Goal: Task Accomplishment & Management: Manage account settings

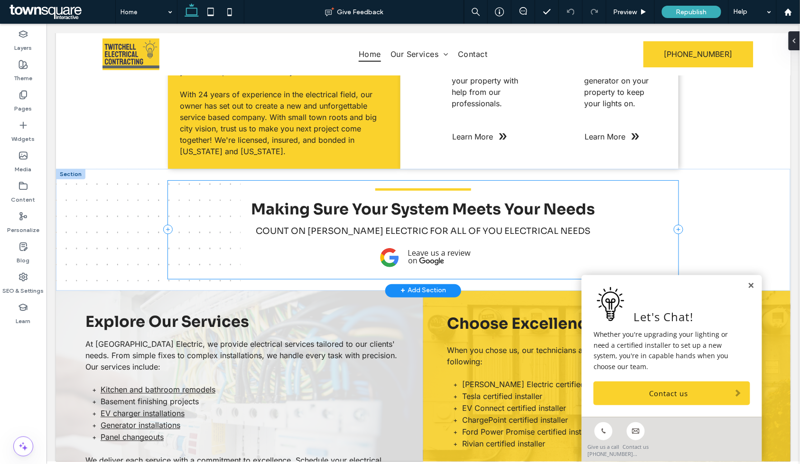
scroll to position [211, 0]
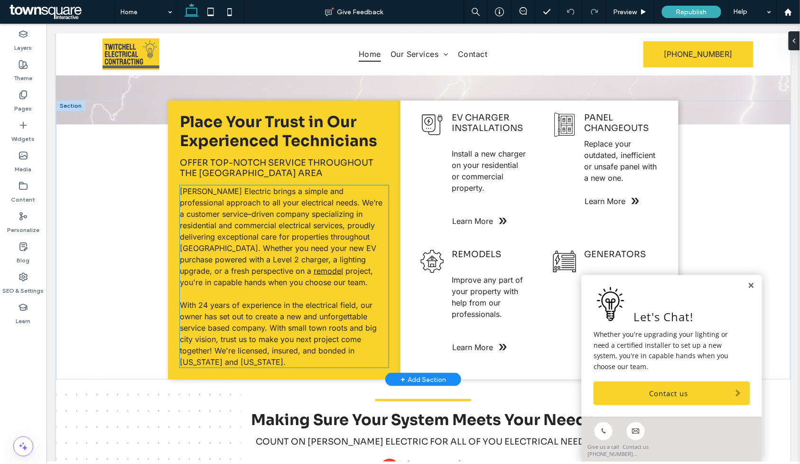
click at [256, 284] on p "Twitchell Electric brings a simple and professional approach to all your electr…" at bounding box center [283, 236] width 209 height 102
click at [255, 284] on div "Twitchell Electric brings a simple and professional approach to all your electr…" at bounding box center [283, 276] width 209 height 182
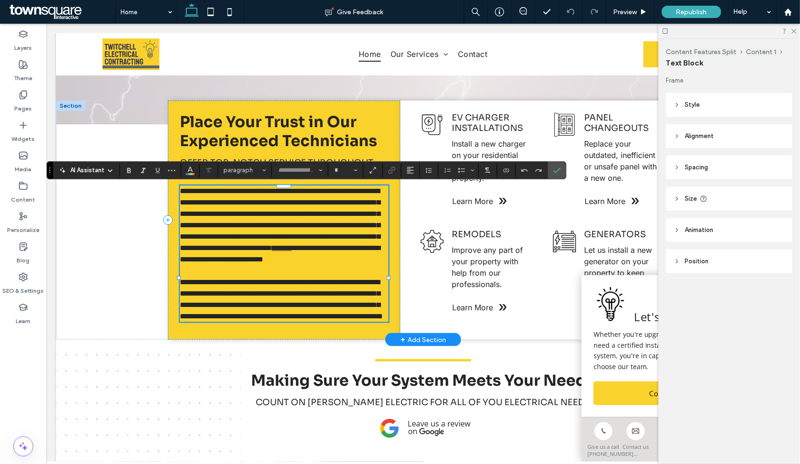
type input "*****"
type input "**"
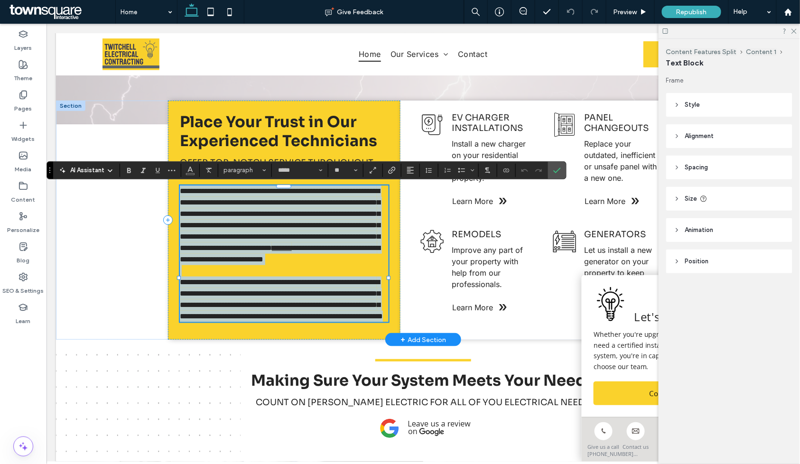
click at [271, 251] on link "*******" at bounding box center [281, 247] width 20 height 7
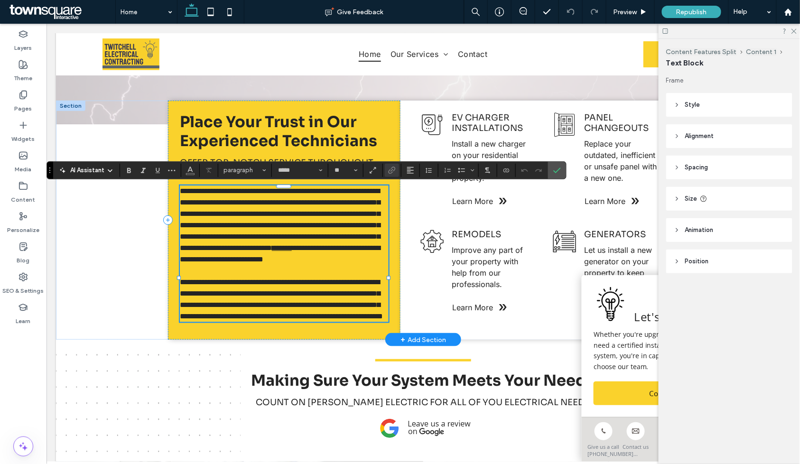
click at [271, 251] on link "*******" at bounding box center [281, 247] width 20 height 7
click at [285, 251] on span "**********" at bounding box center [279, 219] width 200 height 64
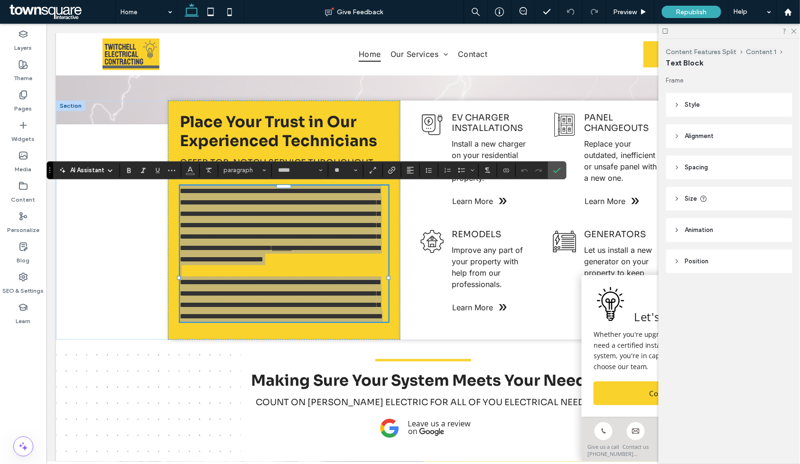
click at [92, 168] on span "AI Assistant" at bounding box center [87, 170] width 34 height 9
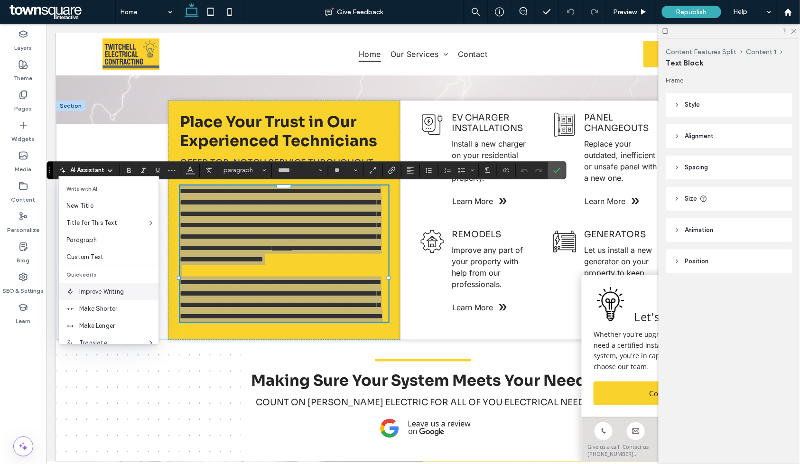
click at [111, 289] on span "Improve Writing" at bounding box center [118, 291] width 79 height 9
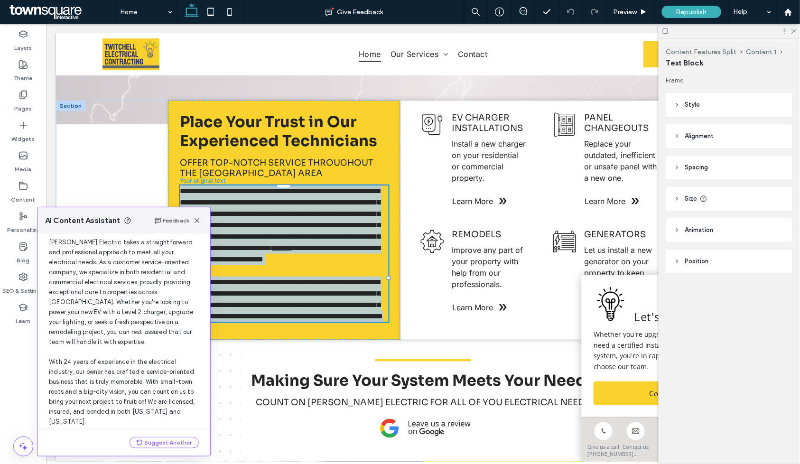
scroll to position [51, 0]
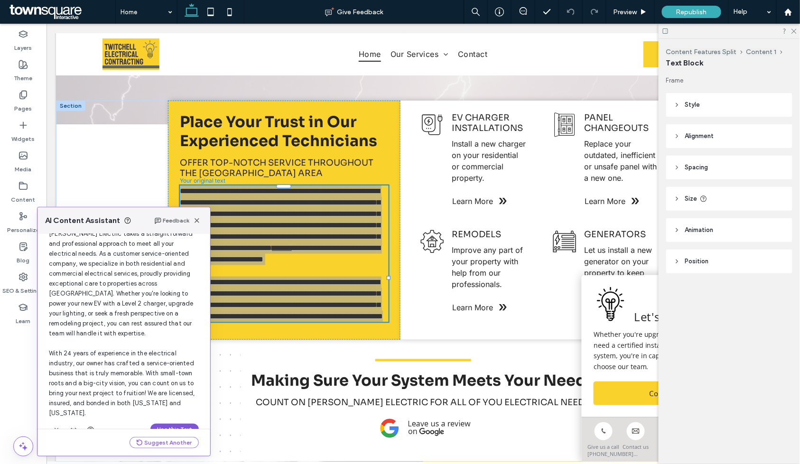
drag, startPoint x: 164, startPoint y: 413, endPoint x: 117, endPoint y: 389, distance: 52.4
click at [164, 424] on button "Use this Text" at bounding box center [174, 429] width 48 height 11
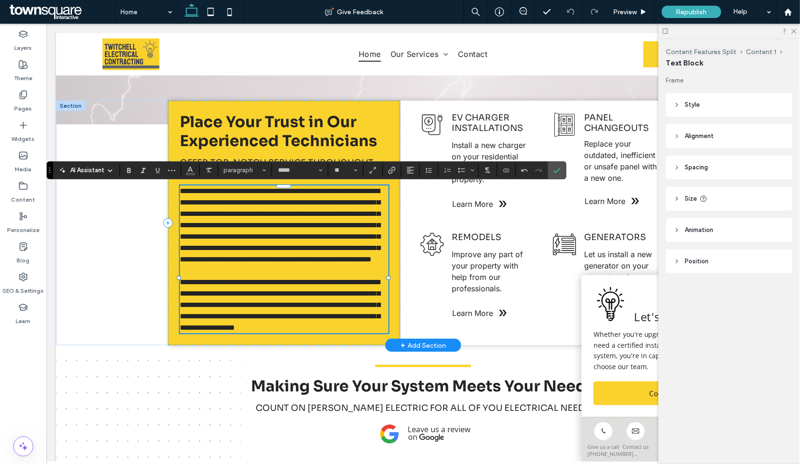
click at [285, 241] on p "**********" at bounding box center [283, 225] width 209 height 80
click at [313, 239] on span "**********" at bounding box center [279, 224] width 200 height 75
click at [346, 265] on p "**********" at bounding box center [283, 225] width 209 height 80
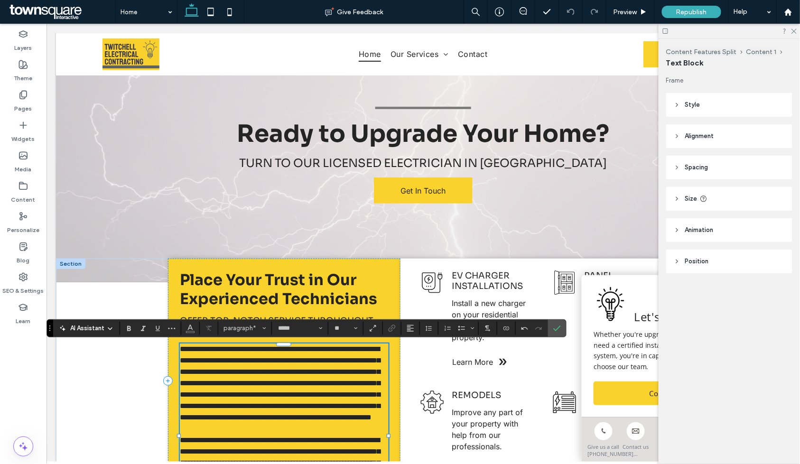
click at [250, 362] on span "**********" at bounding box center [279, 382] width 200 height 75
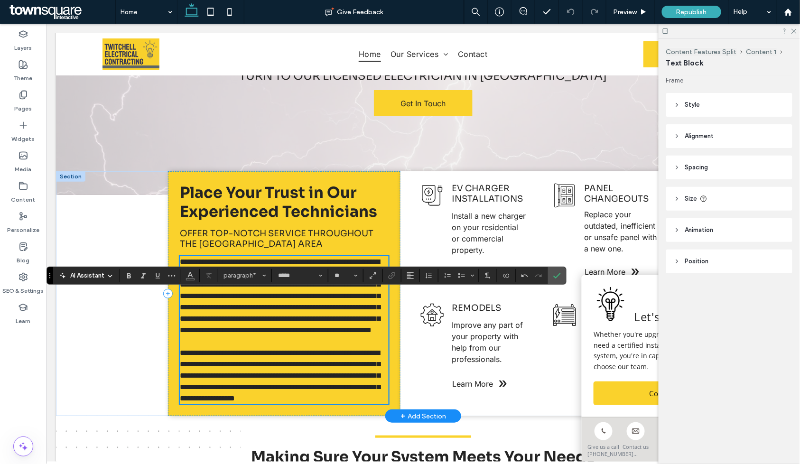
scroll to position [158, 0]
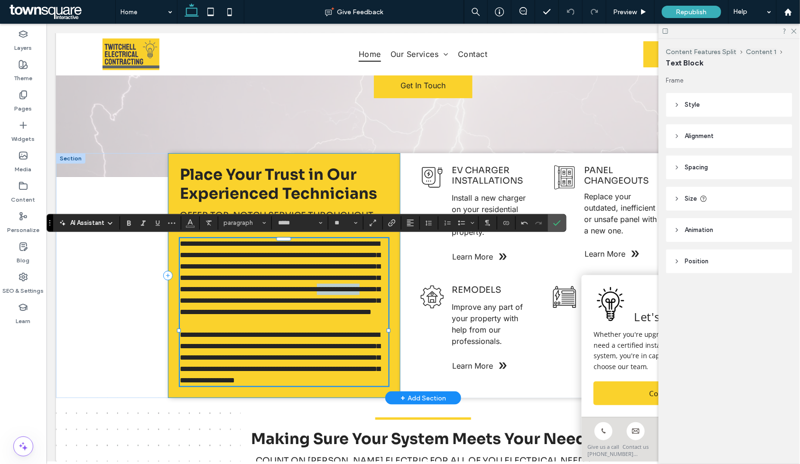
drag, startPoint x: 230, startPoint y: 313, endPoint x: 174, endPoint y: 313, distance: 56.9
click at [174, 313] on div "**********" at bounding box center [283, 275] width 232 height 245
click at [390, 220] on icon "Link" at bounding box center [392, 223] width 8 height 8
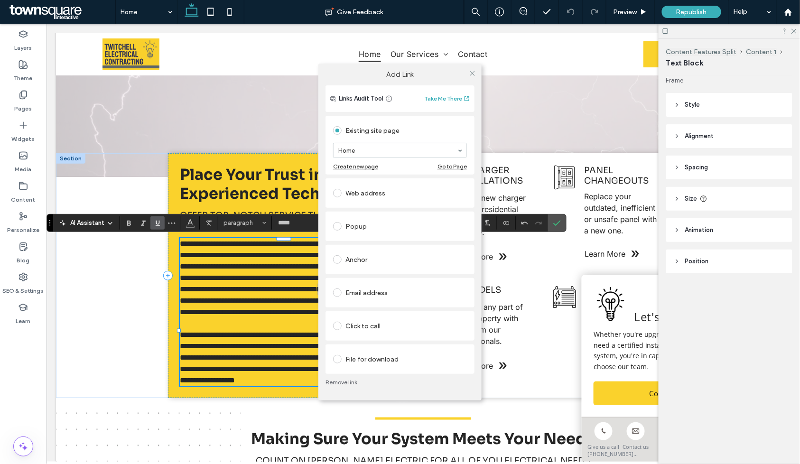
click at [257, 319] on div "Add Link Links Audit Tool Take Me There Existing site page Home Create new page…" at bounding box center [400, 232] width 800 height 464
drag, startPoint x: 342, startPoint y: 381, endPoint x: 337, endPoint y: 375, distance: 8.4
click at [342, 381] on link "Remove link" at bounding box center [399, 382] width 149 height 8
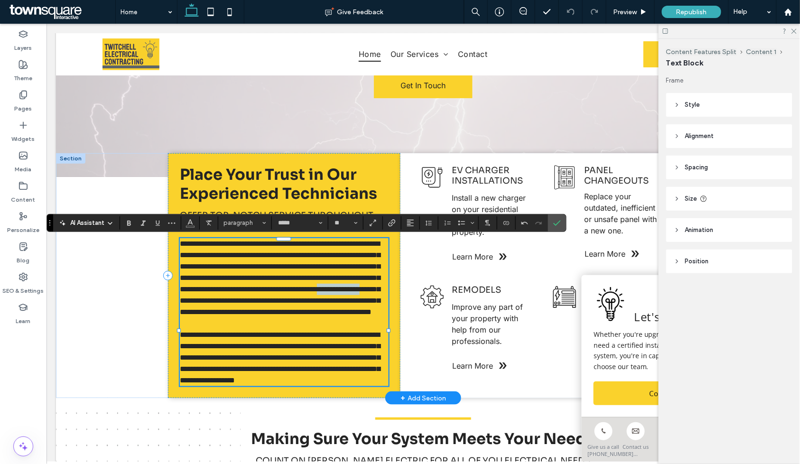
click at [230, 312] on span "**********" at bounding box center [279, 276] width 200 height 75
drag, startPoint x: 284, startPoint y: 339, endPoint x: 329, endPoint y: 300, distance: 59.2
click at [329, 300] on span "**********" at bounding box center [279, 276] width 200 height 75
click at [388, 221] on label "Link" at bounding box center [392, 222] width 14 height 13
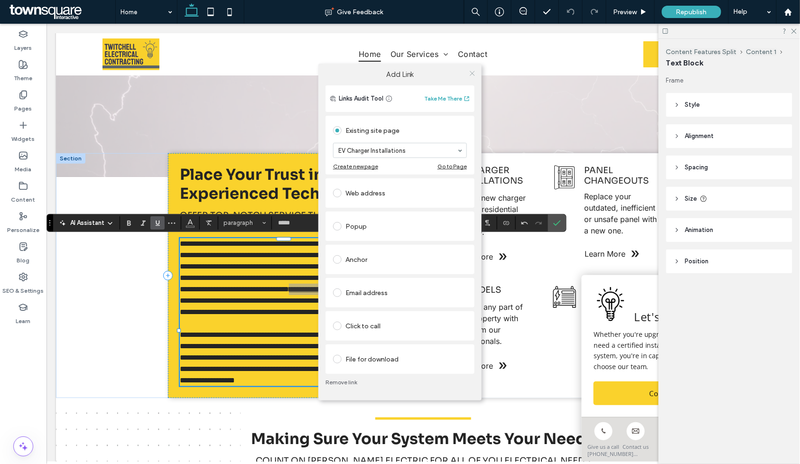
click at [473, 74] on icon at bounding box center [472, 73] width 7 height 7
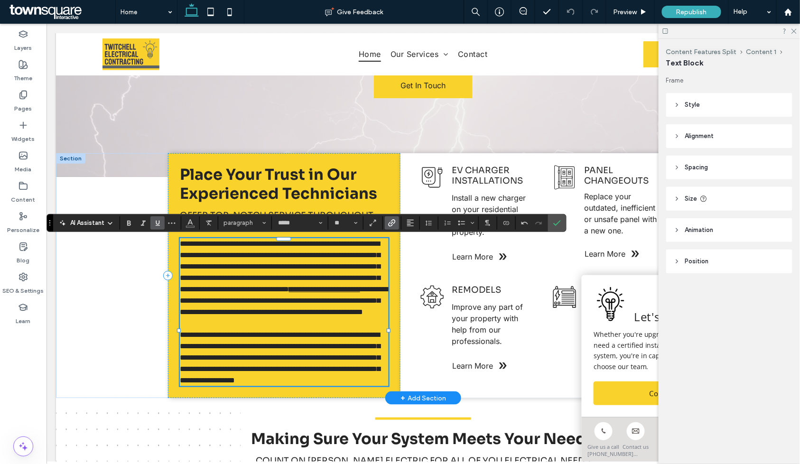
click at [310, 315] on span "**********" at bounding box center [283, 300] width 209 height 30
click at [302, 315] on span "**********" at bounding box center [283, 300] width 209 height 30
drag, startPoint x: 304, startPoint y: 323, endPoint x: 238, endPoint y: 326, distance: 66.0
click at [238, 315] on span "**********" at bounding box center [283, 300] width 209 height 30
click at [387, 223] on label "Link" at bounding box center [392, 222] width 14 height 13
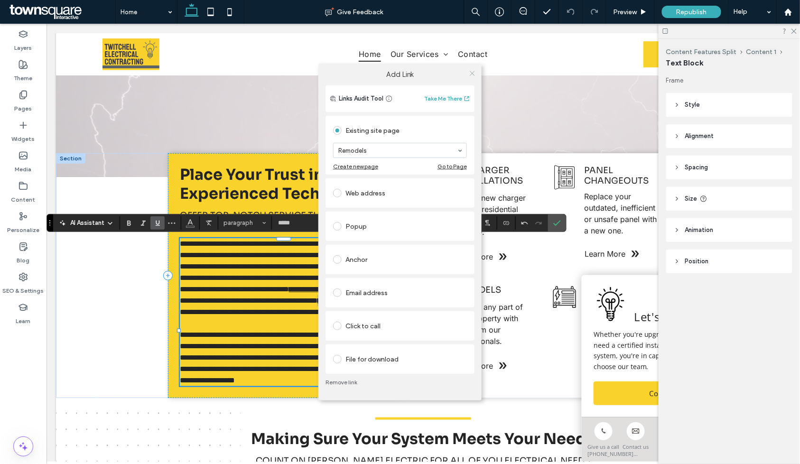
click at [474, 72] on icon at bounding box center [472, 73] width 7 height 7
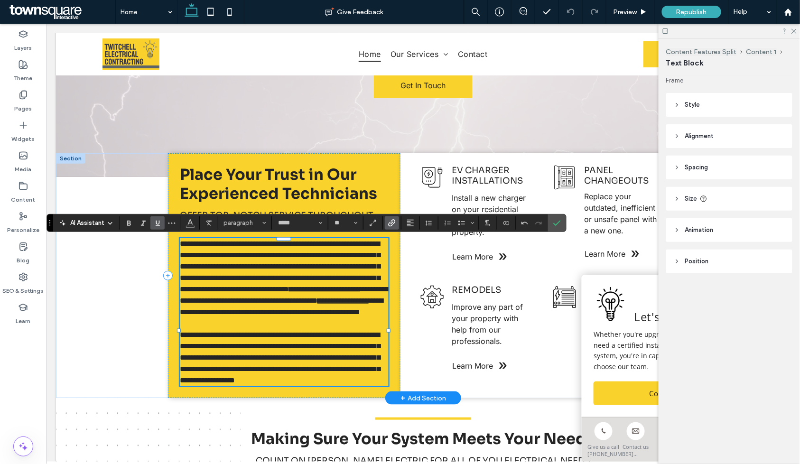
click at [346, 317] on p "**********" at bounding box center [283, 278] width 209 height 80
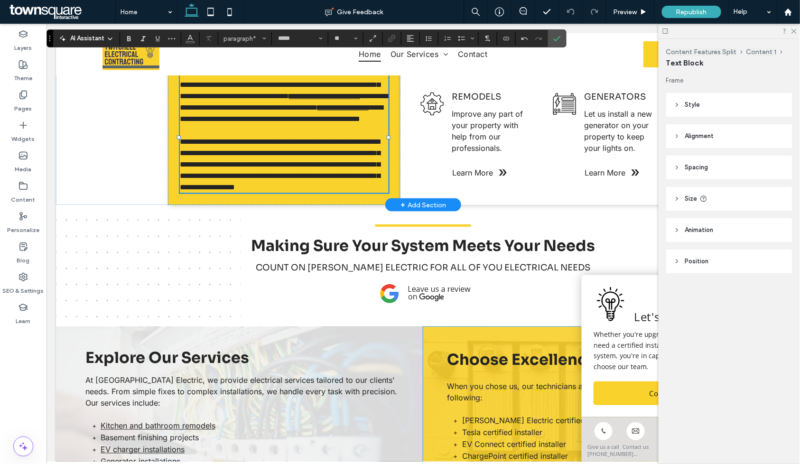
scroll to position [0, 0]
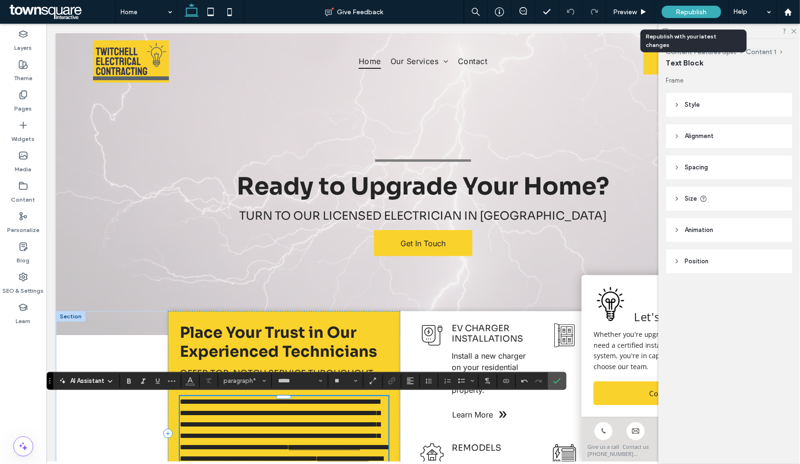
click at [691, 13] on span "Republish" at bounding box center [691, 12] width 31 height 8
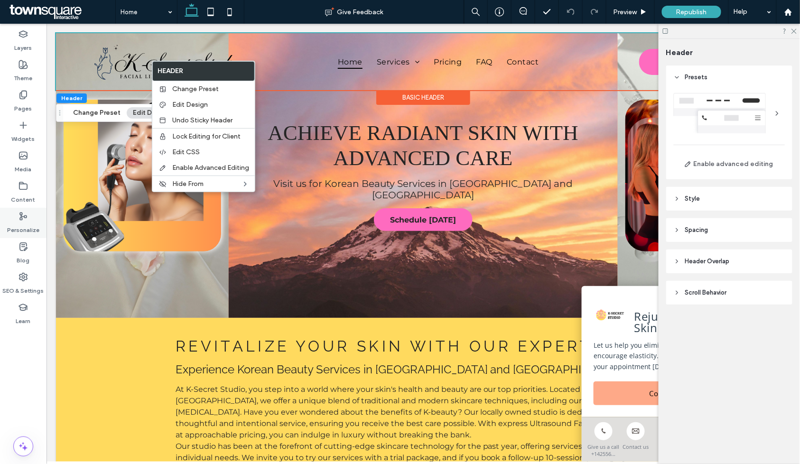
click at [16, 221] on div "Personalize" at bounding box center [23, 223] width 46 height 30
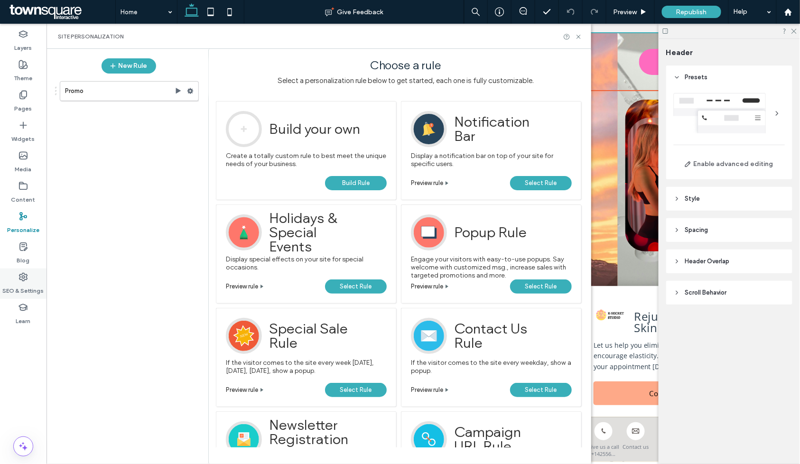
click at [20, 274] on use at bounding box center [23, 277] width 8 height 8
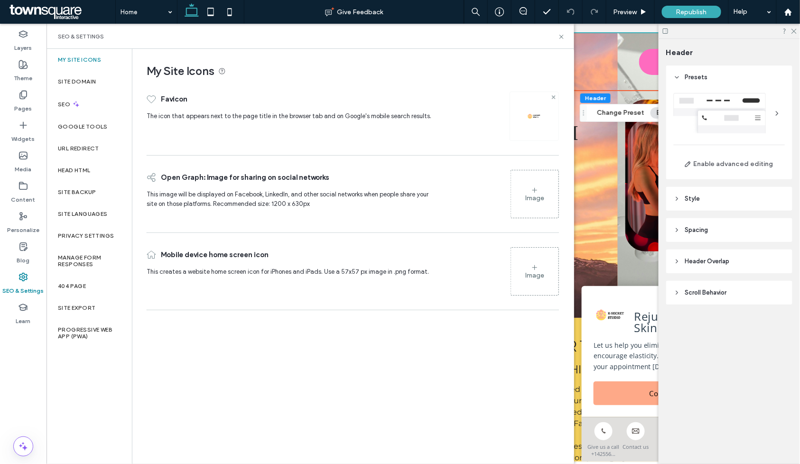
click at [553, 97] on use at bounding box center [553, 97] width 4 height 4
click at [531, 110] on icon at bounding box center [535, 112] width 8 height 8
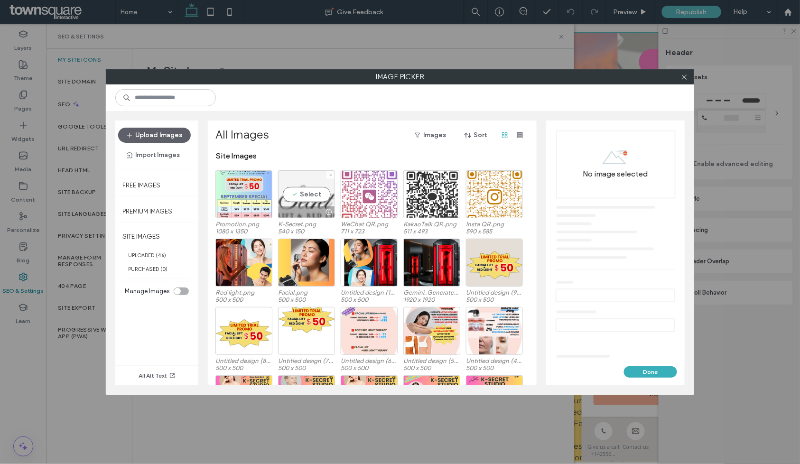
click at [310, 193] on div "Select" at bounding box center [306, 194] width 57 height 48
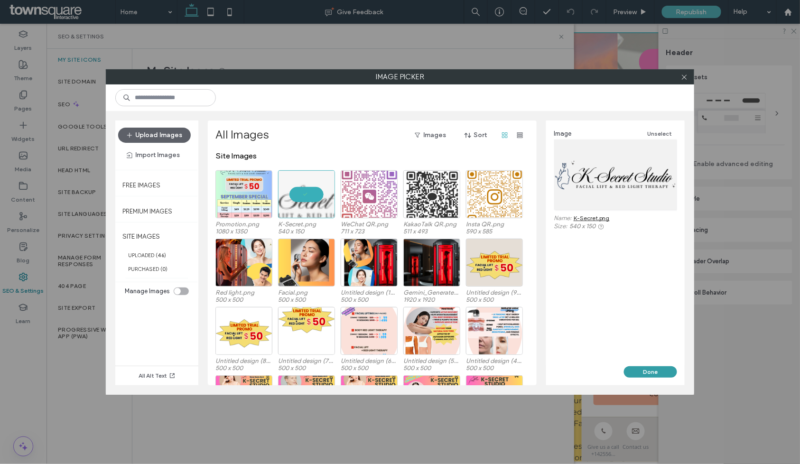
click at [646, 368] on button "Done" at bounding box center [650, 371] width 53 height 11
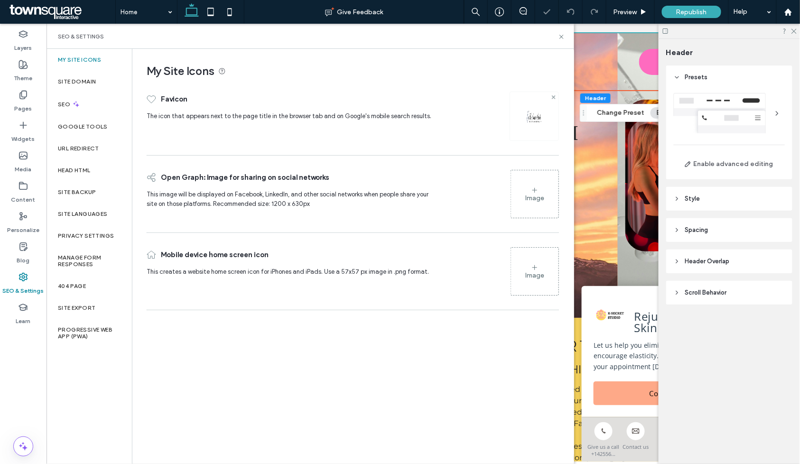
click at [553, 98] on icon at bounding box center [554, 97] width 4 height 4
click at [533, 119] on div "Image" at bounding box center [534, 120] width 19 height 8
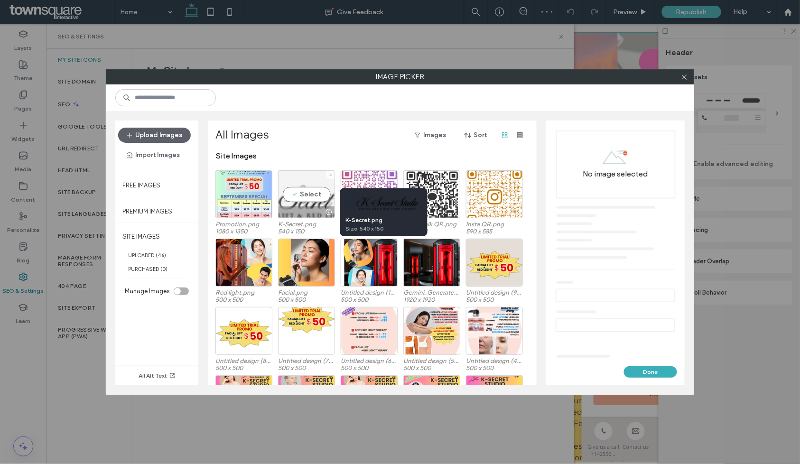
click at [330, 211] on div at bounding box center [328, 212] width 12 height 8
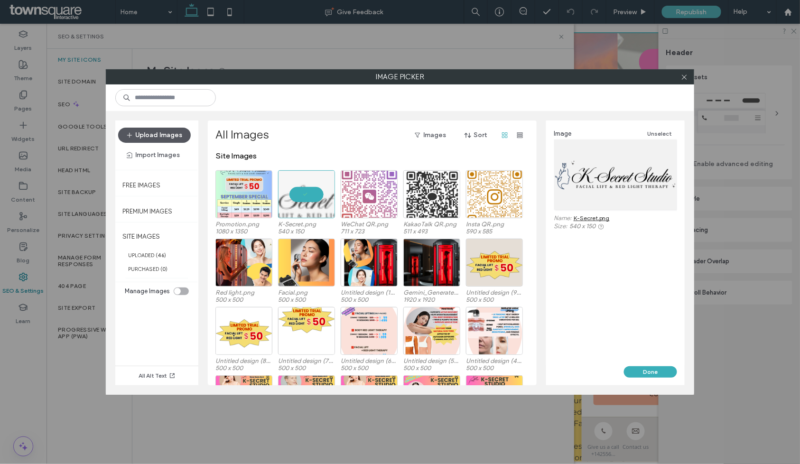
click at [175, 129] on button "Upload Images" at bounding box center [154, 135] width 73 height 15
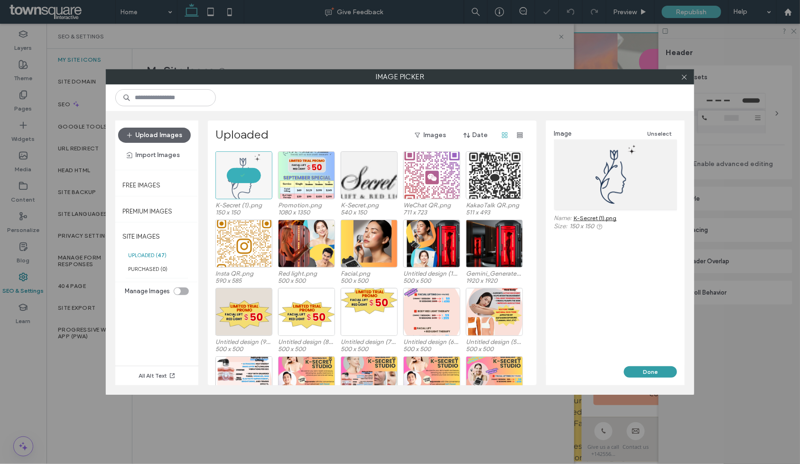
drag, startPoint x: 648, startPoint y: 373, endPoint x: 602, endPoint y: 349, distance: 52.4
click at [648, 373] on button "Done" at bounding box center [650, 371] width 53 height 11
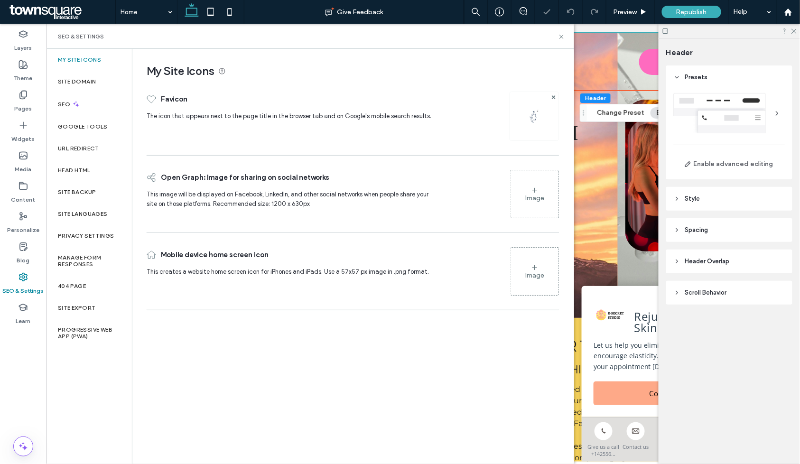
click at [403, 362] on div "My Site Icons Favicon The icon that appears next to the page title in the brows…" at bounding box center [352, 256] width 441 height 414
click at [705, 7] on div "Republish" at bounding box center [691, 12] width 59 height 12
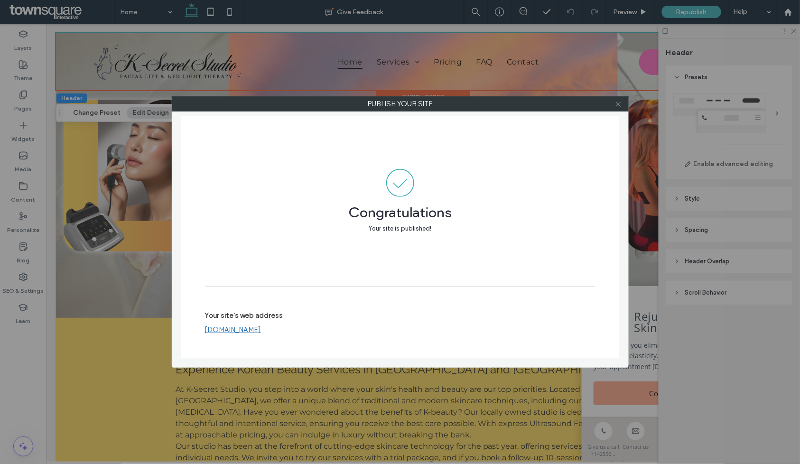
click at [618, 106] on icon at bounding box center [618, 104] width 7 height 7
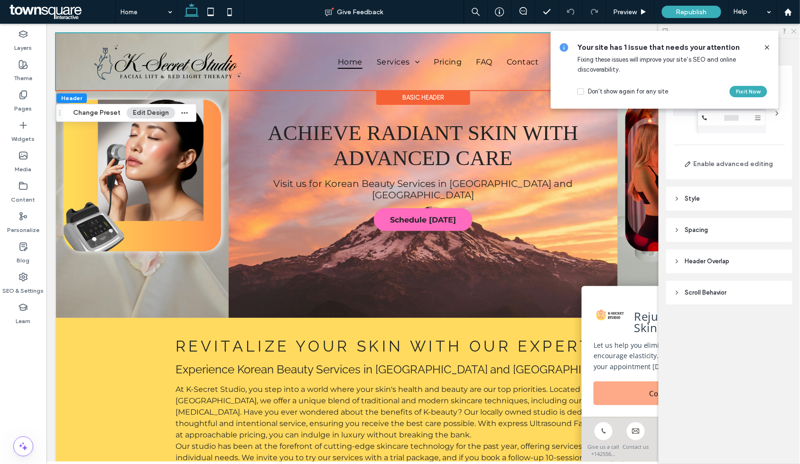
click at [794, 31] on use at bounding box center [793, 31] width 5 height 5
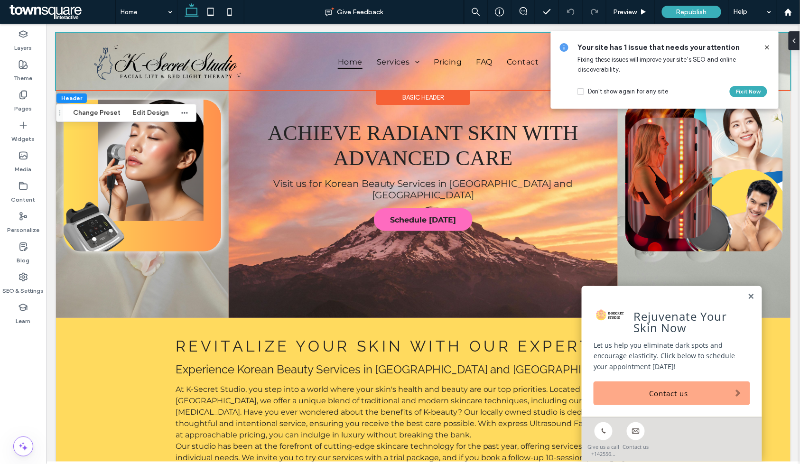
drag, startPoint x: 607, startPoint y: 313, endPoint x: 596, endPoint y: 336, distance: 26.1
click at [596, 336] on div "Rejuvenate Your Skin Now Let us help you eliminate dark spots and encourage ela…" at bounding box center [671, 350] width 180 height 131
drag, startPoint x: 560, startPoint y: 295, endPoint x: 45, endPoint y: 359, distance: 519.0
click at [45, 361] on div "Layers Theme Pages Widgets Media Content Personalize Blog SEO & Settings Learn" at bounding box center [23, 244] width 46 height 440
click at [28, 188] on icon at bounding box center [22, 185] width 9 height 9
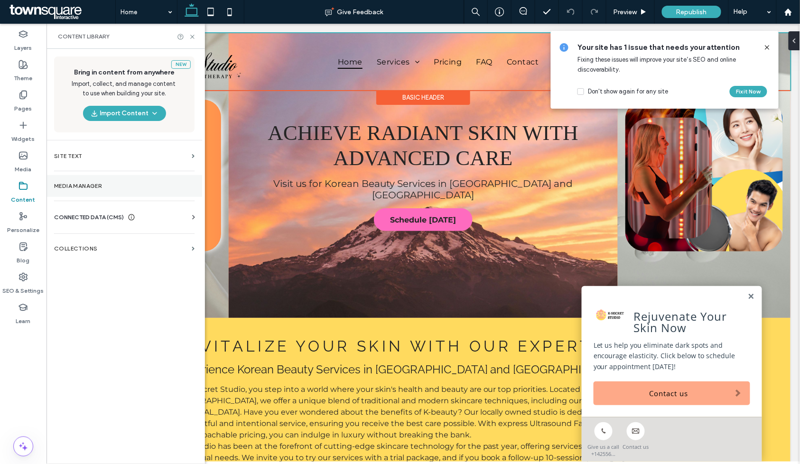
drag, startPoint x: 149, startPoint y: 194, endPoint x: 153, endPoint y: 182, distance: 12.8
click at [153, 182] on section "Media Manager" at bounding box center [124, 186] width 156 height 22
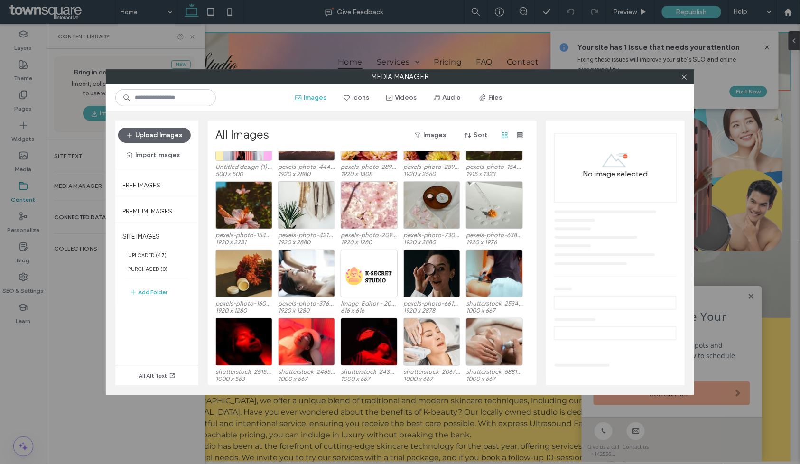
scroll to position [400, 0]
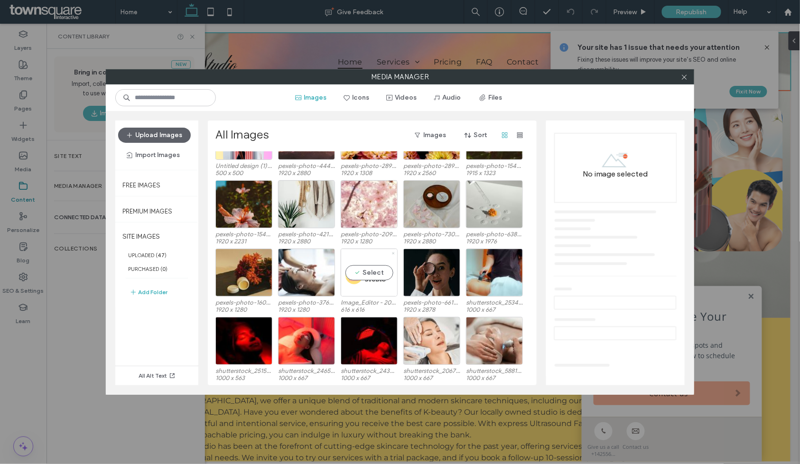
click at [393, 253] on icon at bounding box center [393, 253] width 4 height 4
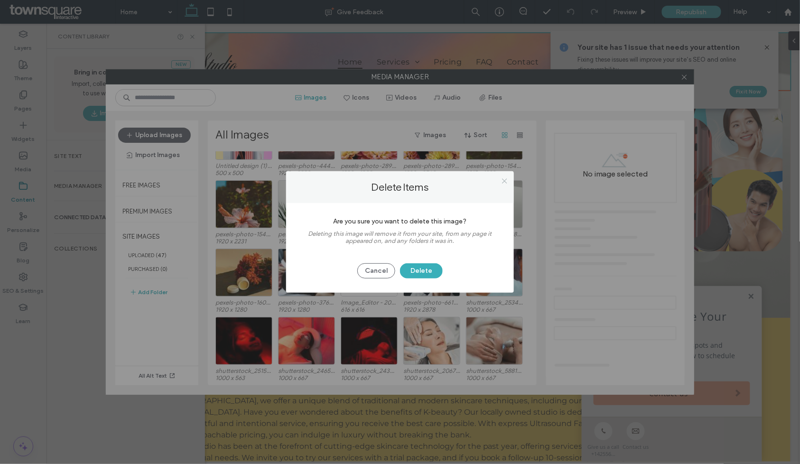
click at [505, 181] on icon at bounding box center [504, 180] width 7 height 7
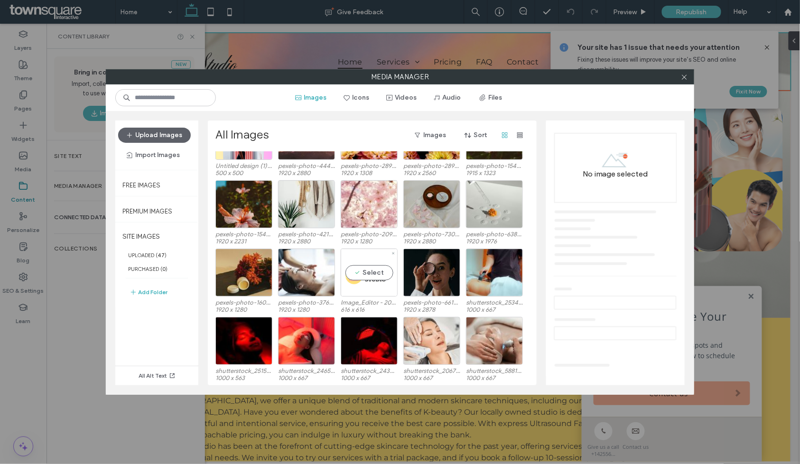
click at [368, 262] on div "Select" at bounding box center [369, 273] width 57 height 48
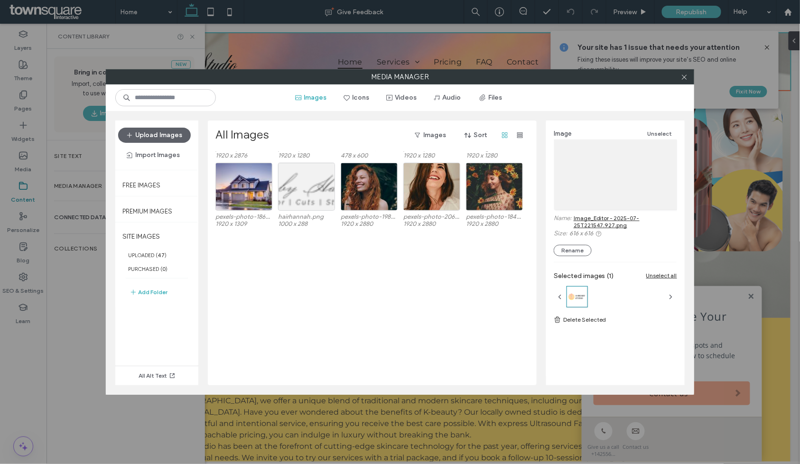
scroll to position [569, 0]
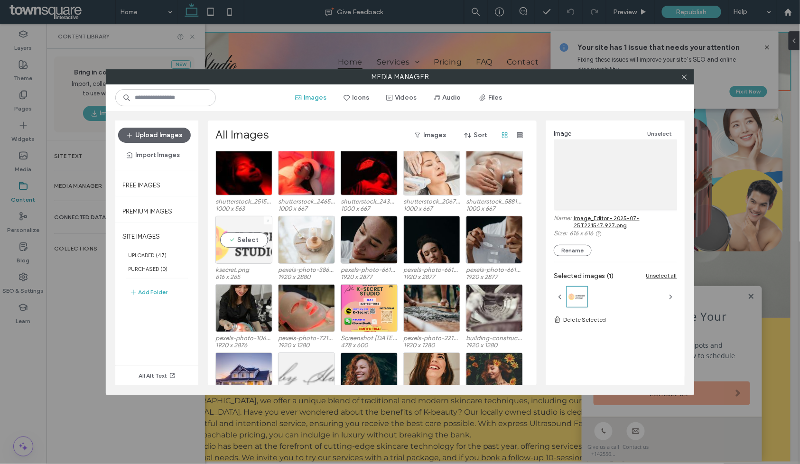
click icon
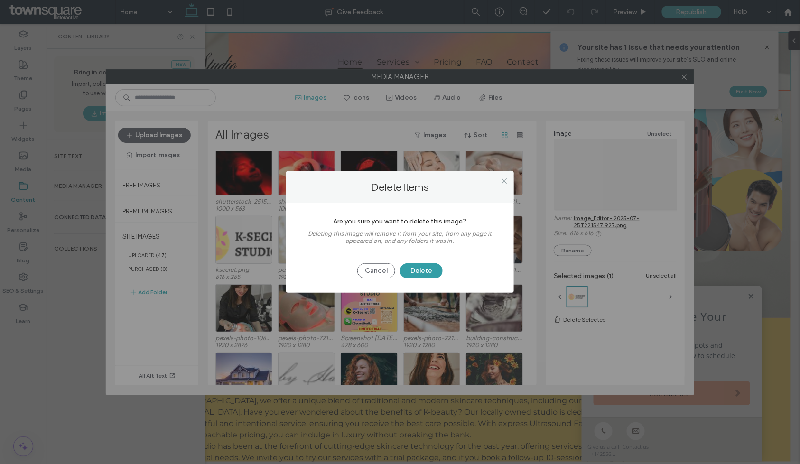
click button "Delete"
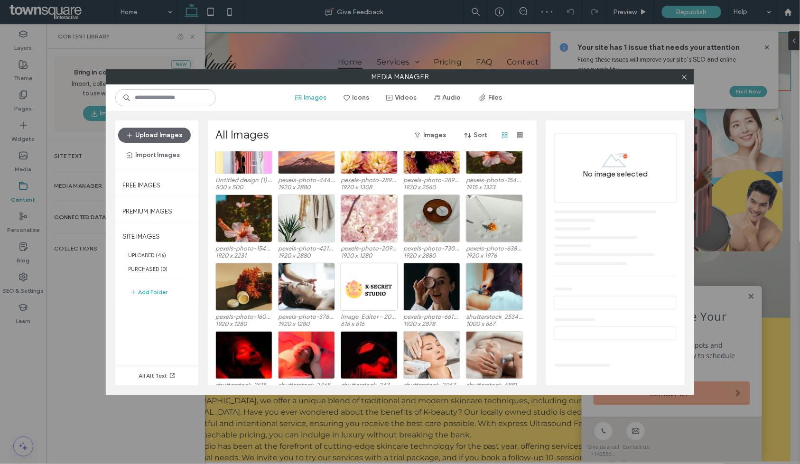
scroll to position [400, 0]
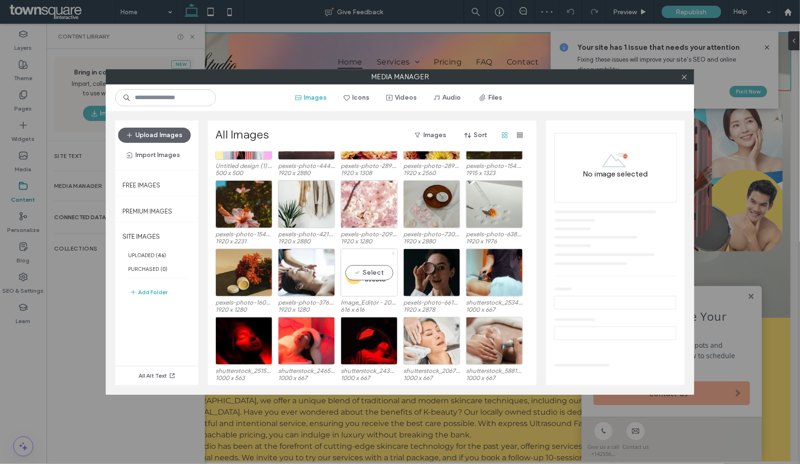
click icon
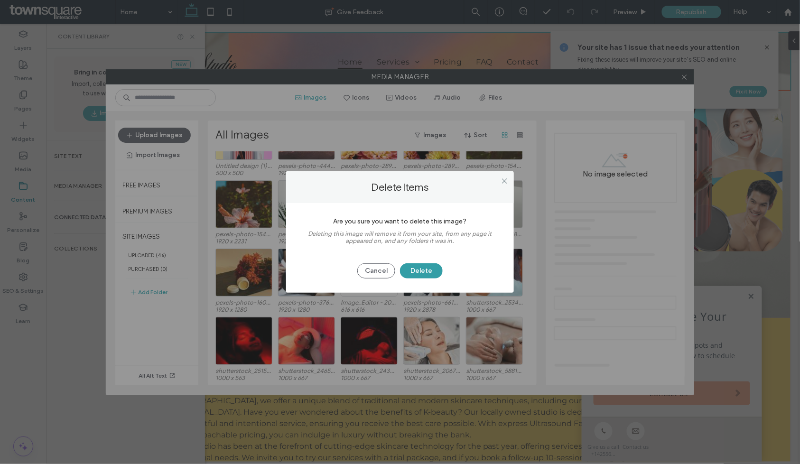
click button "Delete"
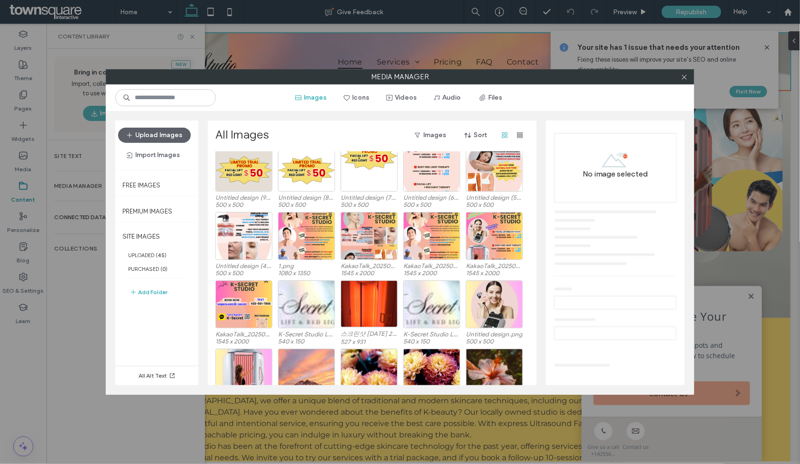
scroll to position [0, 0]
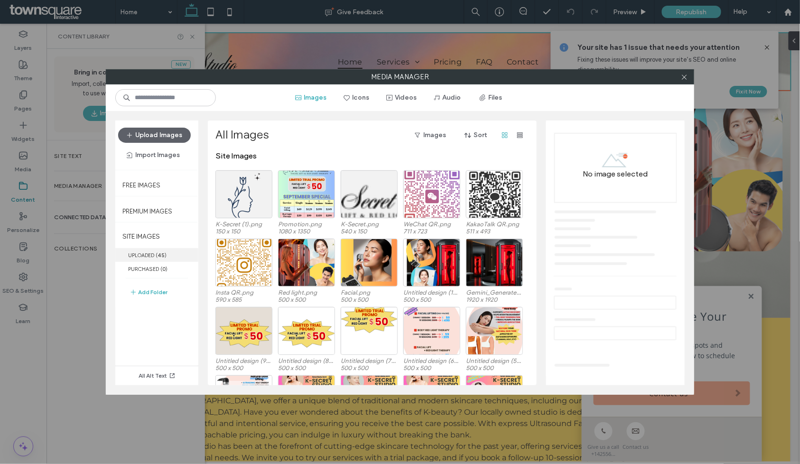
click label "UPLOADED ( 45 )"
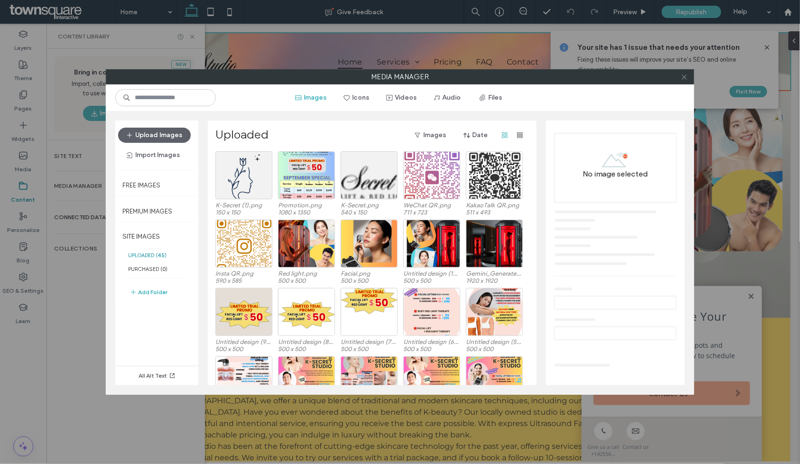
click use
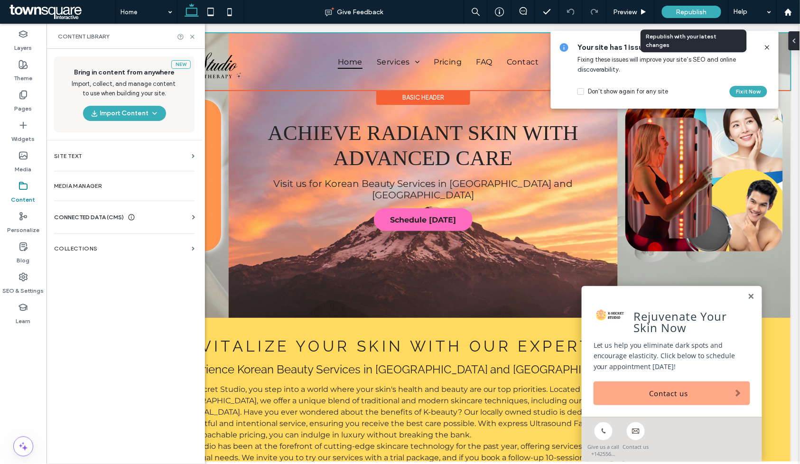
click span "Republish"
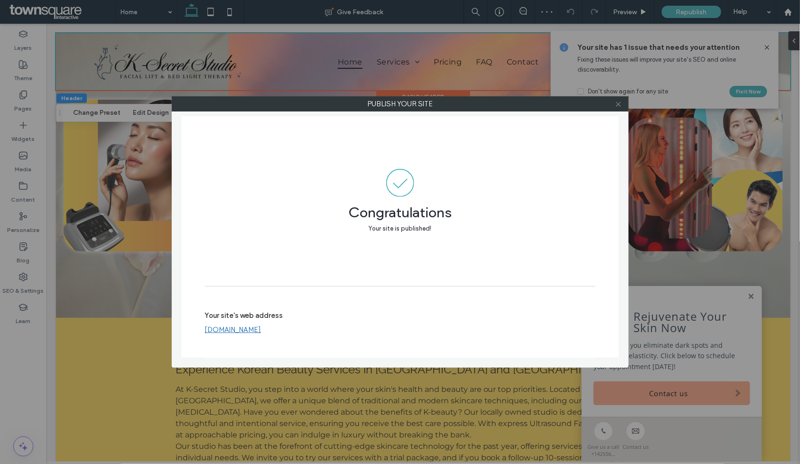
click use
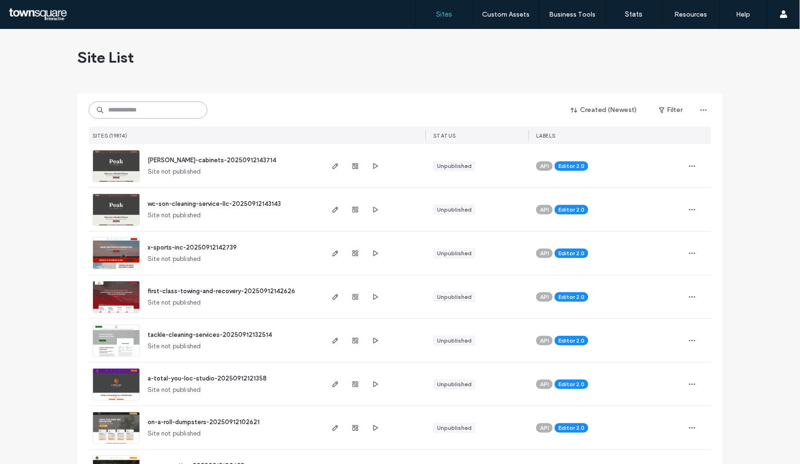
click at [174, 107] on input at bounding box center [148, 109] width 119 height 17
paste input "**********"
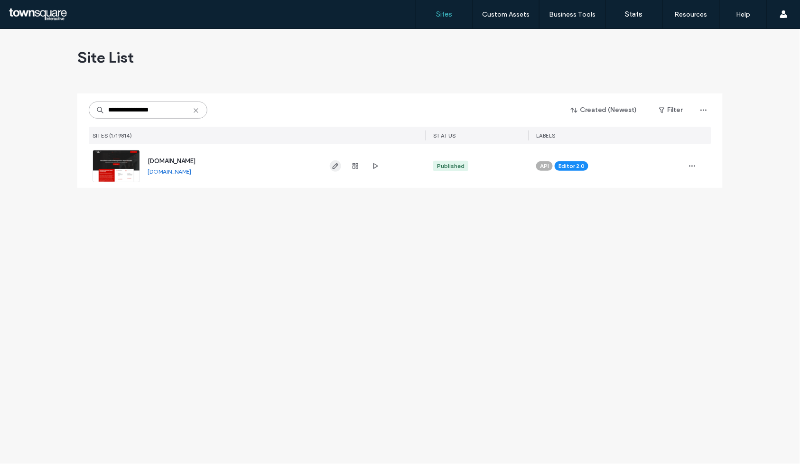
type input "**********"
click at [332, 168] on icon "button" at bounding box center [335, 166] width 8 height 8
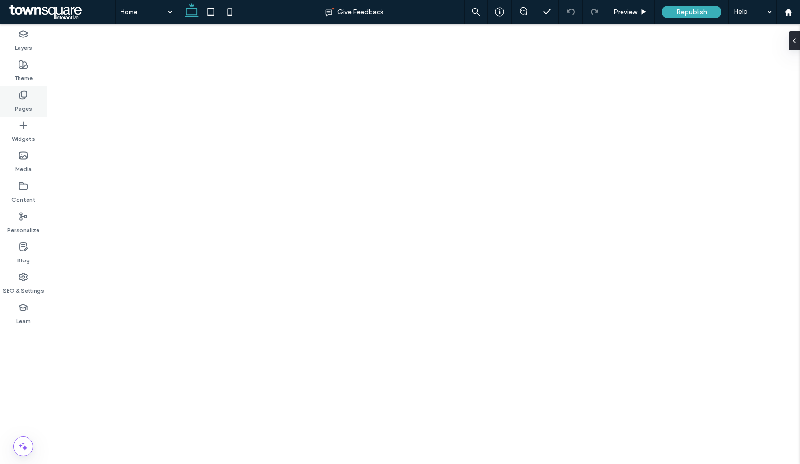
click at [25, 105] on label "Pages" at bounding box center [24, 106] width 18 height 13
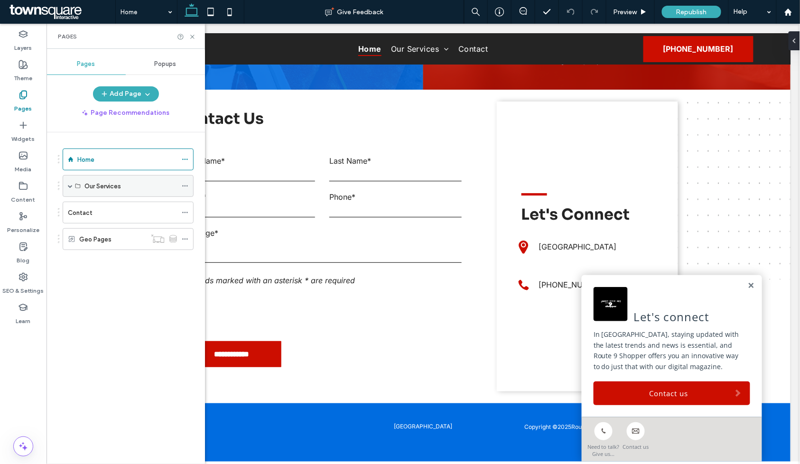
click at [72, 186] on span at bounding box center [70, 186] width 5 height 5
click at [130, 402] on div "Home Our Services Digital Magazines Zones & Rates Testimonials Get a Quote Toda…" at bounding box center [131, 295] width 147 height 327
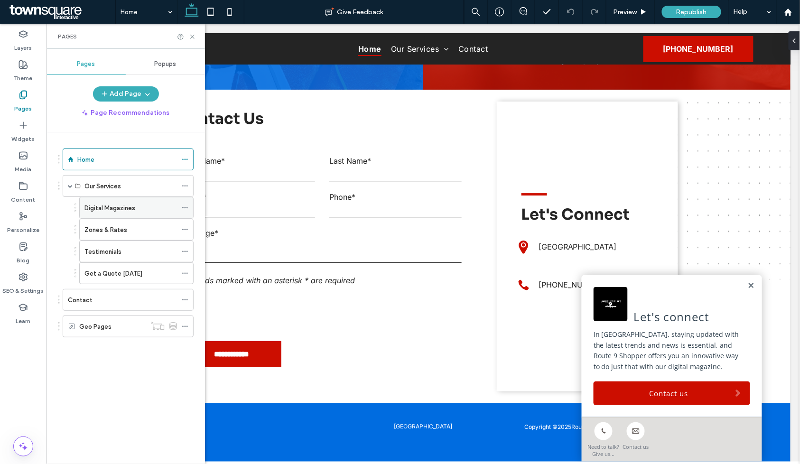
click at [112, 207] on label "Digital Magazines" at bounding box center [109, 208] width 51 height 17
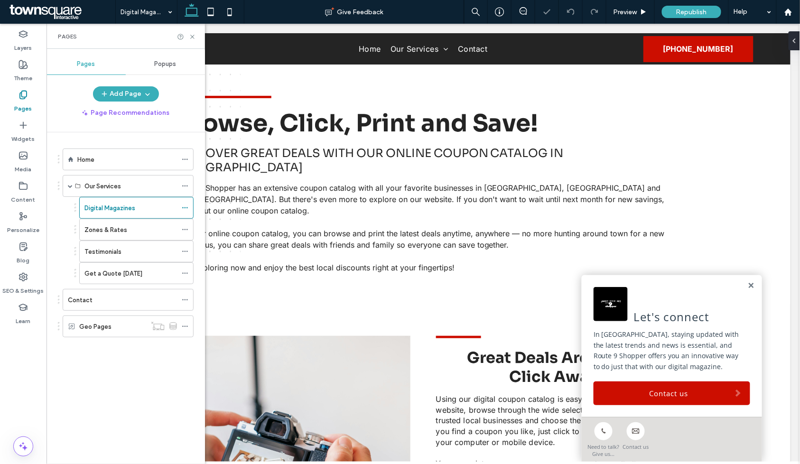
scroll to position [496, 0]
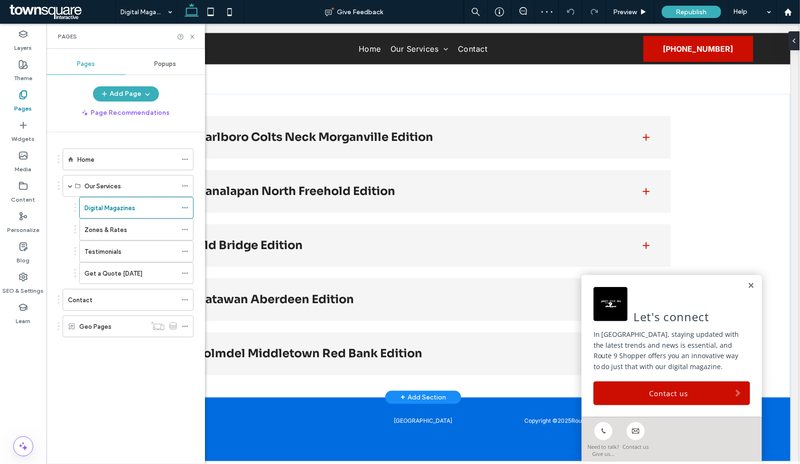
click at [747, 285] on link at bounding box center [750, 285] width 7 height 8
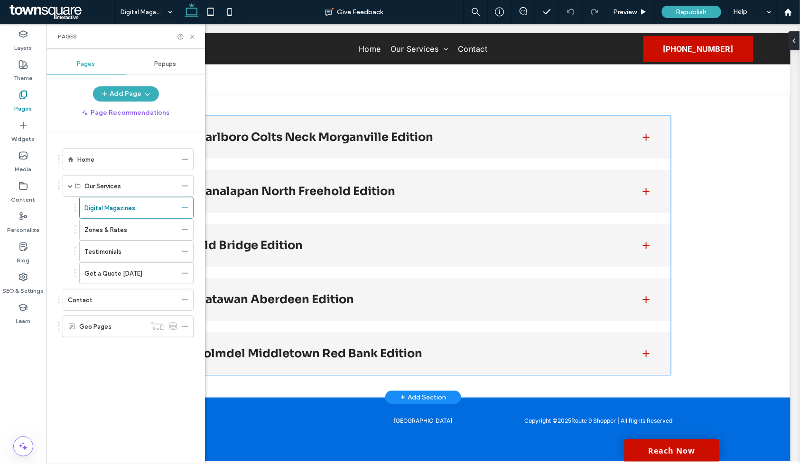
click at [299, 149] on div "Marlboro Colts Neck Morganville Edition" at bounding box center [422, 137] width 495 height 43
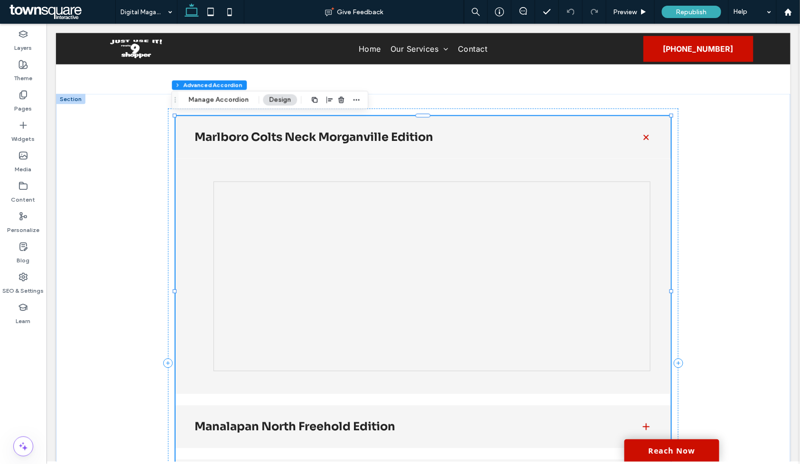
type input "**"
type input "****"
type input "*"
type input "**"
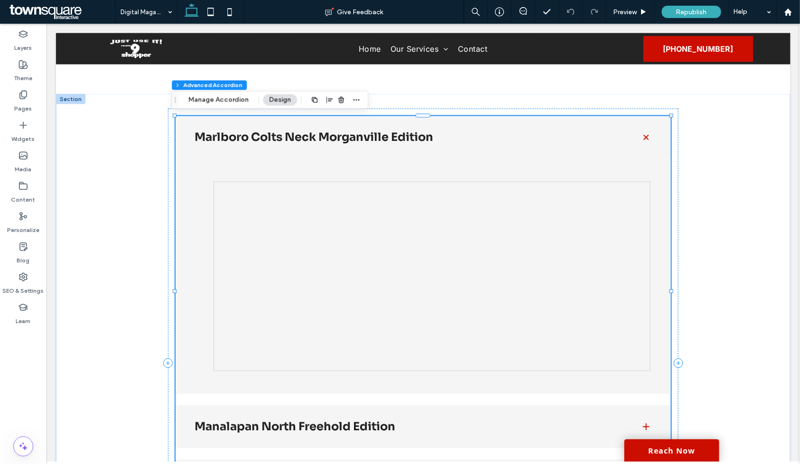
type input "****"
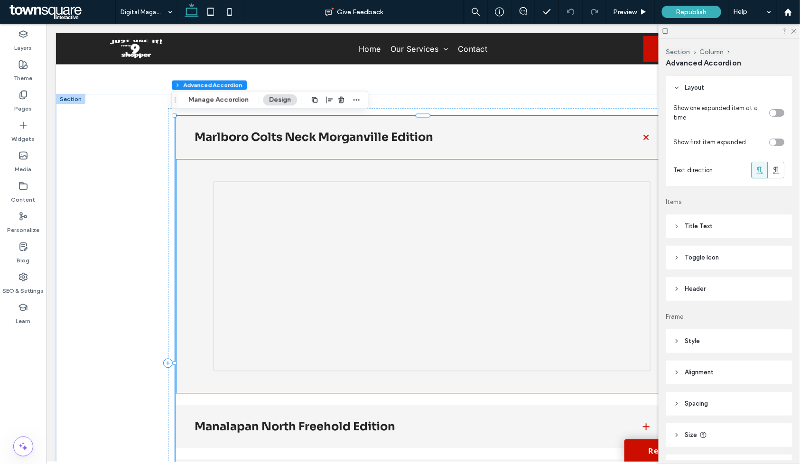
click at [470, 171] on div at bounding box center [422, 275] width 495 height 235
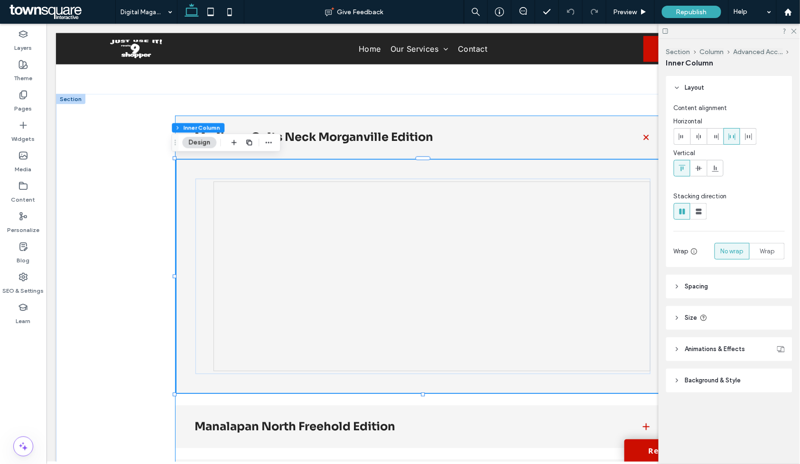
click at [506, 127] on div "Marlboro Colts Neck Morganville Edition" at bounding box center [422, 137] width 495 height 43
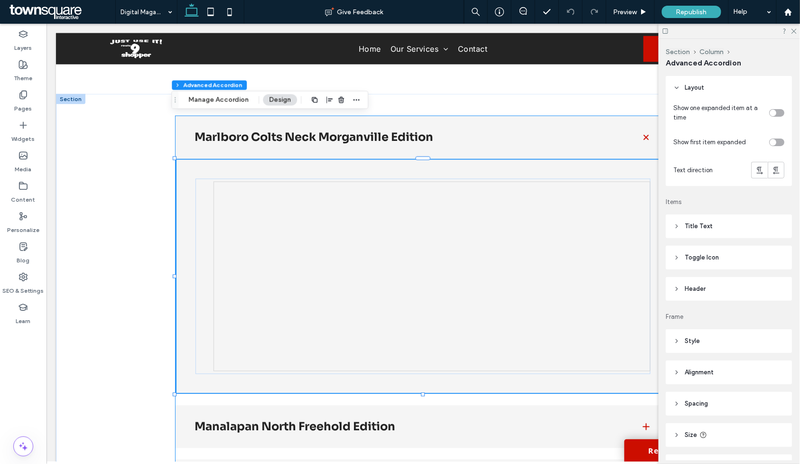
type input "***"
type input "**"
type input "****"
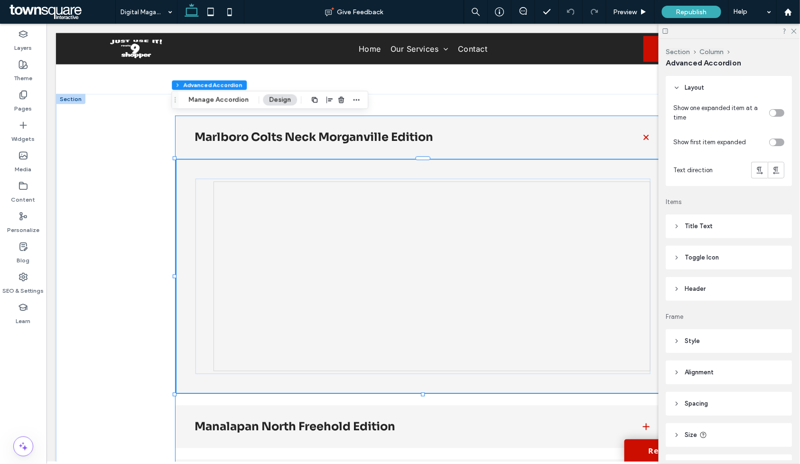
type input "*"
type input "**"
type input "****"
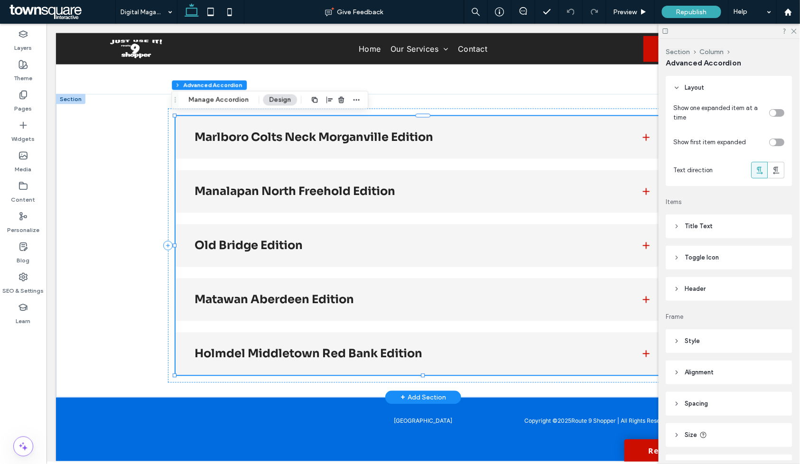
click at [504, 127] on div "Marlboro Colts Neck Morganville Edition" at bounding box center [422, 137] width 495 height 43
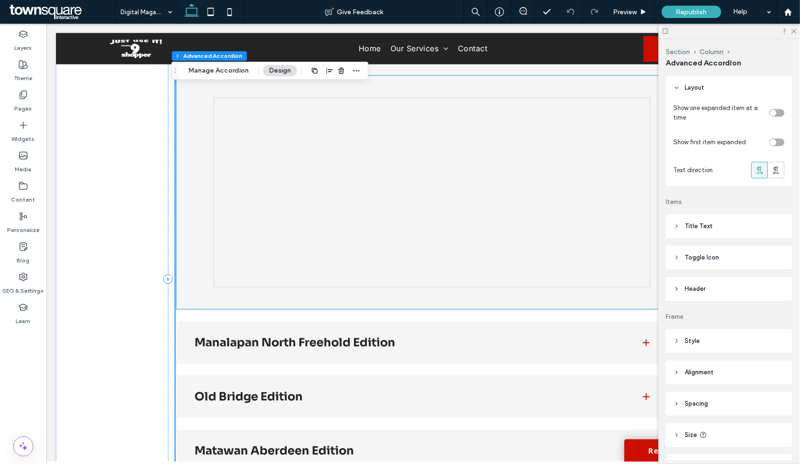
scroll to position [528, 0]
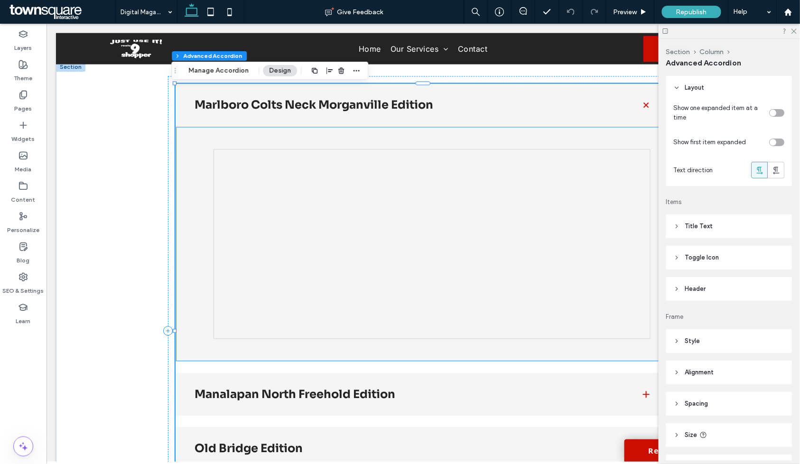
click at [564, 232] on div at bounding box center [431, 244] width 437 height 190
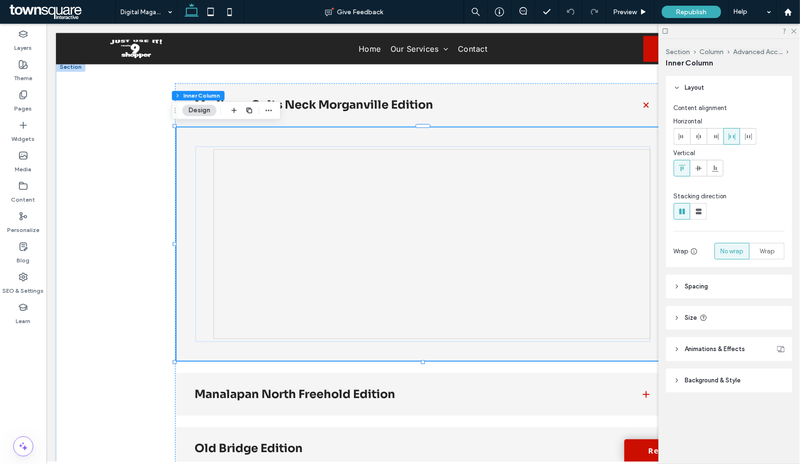
click at [618, 134] on div at bounding box center [422, 243] width 495 height 235
click at [485, 105] on h3 "Marlboro Colts Neck Morganville Edition" at bounding box center [409, 104] width 431 height 11
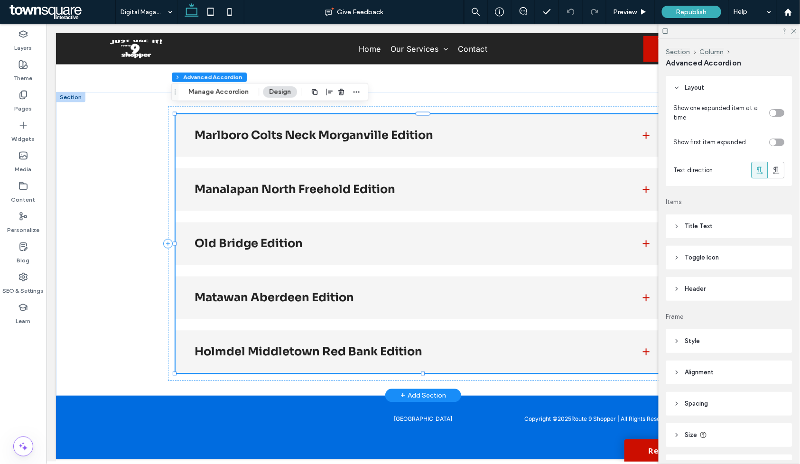
click at [433, 139] on div "Marlboro Colts Neck Morganville Edition" at bounding box center [422, 135] width 495 height 43
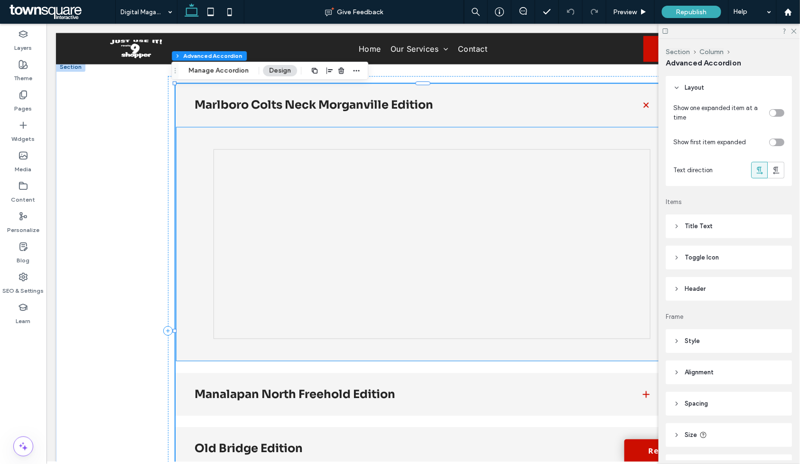
click at [387, 140] on div at bounding box center [422, 243] width 495 height 235
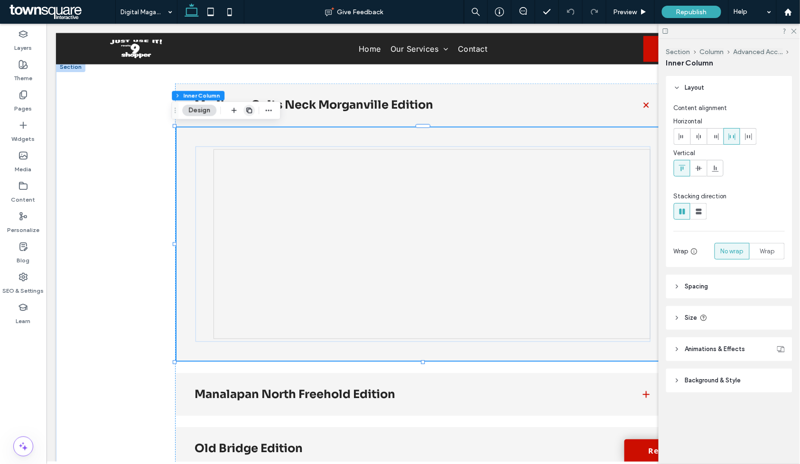
click at [249, 114] on icon "button" at bounding box center [249, 111] width 8 height 8
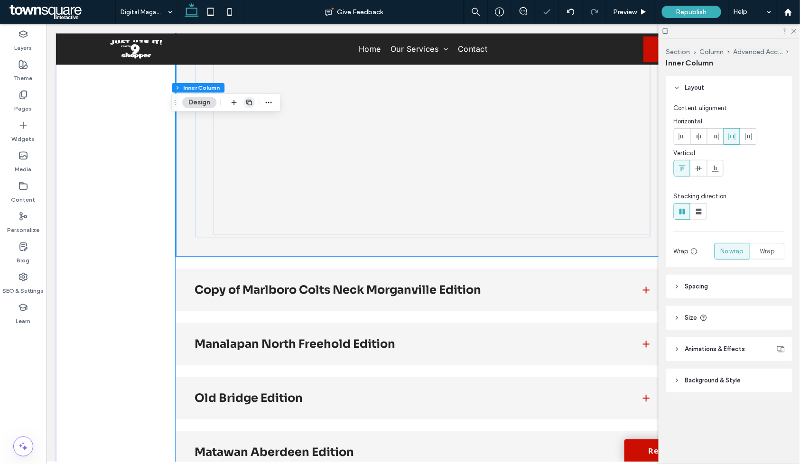
scroll to position [634, 0]
click at [449, 291] on h3 "Copy of Marlboro Colts Neck Morganville Edition" at bounding box center [409, 288] width 431 height 11
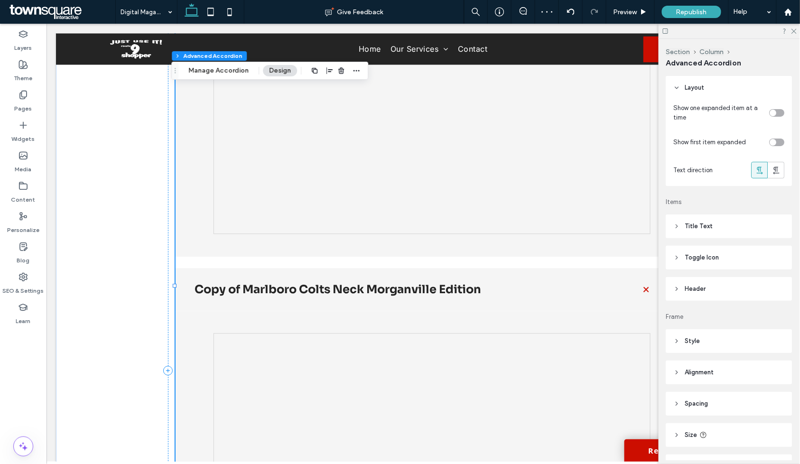
type input "**"
type input "****"
type input "*"
type input "**"
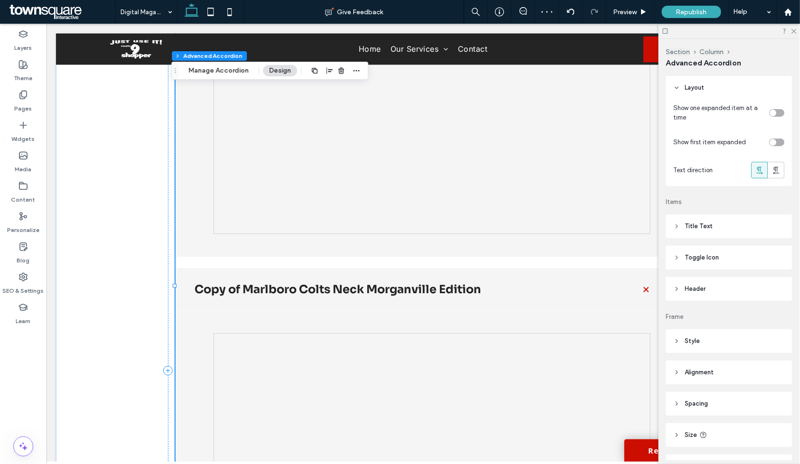
type input "****"
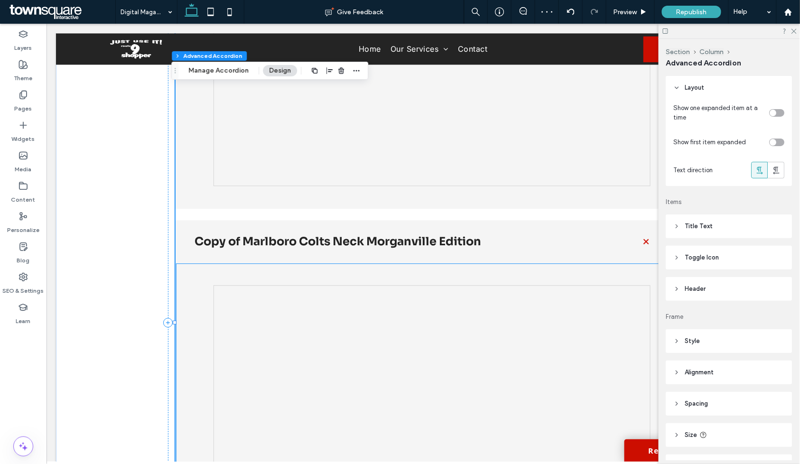
scroll to position [739, 0]
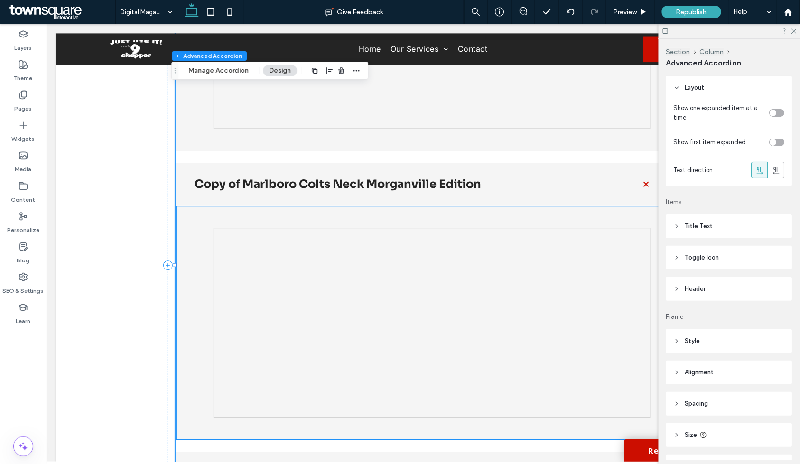
click at [351, 221] on div at bounding box center [422, 322] width 495 height 235
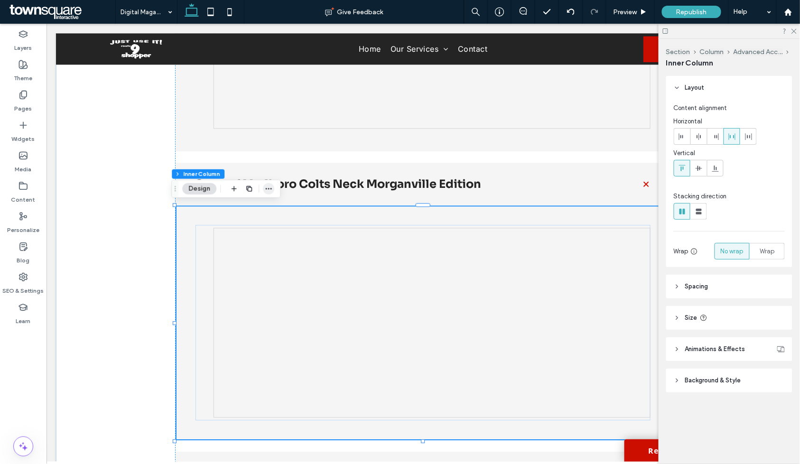
click at [265, 186] on icon "button" at bounding box center [269, 189] width 8 height 8
click at [270, 190] on icon "button" at bounding box center [269, 189] width 8 height 8
click at [269, 190] on icon "button" at bounding box center [269, 189] width 8 height 8
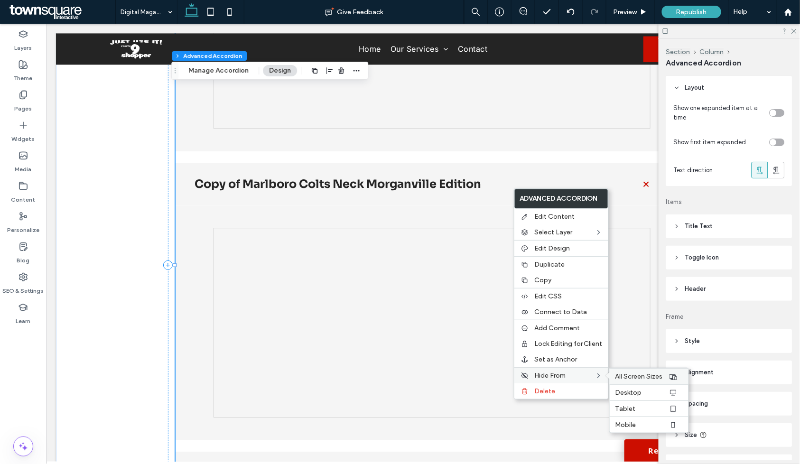
drag, startPoint x: 630, startPoint y: 373, endPoint x: 624, endPoint y: 372, distance: 6.2
click at [631, 373] on span "All Screen Sizes" at bounding box center [638, 376] width 47 height 8
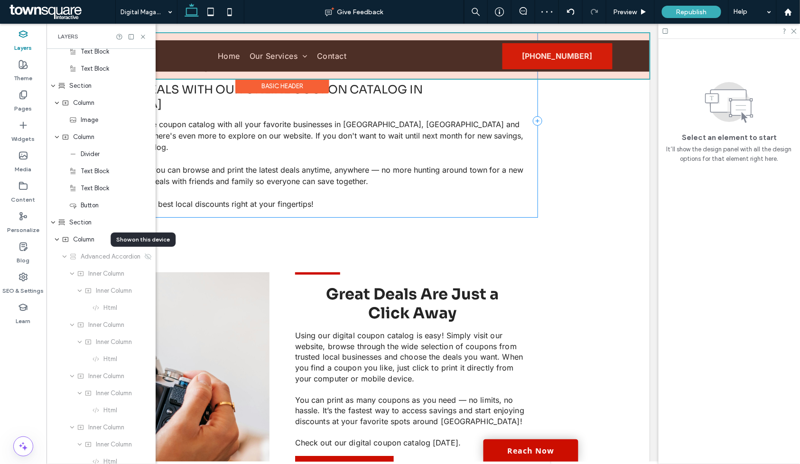
scroll to position [0, 0]
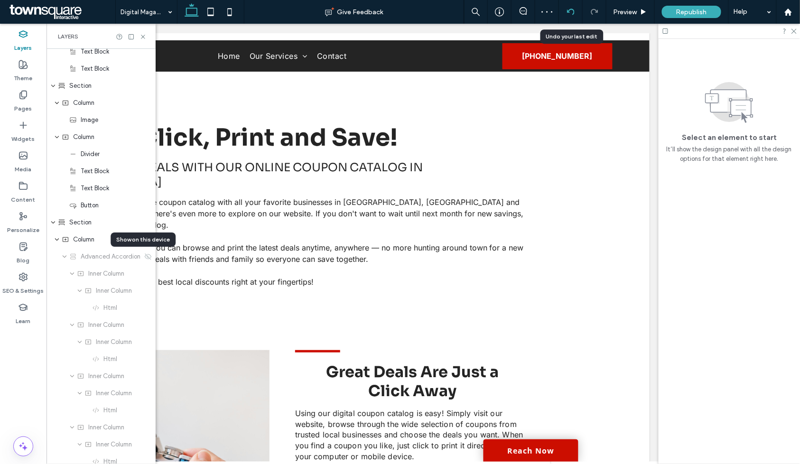
click at [569, 12] on use at bounding box center [570, 12] width 8 height 6
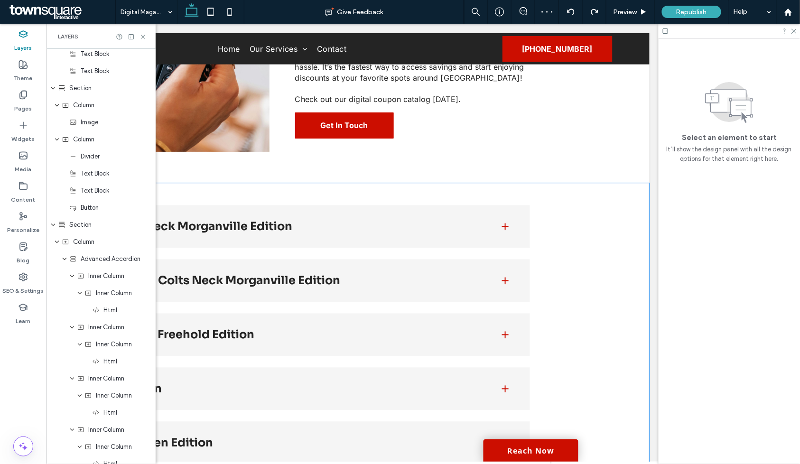
scroll to position [262, 0]
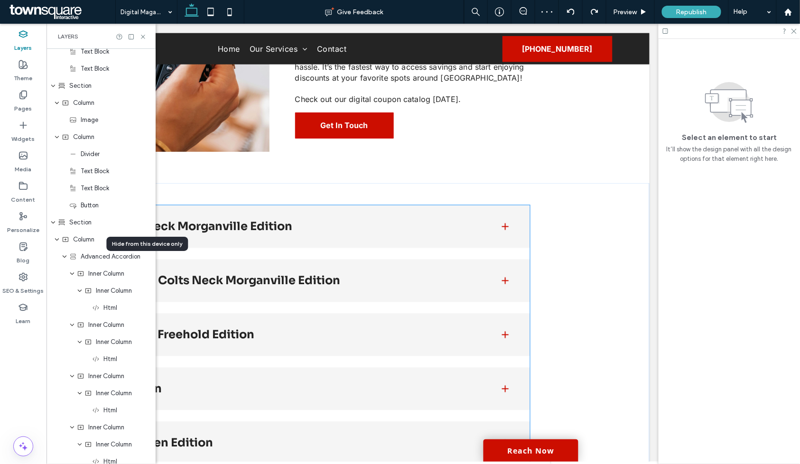
click at [425, 221] on h3 "Marlboro Colts Neck Morganville Edition" at bounding box center [269, 226] width 431 height 11
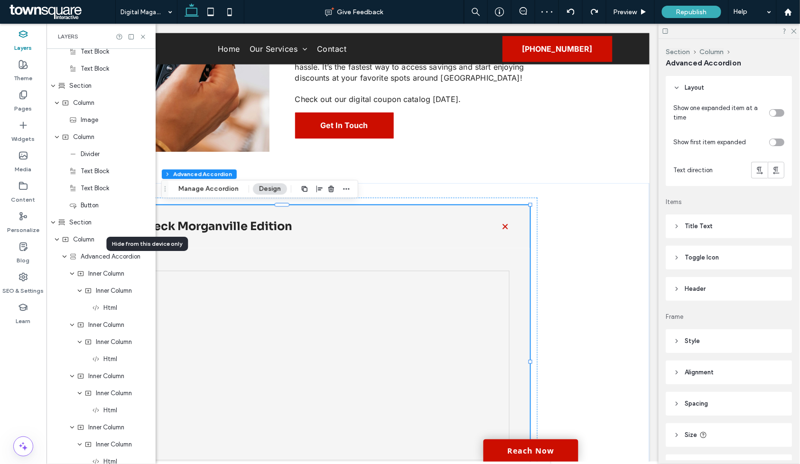
type input "***"
type input "**"
type input "****"
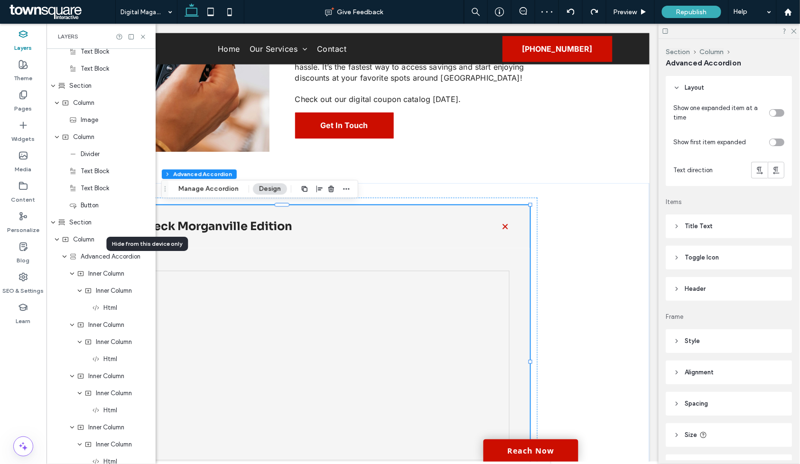
type input "*"
type input "**"
type input "****"
click at [432, 332] on div at bounding box center [291, 365] width 437 height 190
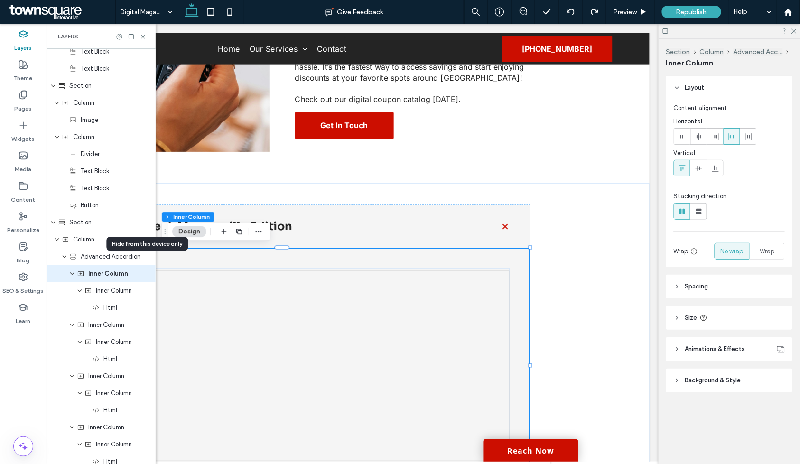
scroll to position [278, 0]
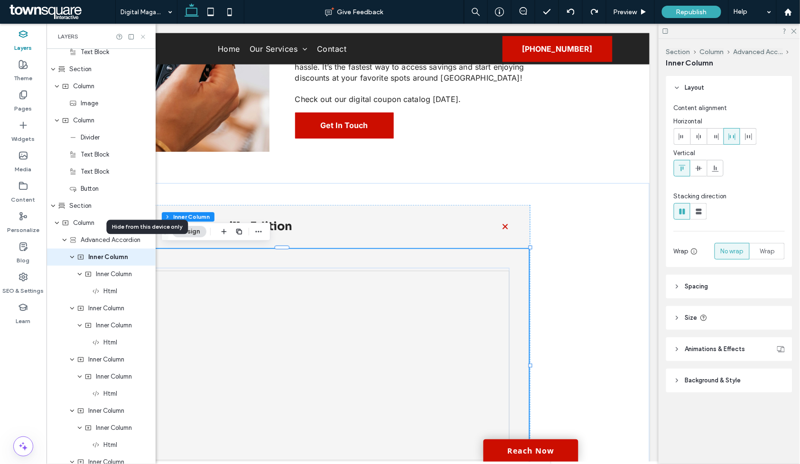
click at [143, 36] on icon at bounding box center [142, 36] width 7 height 7
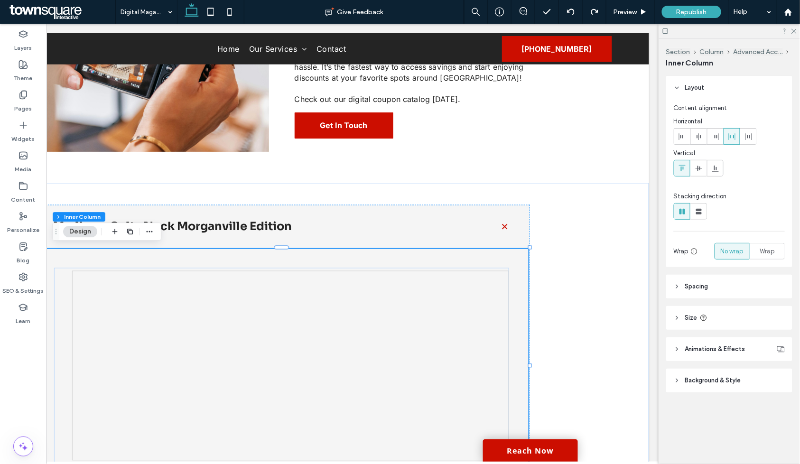
scroll to position [0, 141]
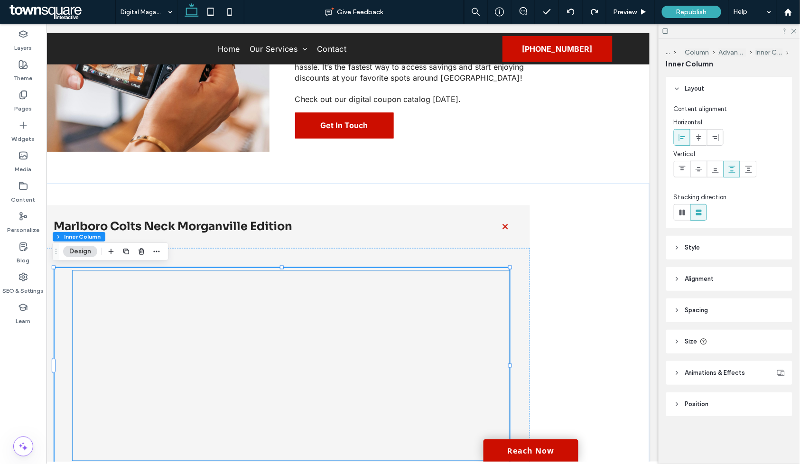
click at [241, 350] on div at bounding box center [291, 365] width 437 height 190
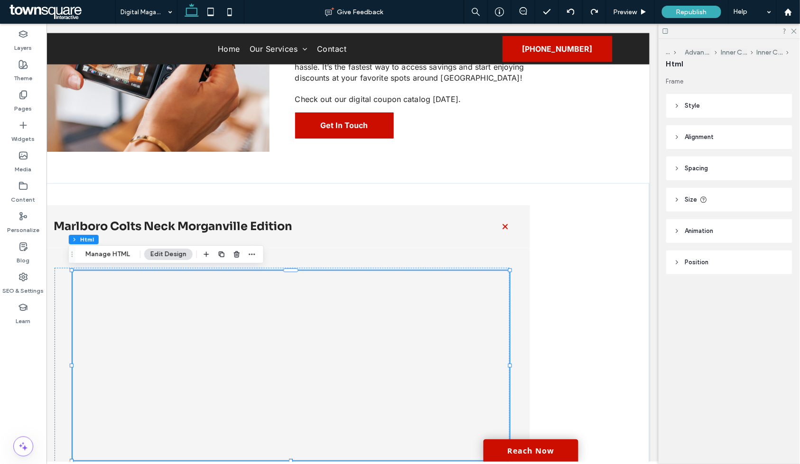
click at [203, 310] on div at bounding box center [291, 365] width 437 height 190
click at [116, 253] on button "Manage HTML" at bounding box center [107, 254] width 57 height 11
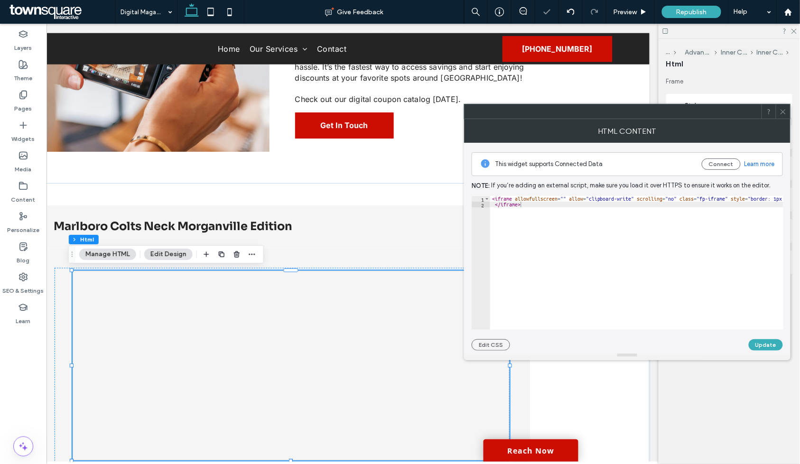
click at [693, 240] on div "< iframe allowfullscreen = "" allow = "clipboard-write" scrolling = "no" class …" at bounding box center [777, 264] width 575 height 137
type textarea "**********"
drag, startPoint x: 784, startPoint y: 116, endPoint x: 773, endPoint y: 118, distance: 11.1
click at [784, 116] on span at bounding box center [782, 111] width 7 height 14
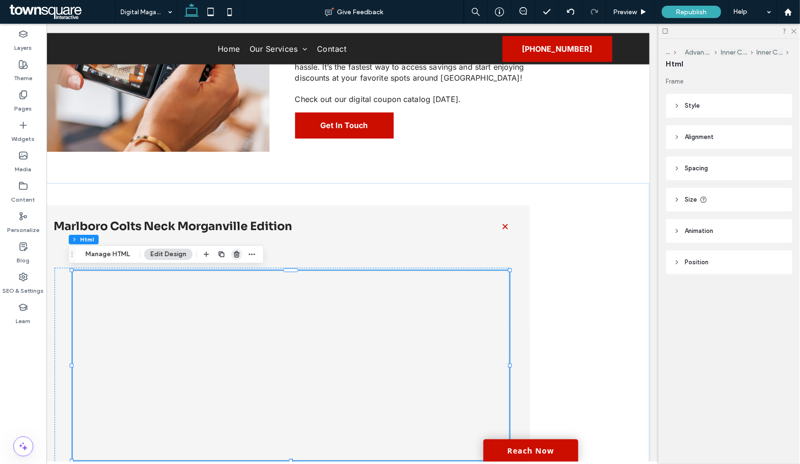
click at [234, 256] on icon "button" at bounding box center [237, 254] width 8 height 8
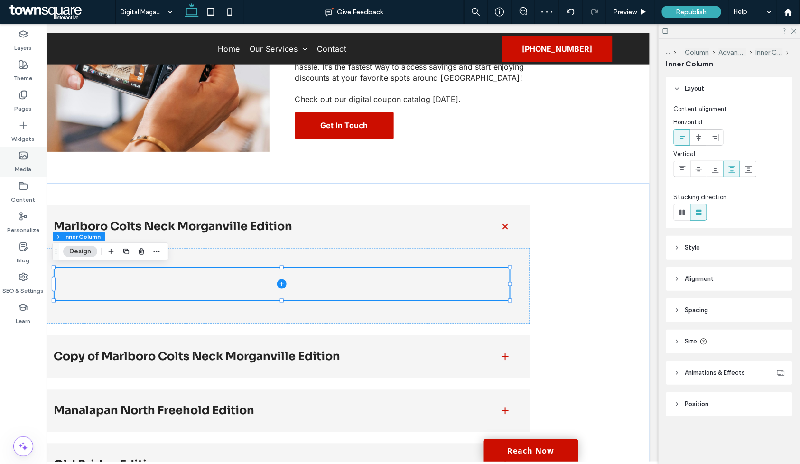
click at [27, 164] on label "Media" at bounding box center [23, 166] width 17 height 13
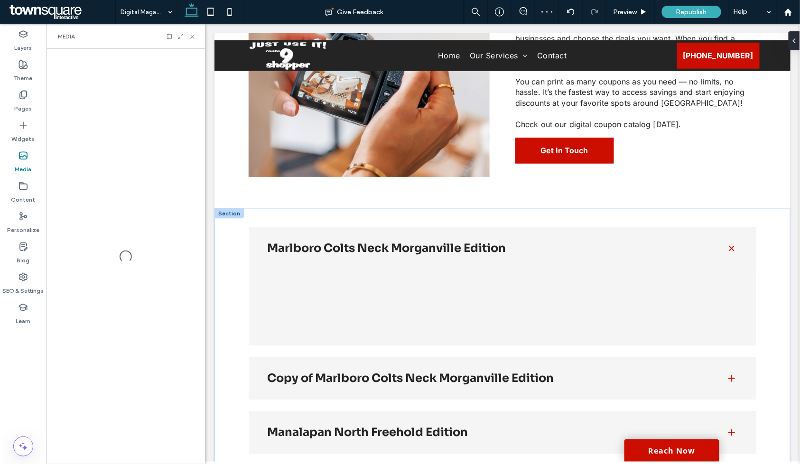
scroll to position [395, 0]
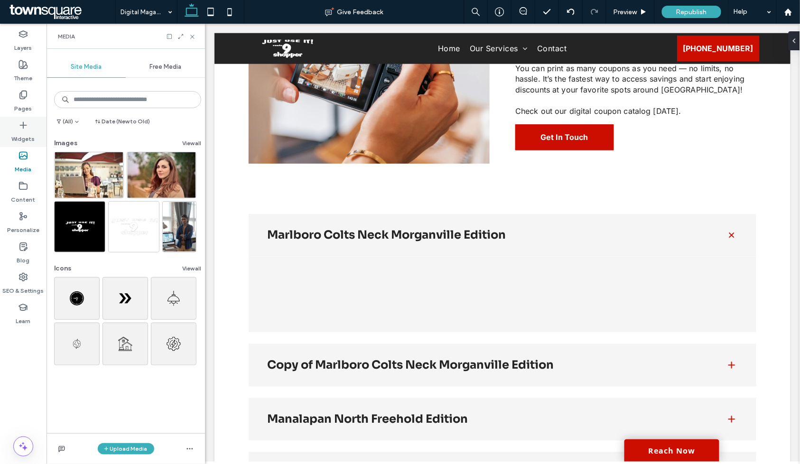
click at [30, 138] on label "Widgets" at bounding box center [23, 136] width 23 height 13
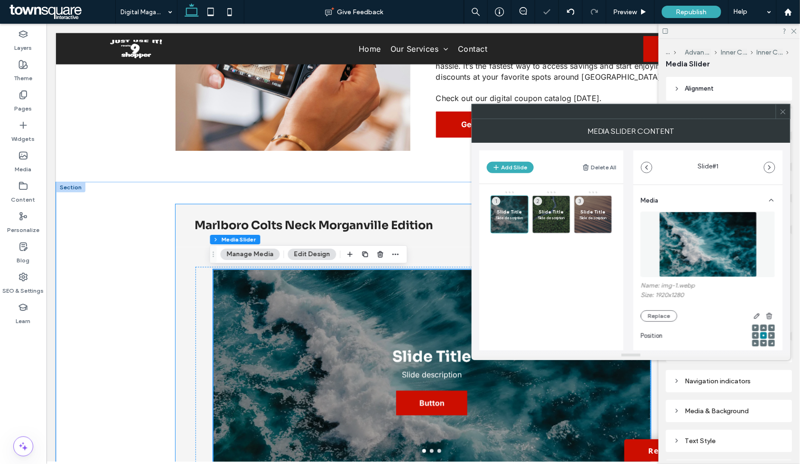
scroll to position [407, 0]
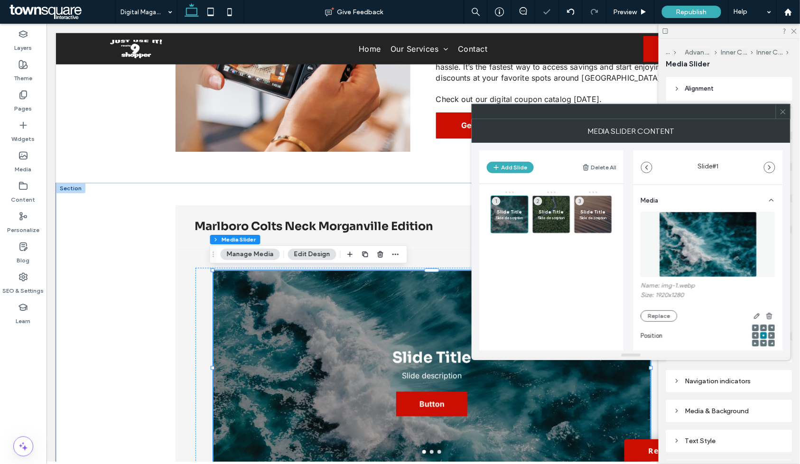
click at [603, 165] on button "Delete All" at bounding box center [599, 167] width 35 height 11
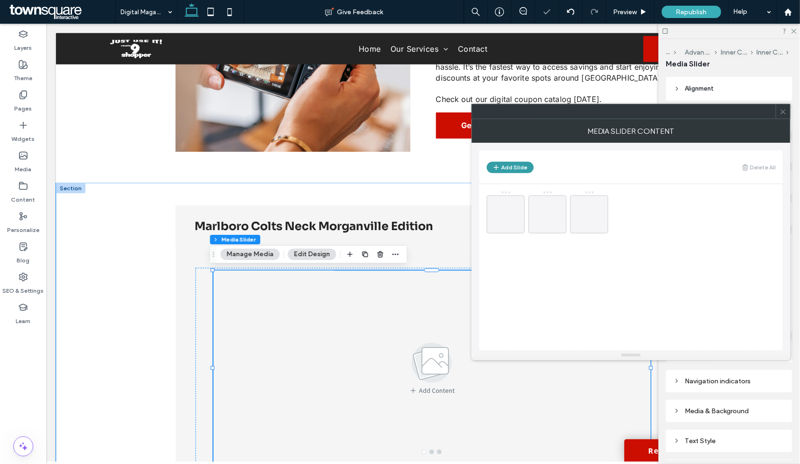
click at [513, 168] on button "Add Slide" at bounding box center [510, 167] width 47 height 11
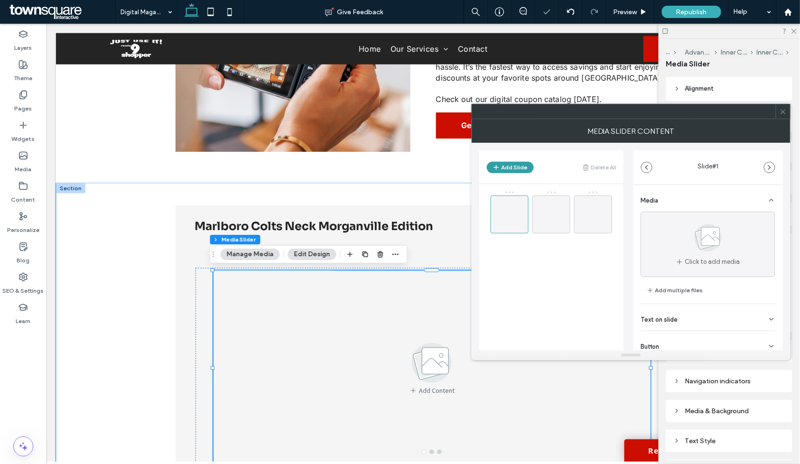
click at [497, 167] on icon "button" at bounding box center [496, 168] width 8 height 8
click at [510, 165] on button "Add Slide" at bounding box center [510, 167] width 47 height 11
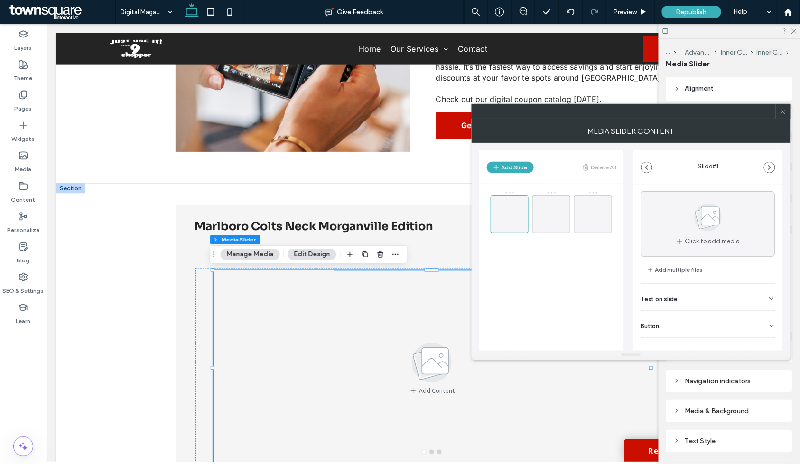
scroll to position [30, 0]
click at [517, 221] on div at bounding box center [509, 214] width 38 height 38
click at [783, 114] on icon at bounding box center [782, 111] width 7 height 7
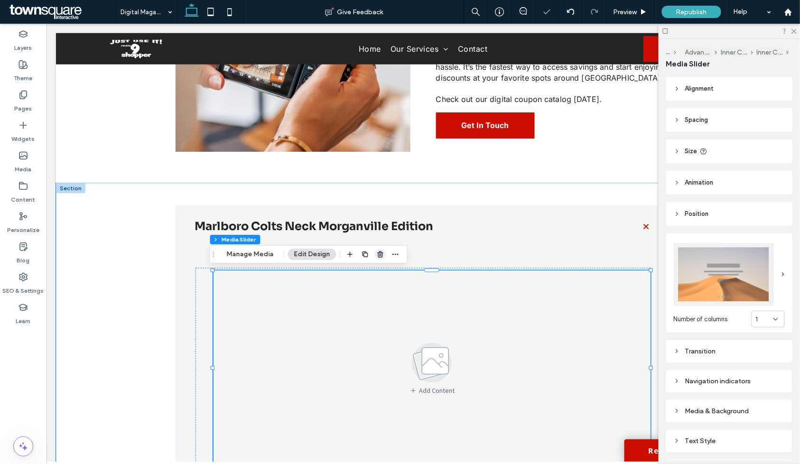
click at [380, 254] on icon "button" at bounding box center [381, 254] width 8 height 8
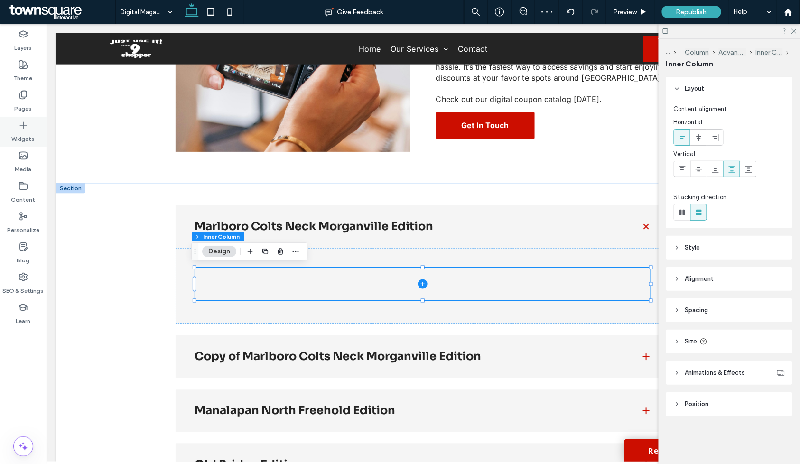
click at [12, 133] on label "Widgets" at bounding box center [23, 136] width 23 height 13
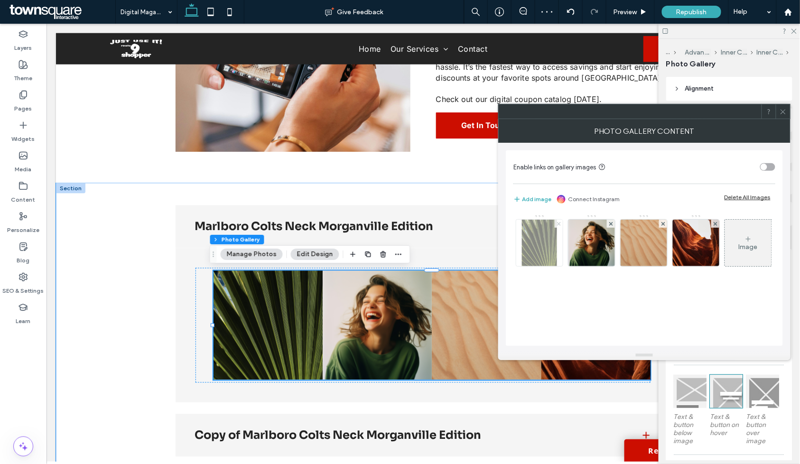
click at [560, 223] on use at bounding box center [558, 223] width 4 height 4
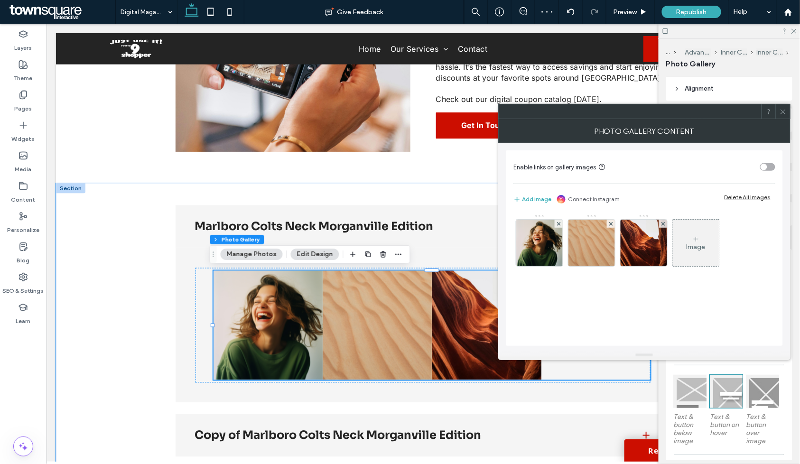
click at [764, 199] on div "Delete All Images" at bounding box center [747, 196] width 46 height 7
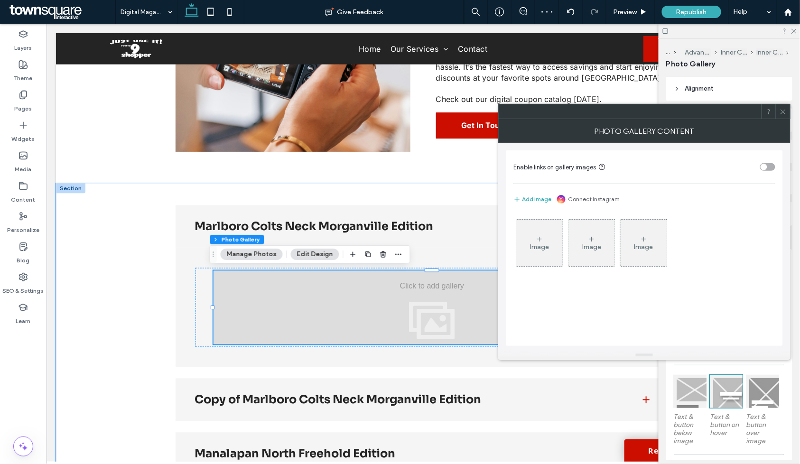
click at [596, 314] on div "Image Image Image" at bounding box center [644, 275] width 262 height 131
click at [646, 304] on div "Image Image Image" at bounding box center [644, 275] width 262 height 131
click at [534, 243] on div "Image" at bounding box center [539, 247] width 19 height 8
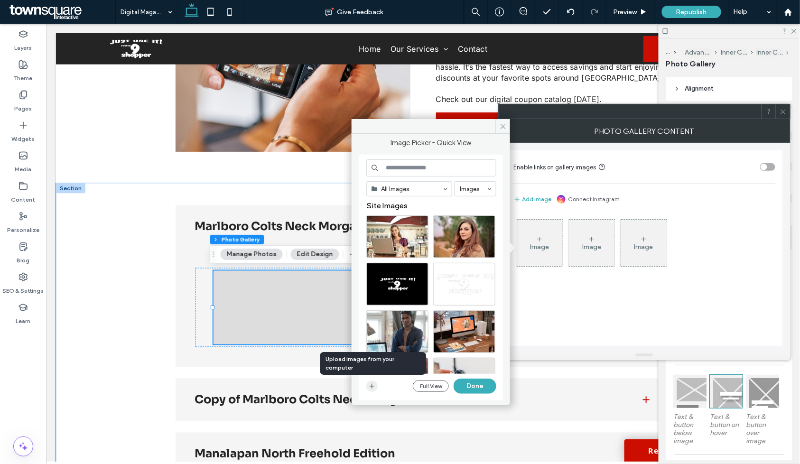
click at [376, 390] on span "button" at bounding box center [371, 385] width 11 height 11
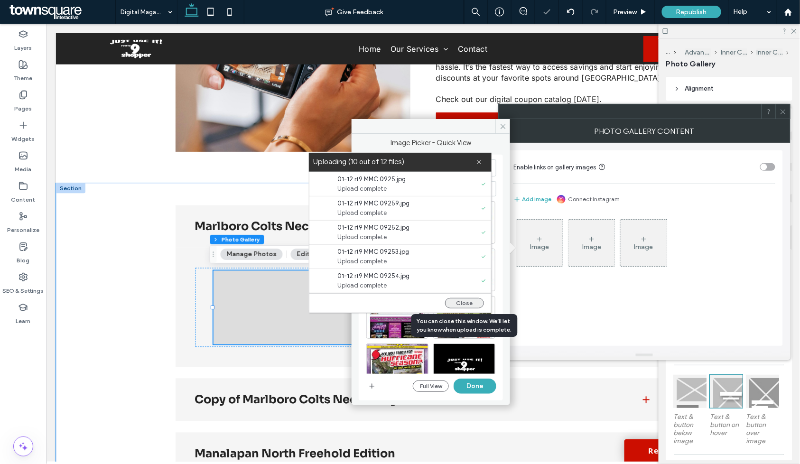
click at [463, 306] on button "Close" at bounding box center [464, 303] width 39 height 10
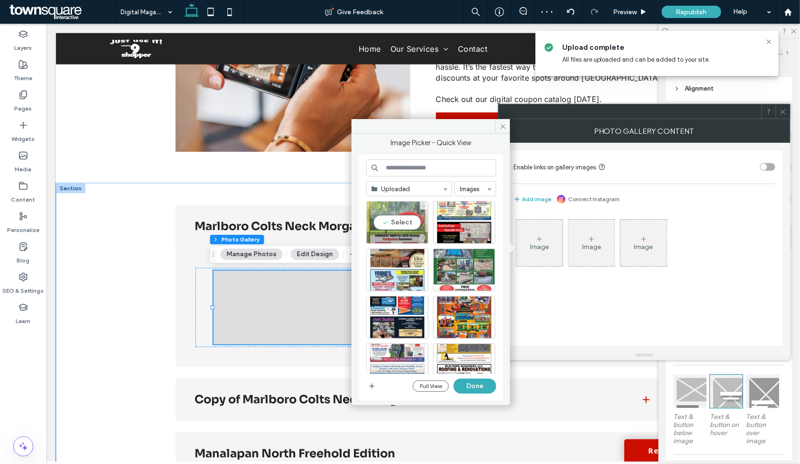
click at [398, 223] on div "Select" at bounding box center [397, 222] width 62 height 43
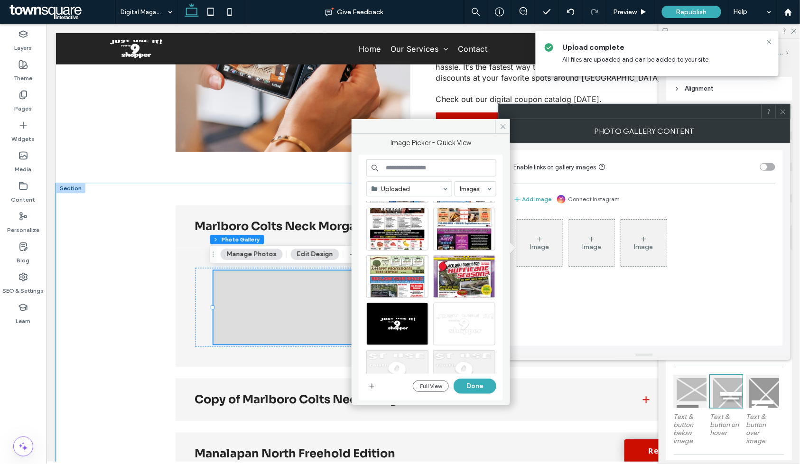
scroll to position [211, 0]
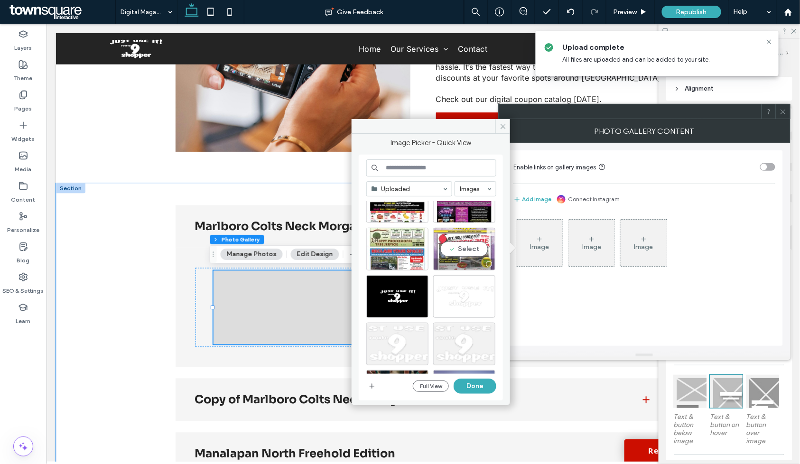
click at [454, 250] on div "Select" at bounding box center [464, 249] width 62 height 43
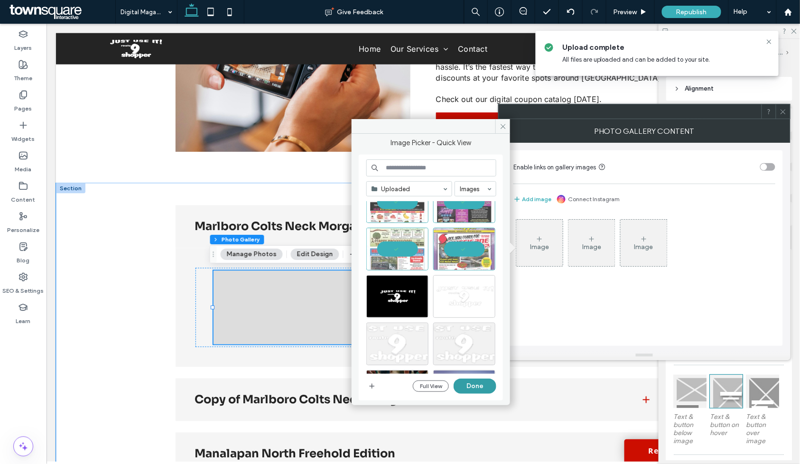
click at [467, 386] on button "Done" at bounding box center [474, 385] width 43 height 15
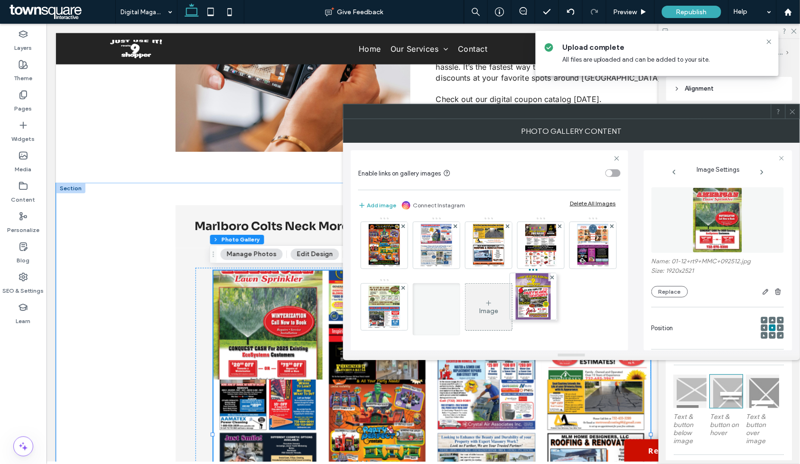
scroll to position [4, 0]
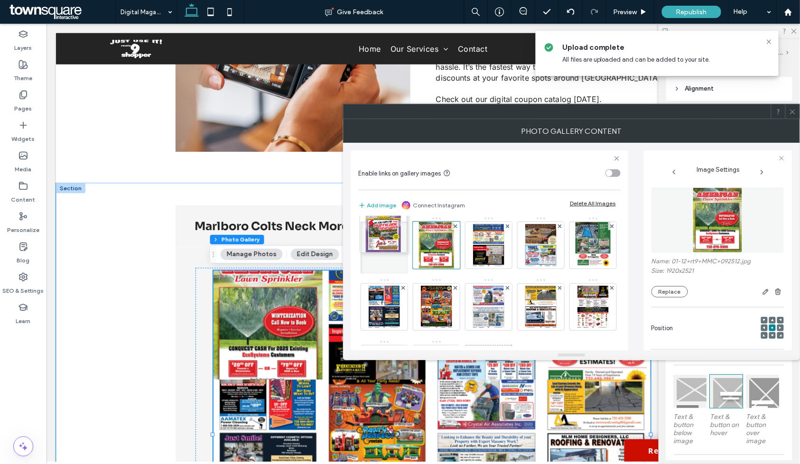
drag, startPoint x: 546, startPoint y: 259, endPoint x: 386, endPoint y: 247, distance: 160.8
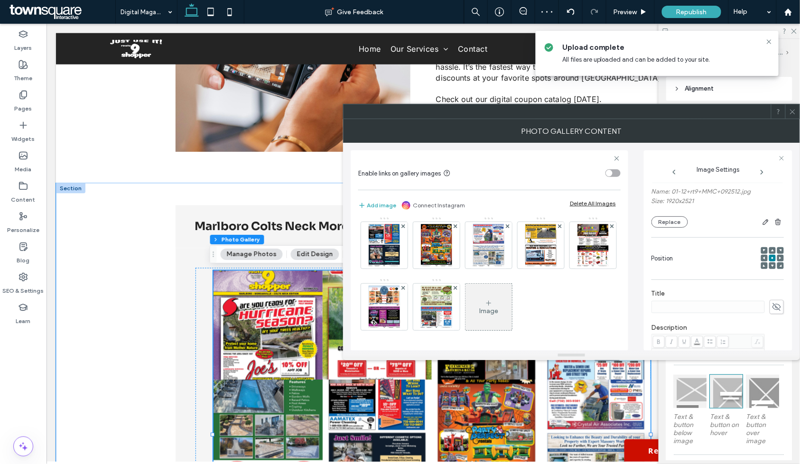
scroll to position [158, 0]
click at [791, 114] on icon at bounding box center [792, 111] width 7 height 7
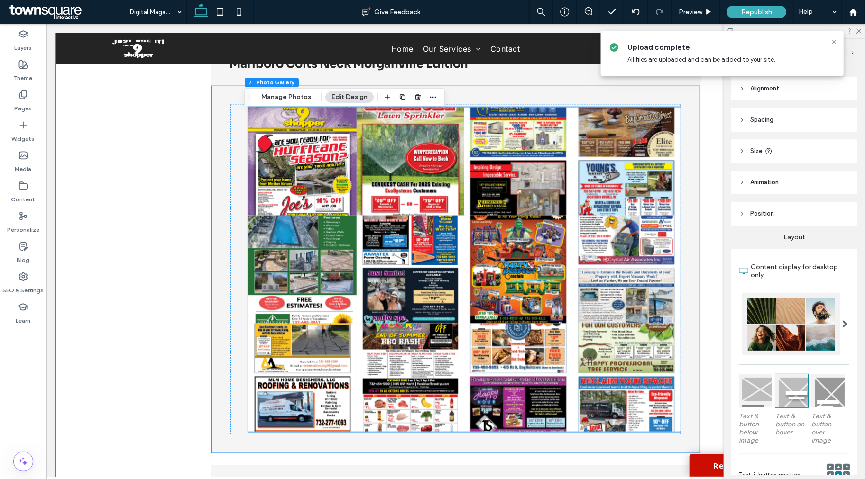
scroll to position [565, 0]
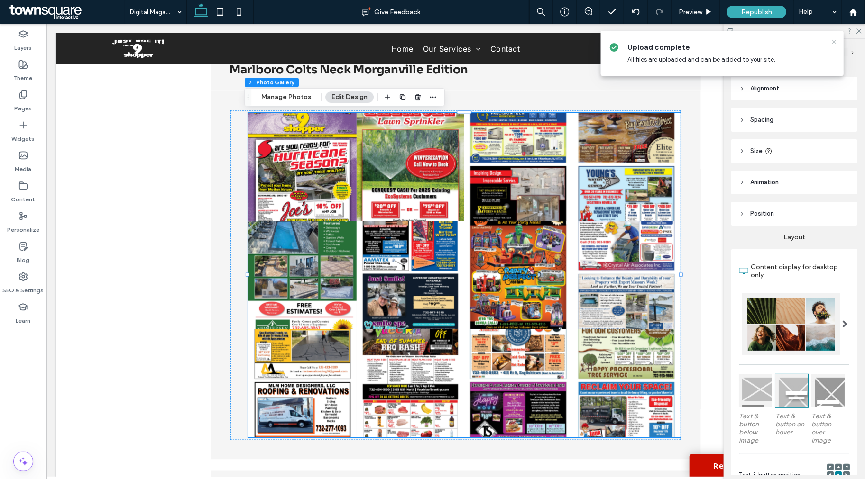
click at [799, 41] on icon at bounding box center [834, 42] width 8 height 8
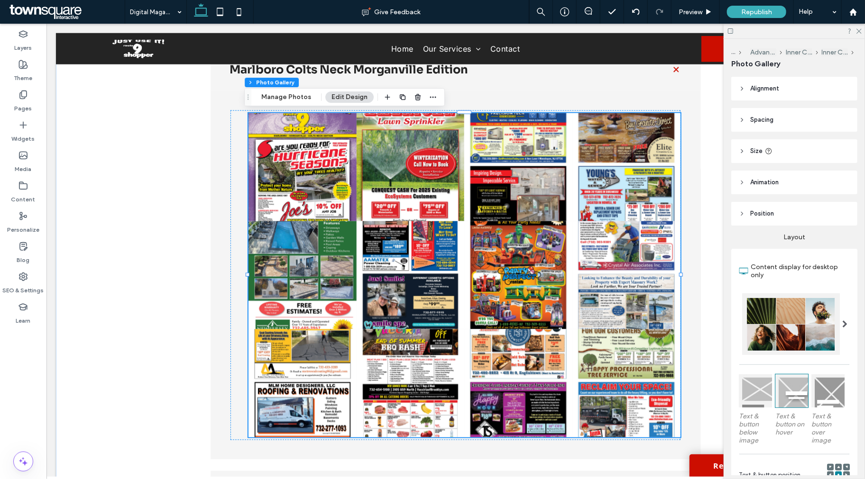
click at [763, 15] on span "Republish" at bounding box center [756, 12] width 31 height 8
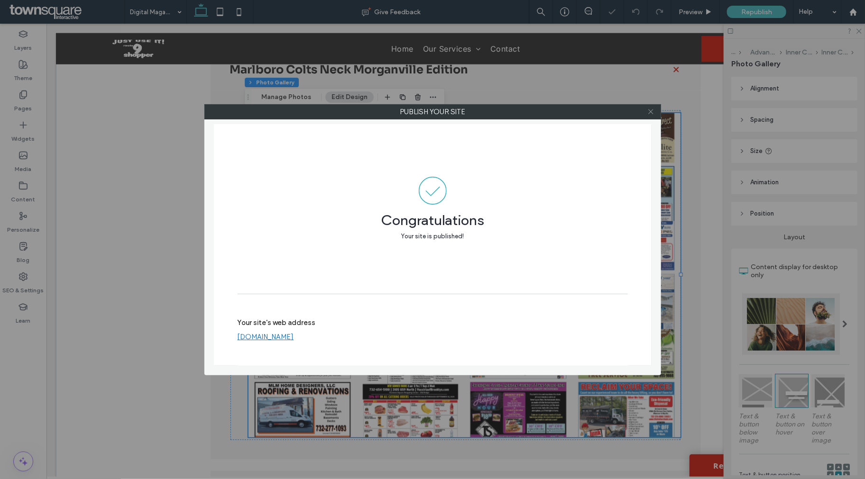
click at [652, 111] on icon at bounding box center [650, 111] width 7 height 7
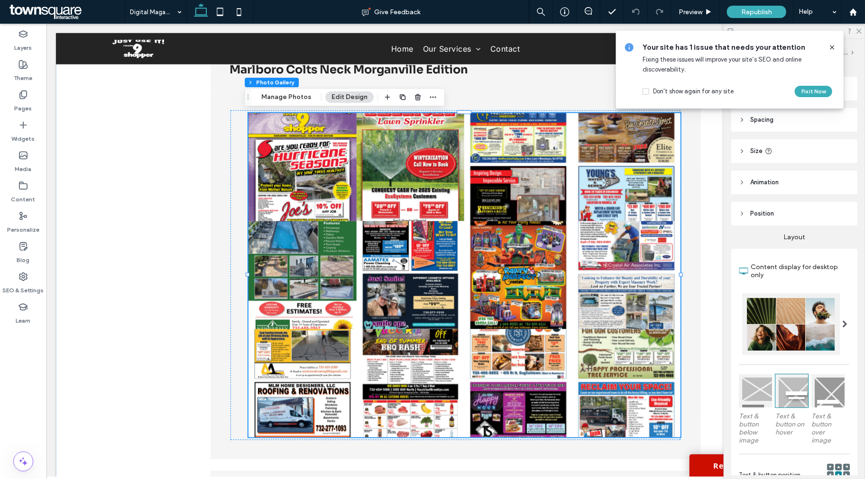
click at [799, 46] on icon at bounding box center [833, 48] width 8 height 8
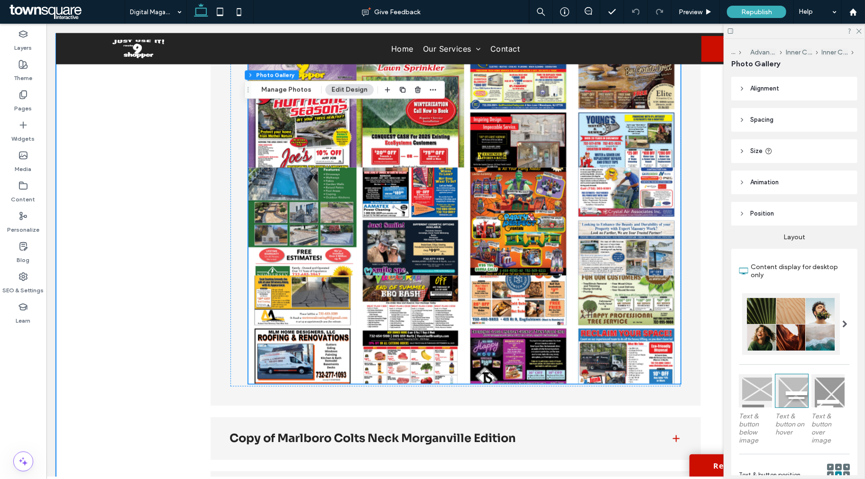
scroll to position [671, 0]
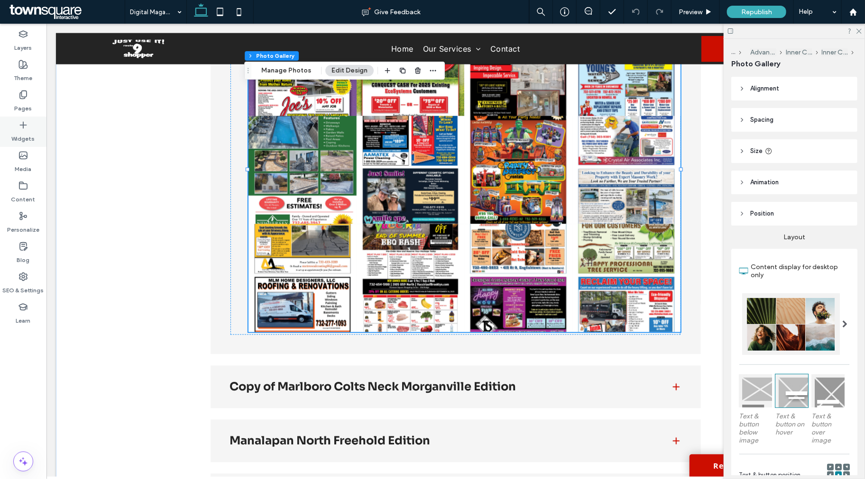
click at [27, 134] on label "Widgets" at bounding box center [23, 136] width 23 height 13
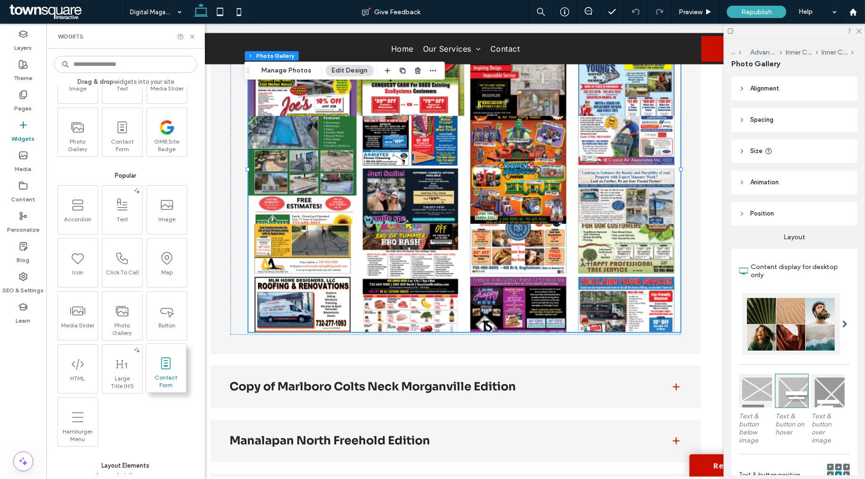
scroll to position [0, 0]
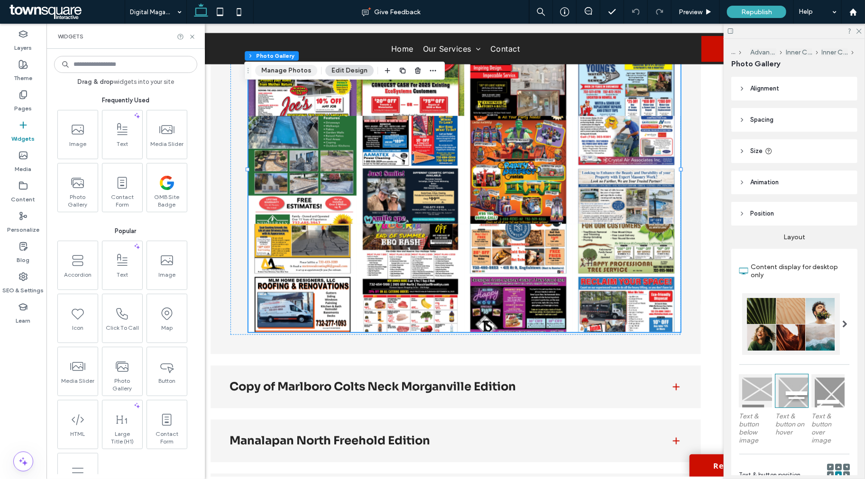
click at [287, 70] on button "Manage Photos" at bounding box center [286, 70] width 62 height 11
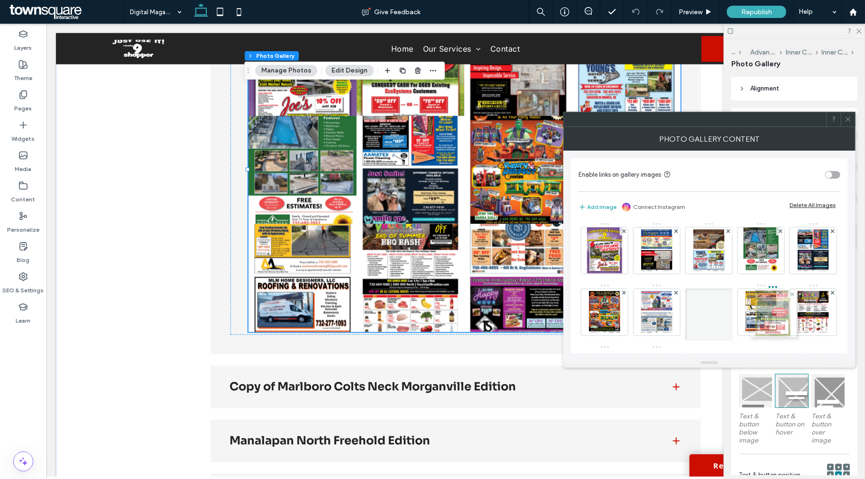
drag, startPoint x: 660, startPoint y: 263, endPoint x: 773, endPoint y: 326, distance: 130.1
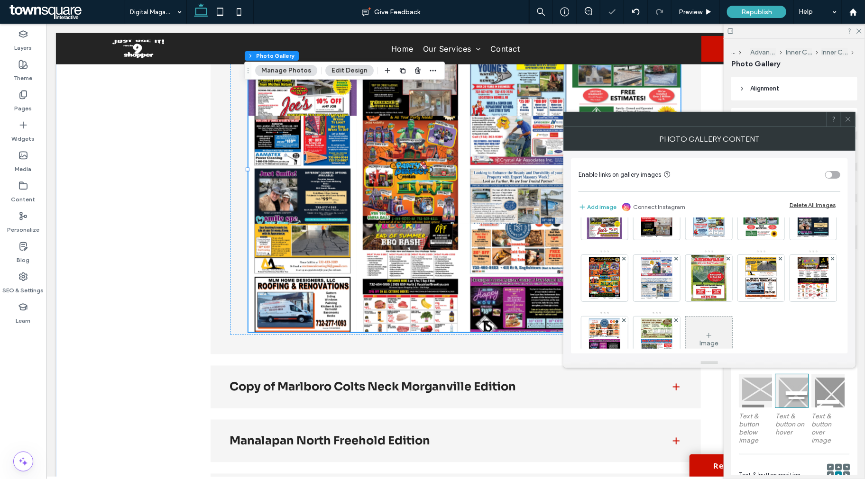
scroll to position [53, 0]
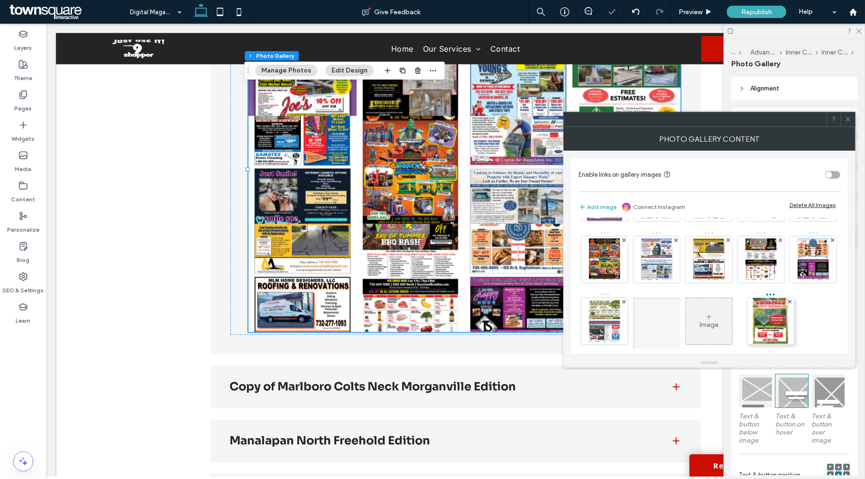
drag, startPoint x: 760, startPoint y: 263, endPoint x: 768, endPoint y: 322, distance: 59.8
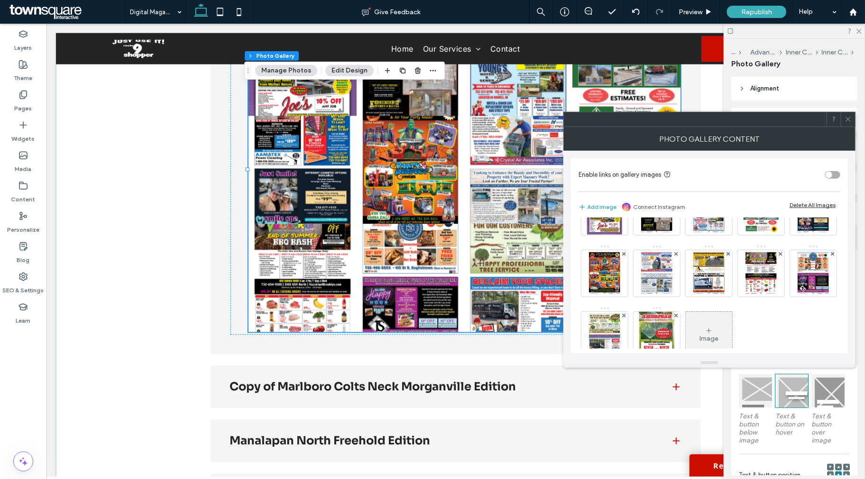
scroll to position [20, 0]
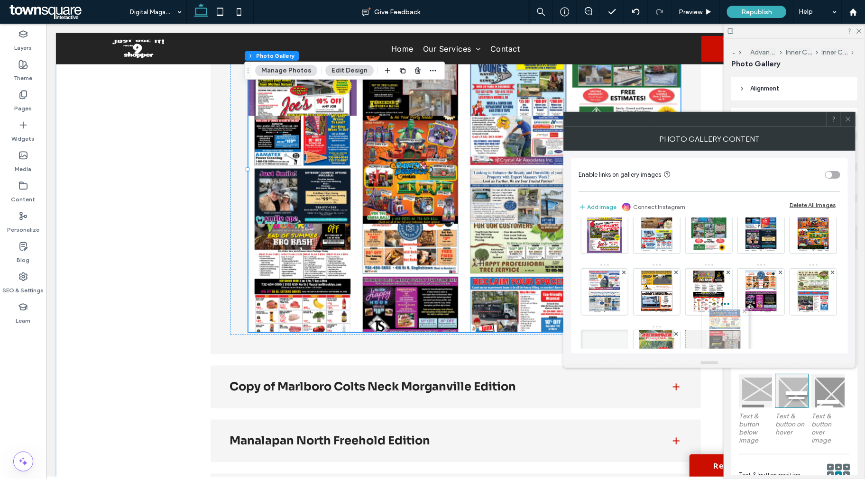
drag, startPoint x: 654, startPoint y: 228, endPoint x: 719, endPoint y: 328, distance: 120.2
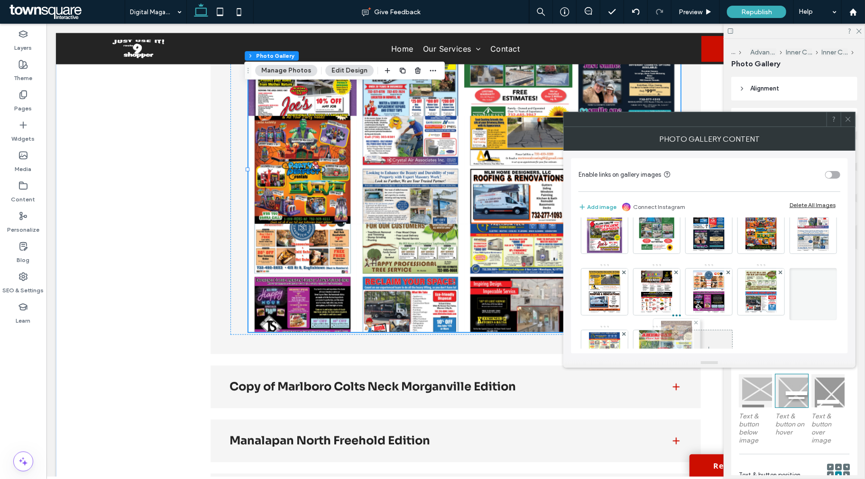
drag, startPoint x: 647, startPoint y: 236, endPoint x: 663, endPoint y: 348, distance: 113.0
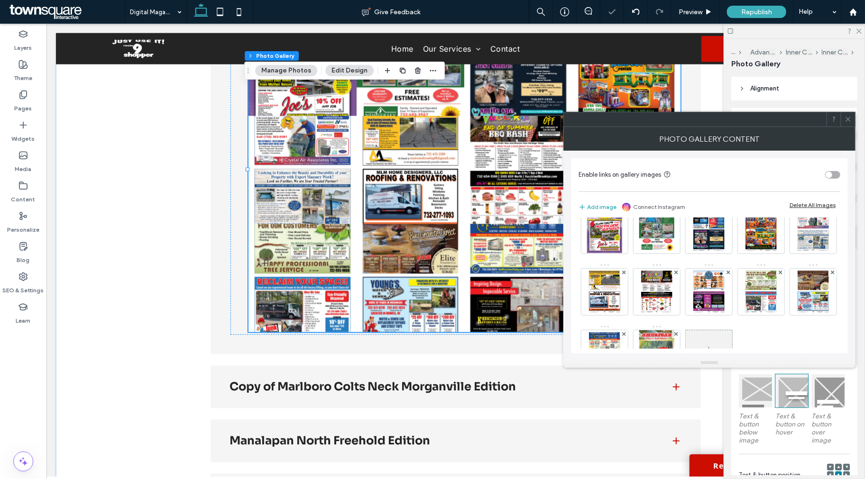
scroll to position [73, 0]
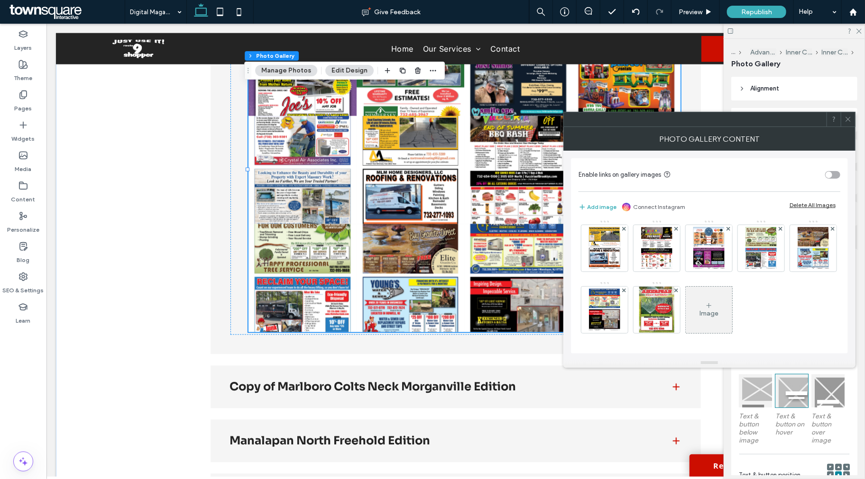
click at [799, 307] on div "Image" at bounding box center [709, 250] width 261 height 185
click at [799, 259] on div "Image" at bounding box center [709, 250] width 261 height 185
click at [799, 120] on use at bounding box center [848, 119] width 5 height 5
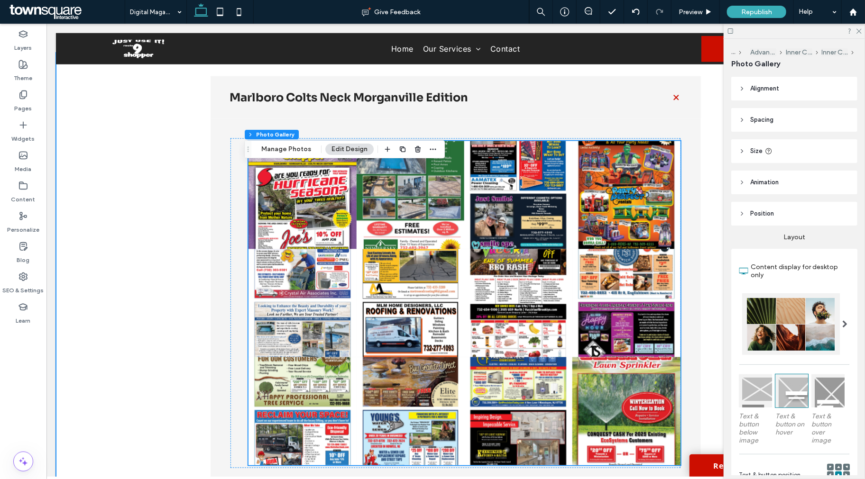
scroll to position [513, 0]
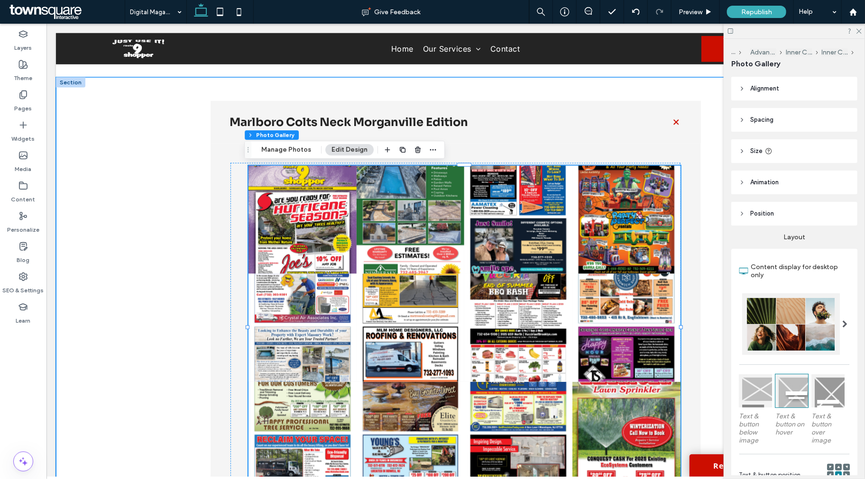
click at [707, 201] on div "Marlboro Colts Neck Morganville Edition Button Button Button Button Button Butt…" at bounding box center [455, 441] width 569 height 729
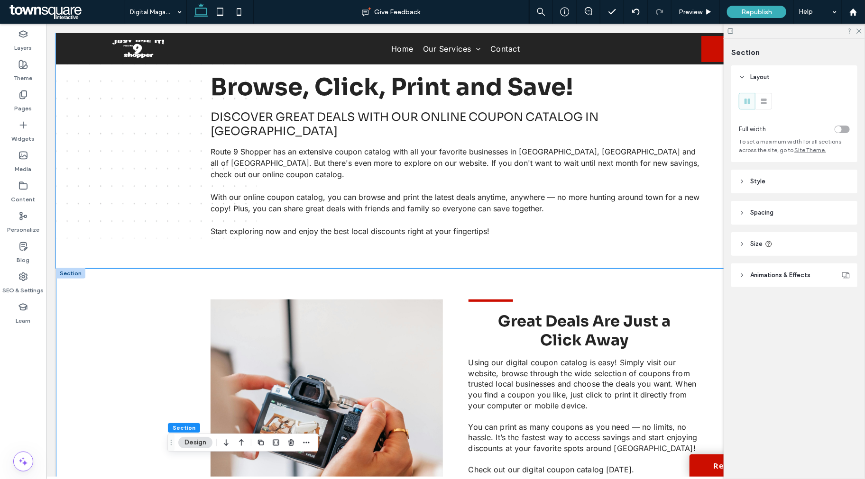
scroll to position [302, 0]
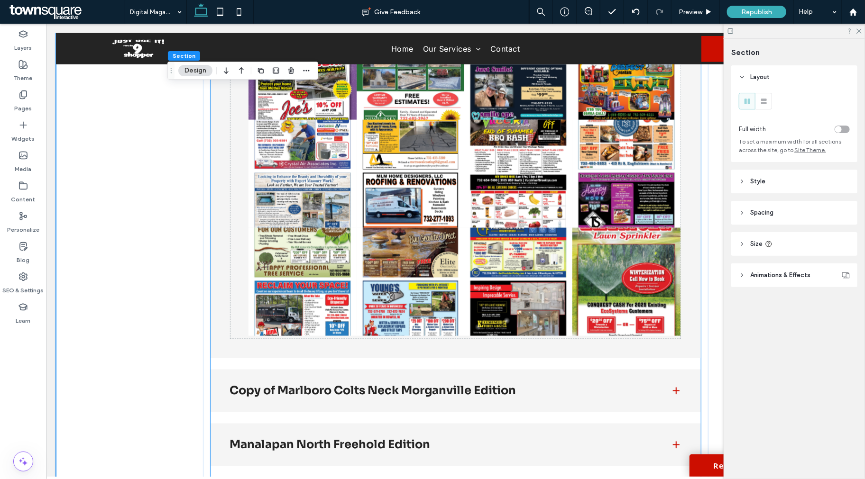
scroll to position [829, 0]
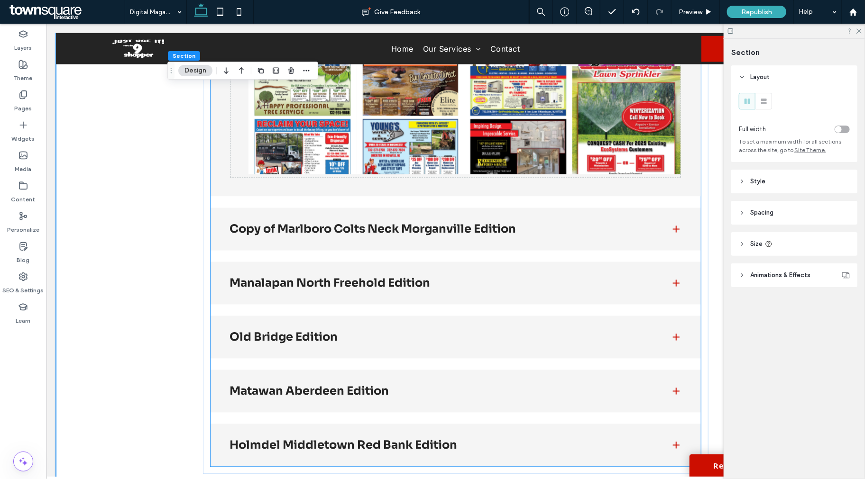
click at [557, 230] on h3 "Copy of Marlboro Colts Neck Morganville Edition" at bounding box center [441, 228] width 425 height 11
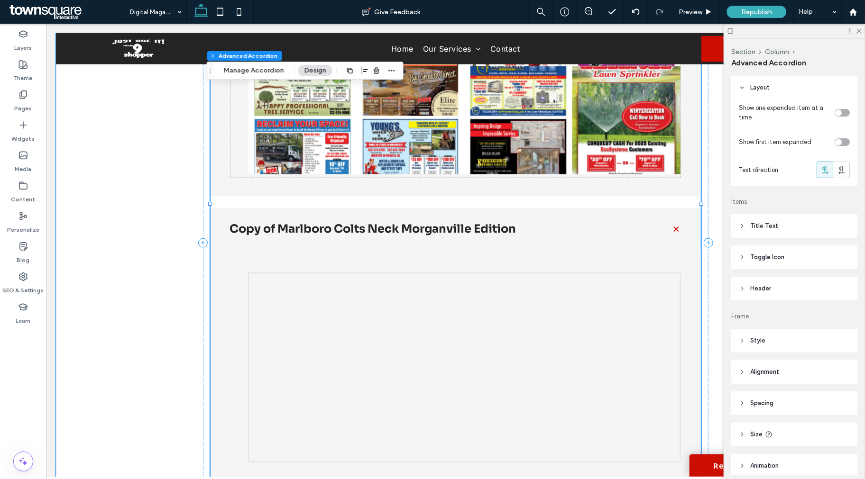
type input "**"
type input "****"
type input "*"
type input "**"
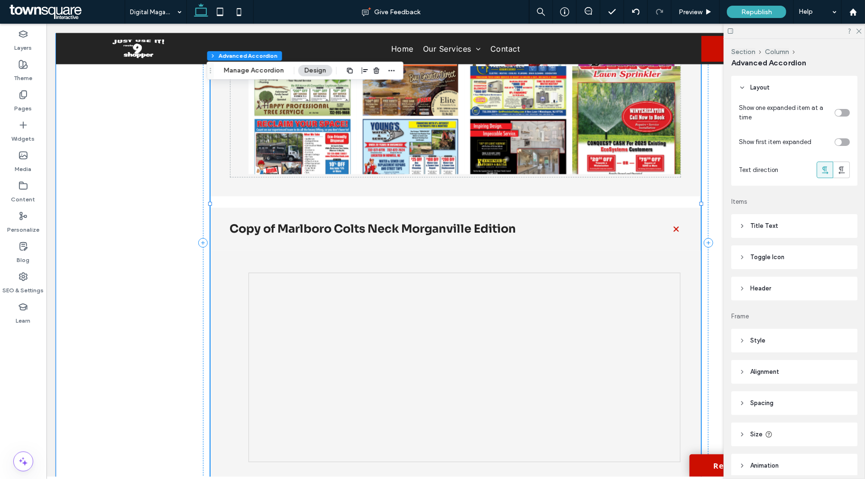
type input "****"
click at [537, 233] on h3 "Copy of Marlboro Colts Neck Morganville Edition" at bounding box center [441, 228] width 425 height 11
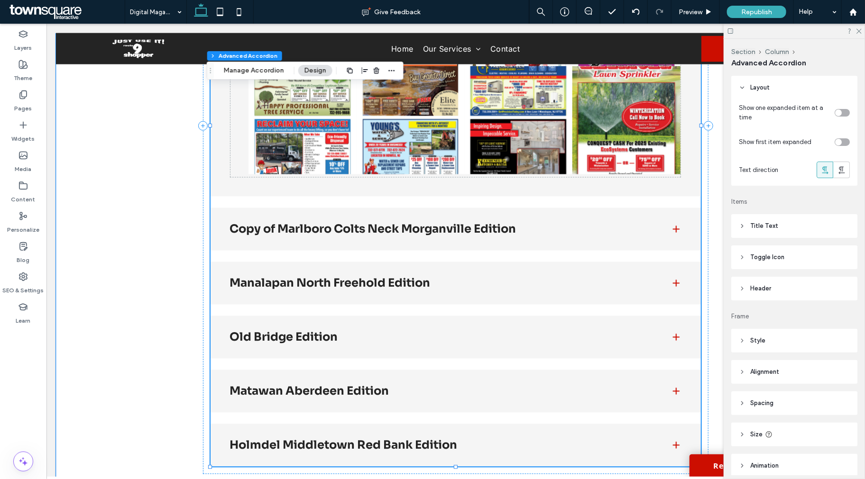
click at [526, 230] on h3 "Copy of Marlboro Colts Neck Morganville Edition" at bounding box center [441, 228] width 425 height 11
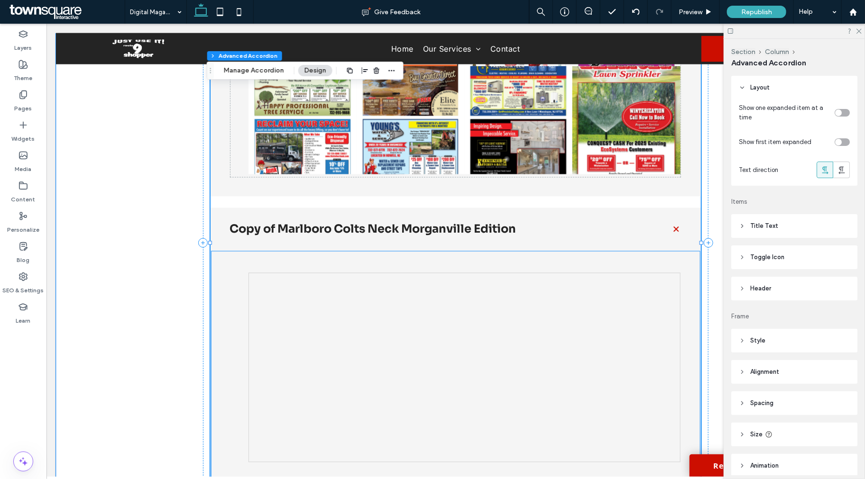
click at [322, 290] on div at bounding box center [464, 368] width 432 height 190
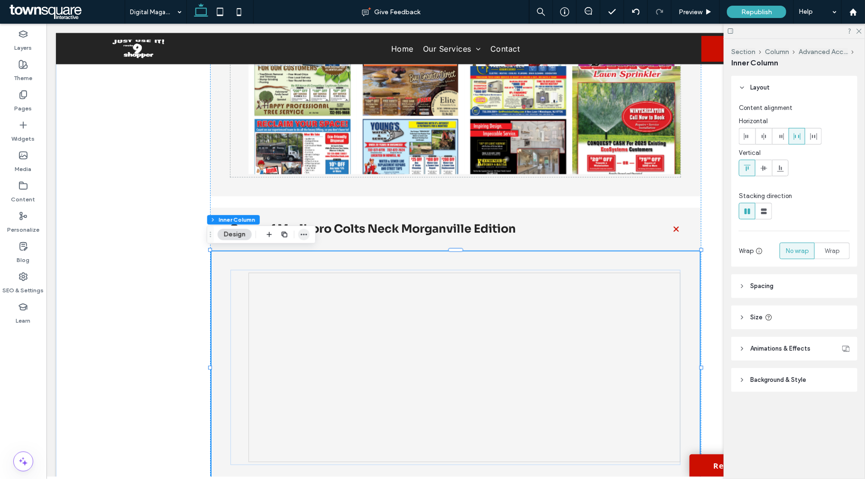
click at [301, 236] on icon "button" at bounding box center [304, 235] width 8 height 8
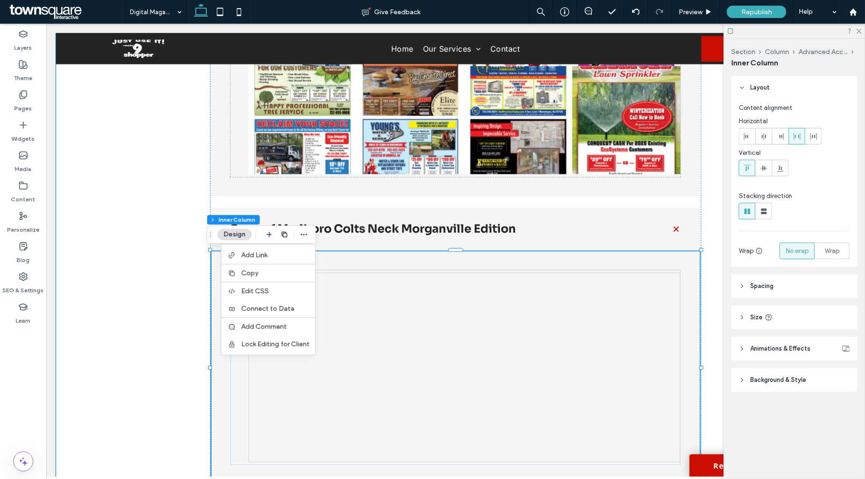
click at [519, 262] on div at bounding box center [455, 367] width 490 height 235
click at [310, 237] on div "Section Column Advanced Accordion Inner Column Design Add Link Copy Edit CSS Co…" at bounding box center [261, 235] width 109 height 18
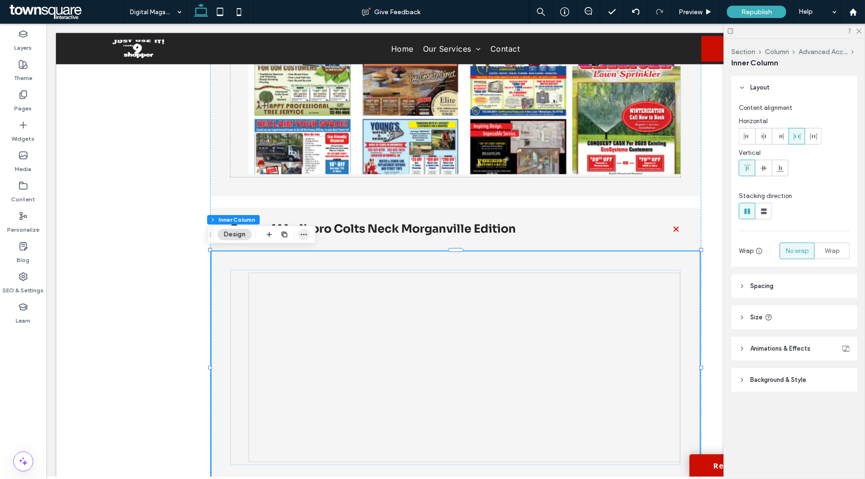
click at [305, 236] on icon "button" at bounding box center [304, 235] width 8 height 8
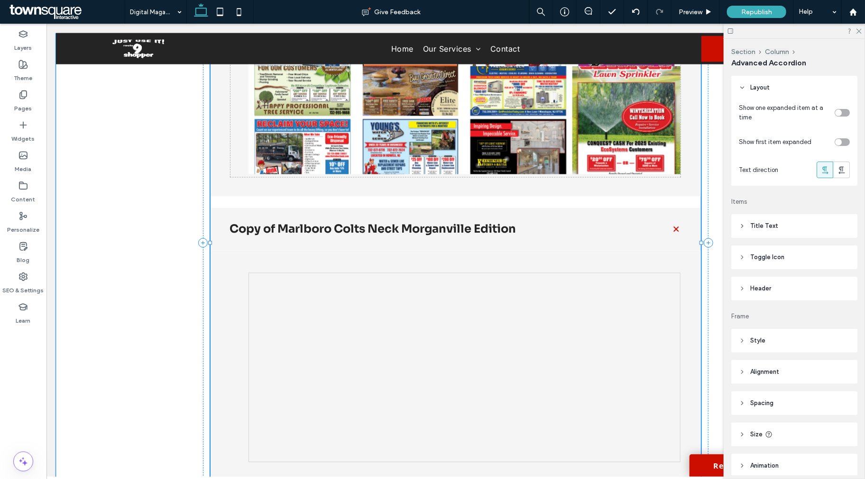
type input "**"
type input "****"
type input "*"
type input "**"
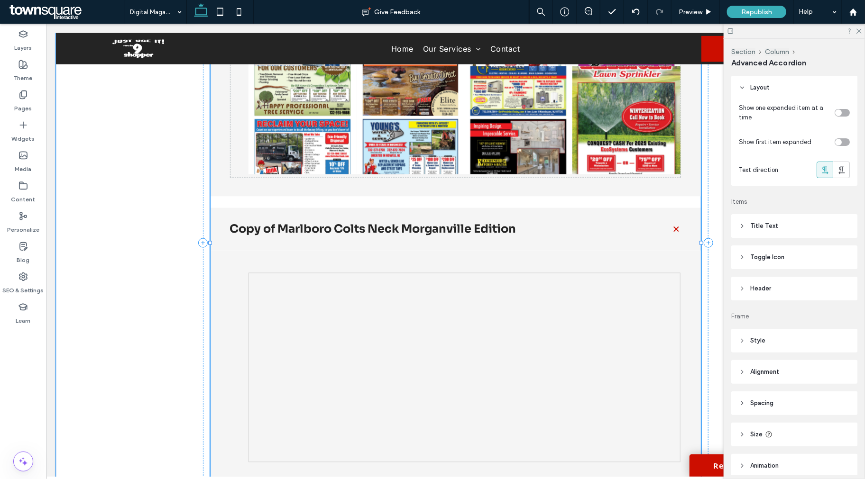
type input "****"
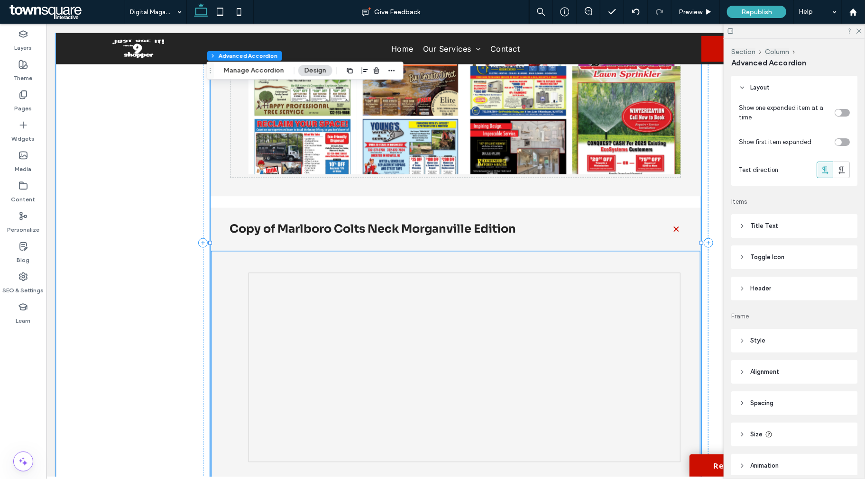
scroll to position [40, 0]
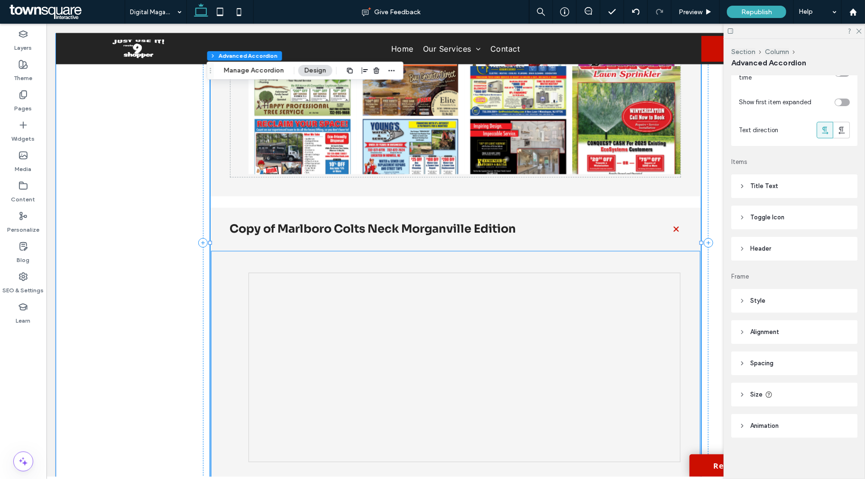
click at [379, 278] on div at bounding box center [464, 368] width 432 height 190
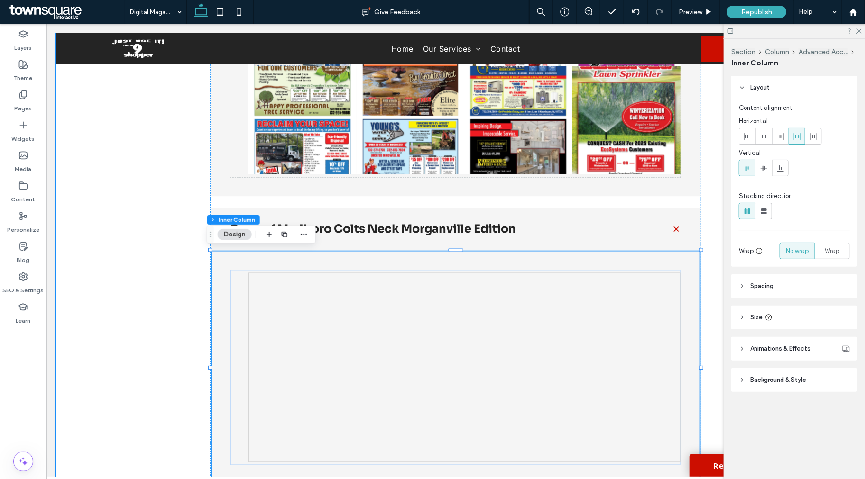
click at [327, 311] on div at bounding box center [464, 368] width 432 height 190
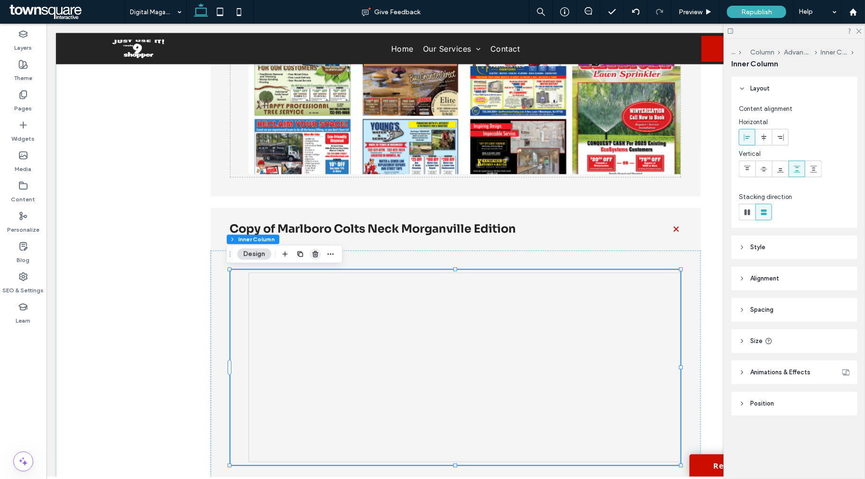
click at [314, 254] on icon "button" at bounding box center [316, 254] width 8 height 8
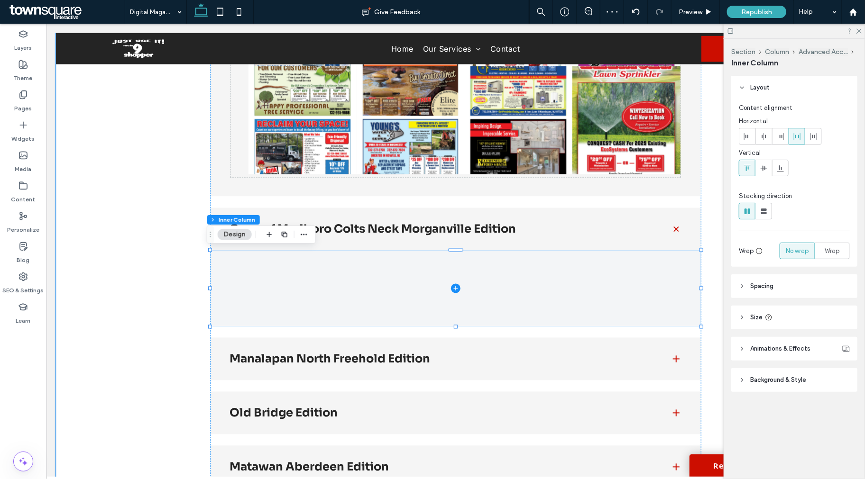
click at [280, 271] on span at bounding box center [455, 288] width 490 height 76
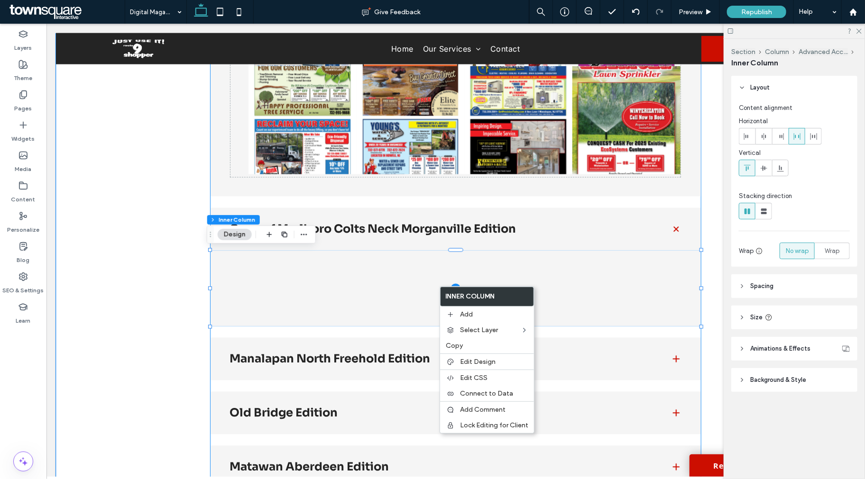
click at [356, 224] on h3 "Copy of Marlboro Colts Neck Morganville Edition" at bounding box center [441, 228] width 425 height 11
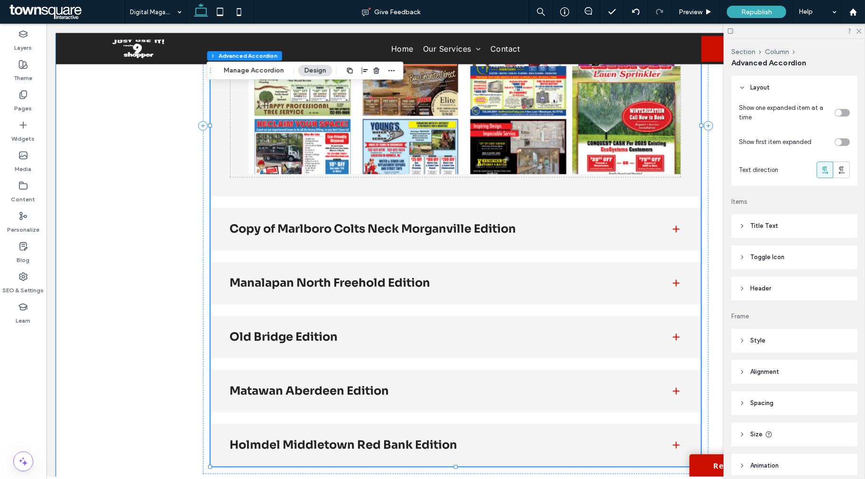
click at [323, 236] on div "Copy of Marlboro Colts Neck Morganville Edition" at bounding box center [455, 229] width 490 height 43
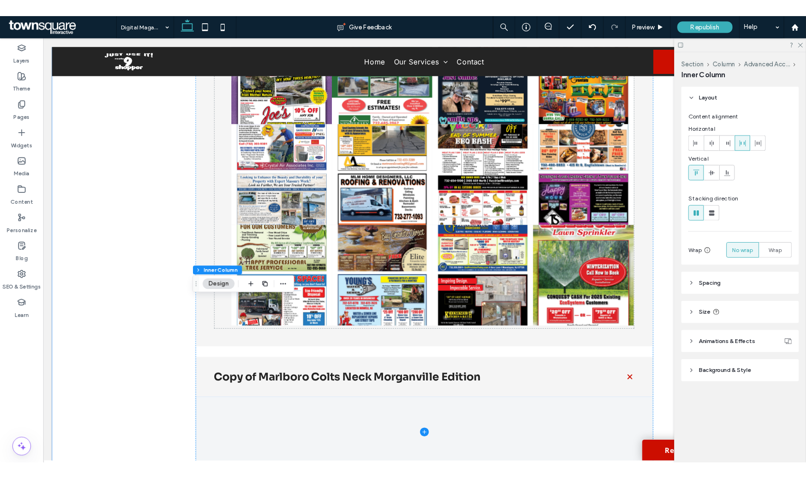
scroll to position [776, 0]
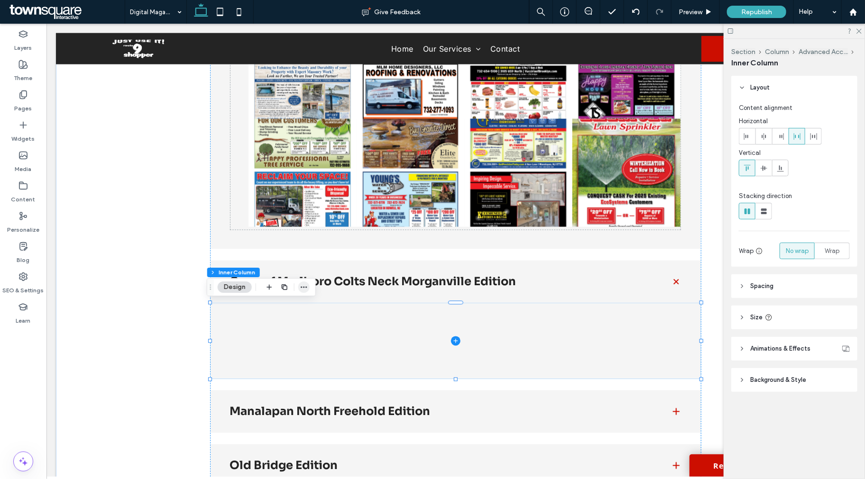
click at [304, 292] on span "button" at bounding box center [303, 287] width 11 height 11
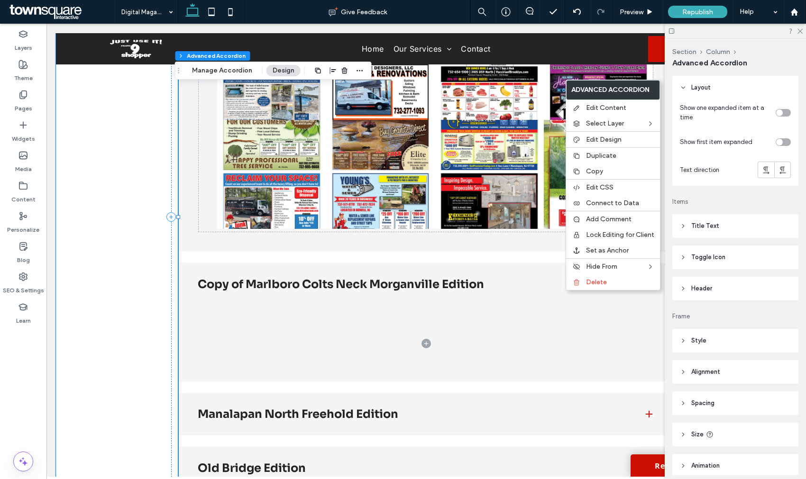
type input "***"
type input "**"
type input "****"
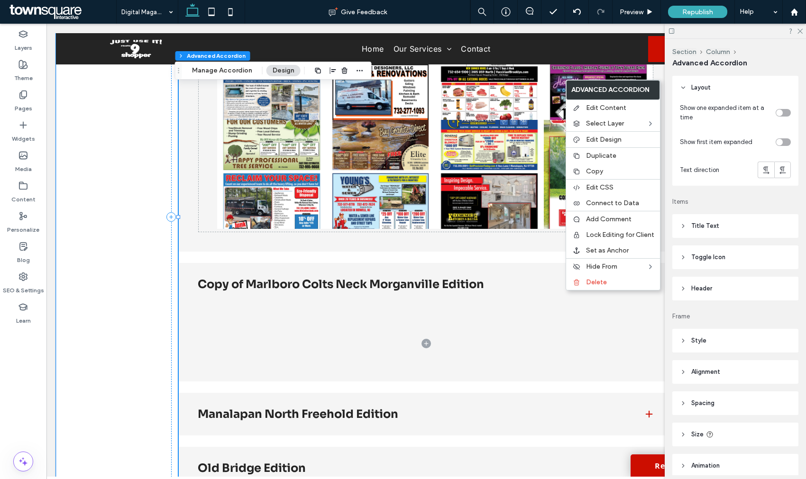
type input "*"
type input "**"
type input "****"
click at [616, 111] on span "Edit Content" at bounding box center [606, 108] width 40 height 8
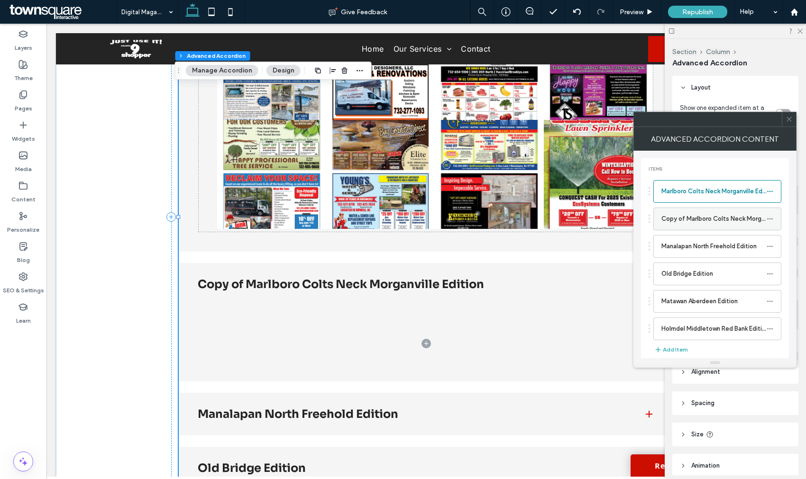
click at [771, 218] on icon at bounding box center [770, 219] width 7 height 7
click at [718, 263] on div "Delete" at bounding box center [718, 259] width 79 height 18
type input "**"
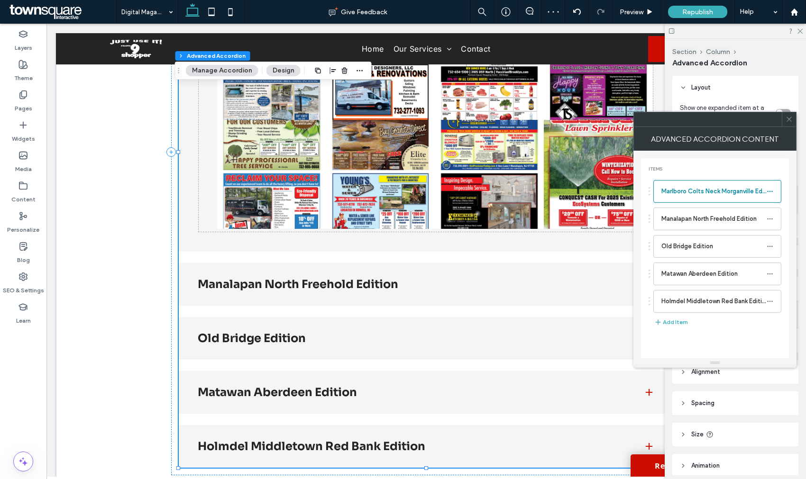
click at [789, 120] on icon at bounding box center [789, 119] width 7 height 7
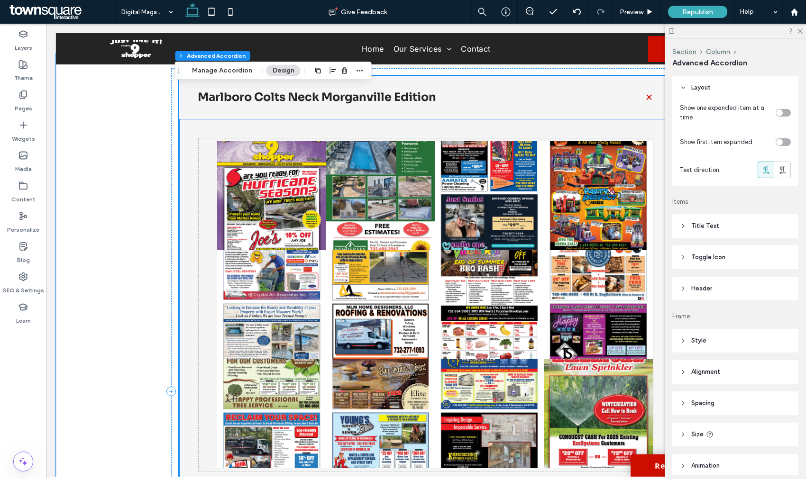
scroll to position [565, 0]
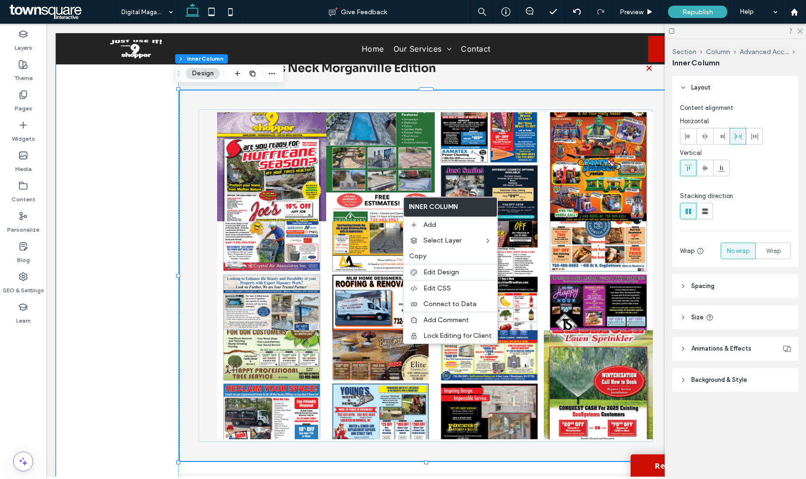
click at [358, 194] on link at bounding box center [380, 166] width 109 height 109
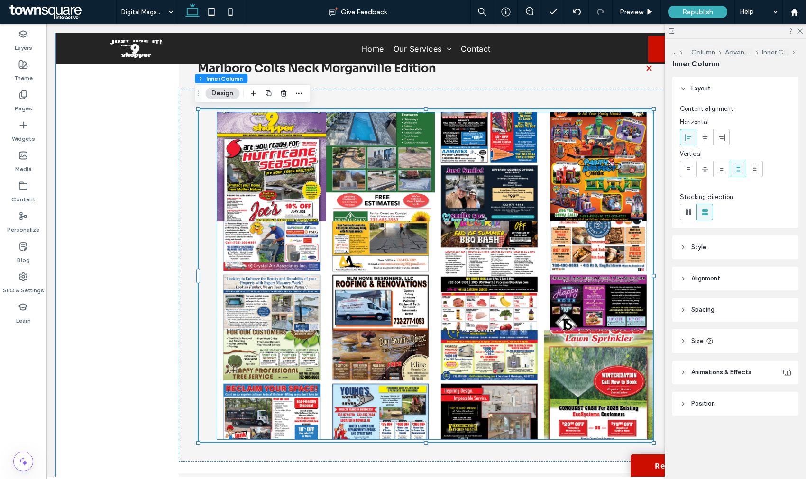
click at [253, 171] on link at bounding box center [271, 166] width 109 height 109
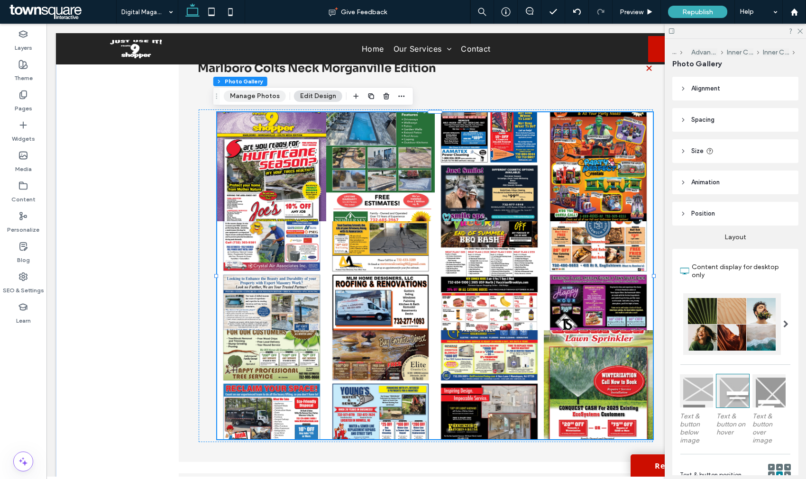
click at [259, 100] on button "Manage Photos" at bounding box center [255, 96] width 62 height 11
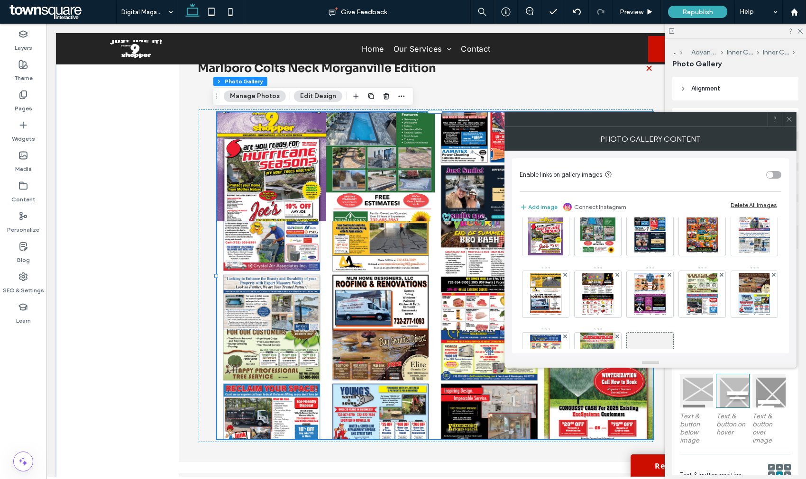
scroll to position [0, 0]
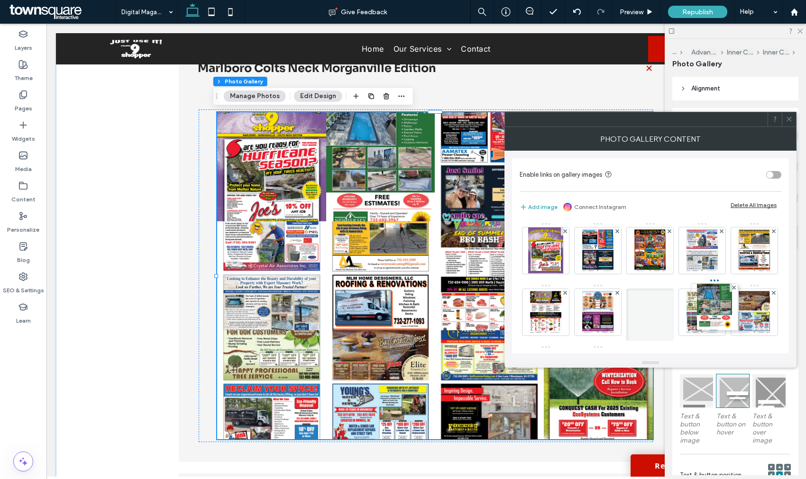
drag, startPoint x: 599, startPoint y: 253, endPoint x: 710, endPoint y: 309, distance: 124.1
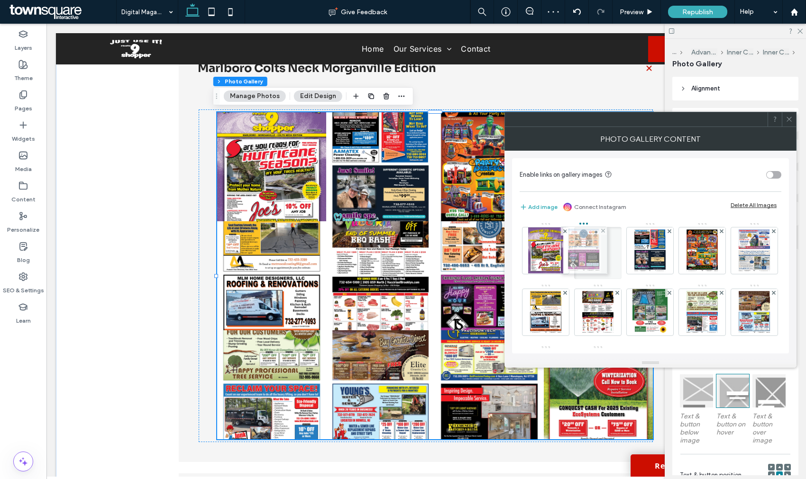
drag, startPoint x: 655, startPoint y: 311, endPoint x: 586, endPoint y: 249, distance: 92.7
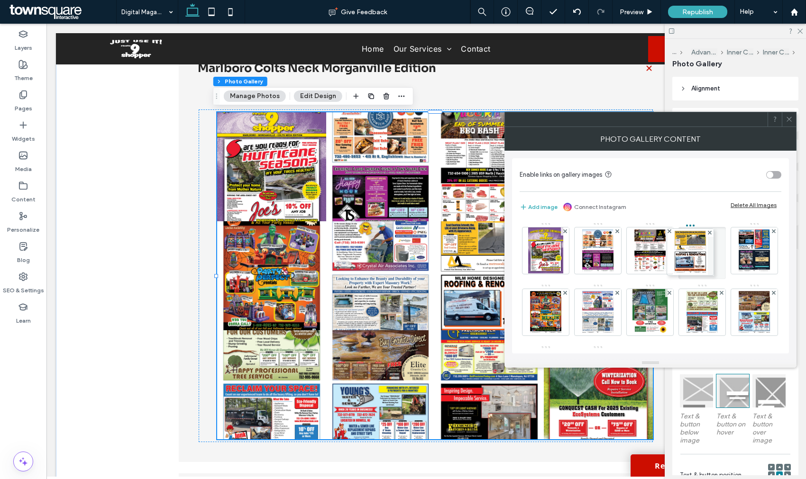
drag, startPoint x: 650, startPoint y: 318, endPoint x: 685, endPoint y: 259, distance: 69.1
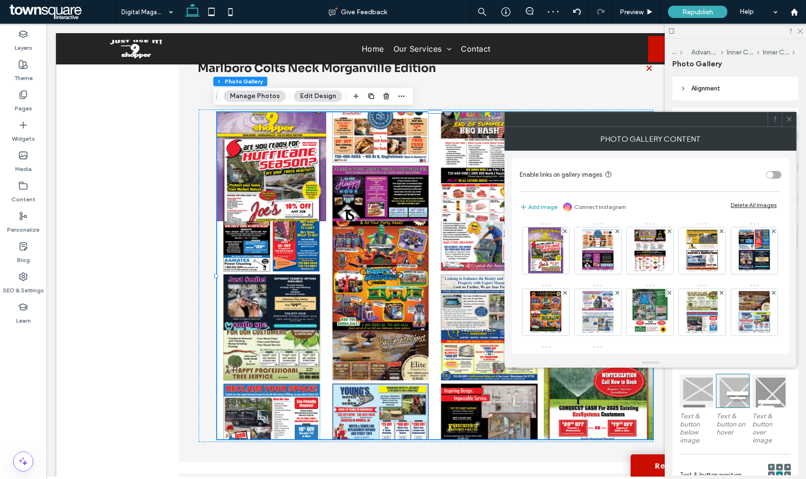
scroll to position [53, 0]
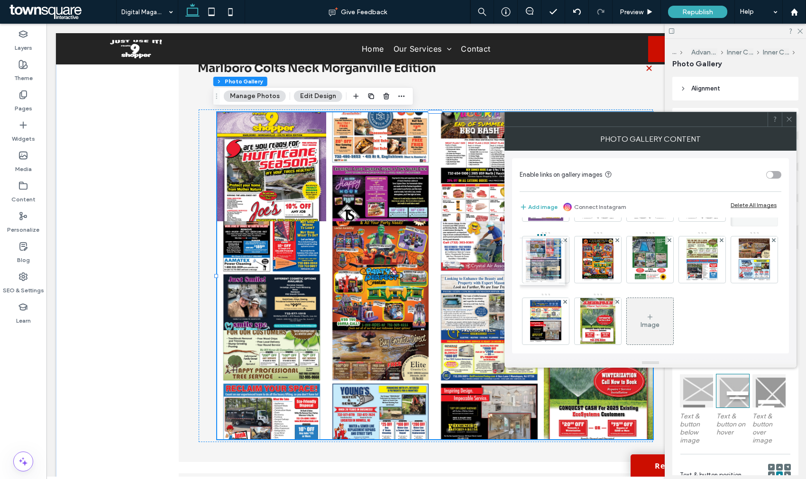
drag, startPoint x: 653, startPoint y: 269, endPoint x: 544, endPoint y: 273, distance: 108.7
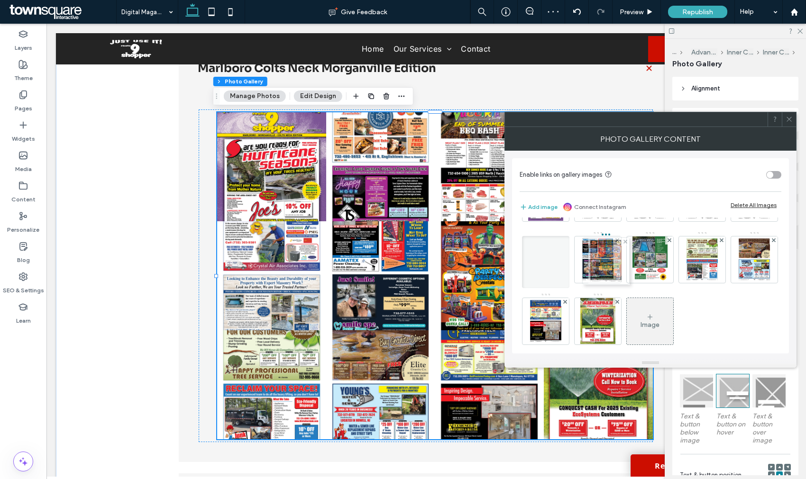
drag, startPoint x: 655, startPoint y: 267, endPoint x: 610, endPoint y: 268, distance: 45.5
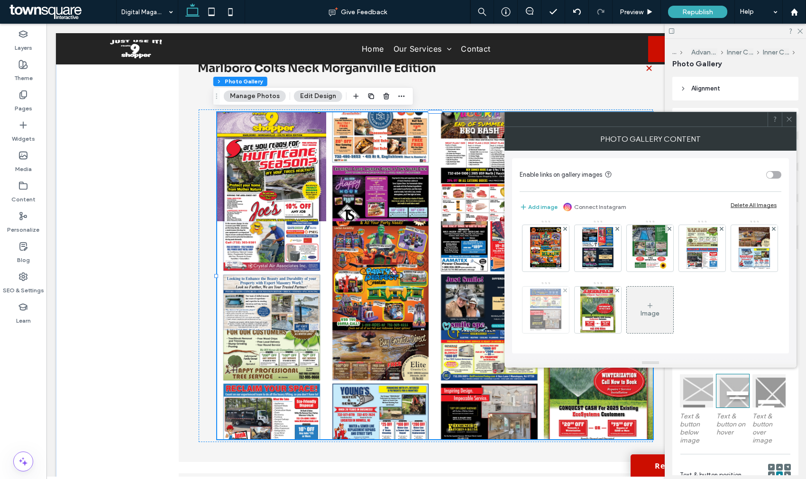
scroll to position [126, 0]
click at [790, 120] on icon at bounding box center [789, 119] width 7 height 7
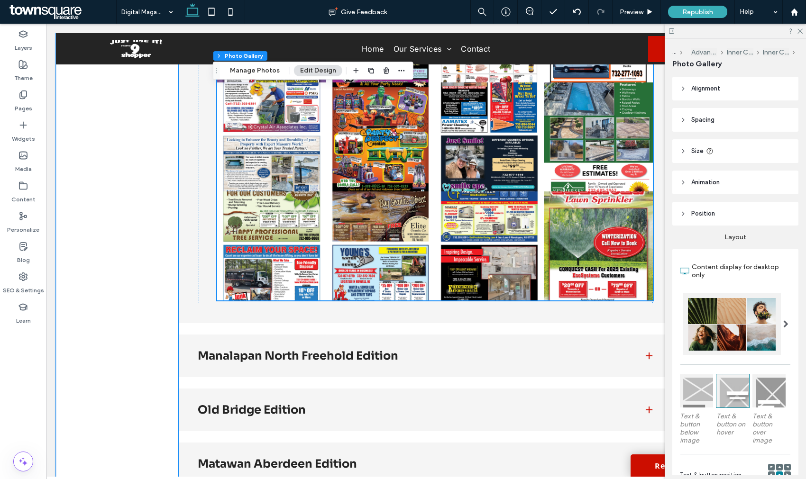
scroll to position [704, 0]
click at [535, 357] on h3 "Manalapan North Freehold Edition" at bounding box center [413, 356] width 430 height 11
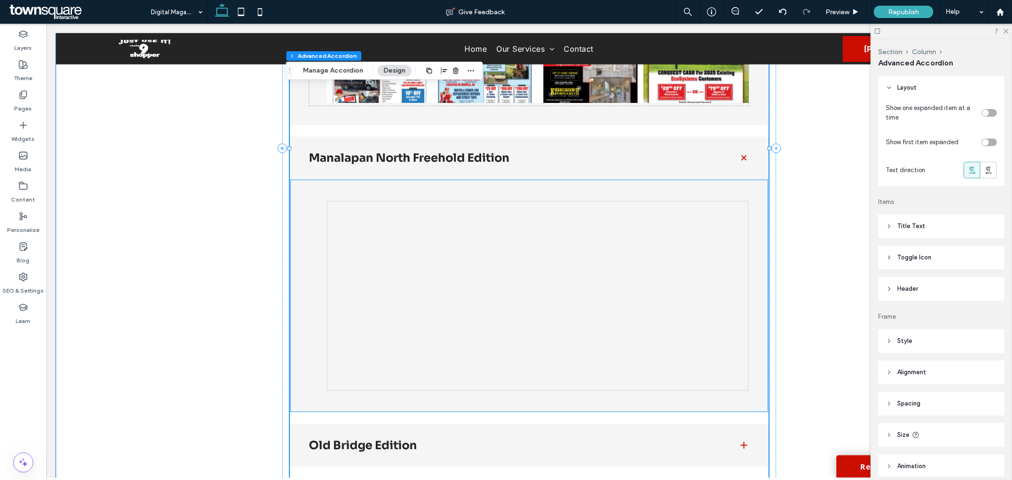
scroll to position [875, 0]
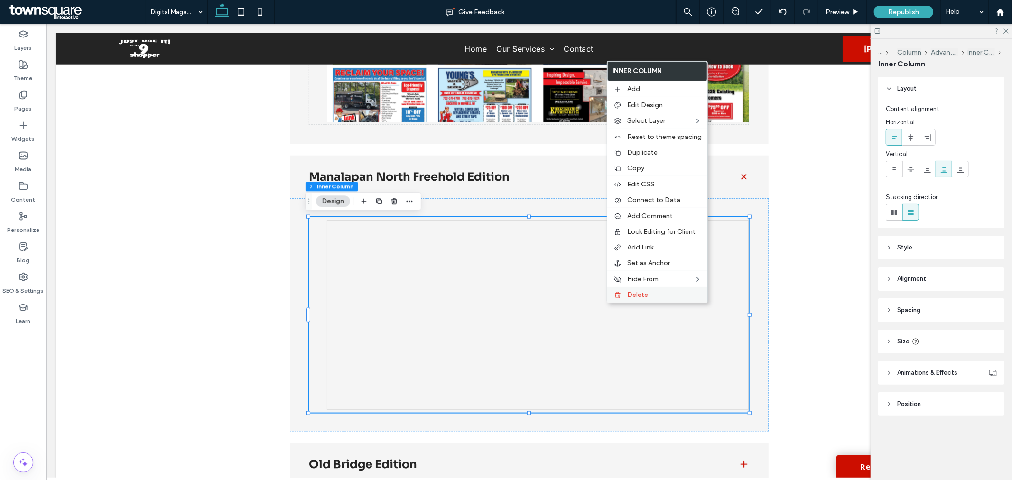
click at [683, 291] on label "Delete" at bounding box center [664, 295] width 74 height 8
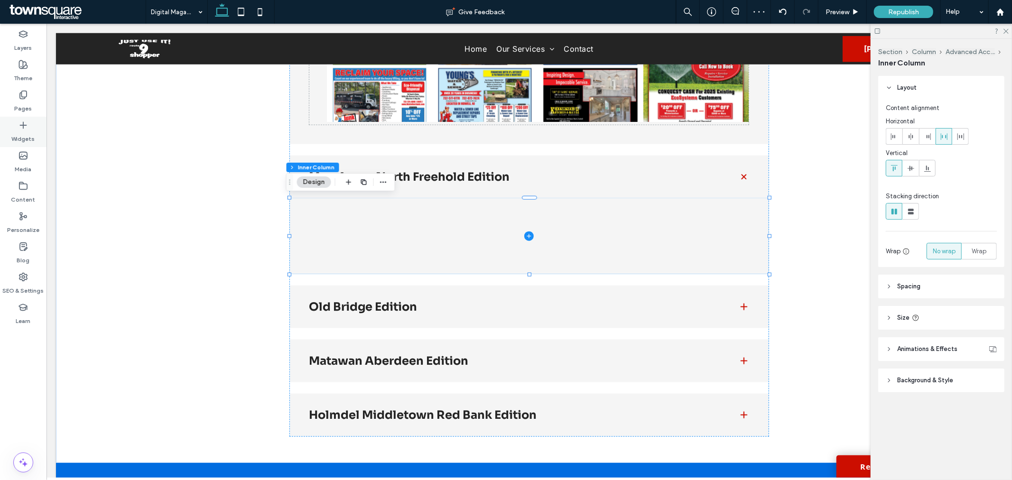
click at [31, 124] on div "Widgets" at bounding box center [23, 132] width 46 height 30
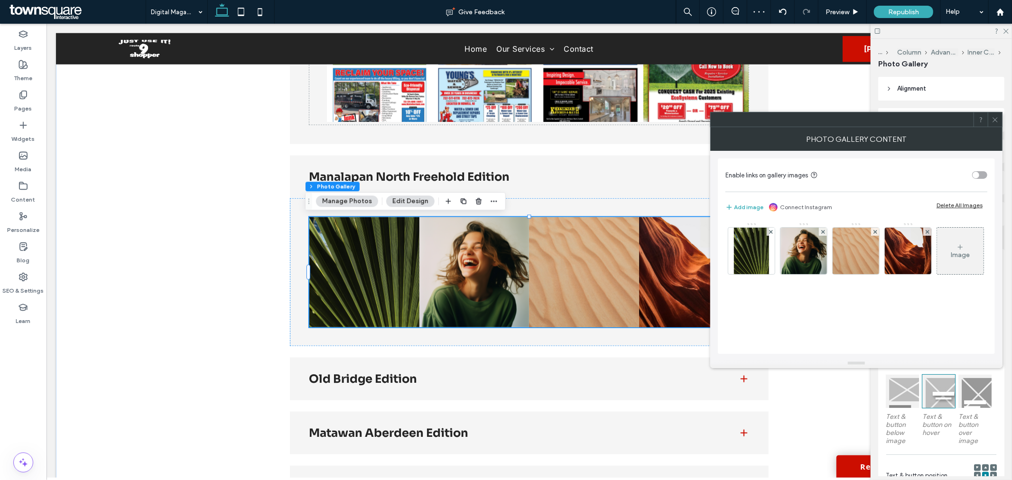
click at [799, 207] on div "Delete All Images" at bounding box center [959, 205] width 46 height 7
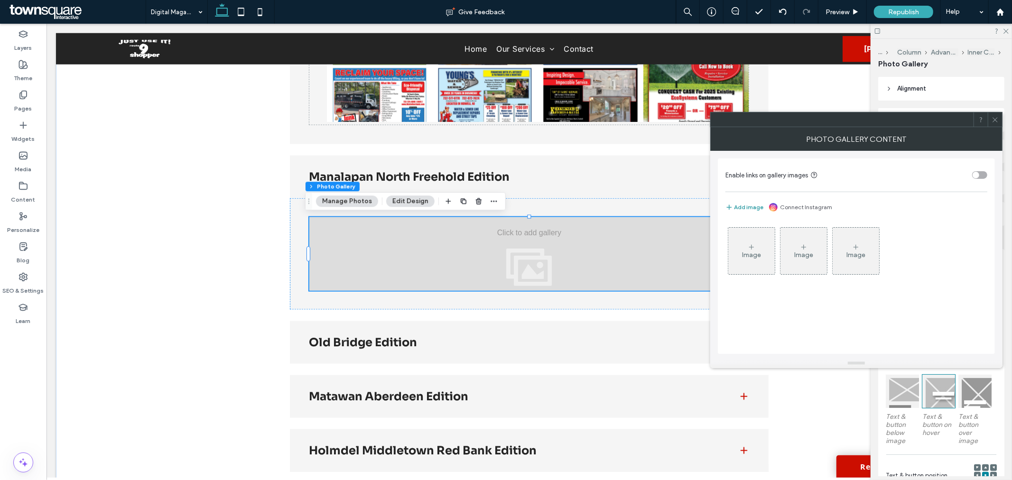
click at [747, 205] on button "Add image" at bounding box center [744, 207] width 38 height 11
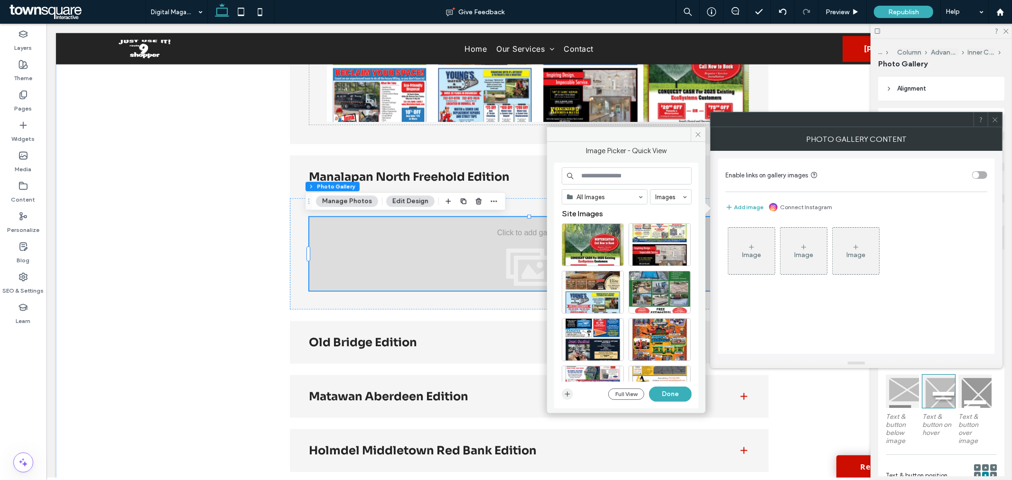
click at [564, 391] on icon "button" at bounding box center [567, 394] width 8 height 8
click at [568, 391] on icon "button" at bounding box center [567, 394] width 8 height 8
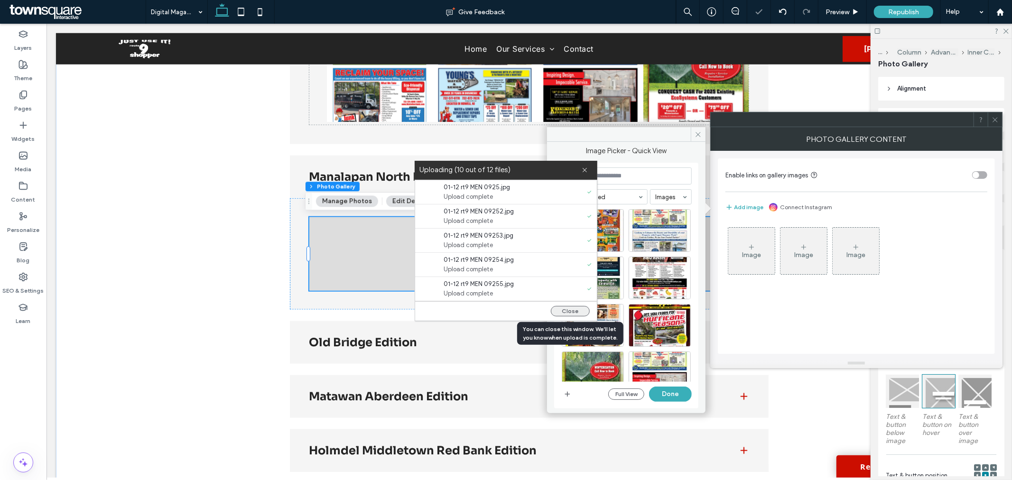
click at [571, 311] on button "Close" at bounding box center [570, 311] width 39 height 10
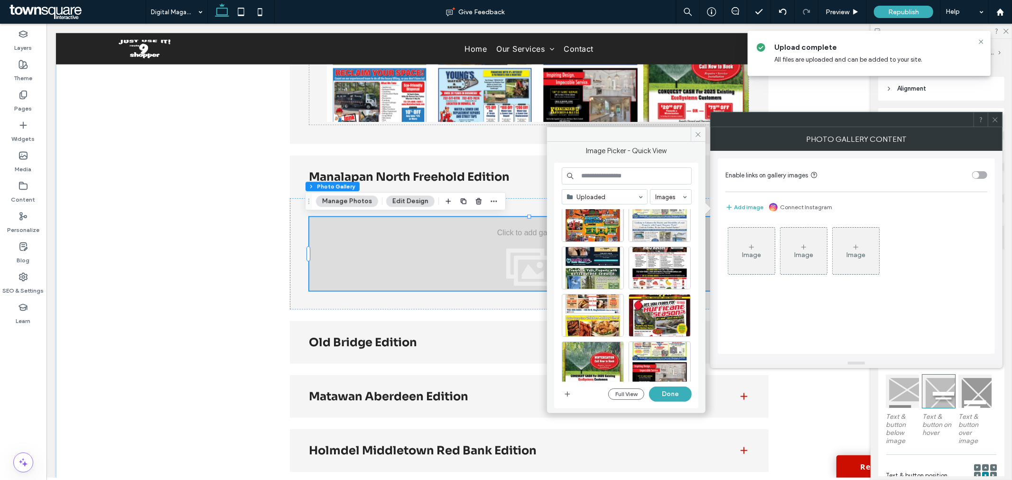
scroll to position [158, 0]
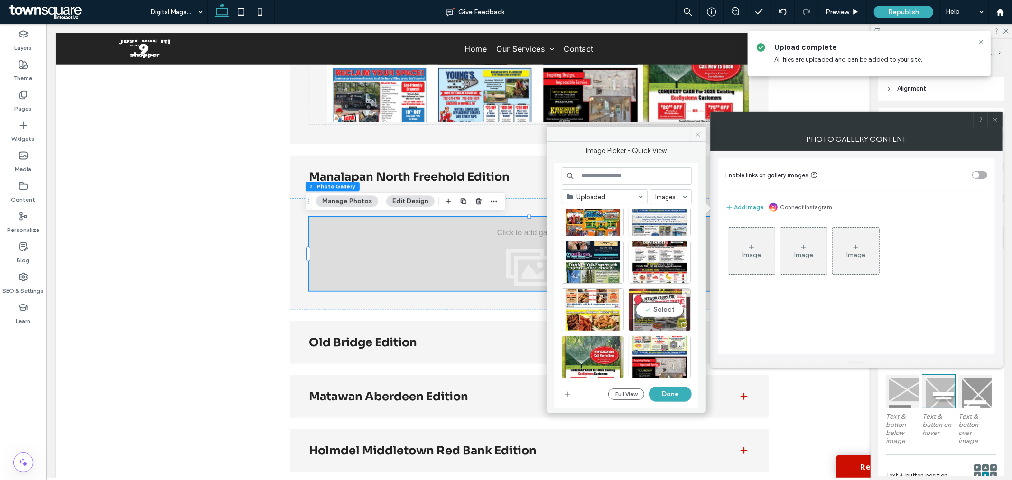
click at [655, 310] on div "Select" at bounding box center [659, 309] width 62 height 43
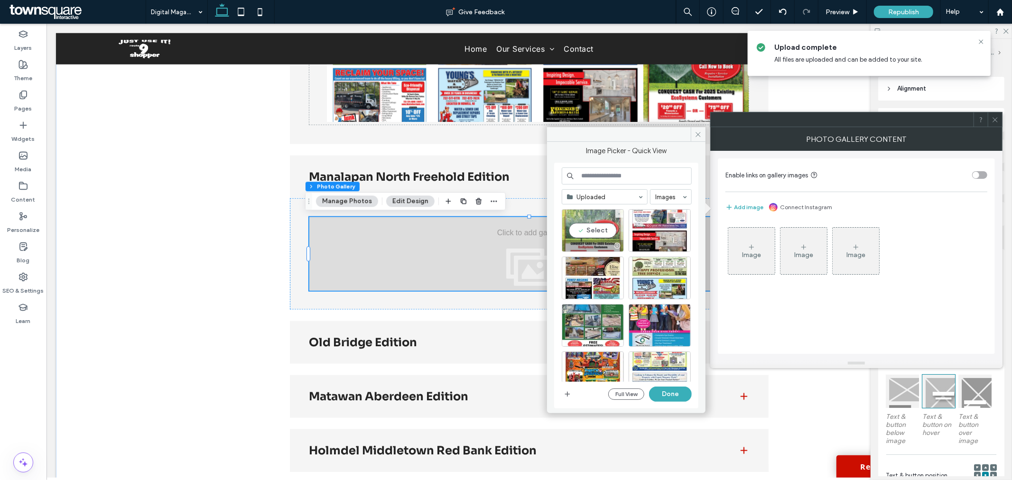
click at [598, 231] on div "Select" at bounding box center [593, 230] width 62 height 43
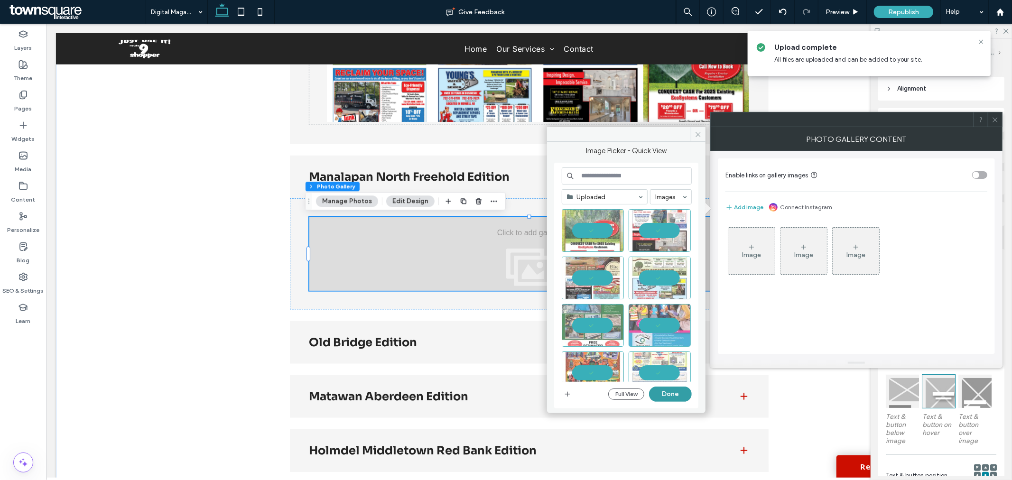
click at [675, 394] on button "Done" at bounding box center [670, 394] width 43 height 15
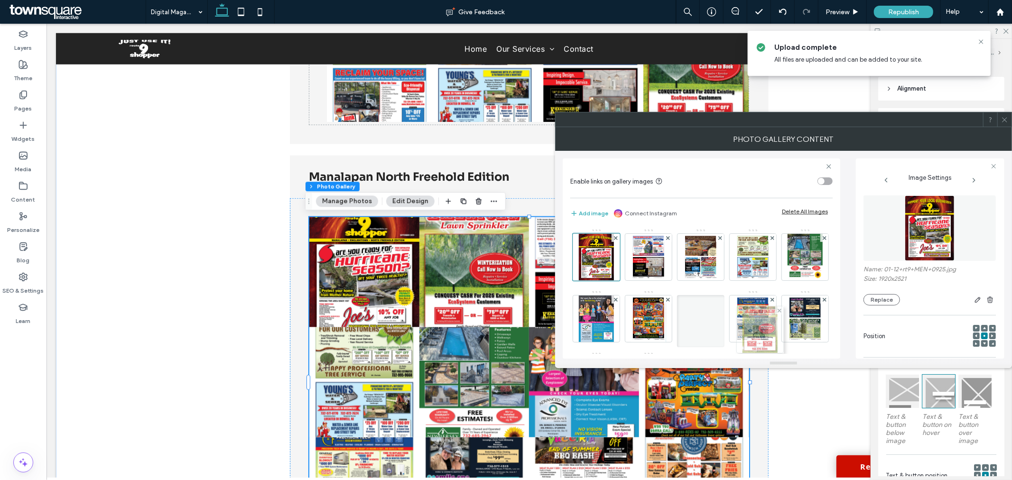
drag, startPoint x: 641, startPoint y: 257, endPoint x: 748, endPoint y: 330, distance: 129.8
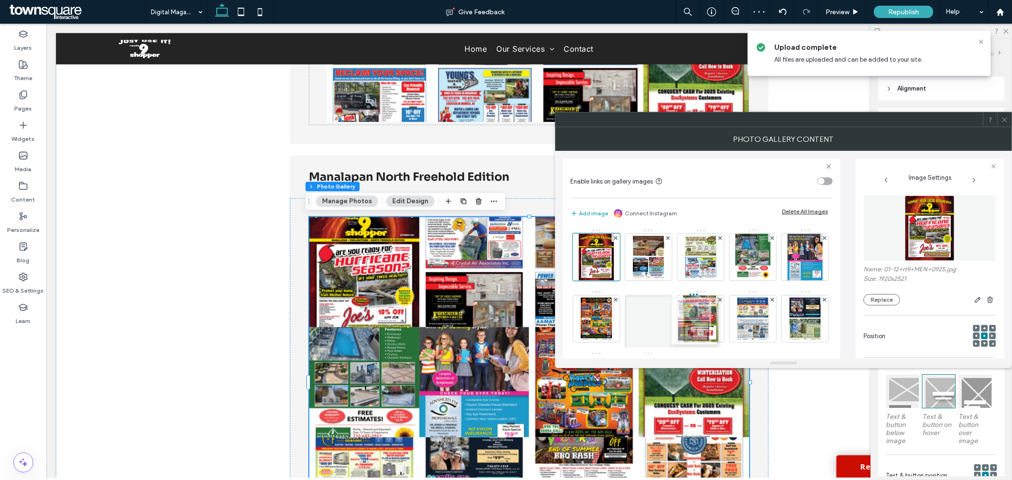
drag, startPoint x: 634, startPoint y: 259, endPoint x: 676, endPoint y: 323, distance: 76.9
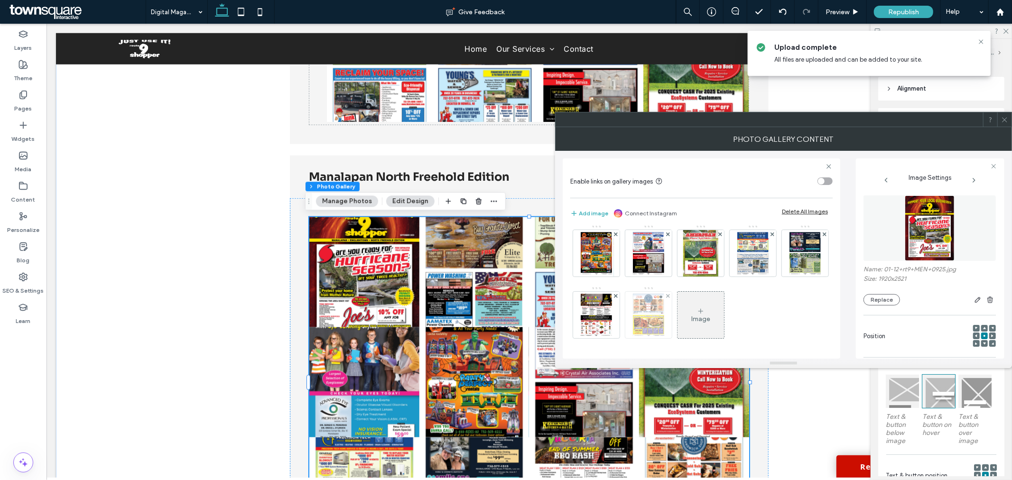
scroll to position [74, 0]
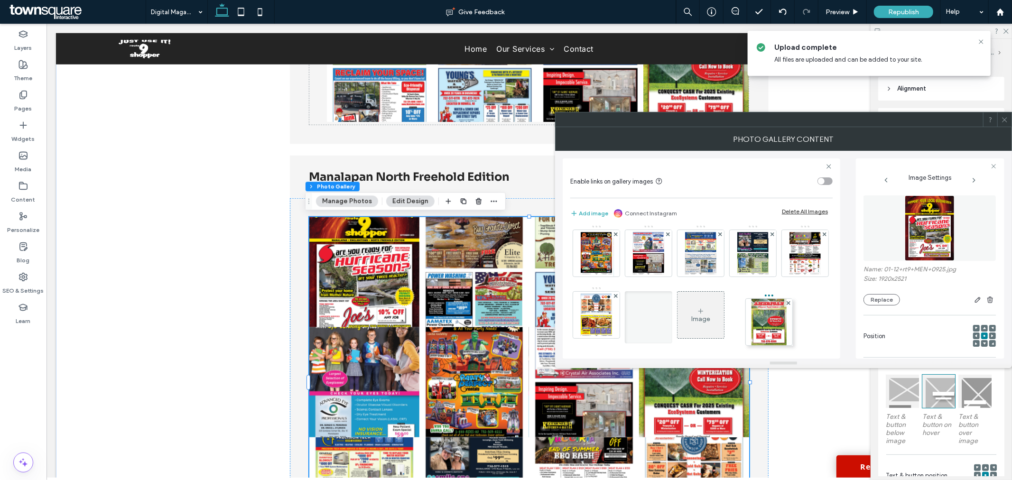
drag, startPoint x: 752, startPoint y: 257, endPoint x: 737, endPoint y: 301, distance: 46.5
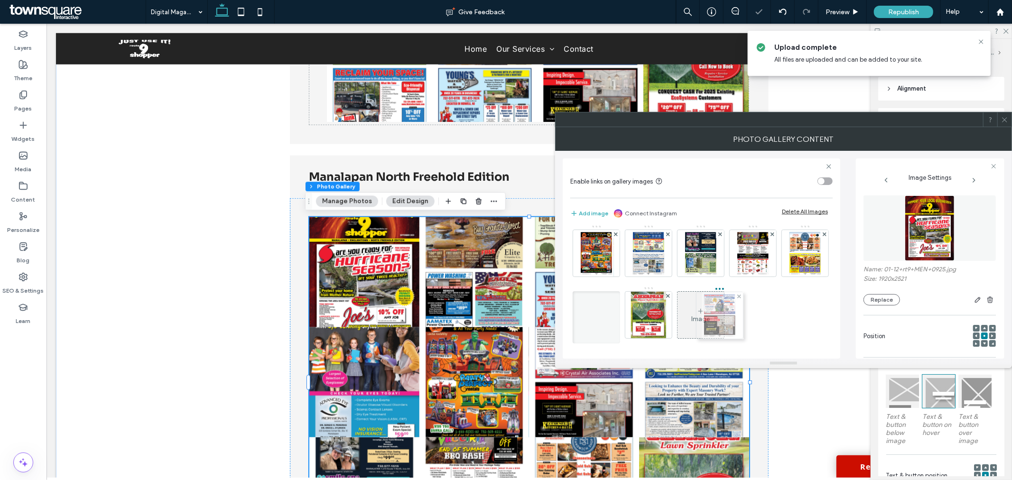
drag, startPoint x: 695, startPoint y: 245, endPoint x: 710, endPoint y: 307, distance: 63.5
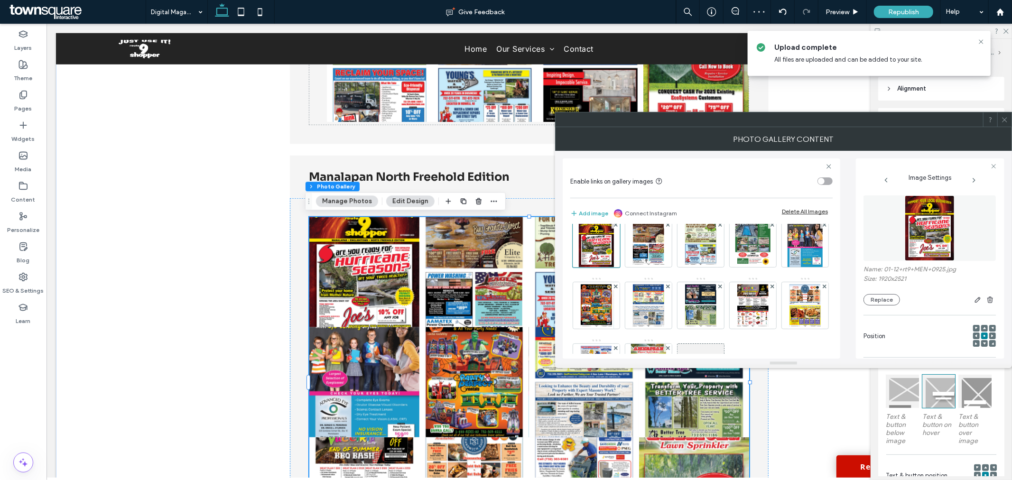
scroll to position [0, 0]
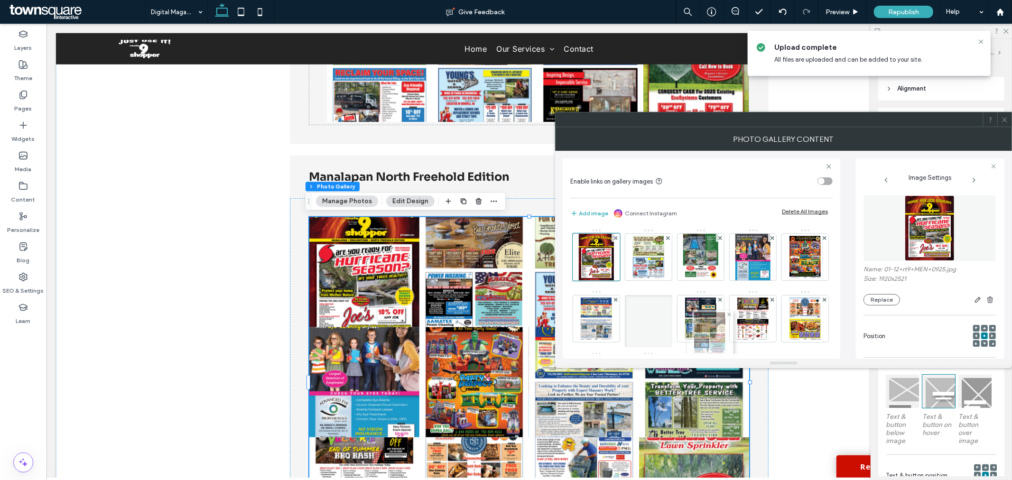
drag, startPoint x: 653, startPoint y: 259, endPoint x: 711, endPoint y: 342, distance: 101.7
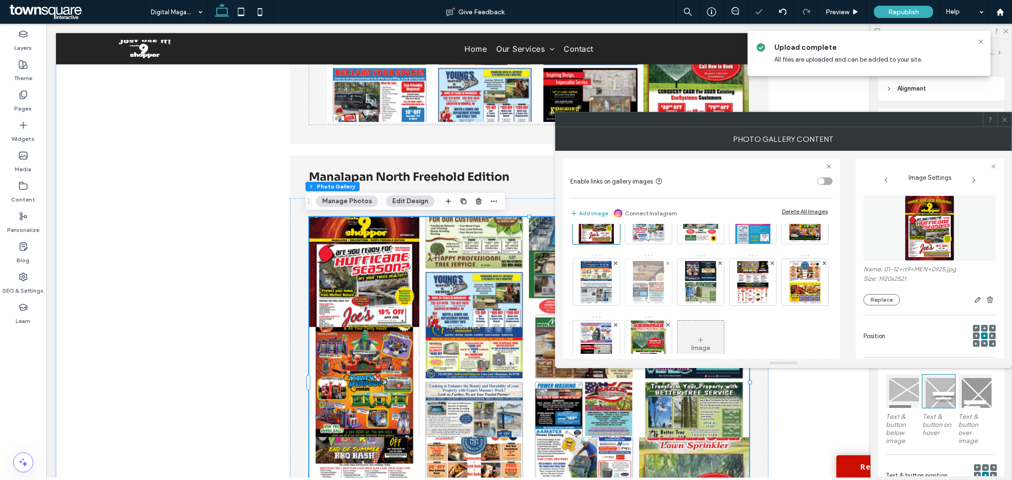
scroll to position [53, 0]
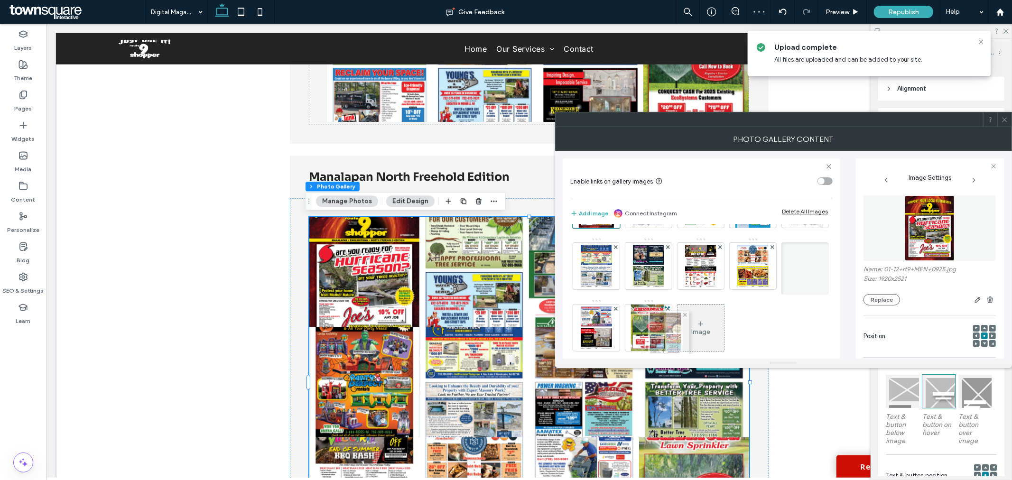
drag, startPoint x: 699, startPoint y: 267, endPoint x: 660, endPoint y: 335, distance: 78.8
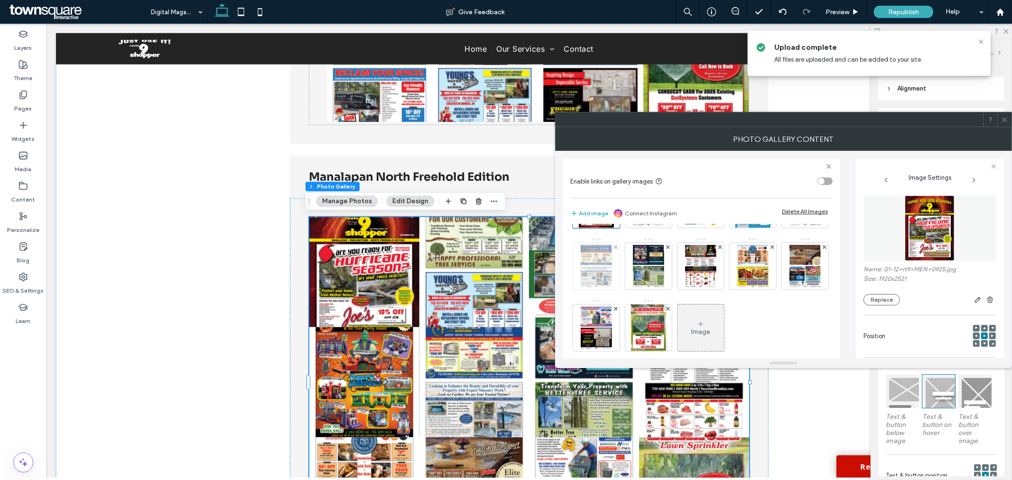
scroll to position [0, 0]
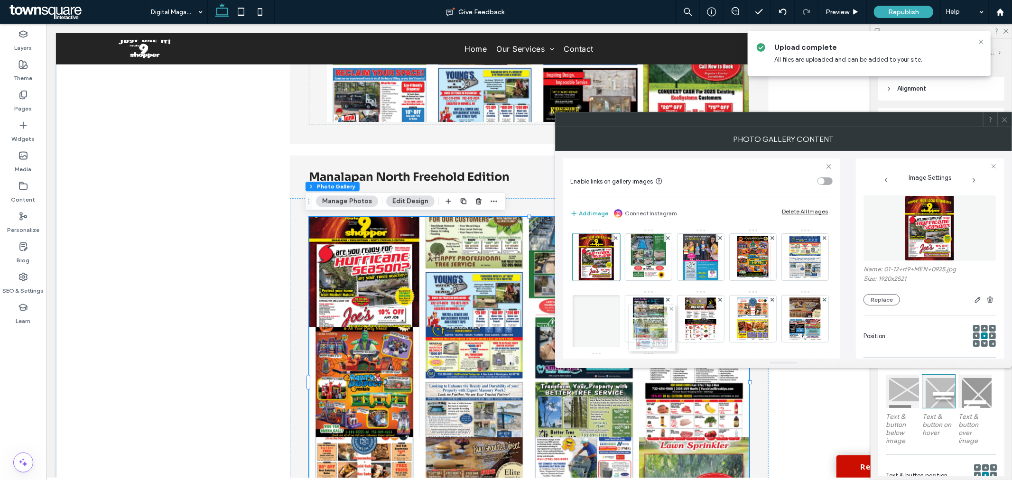
drag, startPoint x: 654, startPoint y: 255, endPoint x: 654, endPoint y: 326, distance: 70.7
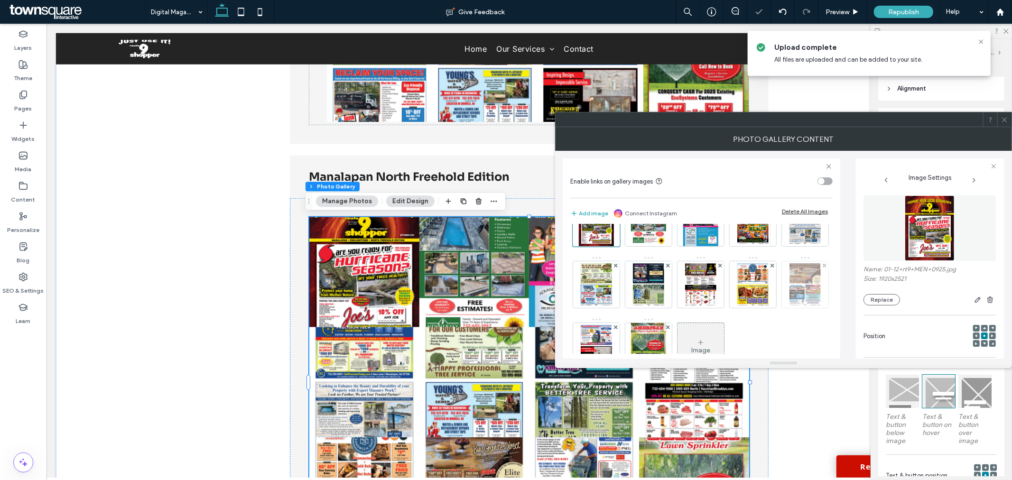
scroll to position [53, 0]
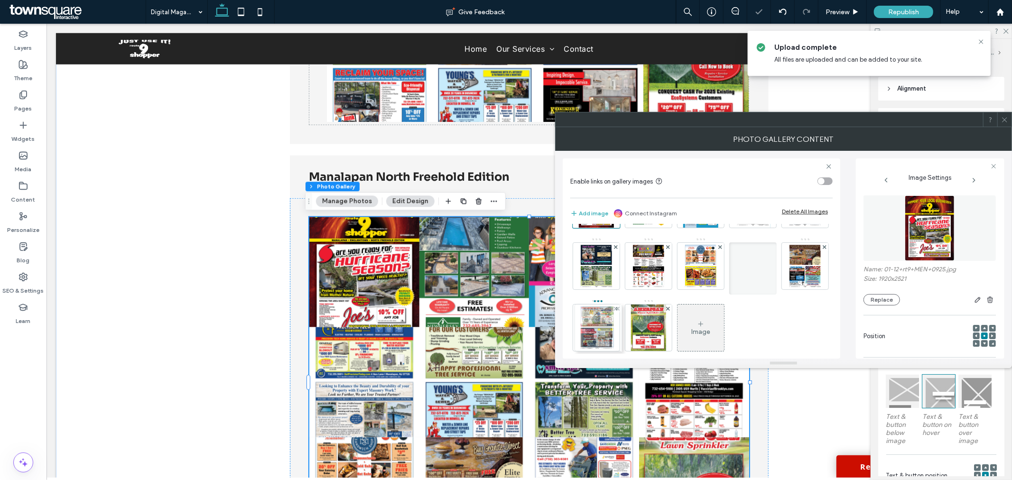
drag, startPoint x: 647, startPoint y: 272, endPoint x: 595, endPoint y: 333, distance: 81.1
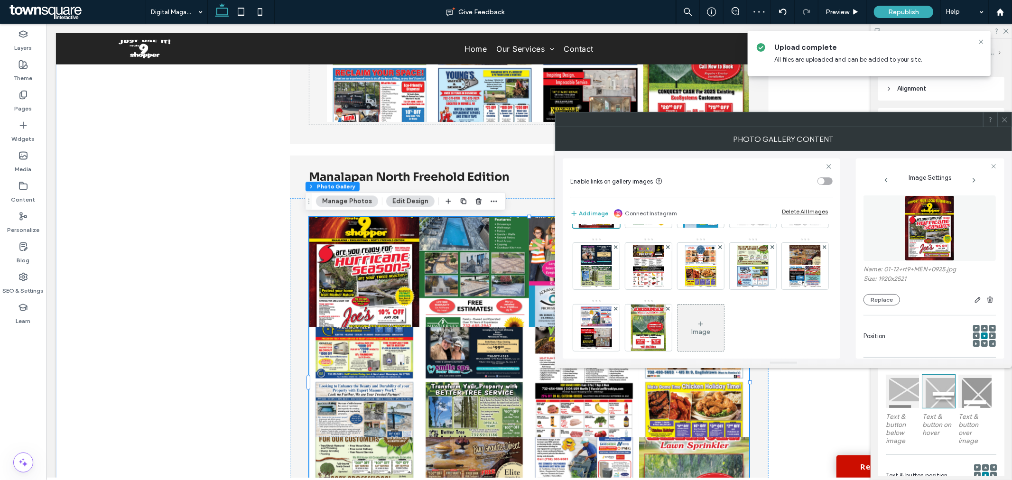
scroll to position [0, 0]
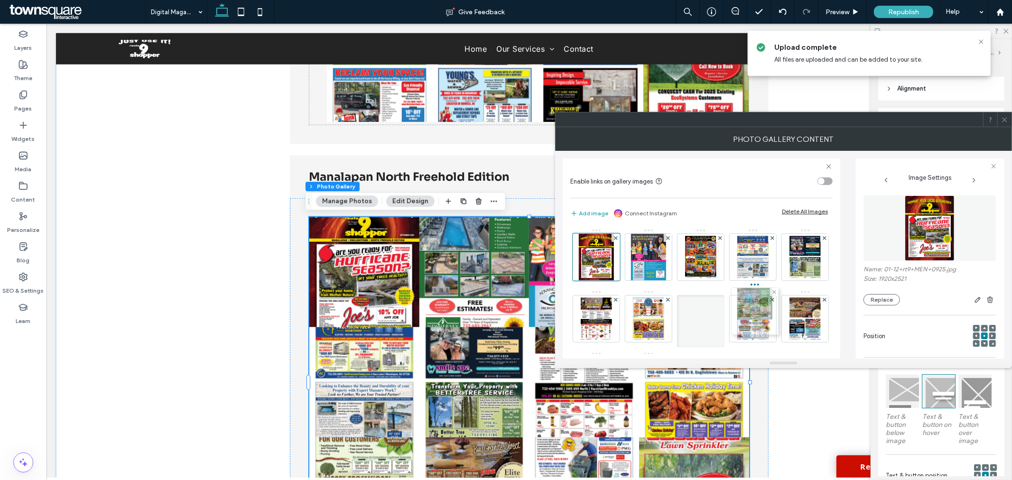
drag, startPoint x: 654, startPoint y: 258, endPoint x: 770, endPoint y: 317, distance: 129.4
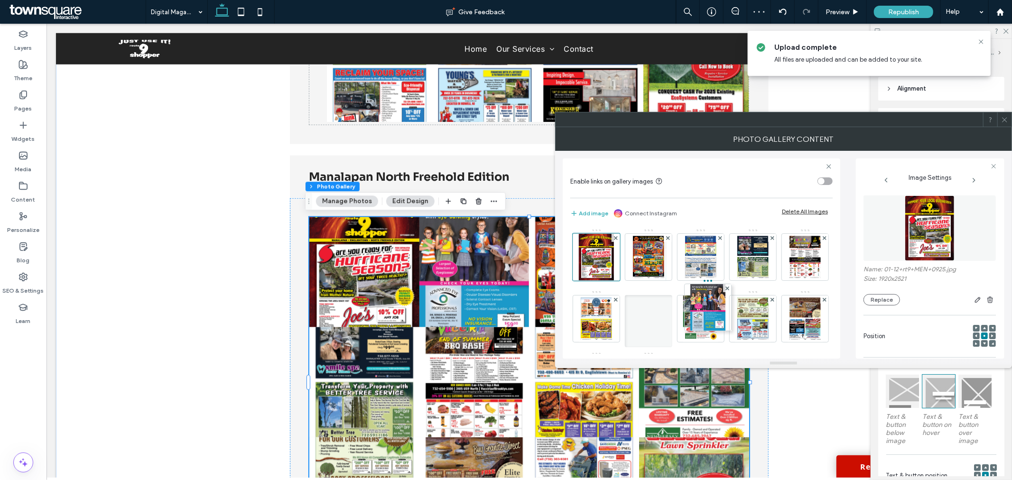
drag, startPoint x: 644, startPoint y: 265, endPoint x: 705, endPoint y: 318, distance: 81.3
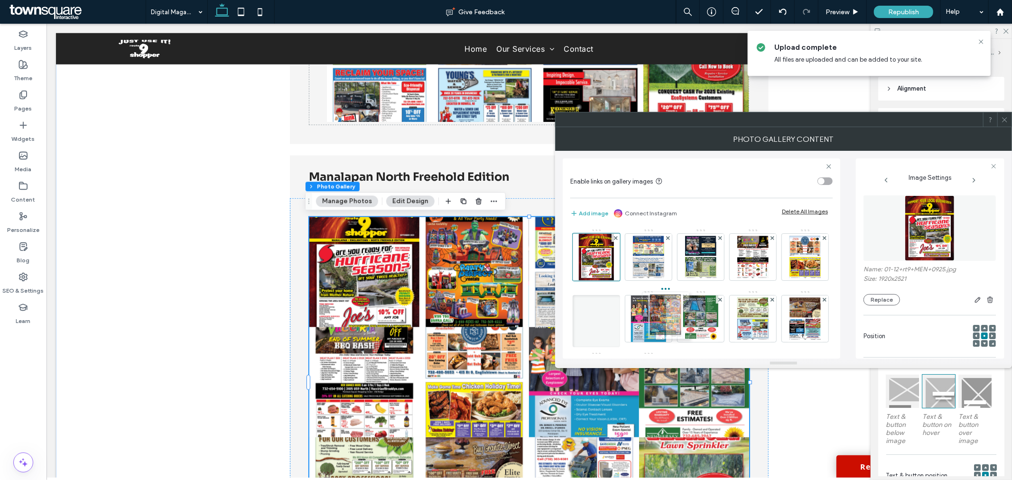
drag, startPoint x: 648, startPoint y: 255, endPoint x: 661, endPoint y: 312, distance: 58.3
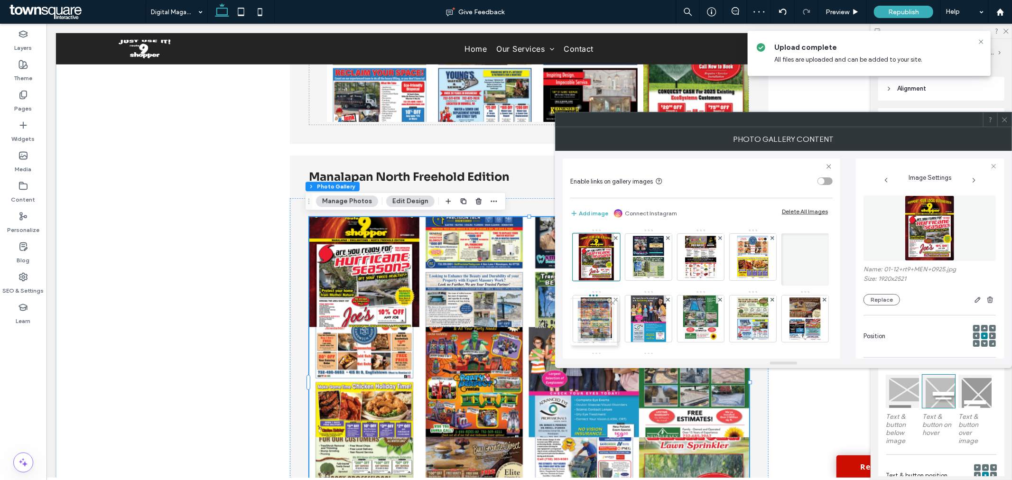
drag, startPoint x: 655, startPoint y: 247, endPoint x: 598, endPoint y: 312, distance: 86.7
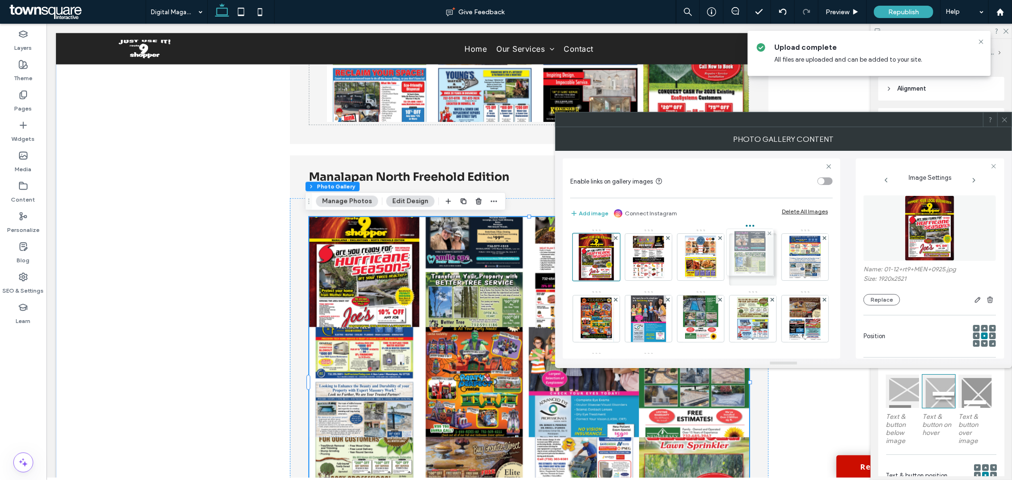
drag, startPoint x: 647, startPoint y: 257, endPoint x: 746, endPoint y: 252, distance: 99.2
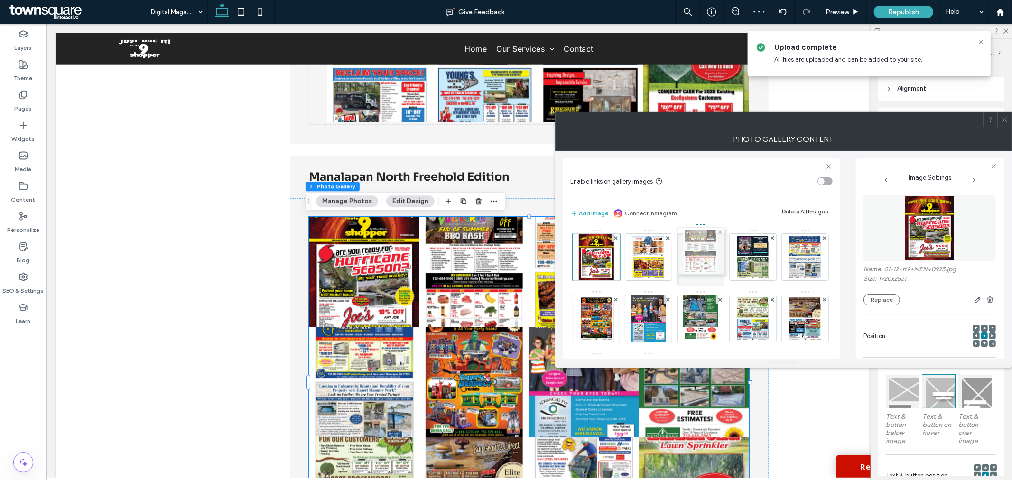
drag, startPoint x: 654, startPoint y: 267, endPoint x: 704, endPoint y: 261, distance: 50.2
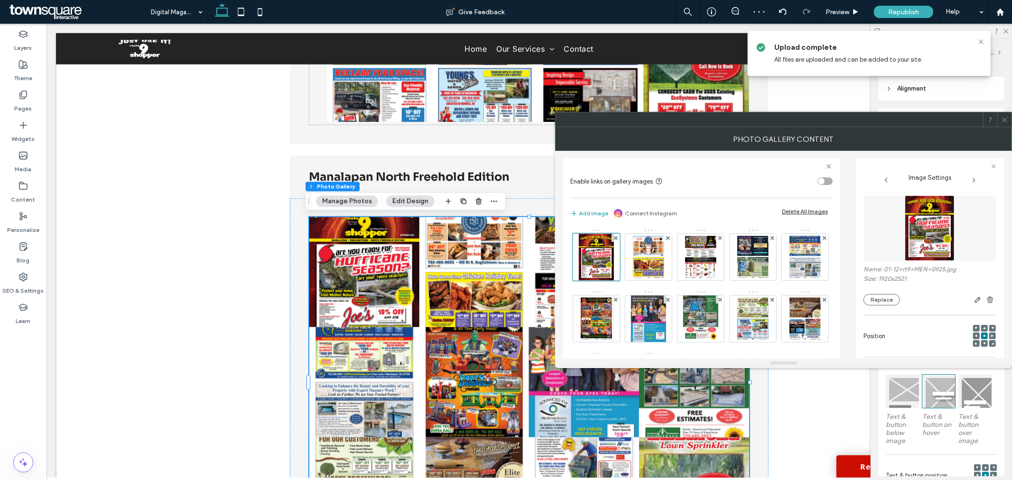
click at [1002, 120] on icon at bounding box center [1004, 119] width 7 height 7
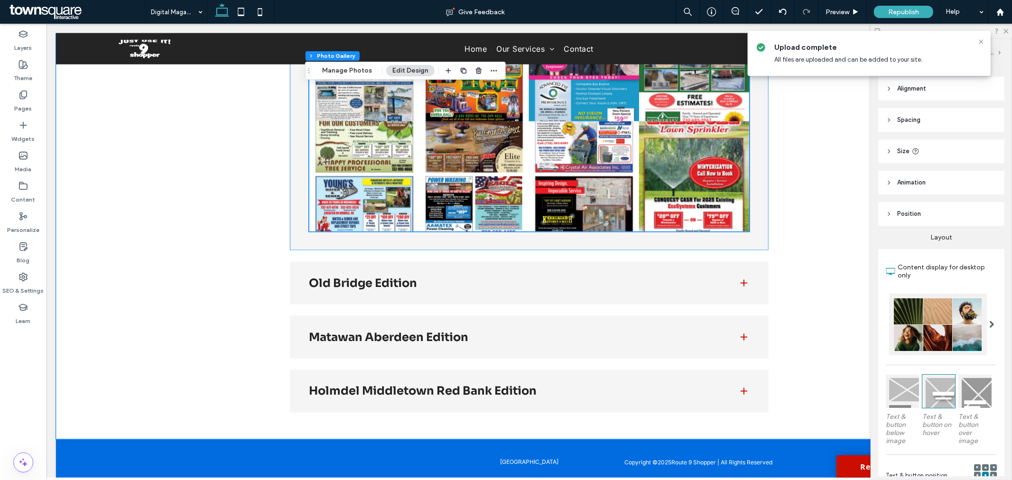
scroll to position [1192, 0]
click at [738, 283] on span at bounding box center [742, 281] width 9 height 9
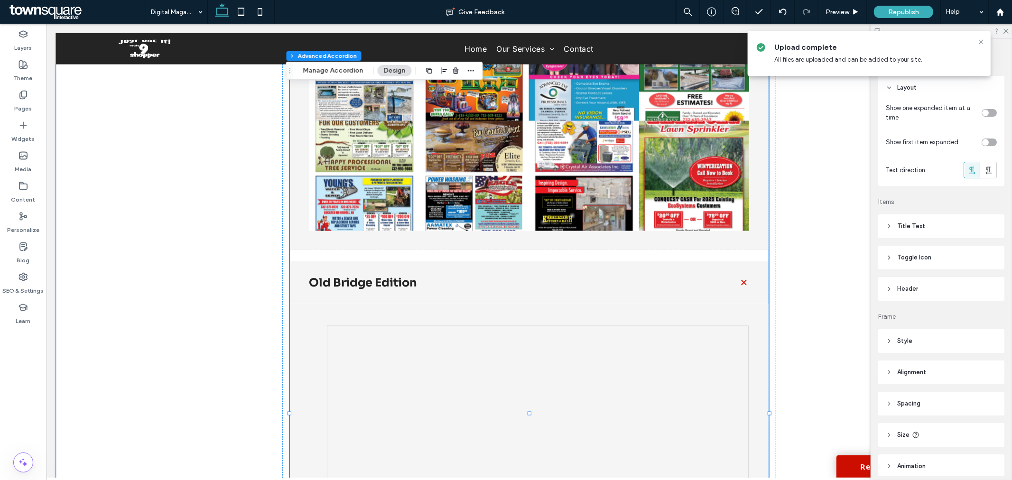
type input "**"
type input "****"
type input "*"
type input "**"
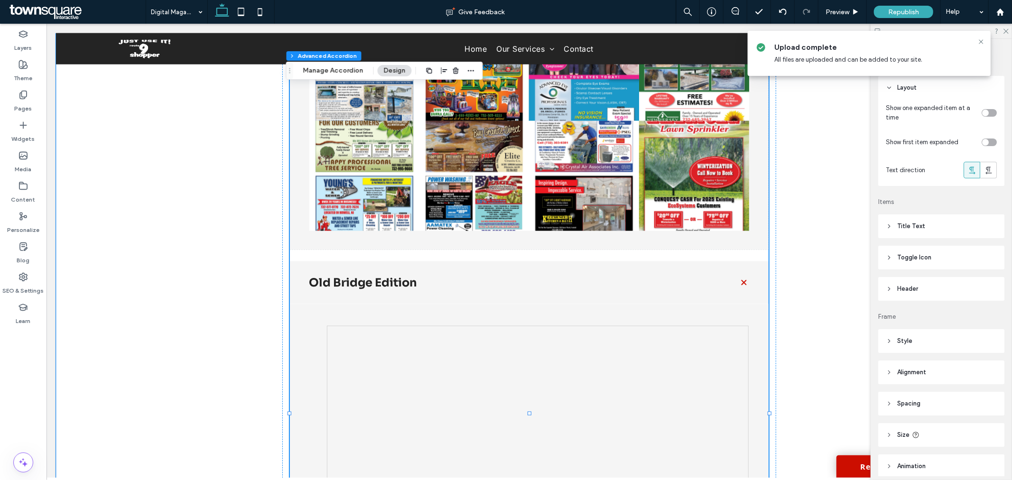
type input "****"
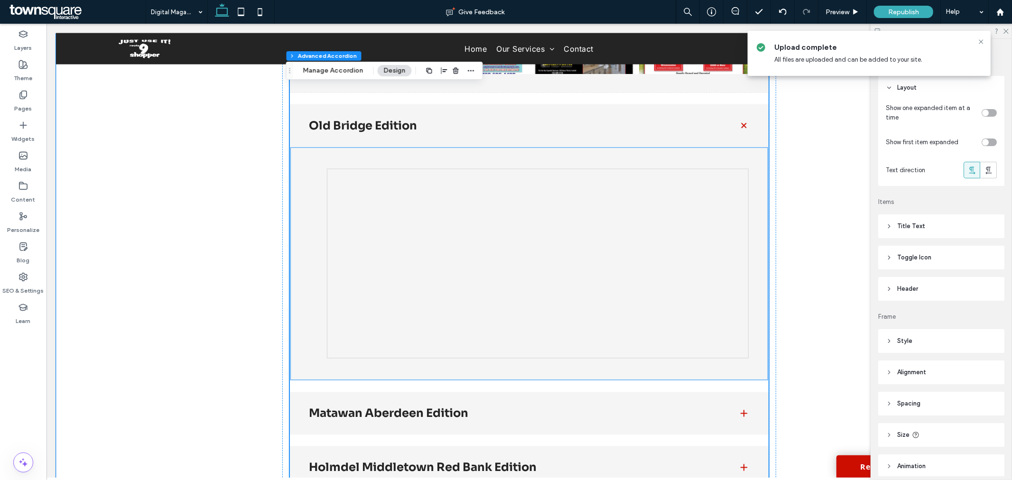
scroll to position [1350, 0]
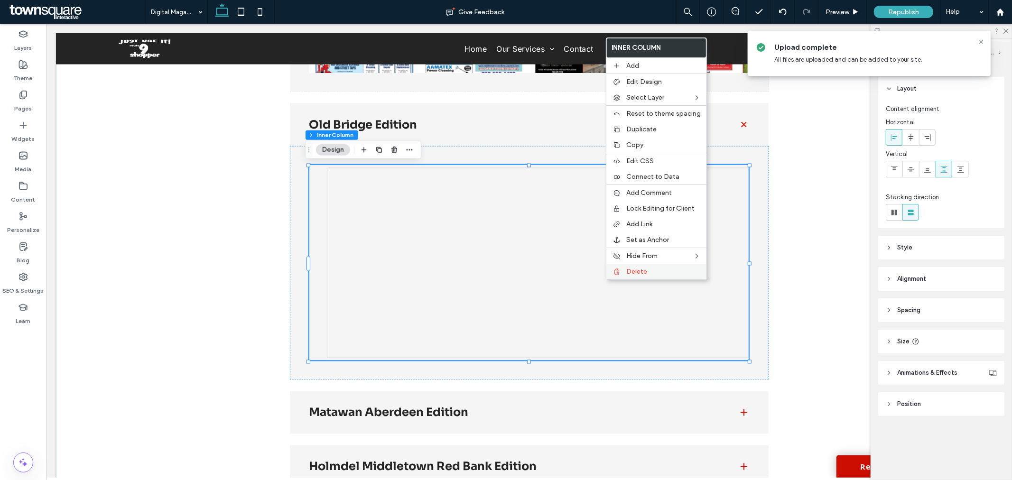
drag, startPoint x: 646, startPoint y: 269, endPoint x: 665, endPoint y: 236, distance: 38.1
click at [646, 269] on span "Delete" at bounding box center [636, 271] width 21 height 8
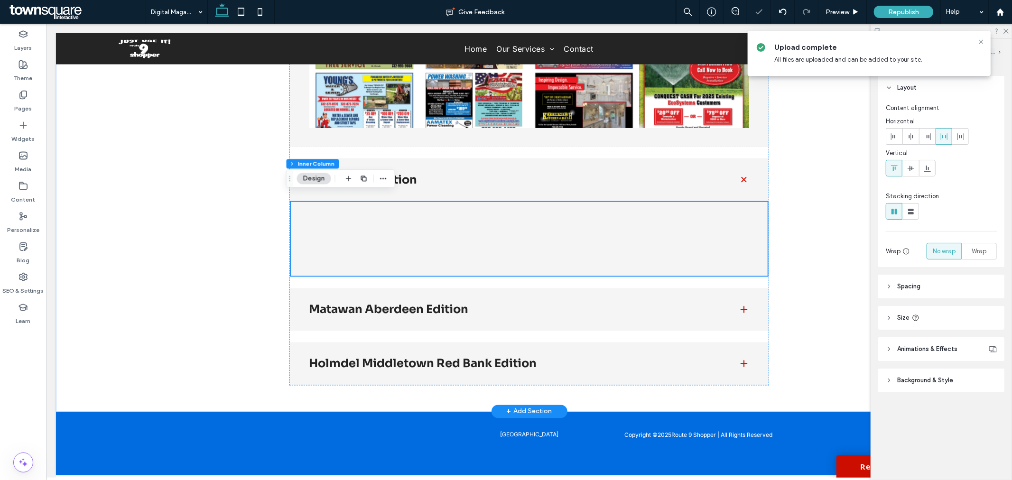
type input "**"
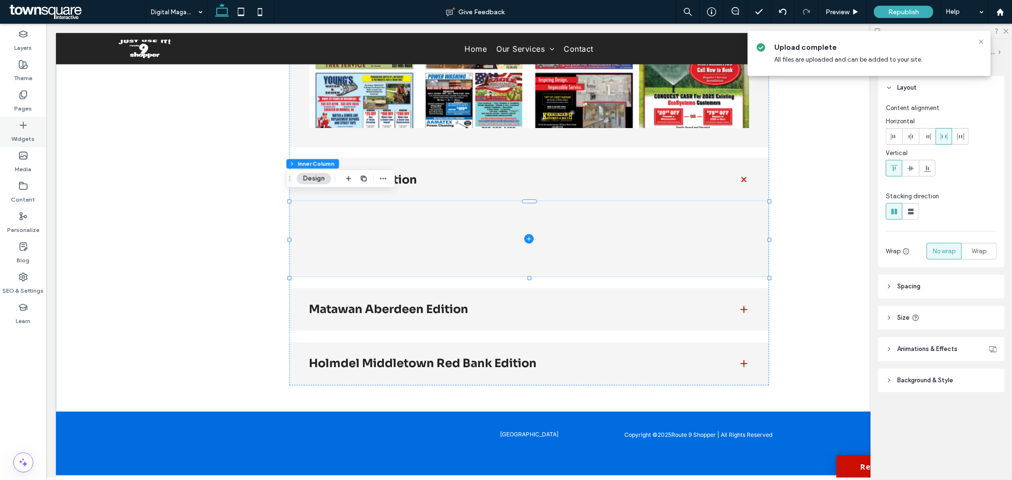
click at [24, 130] on label "Widgets" at bounding box center [23, 136] width 23 height 13
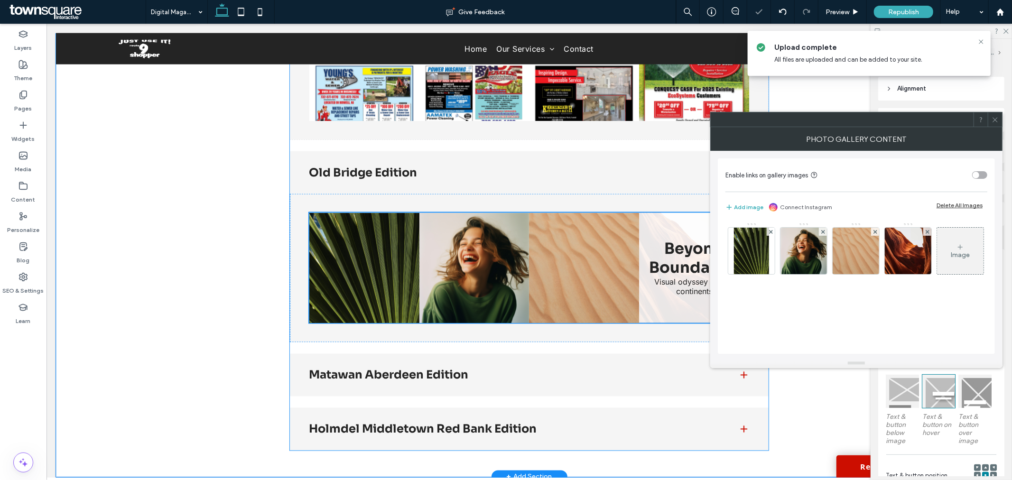
scroll to position [1350, 0]
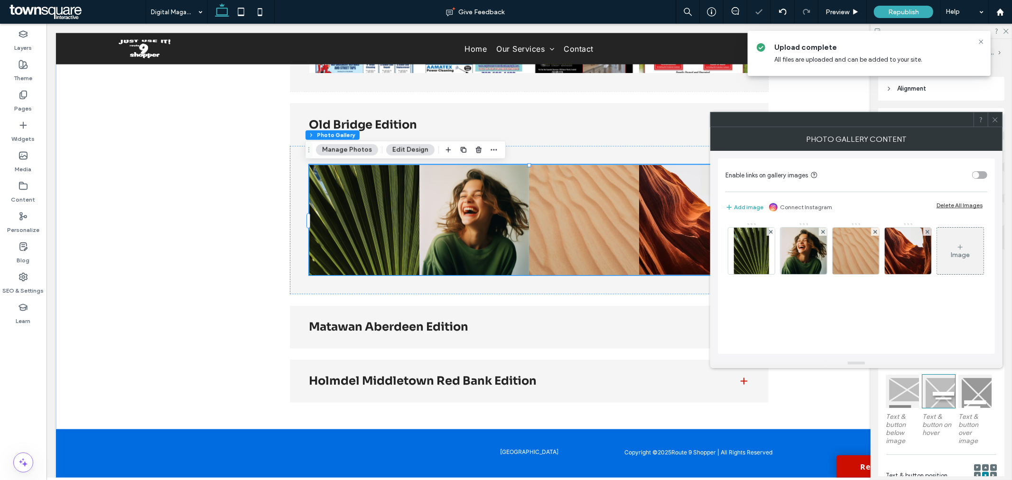
click at [970, 207] on div "Delete All Images" at bounding box center [959, 205] width 46 height 7
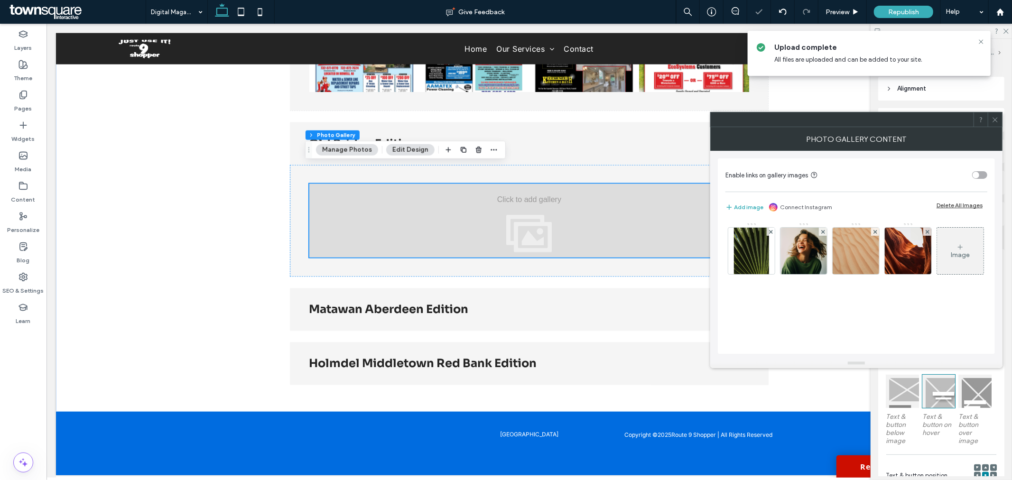
scroll to position [1338, 0]
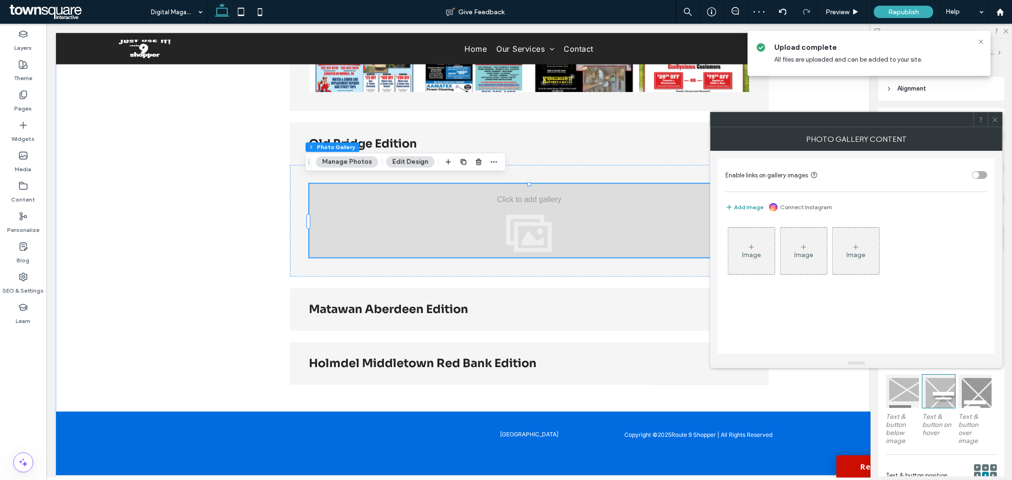
click at [745, 208] on button "Add image" at bounding box center [744, 207] width 38 height 11
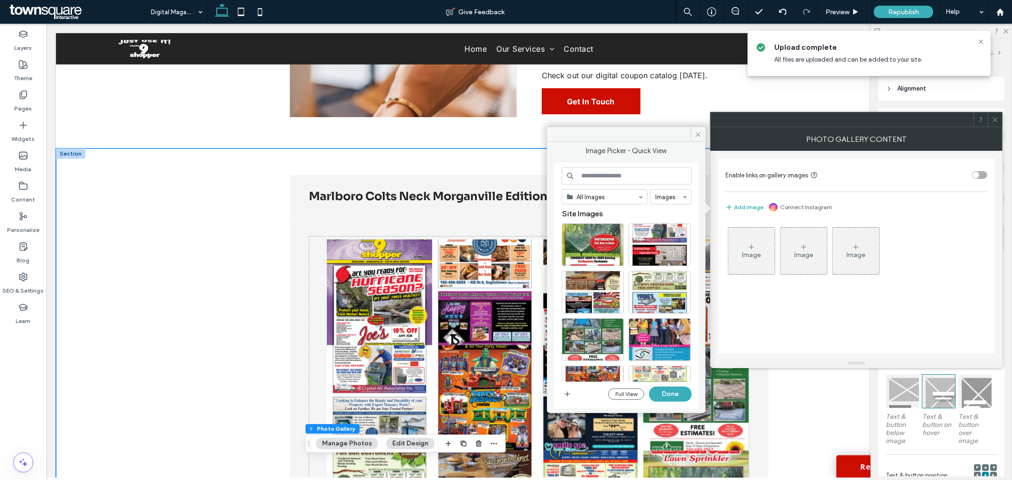
scroll to position [495, 0]
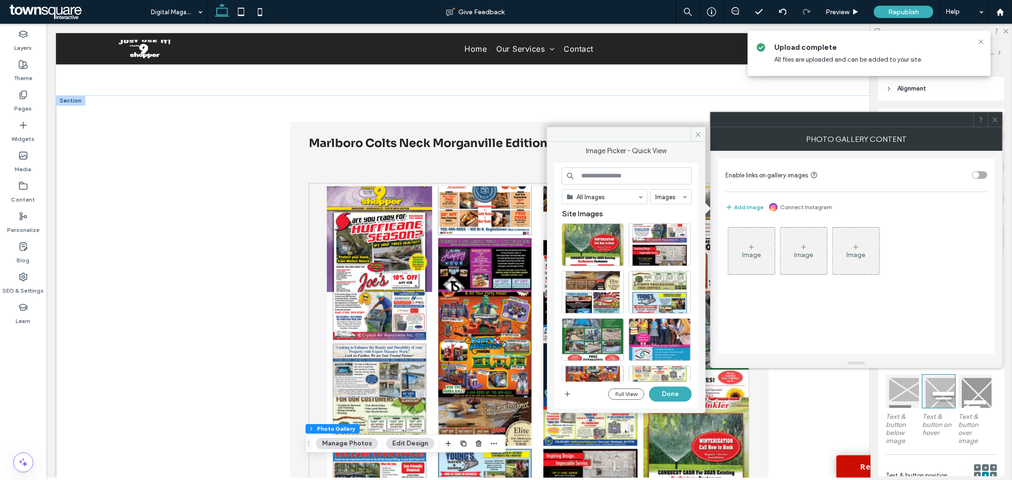
click at [997, 120] on icon at bounding box center [994, 119] width 7 height 7
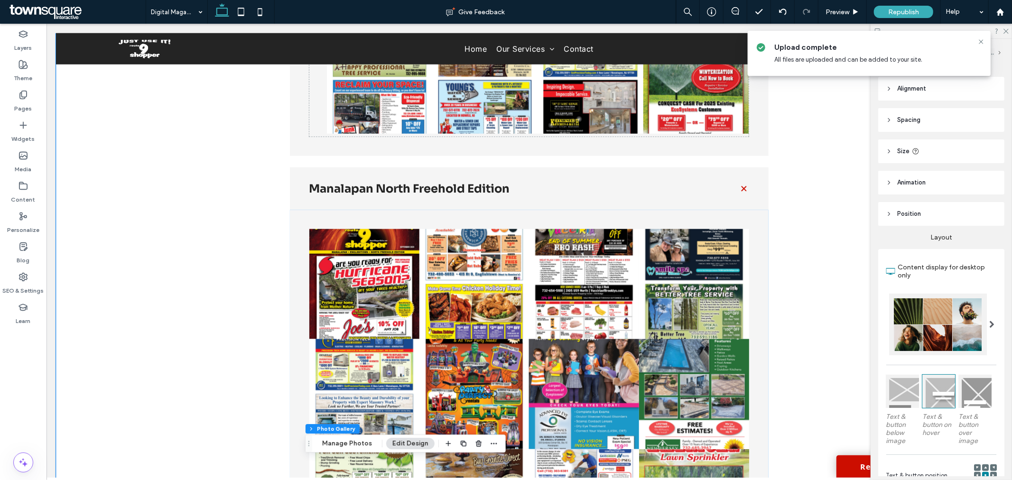
scroll to position [1285, 0]
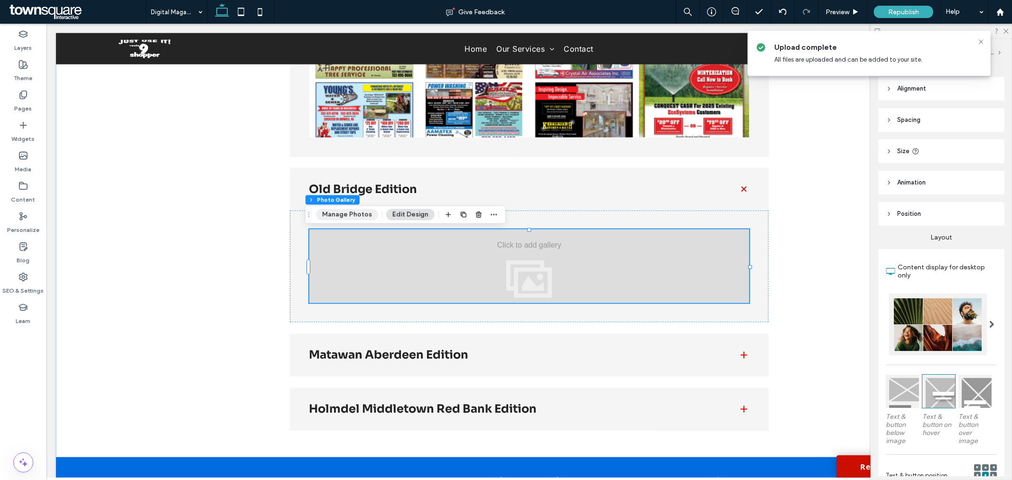
click at [339, 213] on button "Manage Photos" at bounding box center [347, 214] width 62 height 11
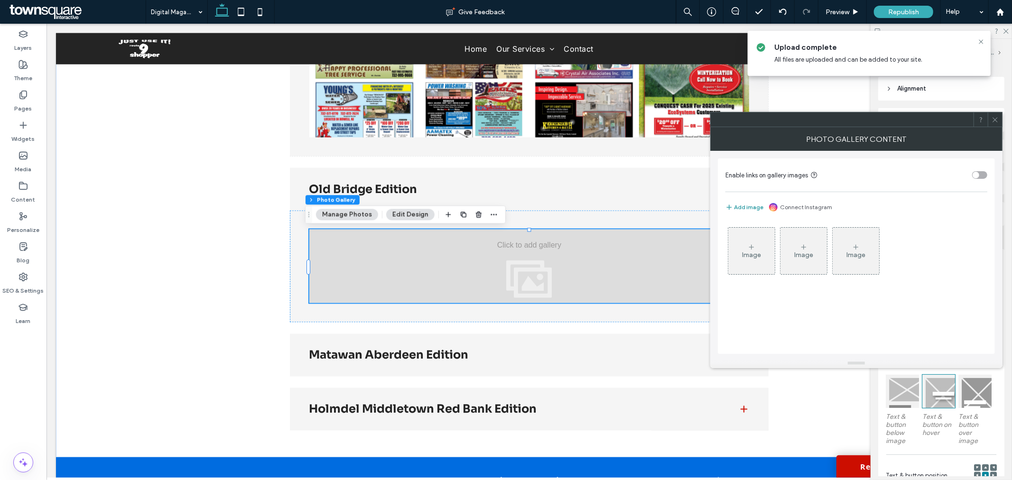
click at [740, 207] on button "Add image" at bounding box center [744, 207] width 38 height 11
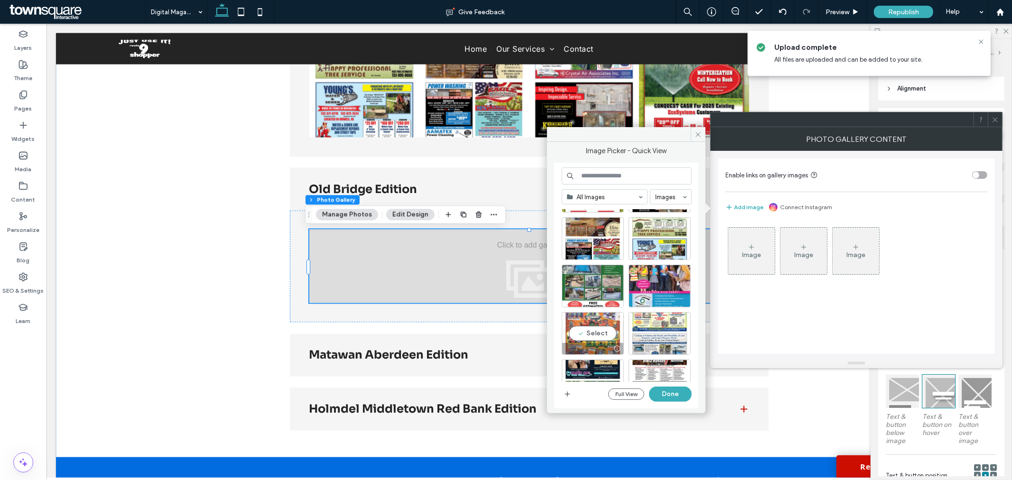
scroll to position [0, 0]
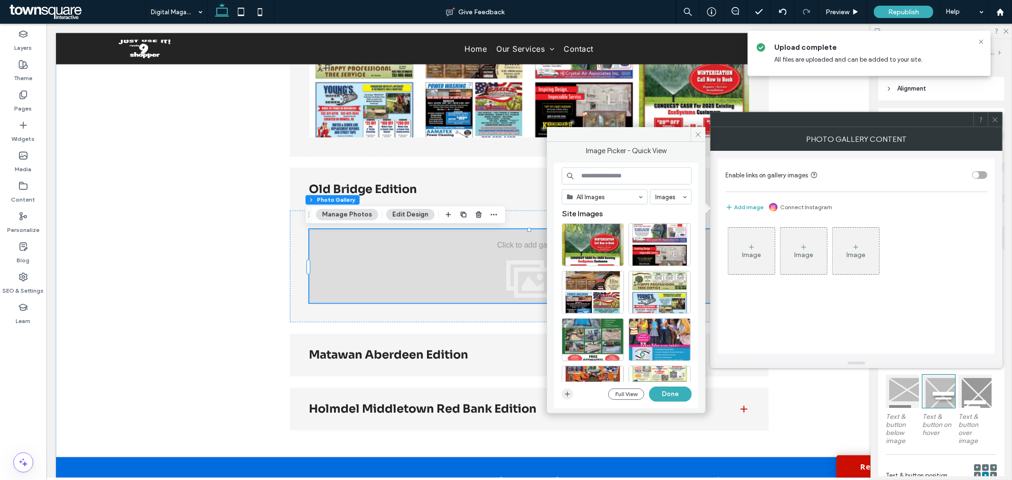
click at [564, 395] on icon "button" at bounding box center [567, 394] width 8 height 8
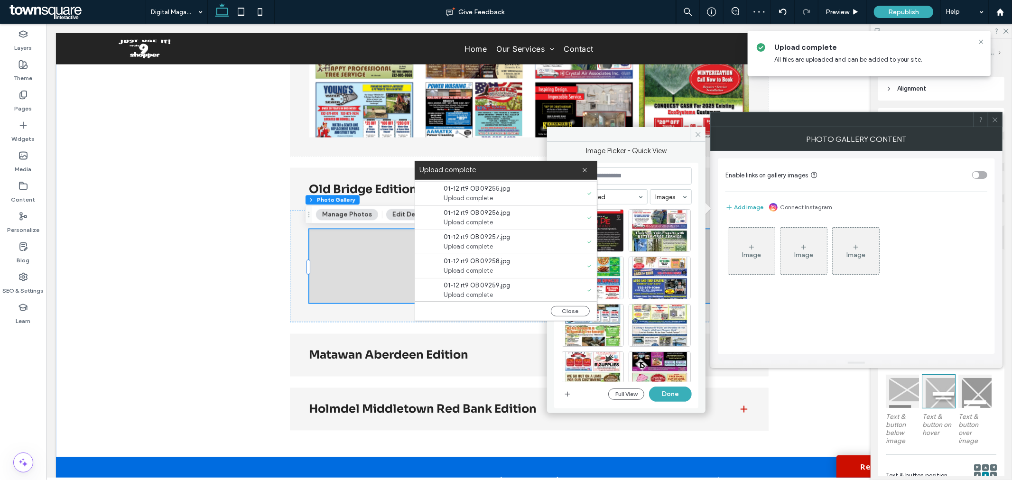
scroll to position [169, 0]
click at [563, 311] on button "Close" at bounding box center [570, 311] width 39 height 10
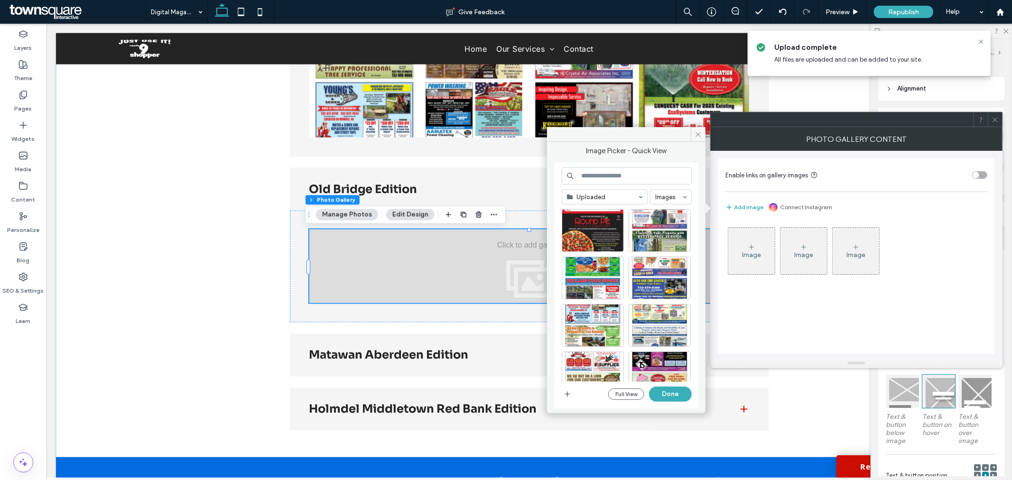
scroll to position [0, 0]
click at [598, 230] on div "Select" at bounding box center [593, 230] width 62 height 43
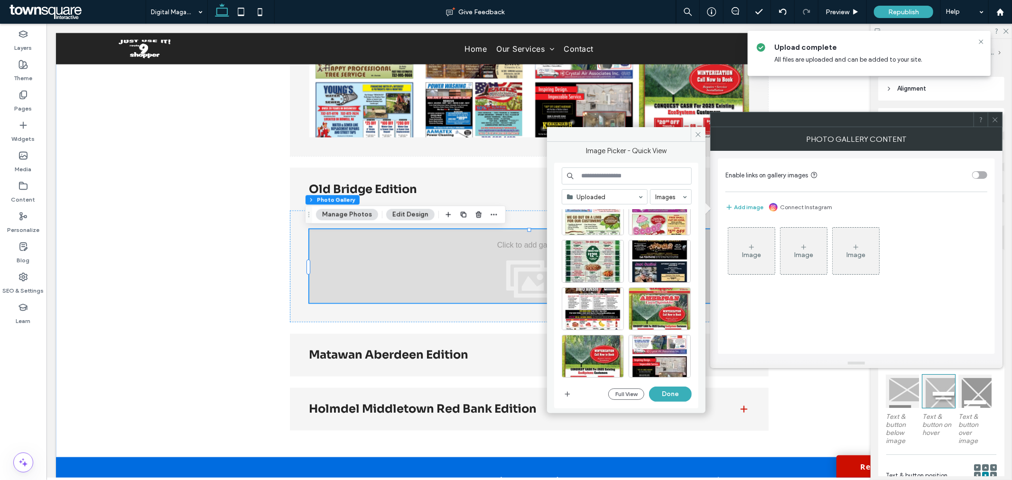
scroll to position [158, 0]
click at [585, 311] on div "Select" at bounding box center [593, 309] width 62 height 43
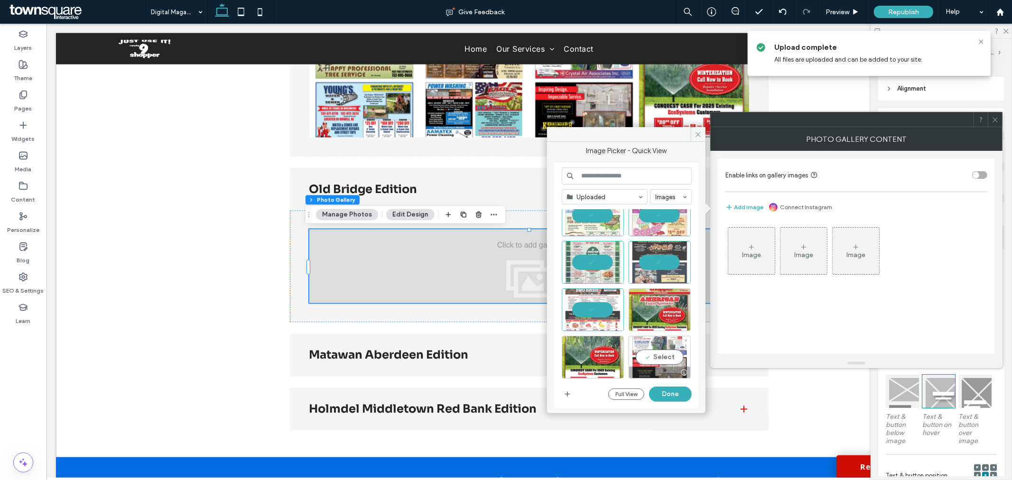
scroll to position [211, 0]
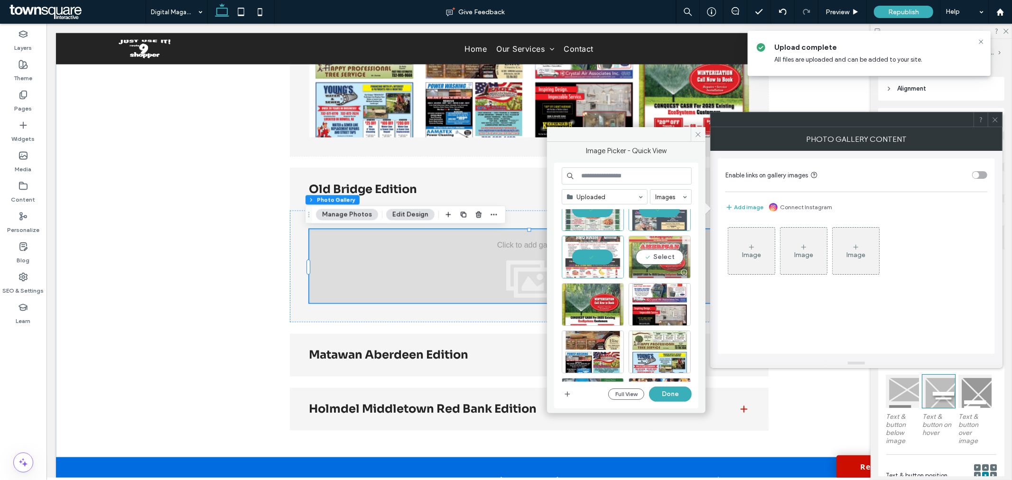
click at [661, 258] on div "Select" at bounding box center [659, 257] width 62 height 43
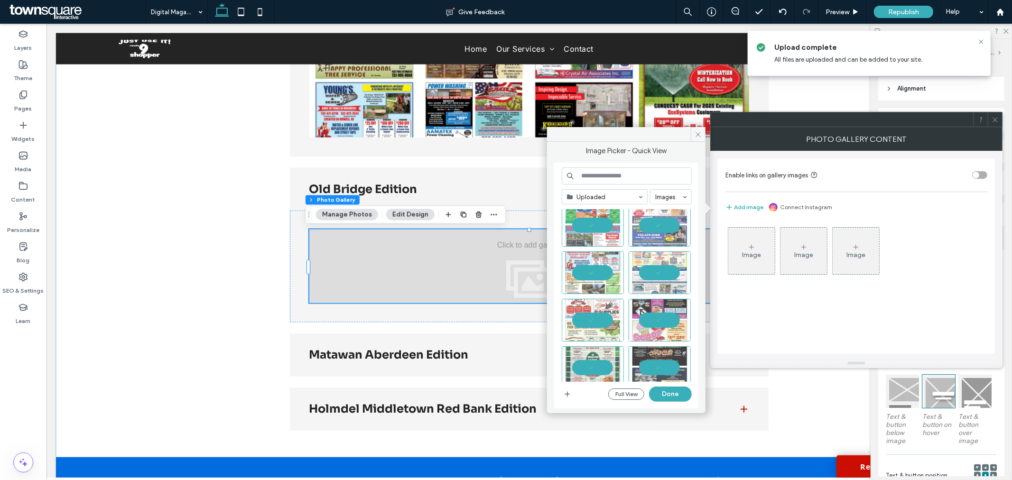
scroll to position [0, 0]
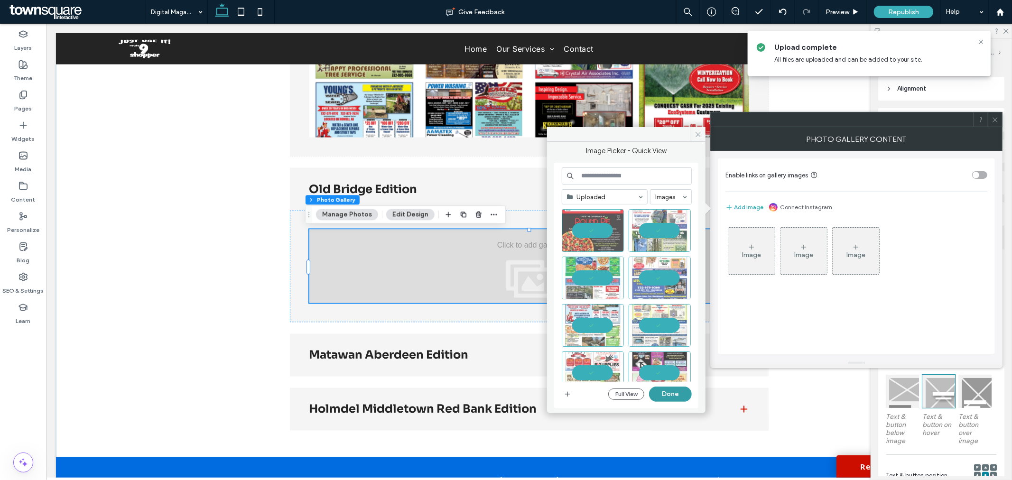
click at [672, 392] on button "Done" at bounding box center [670, 394] width 43 height 15
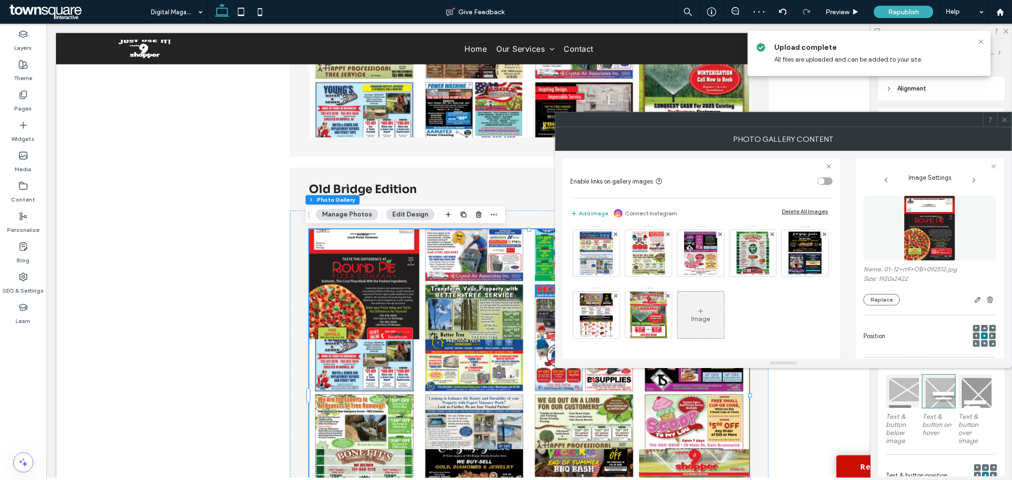
scroll to position [127, 0]
click at [809, 299] on div "Image" at bounding box center [700, 255] width 261 height 185
click at [759, 306] on div "Image" at bounding box center [700, 255] width 261 height 185
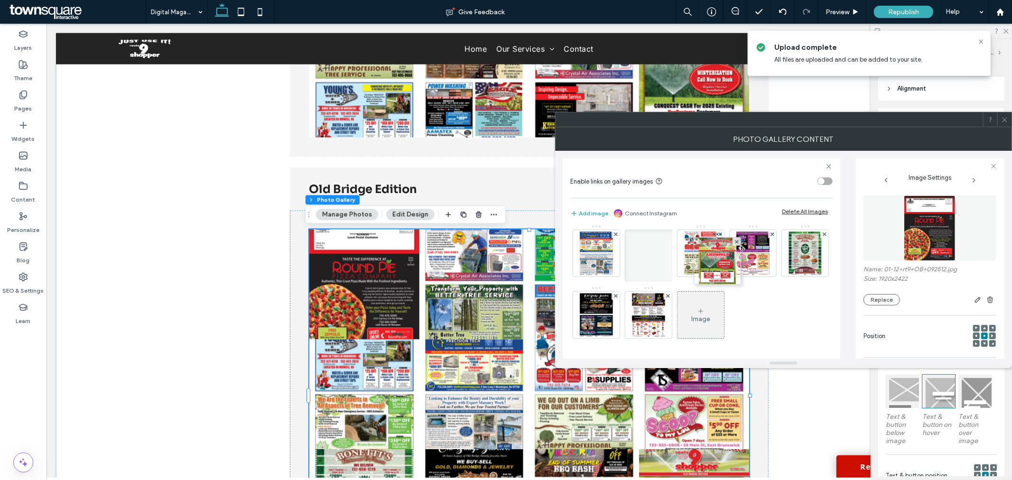
scroll to position [44, 0]
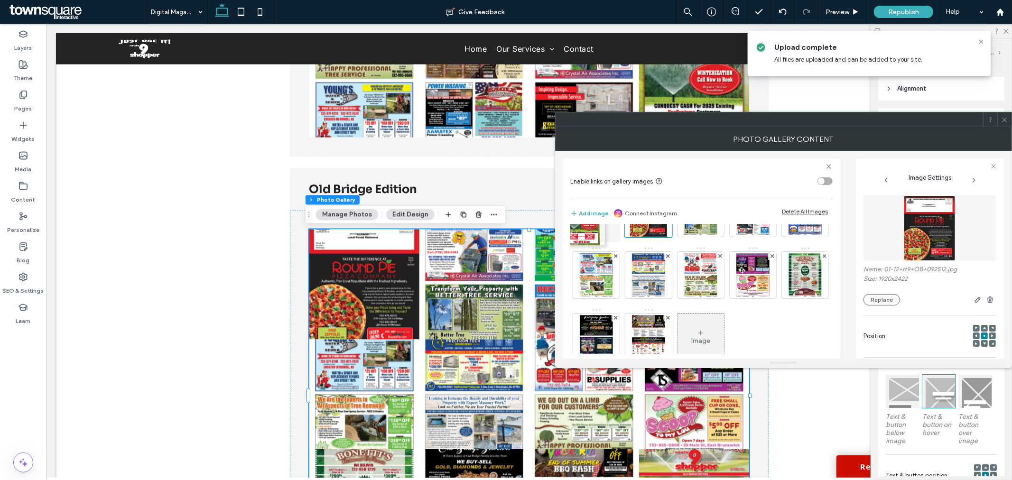
drag, startPoint x: 758, startPoint y: 287, endPoint x: 609, endPoint y: 250, distance: 153.3
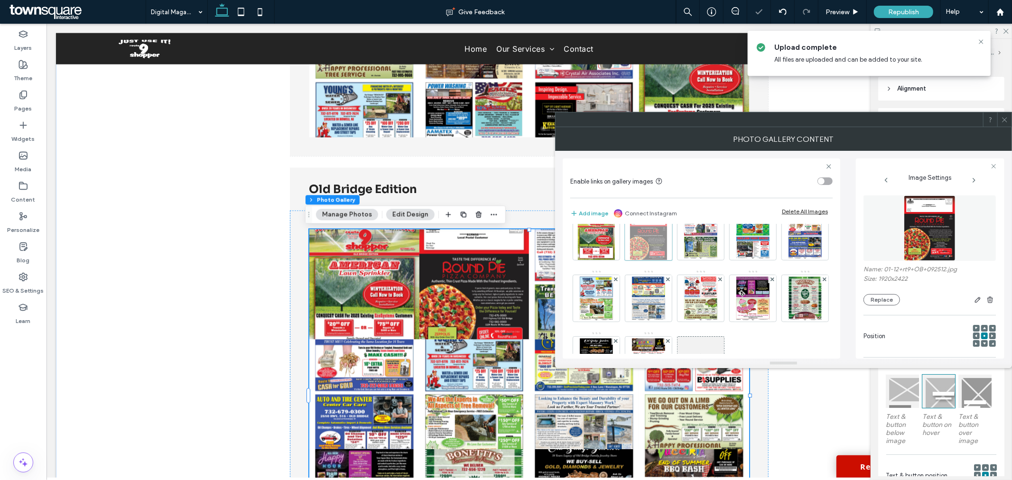
scroll to position [0, 0]
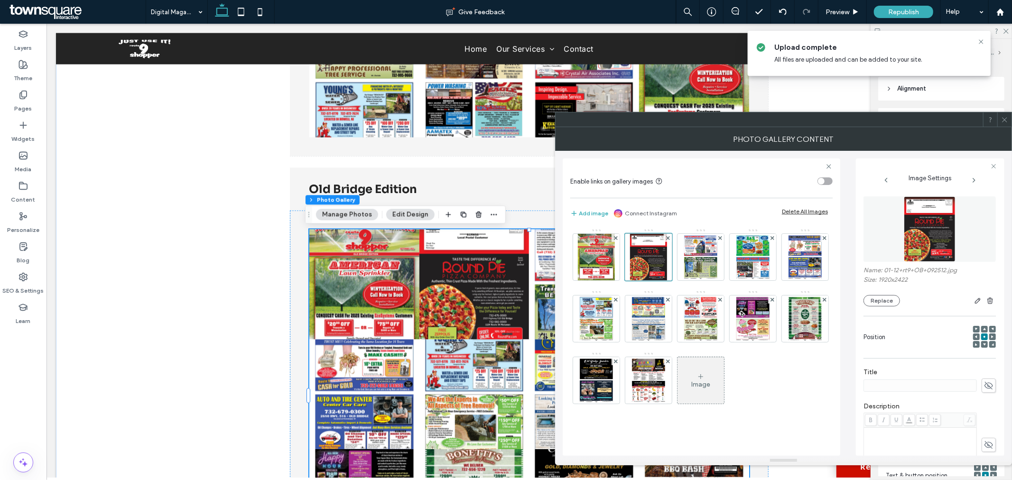
drag, startPoint x: 788, startPoint y: 364, endPoint x: 778, endPoint y: 461, distance: 97.7
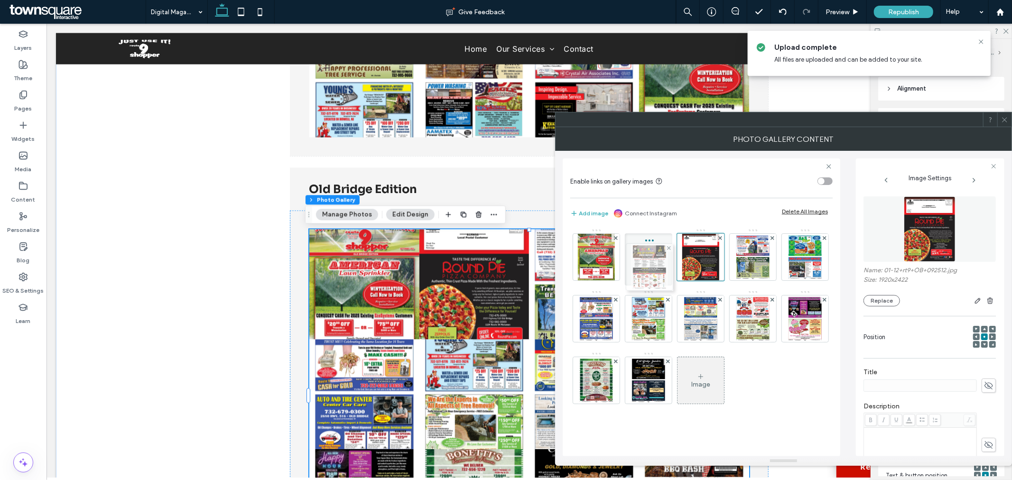
drag, startPoint x: 763, startPoint y: 381, endPoint x: 658, endPoint y: 268, distance: 153.4
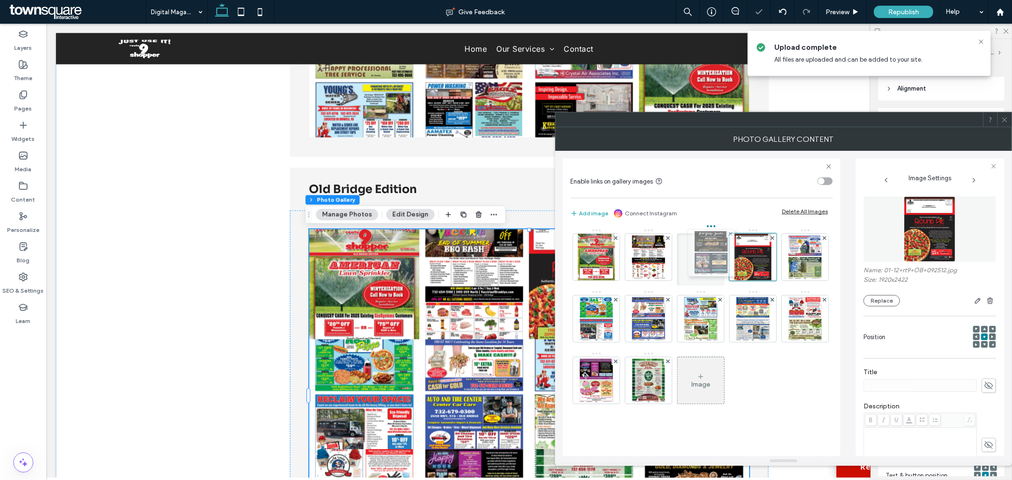
drag, startPoint x: 758, startPoint y: 395, endPoint x: 713, endPoint y: 267, distance: 135.1
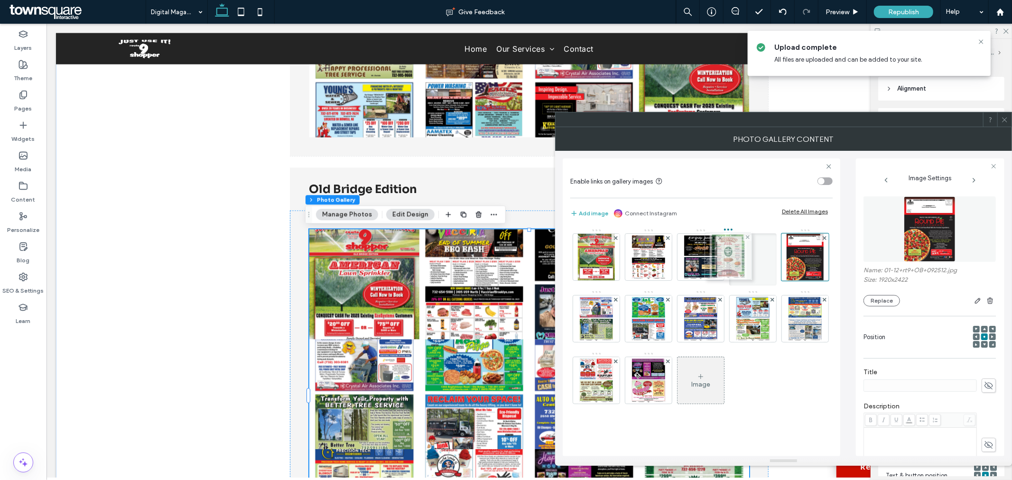
drag, startPoint x: 770, startPoint y: 387, endPoint x: 742, endPoint y: 262, distance: 127.3
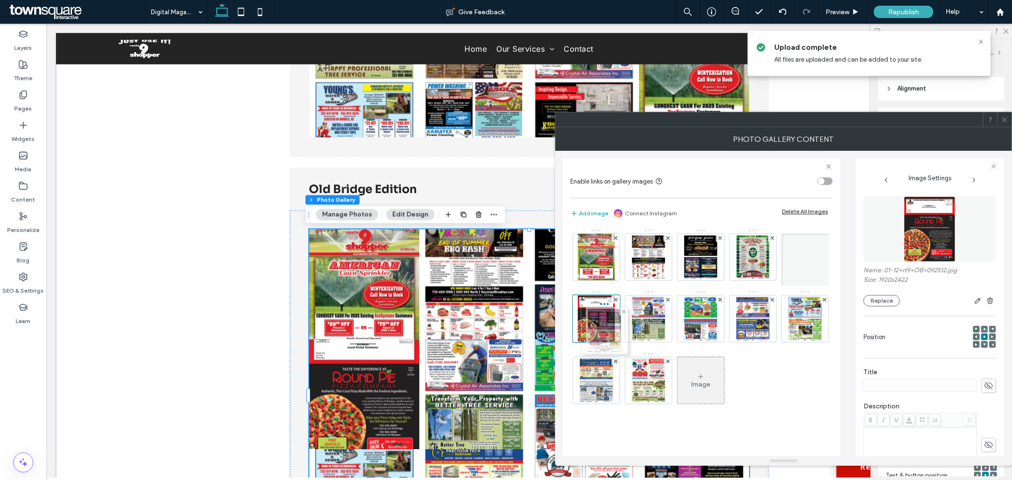
drag, startPoint x: 750, startPoint y: 395, endPoint x: 595, endPoint y: 343, distance: 163.9
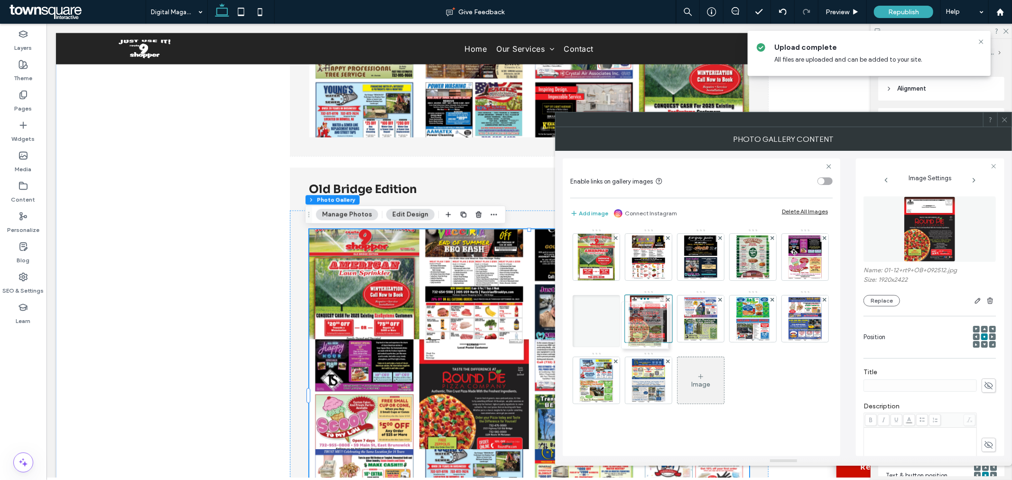
drag, startPoint x: 753, startPoint y: 388, endPoint x: 642, endPoint y: 334, distance: 122.8
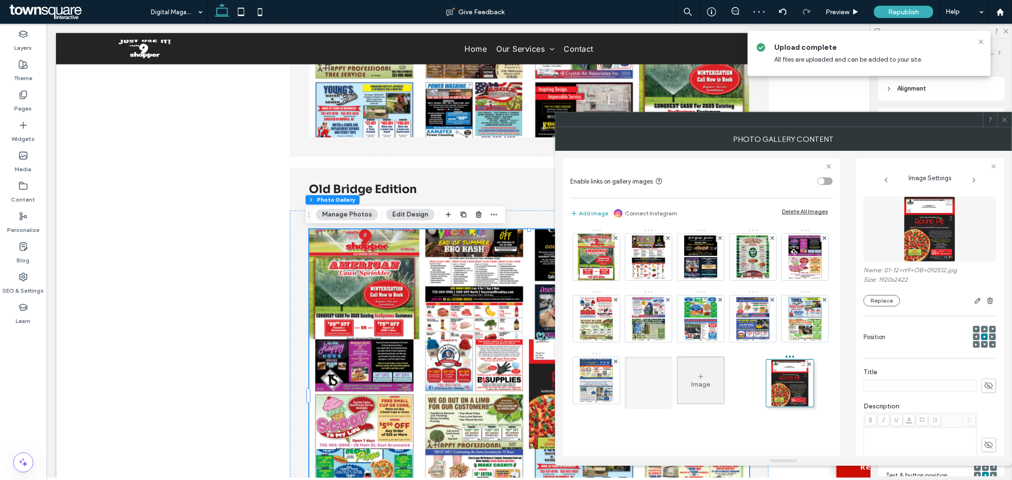
drag, startPoint x: 708, startPoint y: 315, endPoint x: 779, endPoint y: 384, distance: 98.9
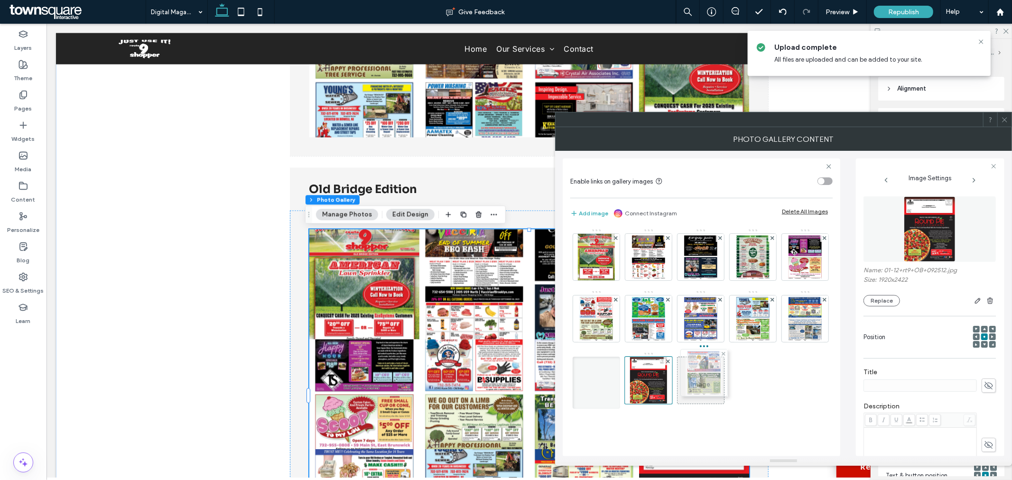
drag, startPoint x: 709, startPoint y: 315, endPoint x: 710, endPoint y: 369, distance: 54.1
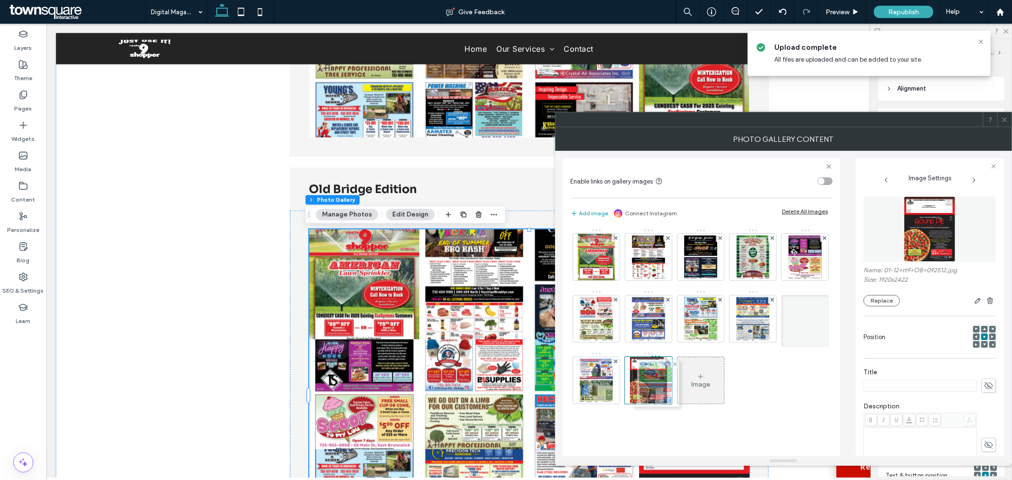
drag, startPoint x: 705, startPoint y: 321, endPoint x: 657, endPoint y: 385, distance: 80.0
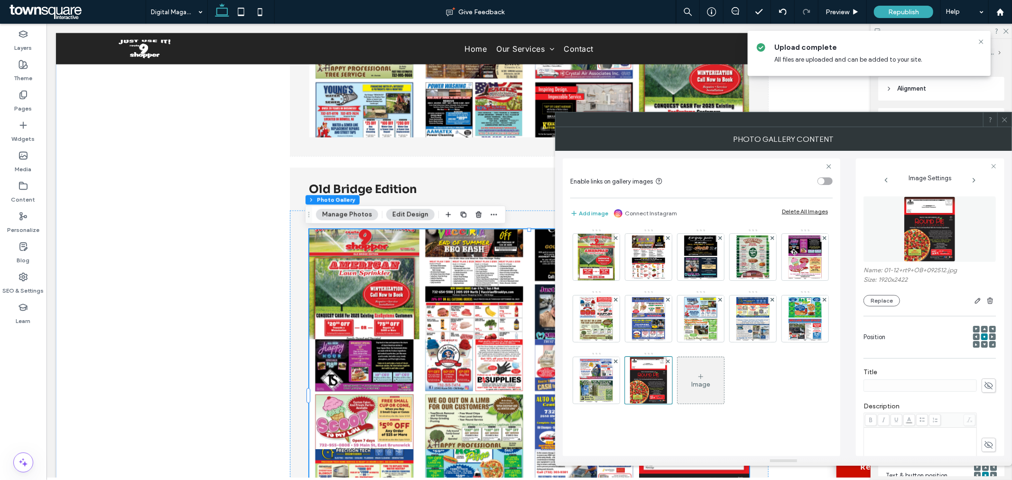
click at [1005, 125] on span at bounding box center [1004, 119] width 7 height 14
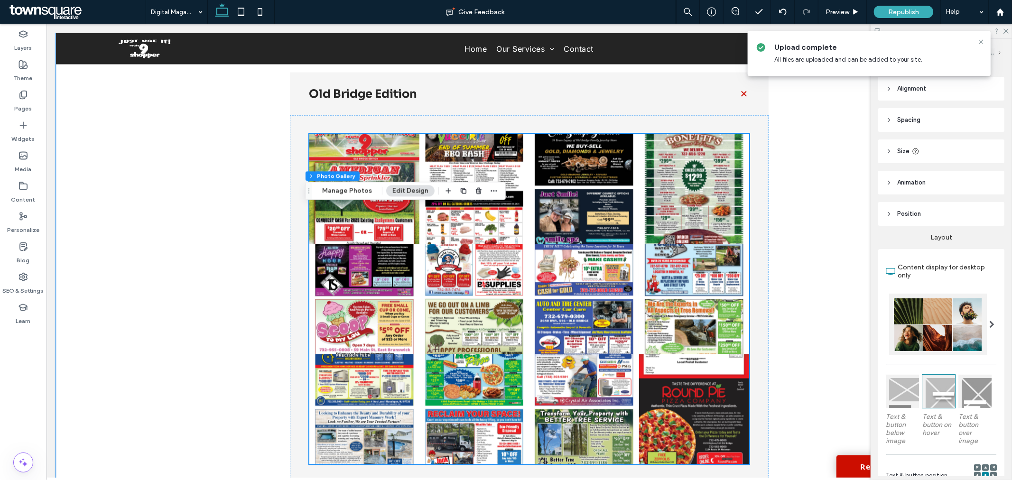
scroll to position [1496, 0]
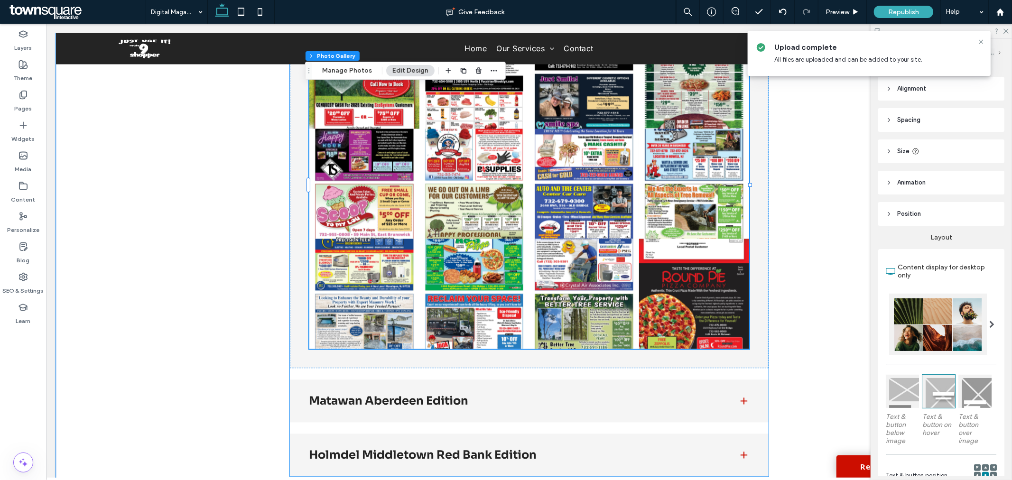
click at [612, 394] on div "Matawan Aberdeen Edition" at bounding box center [528, 400] width 478 height 43
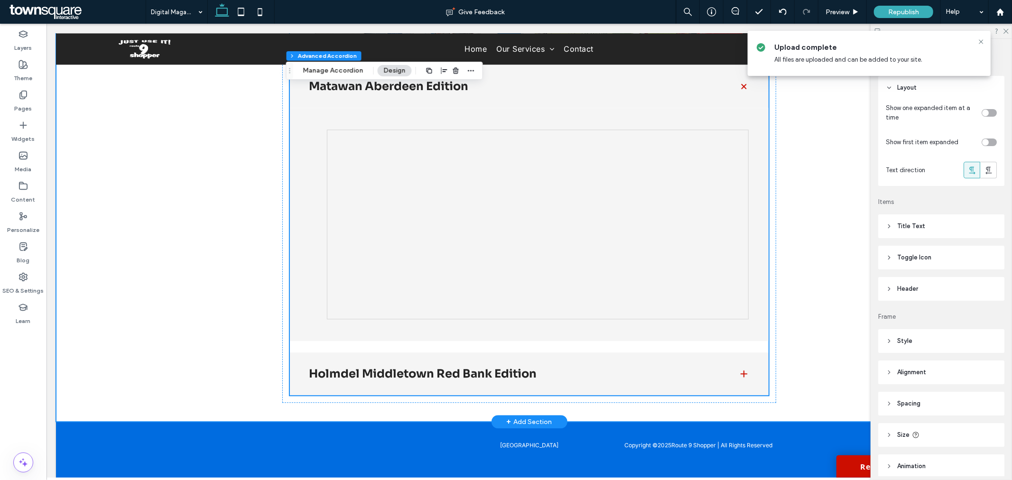
scroll to position [1812, 0]
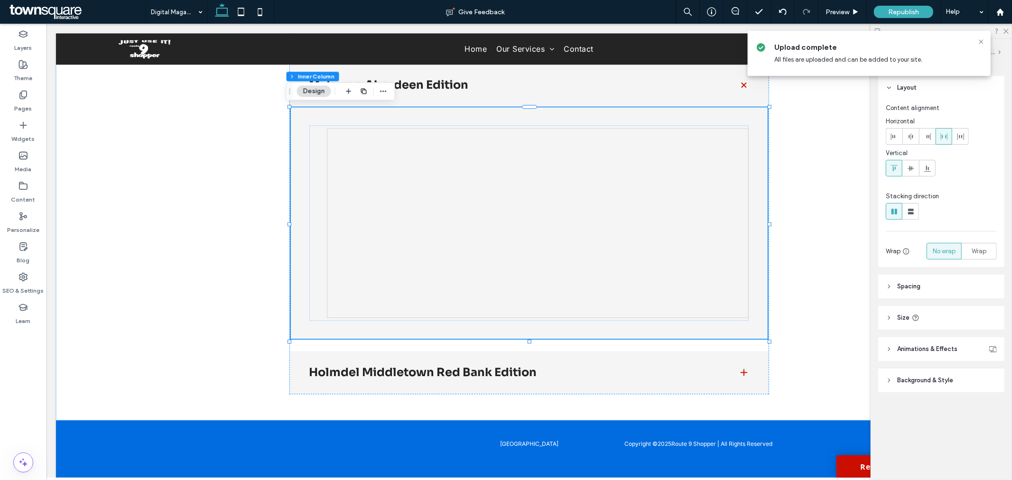
type input "**"
click at [499, 191] on div at bounding box center [537, 223] width 422 height 190
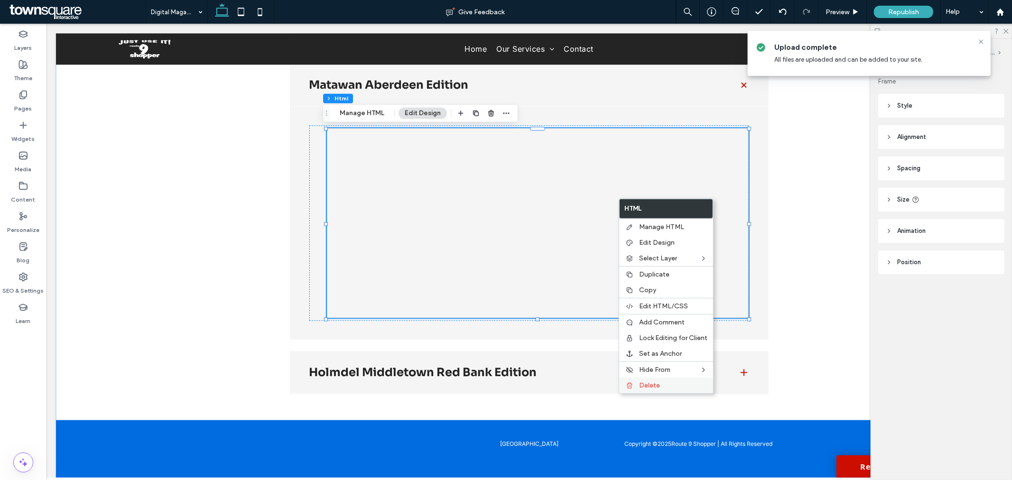
click at [689, 385] on label "Delete" at bounding box center [673, 385] width 68 height 8
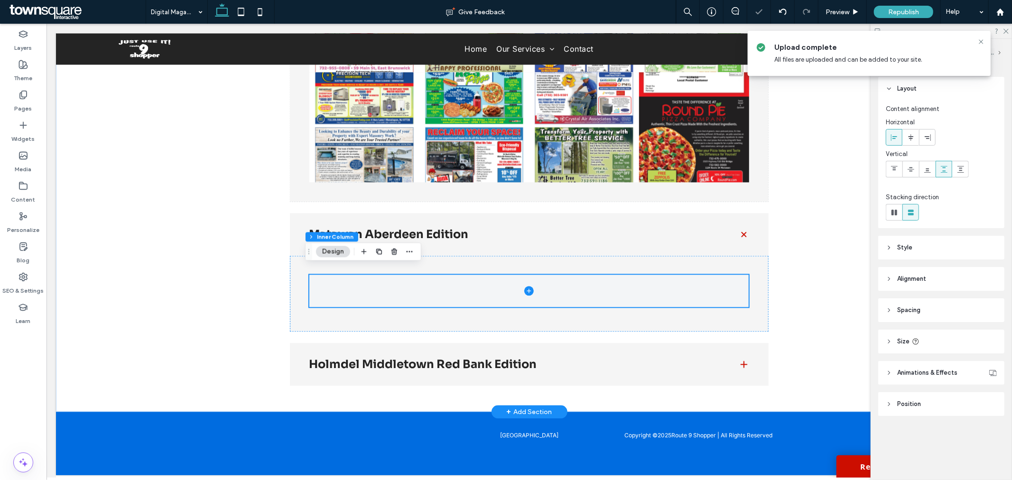
scroll to position [1671, 0]
click at [27, 129] on icon at bounding box center [22, 124] width 9 height 9
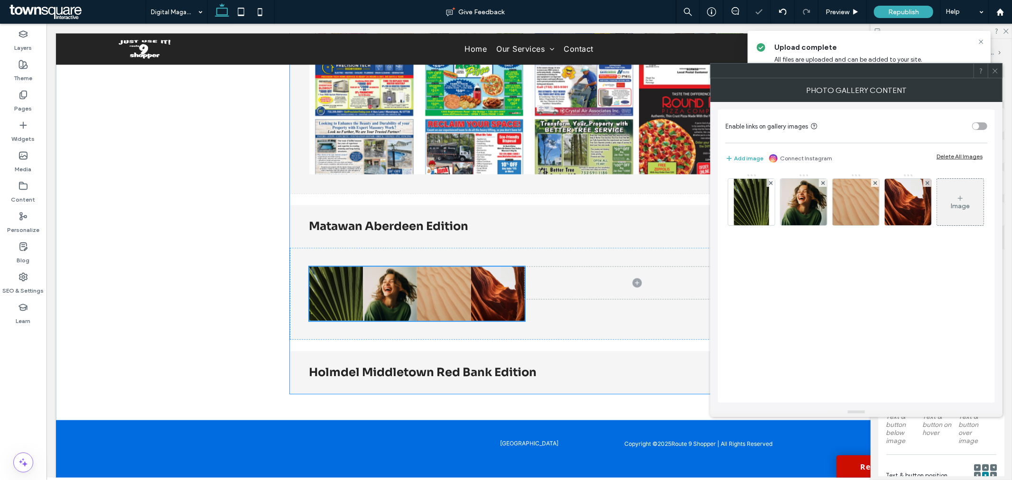
scroll to position [1687, 0]
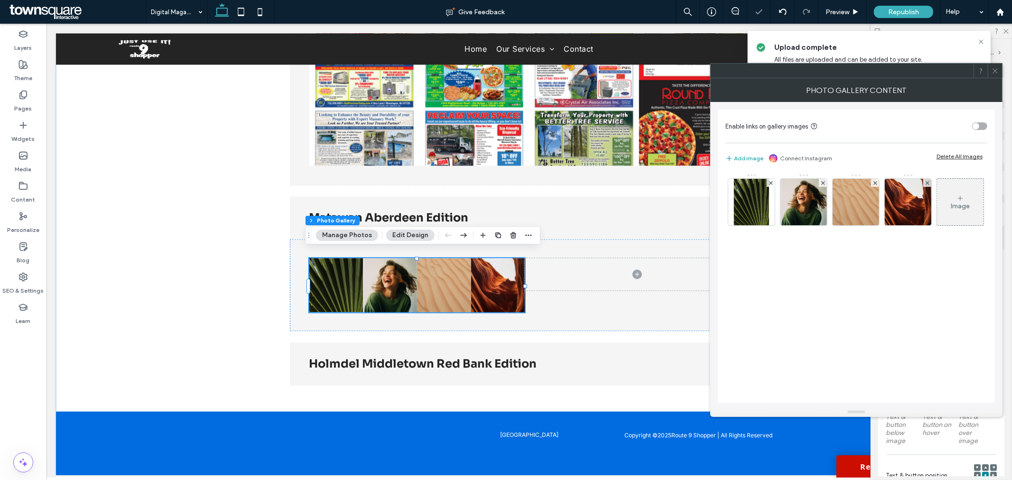
click at [957, 152] on div "Add image Connect Instagram Delete All Images" at bounding box center [856, 158] width 262 height 21
click at [957, 154] on div "Delete All Images" at bounding box center [959, 156] width 46 height 7
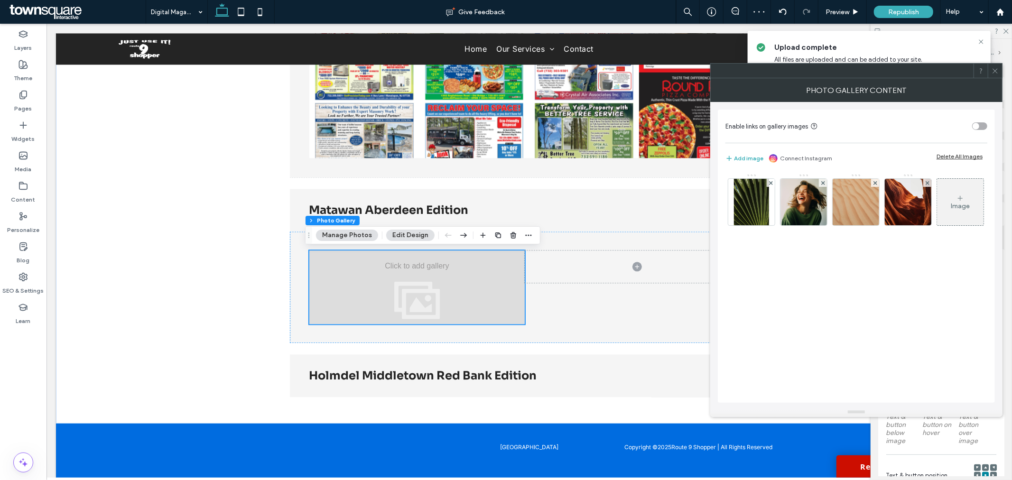
scroll to position [1706, 0]
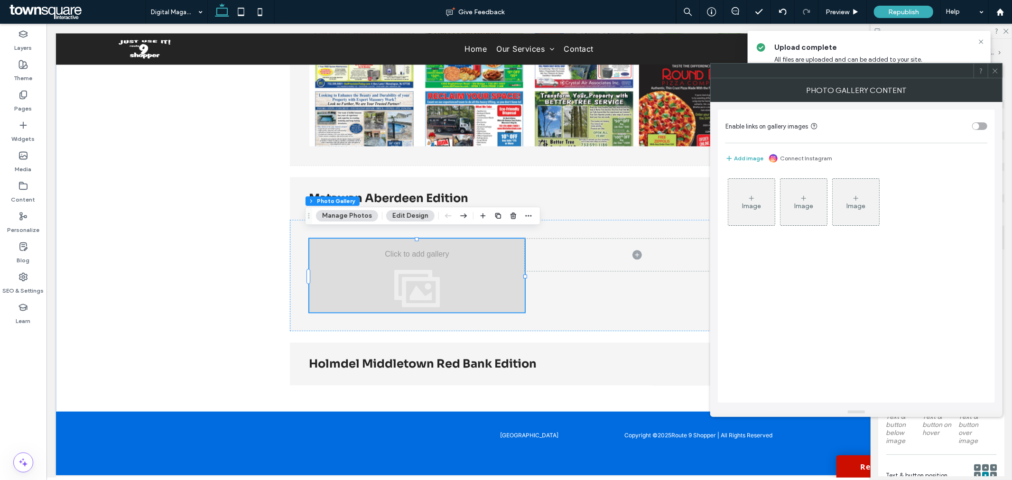
click at [358, 222] on div "Section Column Advanced Accordion Inner Column Photo Gallery Manage Photos Edit…" at bounding box center [422, 216] width 235 height 18
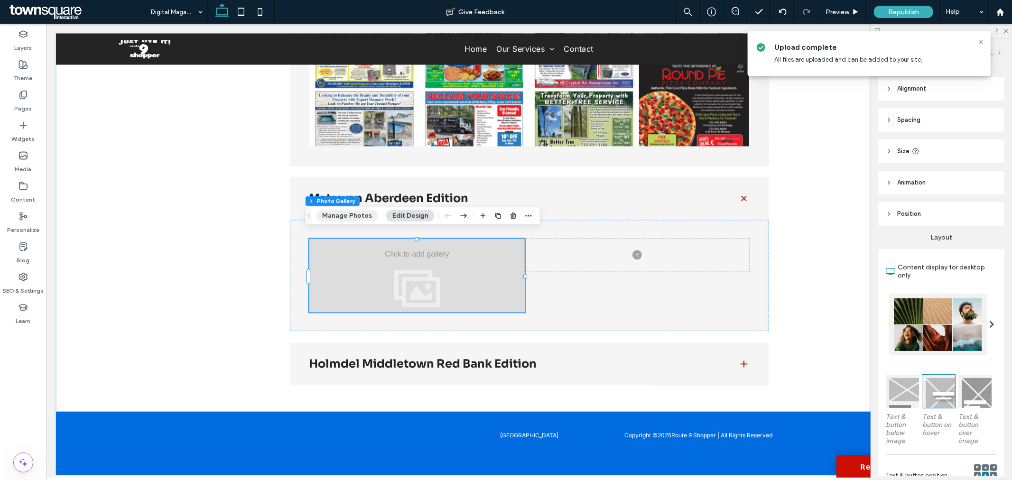
click at [360, 220] on button "Manage Photos" at bounding box center [347, 215] width 62 height 11
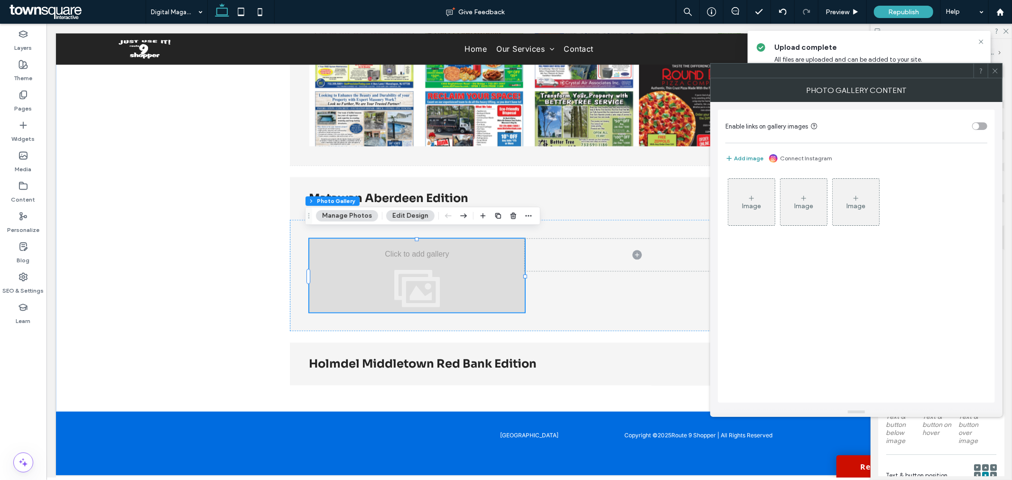
click at [741, 160] on button "Add image" at bounding box center [744, 158] width 38 height 11
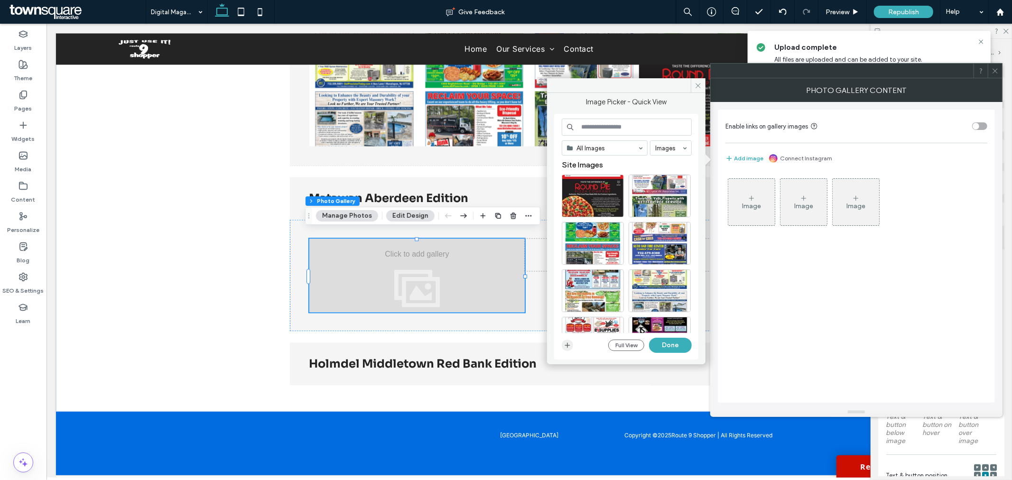
click at [567, 343] on use "button" at bounding box center [567, 345] width 5 height 5
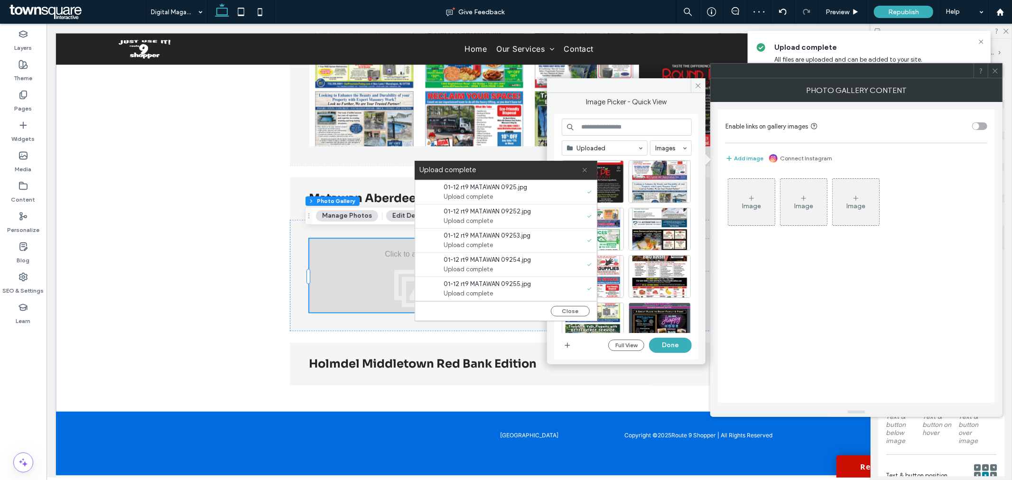
click at [586, 168] on use at bounding box center [584, 170] width 4 height 4
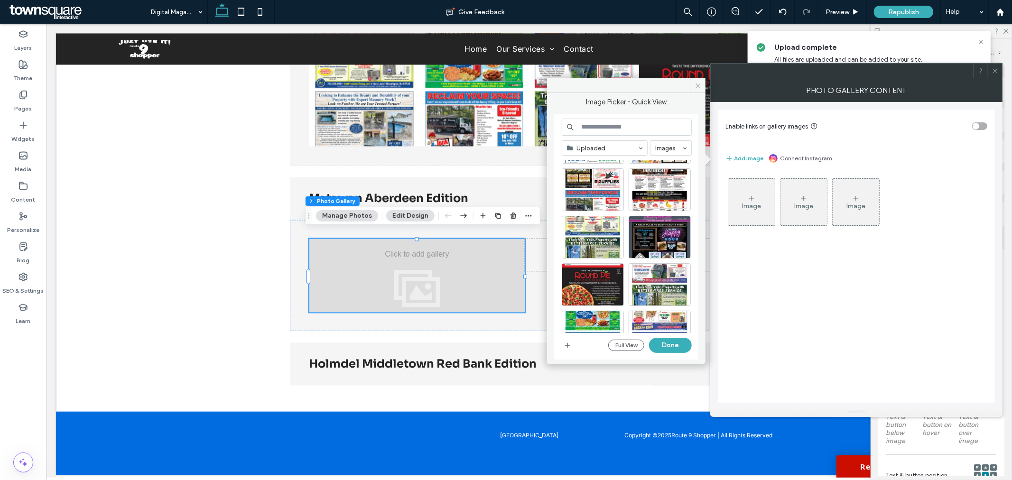
scroll to position [105, 0]
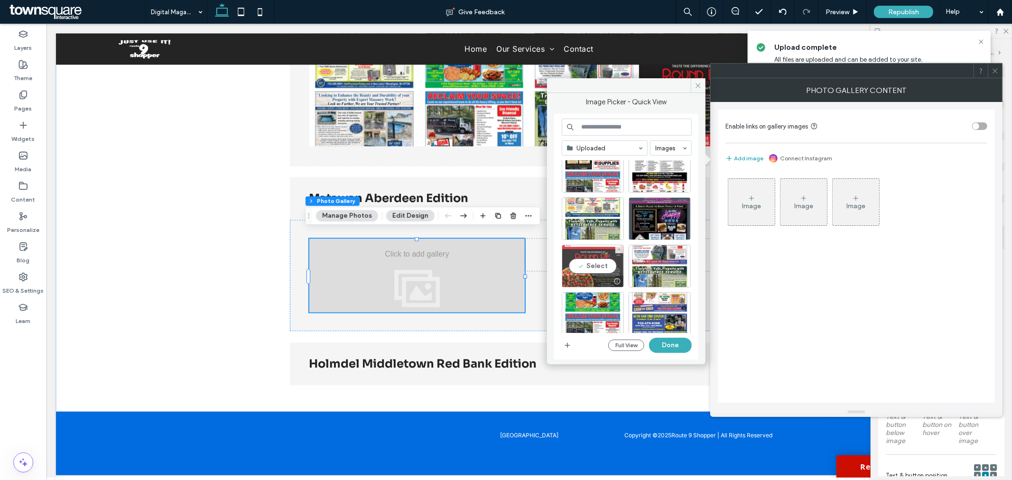
click at [605, 267] on div "Select" at bounding box center [593, 266] width 62 height 43
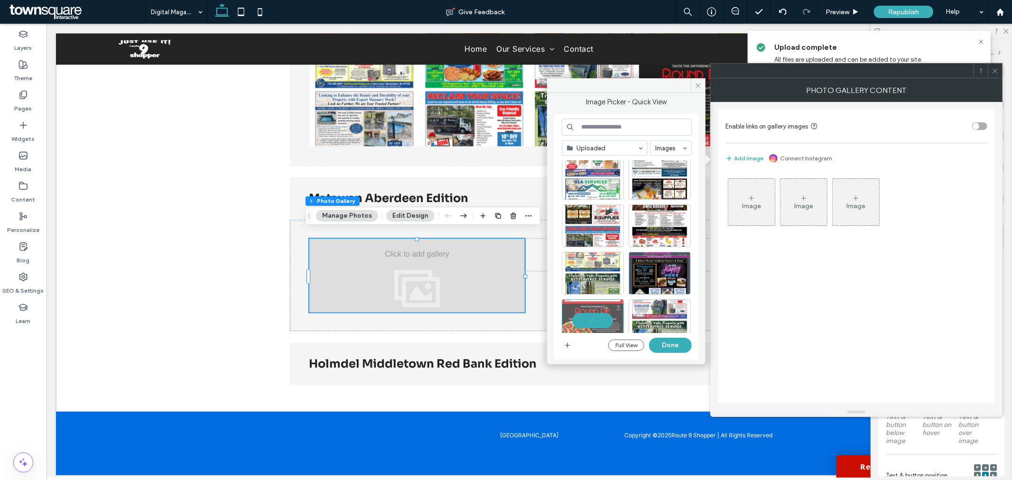
scroll to position [0, 0]
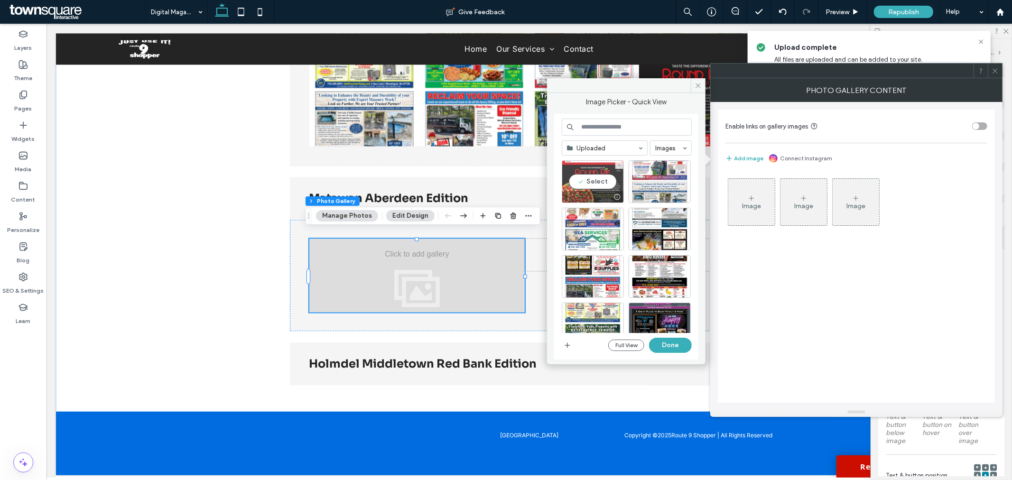
click at [600, 183] on div "Select" at bounding box center [593, 181] width 62 height 43
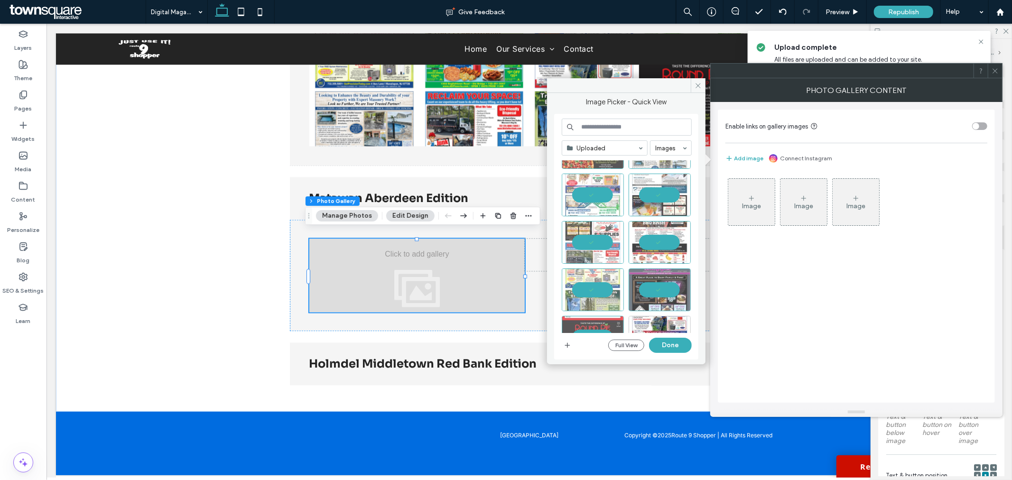
scroll to position [53, 0]
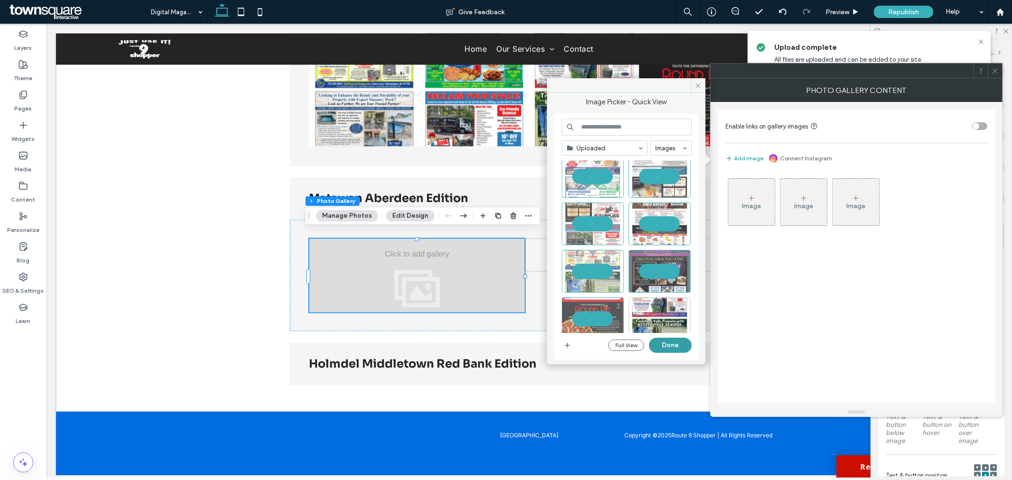
click at [680, 346] on button "Done" at bounding box center [670, 345] width 43 height 15
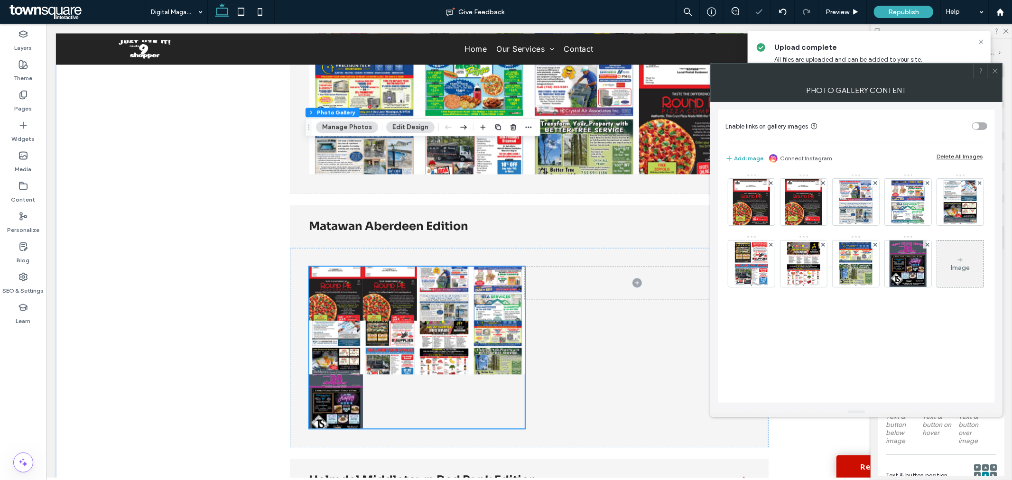
scroll to position [1795, 0]
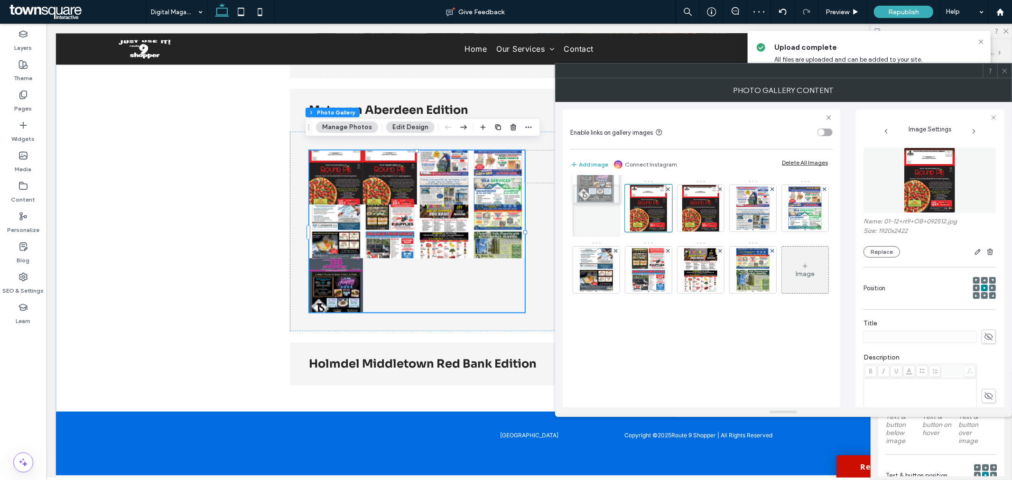
drag, startPoint x: 591, startPoint y: 341, endPoint x: 587, endPoint y: 191, distance: 150.9
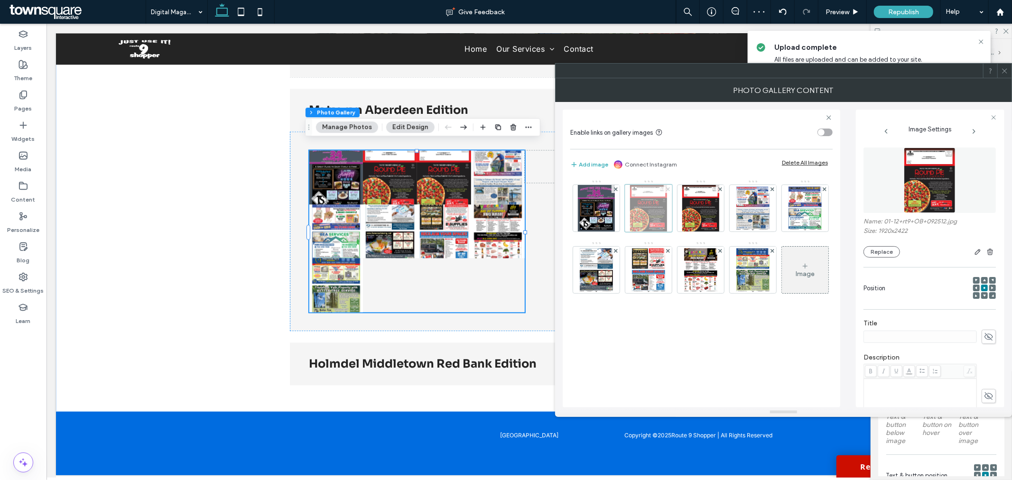
click at [666, 189] on icon at bounding box center [668, 189] width 4 height 4
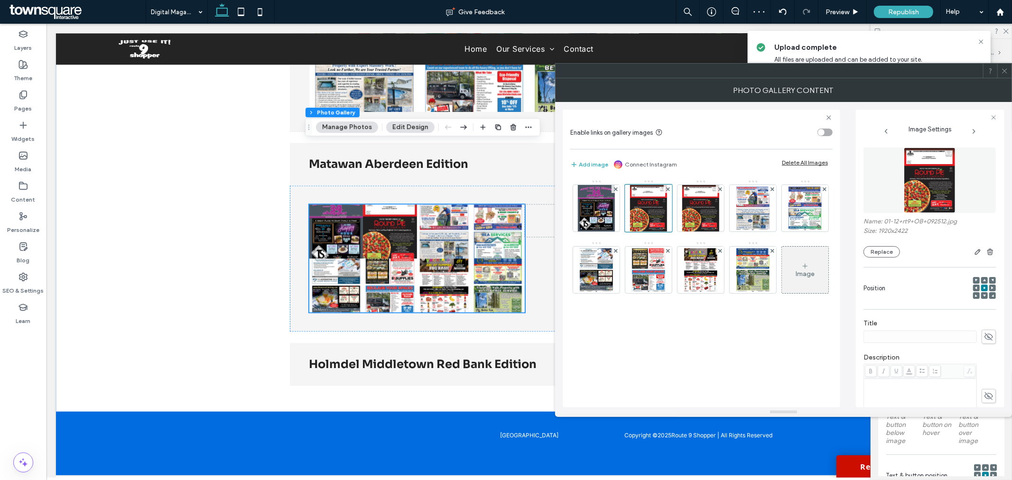
scroll to position [1741, 0]
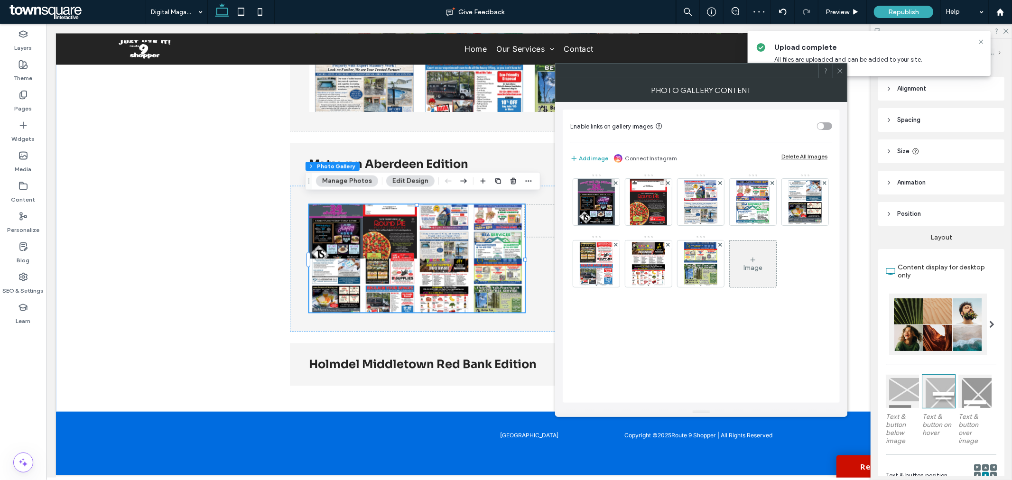
click at [752, 297] on div "Image" at bounding box center [700, 235] width 261 height 123
click at [726, 297] on div "Image" at bounding box center [700, 235] width 261 height 123
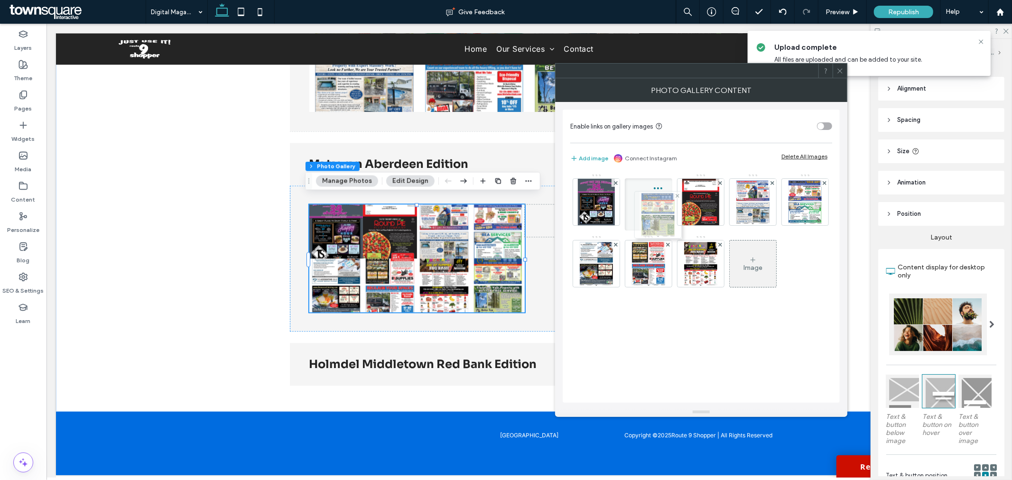
drag, startPoint x: 758, startPoint y: 265, endPoint x: 639, endPoint y: 211, distance: 130.7
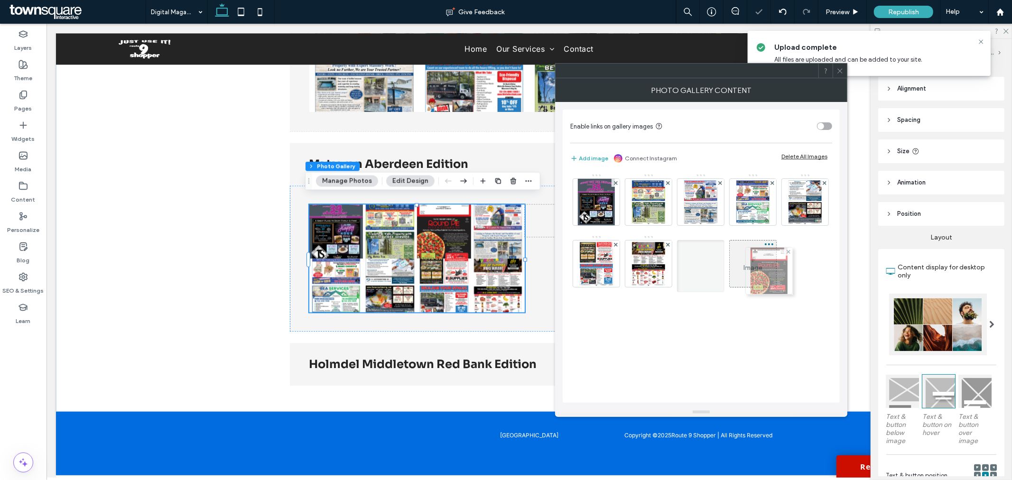
drag, startPoint x: 699, startPoint y: 210, endPoint x: 765, endPoint y: 279, distance: 95.3
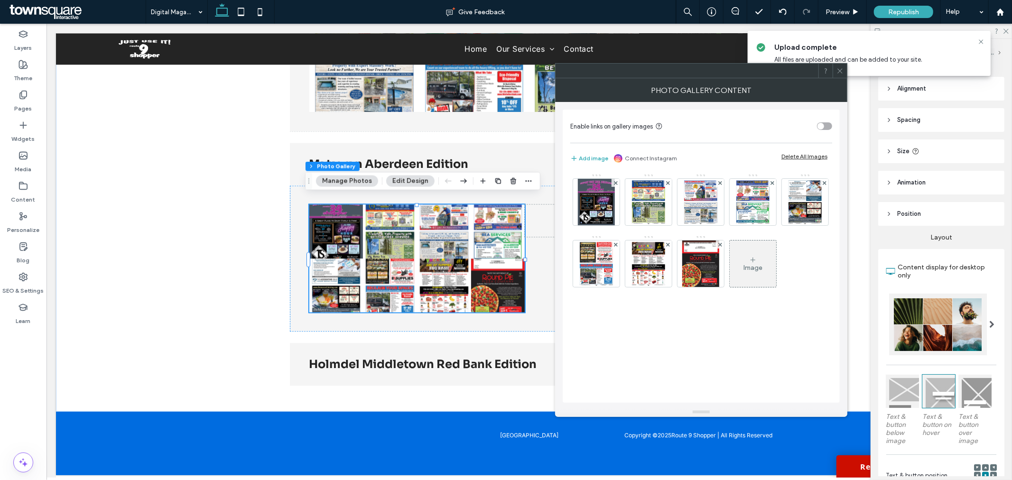
click at [711, 297] on div "Image" at bounding box center [700, 235] width 261 height 123
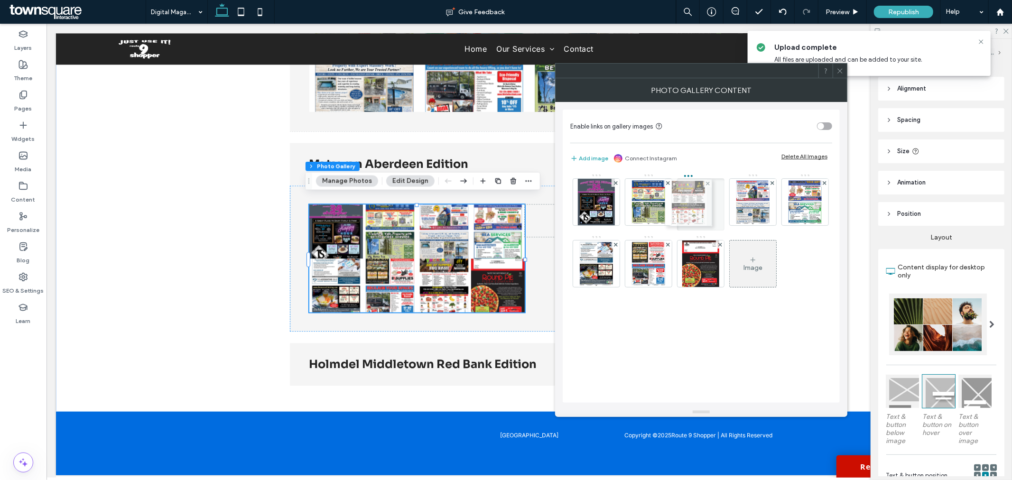
drag, startPoint x: 702, startPoint y: 267, endPoint x: 688, endPoint y: 207, distance: 61.5
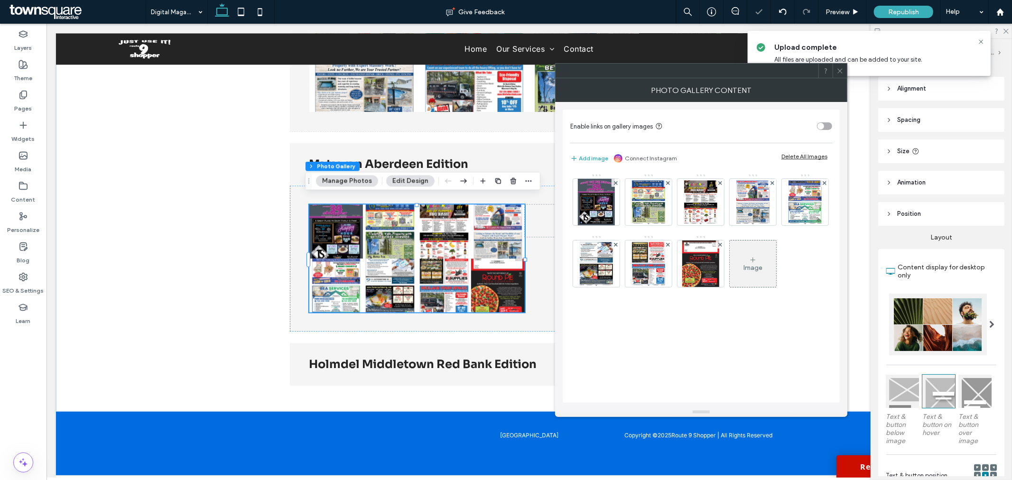
click at [697, 297] on div "Image" at bounding box center [700, 235] width 261 height 123
drag, startPoint x: 605, startPoint y: 267, endPoint x: 750, endPoint y: 211, distance: 155.5
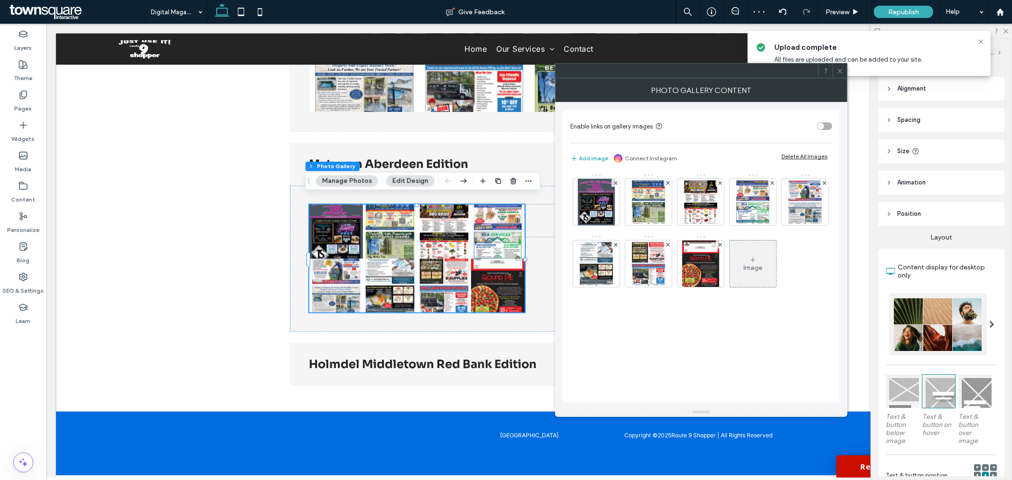
drag, startPoint x: 714, startPoint y: 359, endPoint x: 702, endPoint y: 316, distance: 43.8
click at [714, 297] on div "Image" at bounding box center [700, 235] width 261 height 123
drag, startPoint x: 646, startPoint y: 277, endPoint x: 601, endPoint y: 279, distance: 45.1
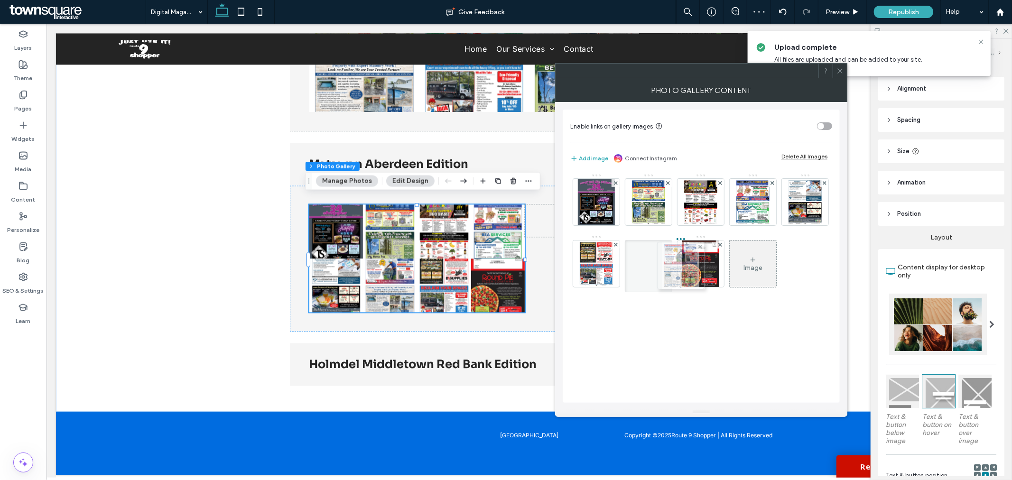
drag, startPoint x: 656, startPoint y: 259, endPoint x: 686, endPoint y: 261, distance: 29.9
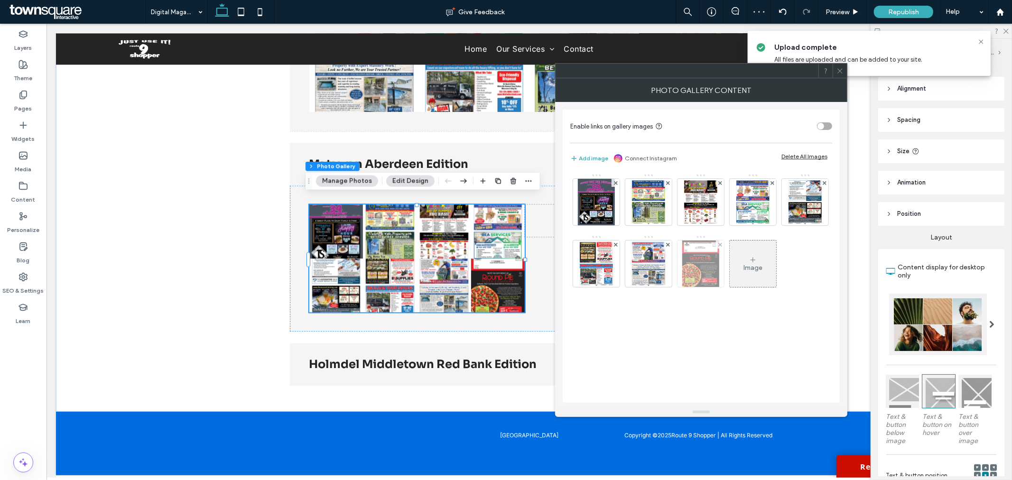
click at [716, 297] on div "Image" at bounding box center [700, 235] width 261 height 123
click at [841, 73] on icon at bounding box center [839, 70] width 7 height 7
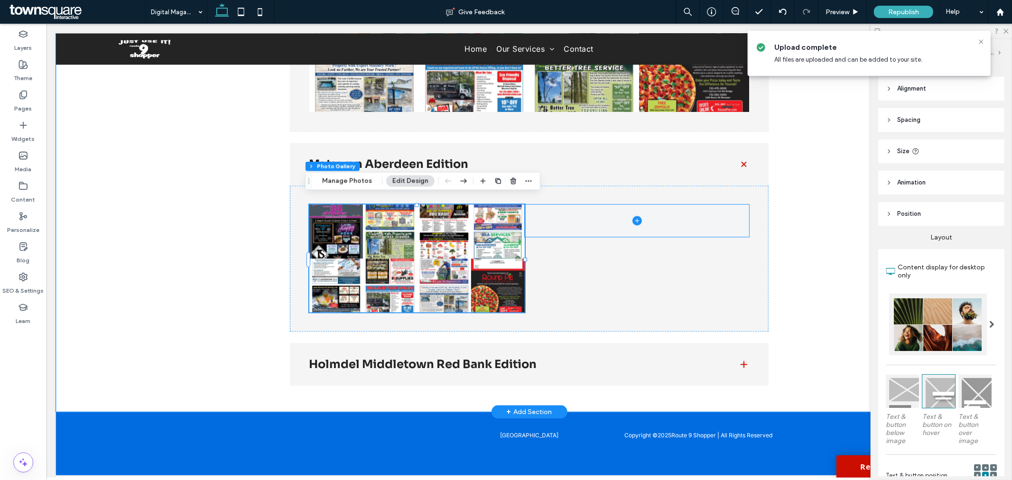
click at [600, 207] on span at bounding box center [636, 220] width 224 height 32
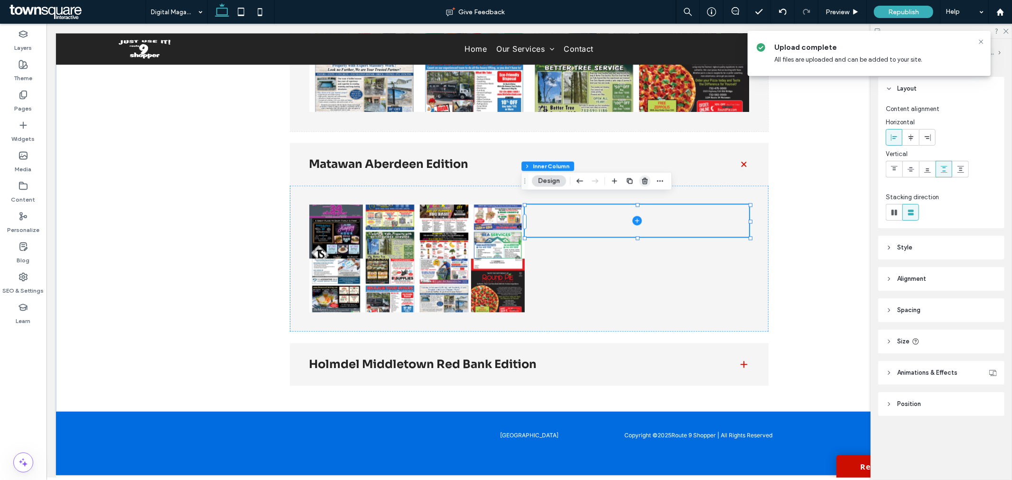
drag, startPoint x: 649, startPoint y: 181, endPoint x: 605, endPoint y: 160, distance: 48.4
click at [649, 181] on span "button" at bounding box center [644, 180] width 11 height 11
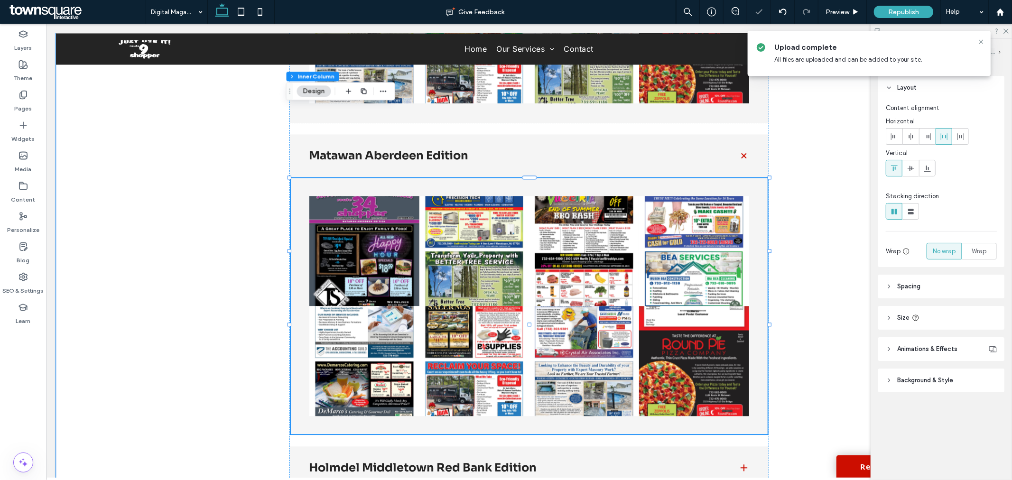
type input "**"
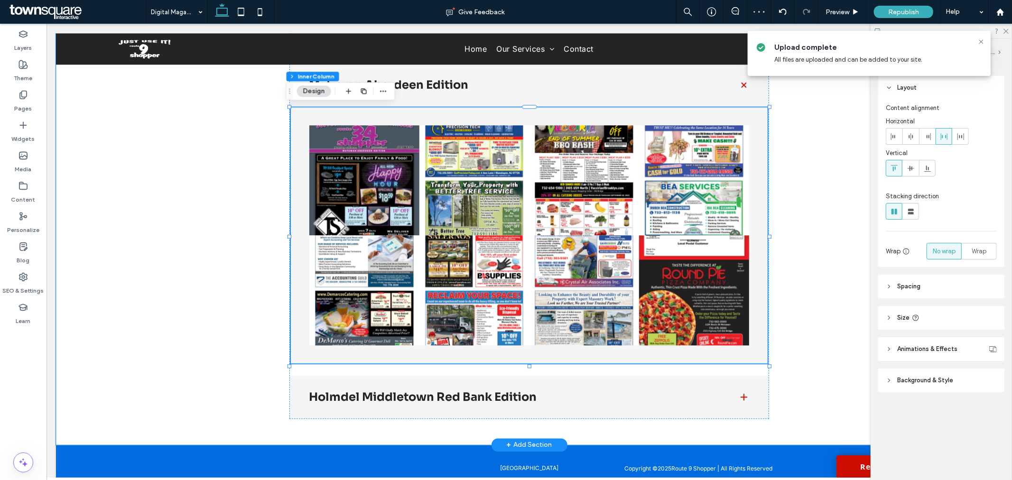
click at [742, 347] on div "Button Button Button Button Button Button Button Button" at bounding box center [528, 235] width 478 height 258
click at [736, 346] on div "Button Button Button Button Button Button Button Button" at bounding box center [528, 235] width 478 height 258
click at [724, 339] on link at bounding box center [693, 290] width 110 height 110
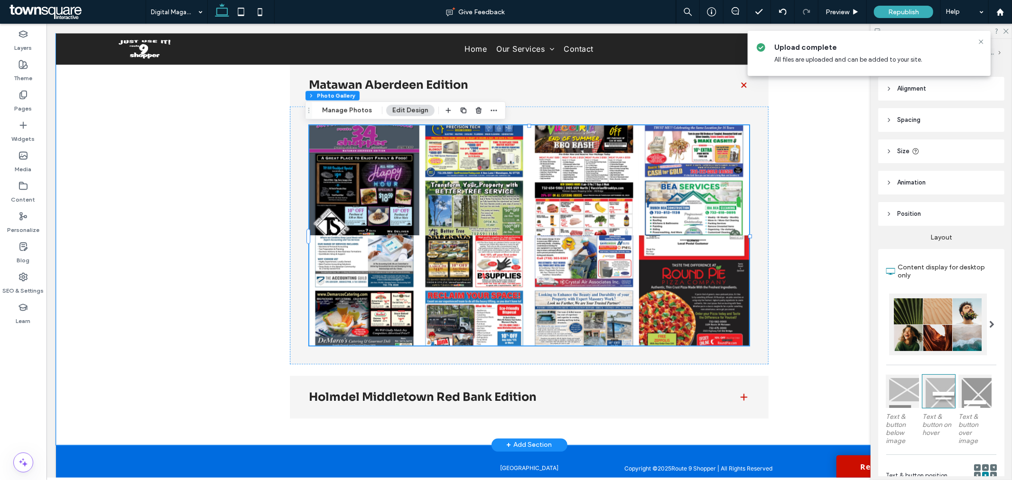
click at [672, 327] on link at bounding box center [693, 290] width 110 height 110
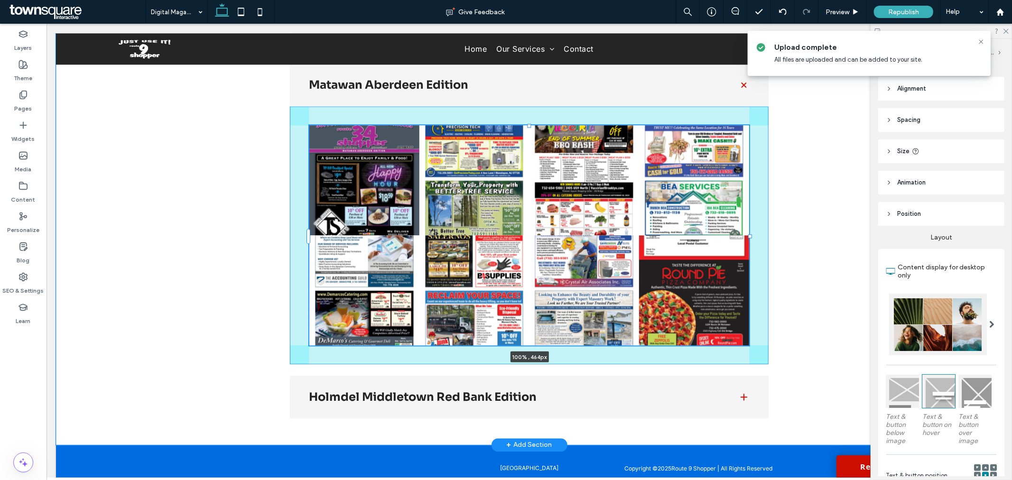
drag, startPoint x: 525, startPoint y: 123, endPoint x: 513, endPoint y: 142, distance: 21.7
drag, startPoint x: 746, startPoint y: 234, endPoint x: 802, endPoint y: 230, distance: 56.1
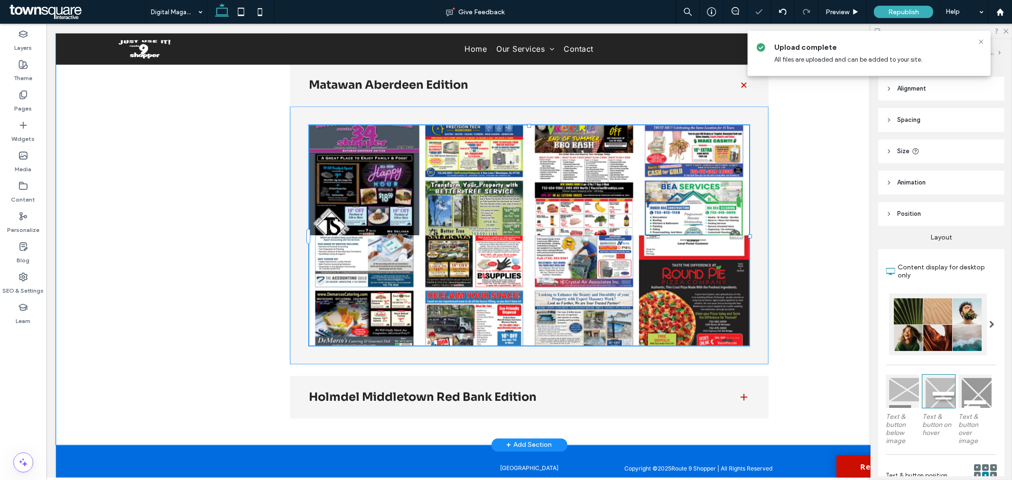
type input "****"
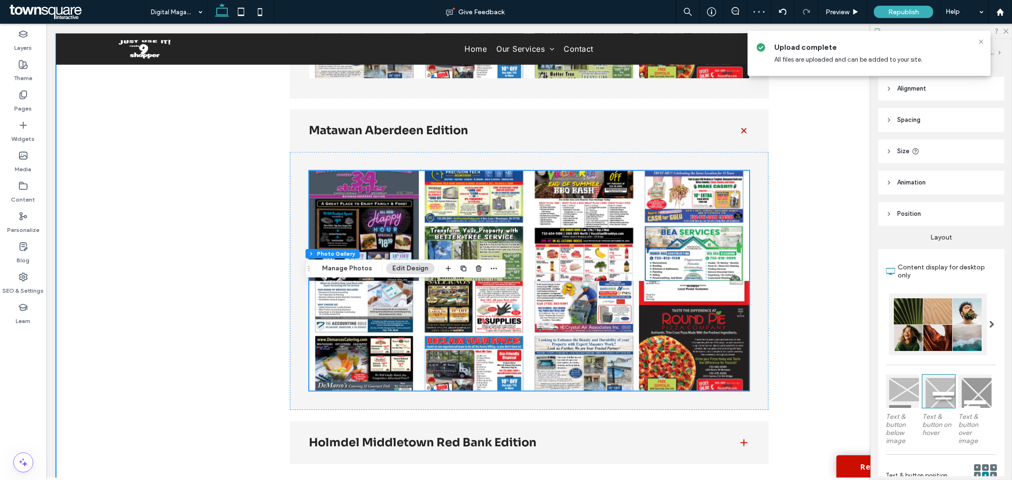
scroll to position [1853, 0]
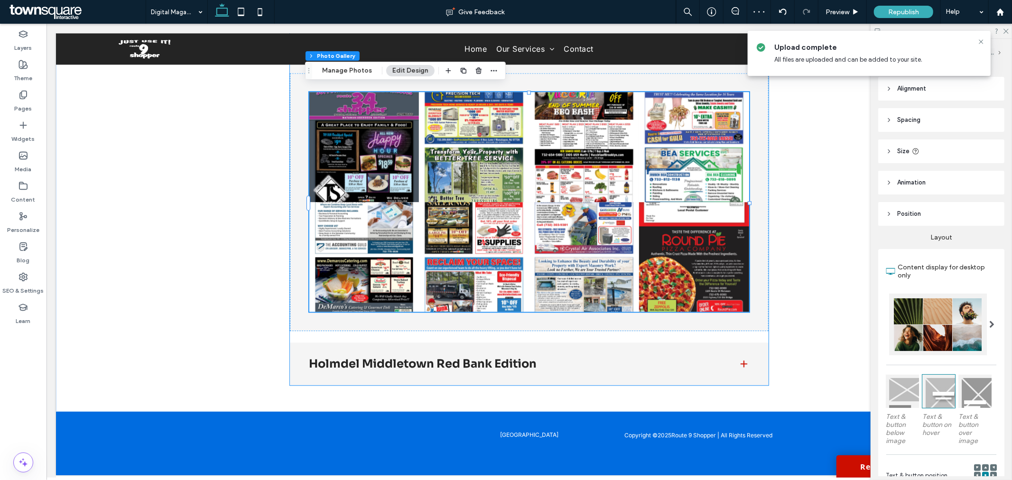
click at [488, 358] on h3 "Holmdel Middletown Red Bank Edition" at bounding box center [515, 363] width 414 height 11
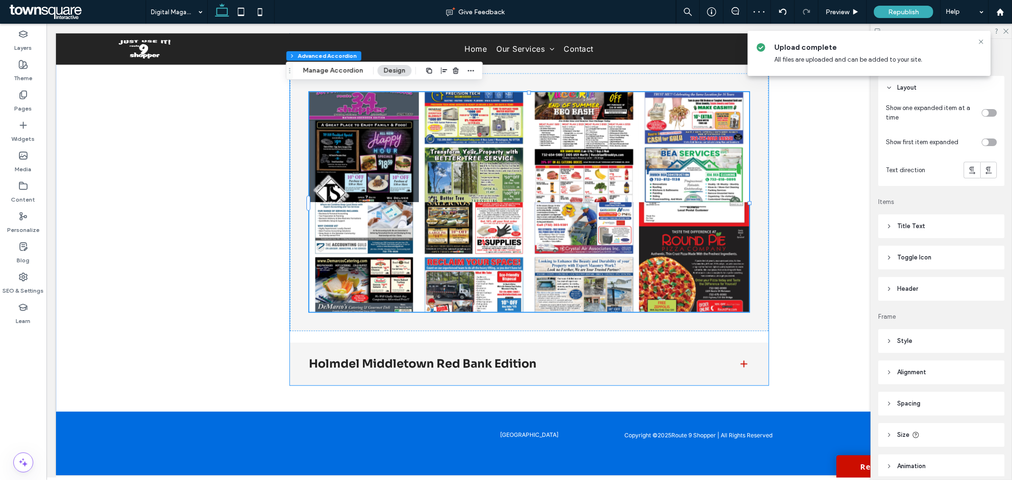
type input "***"
type input "**"
type input "****"
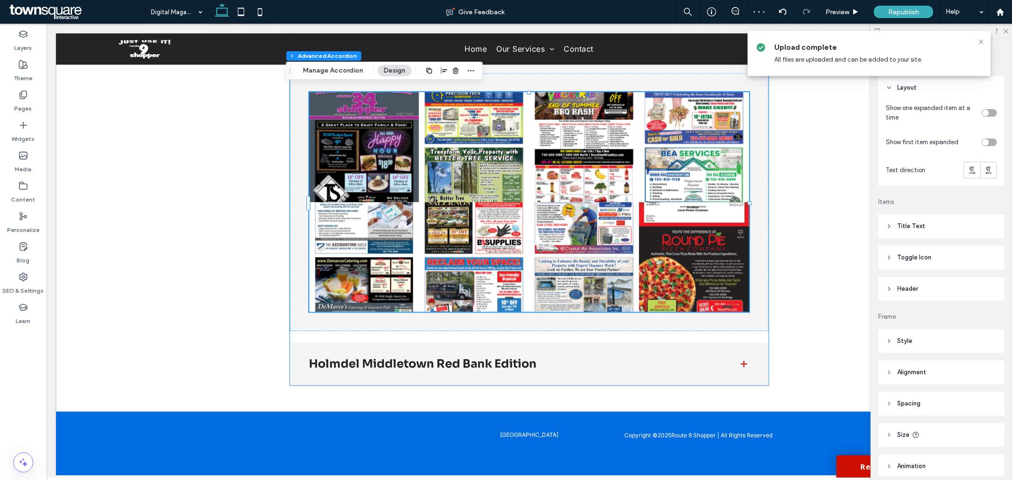
type input "*"
type input "**"
type input "****"
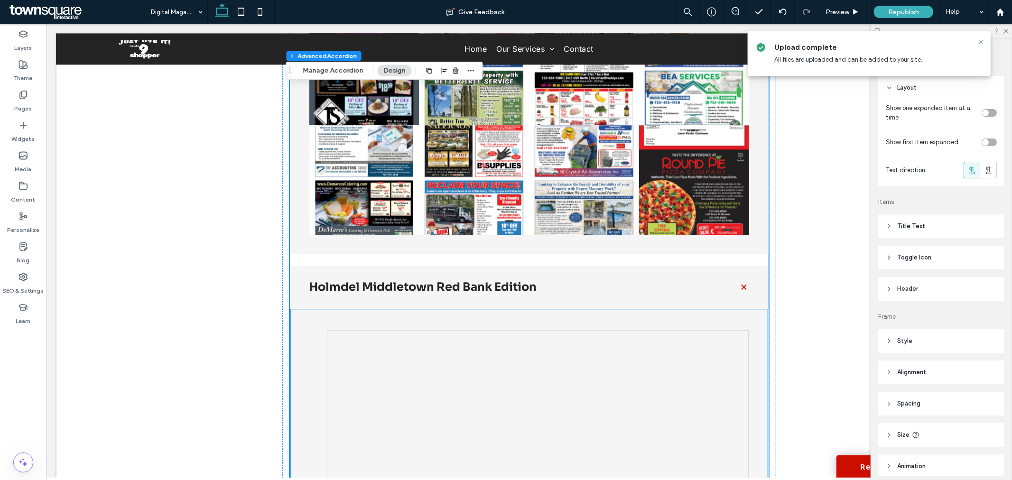
scroll to position [2064, 0]
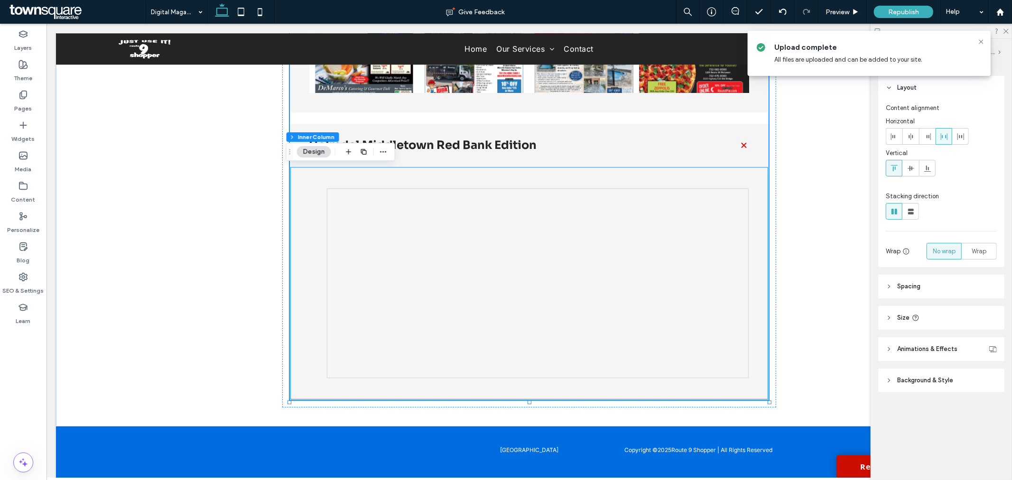
type input "**"
click at [439, 245] on div at bounding box center [537, 283] width 422 height 190
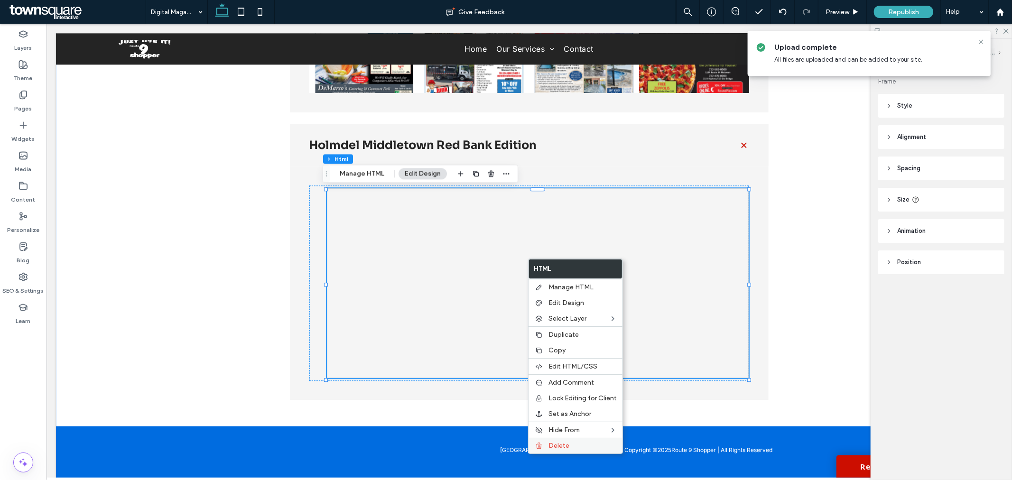
drag, startPoint x: 581, startPoint y: 442, endPoint x: 550, endPoint y: 436, distance: 31.3
click at [581, 442] on label "Delete" at bounding box center [582, 446] width 68 height 8
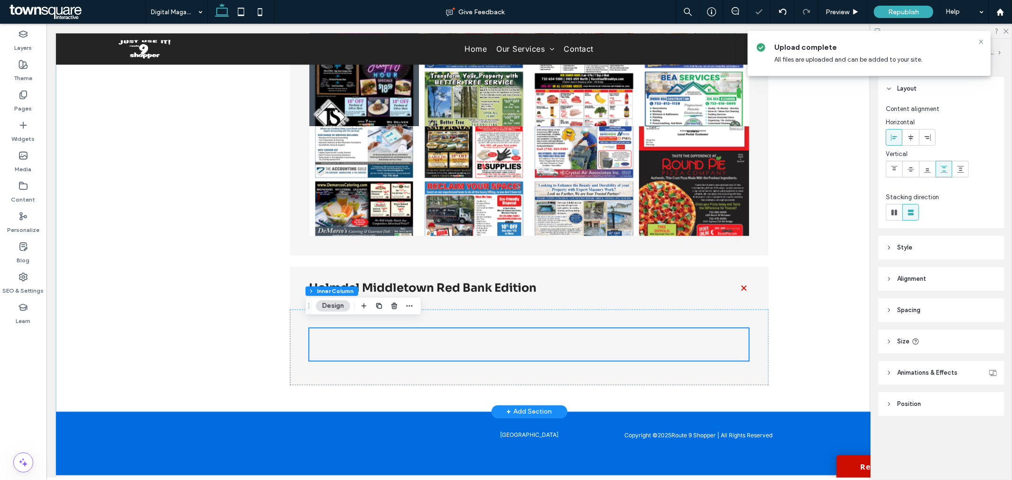
scroll to position [1929, 0]
click at [32, 136] on label "Widgets" at bounding box center [23, 136] width 23 height 13
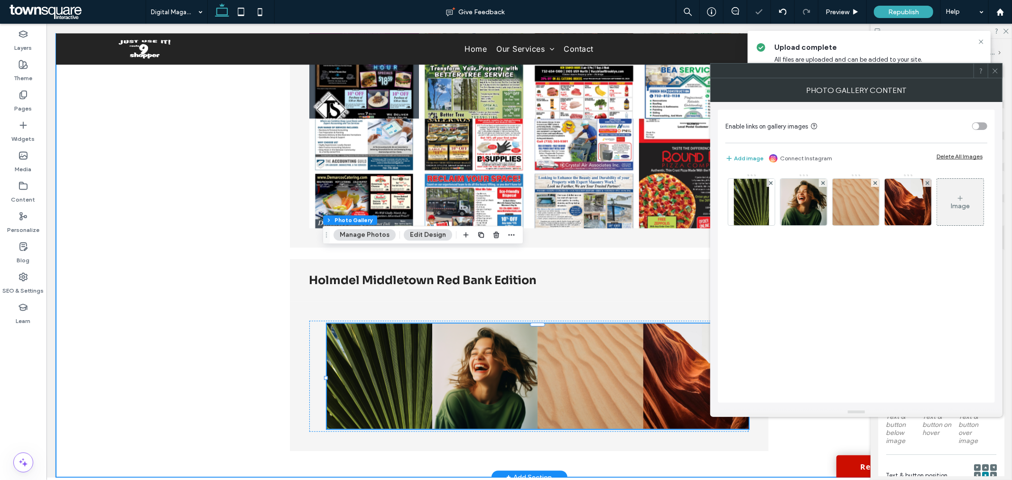
scroll to position [2003, 0]
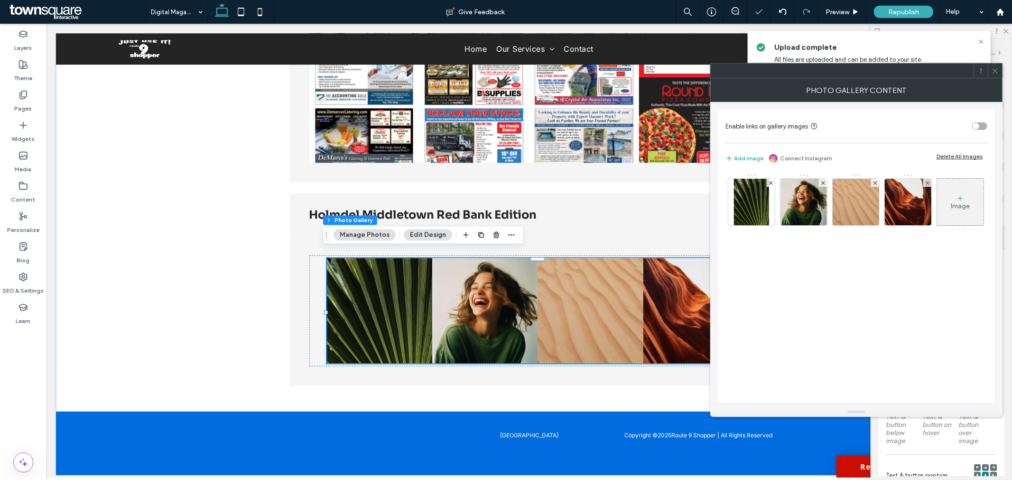
click at [950, 155] on div "Delete All Images" at bounding box center [959, 156] width 46 height 7
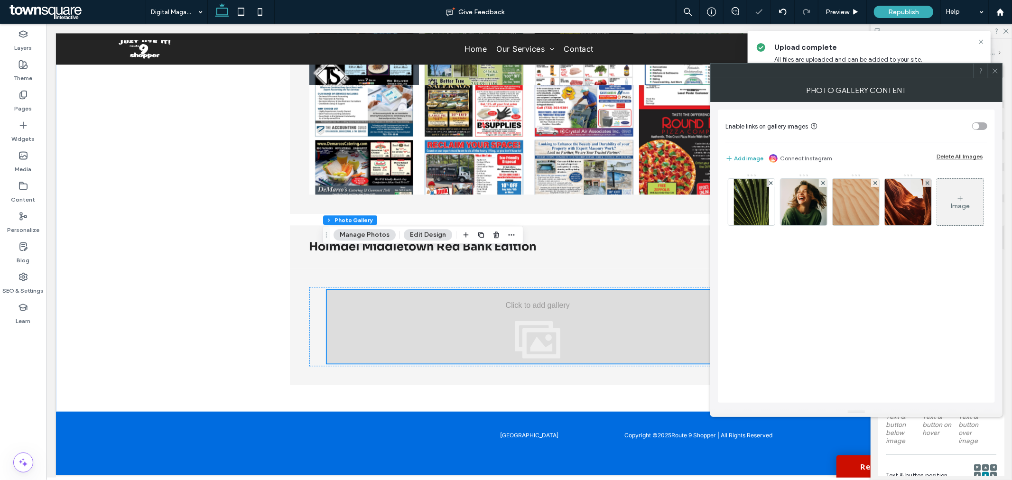
scroll to position [1970, 0]
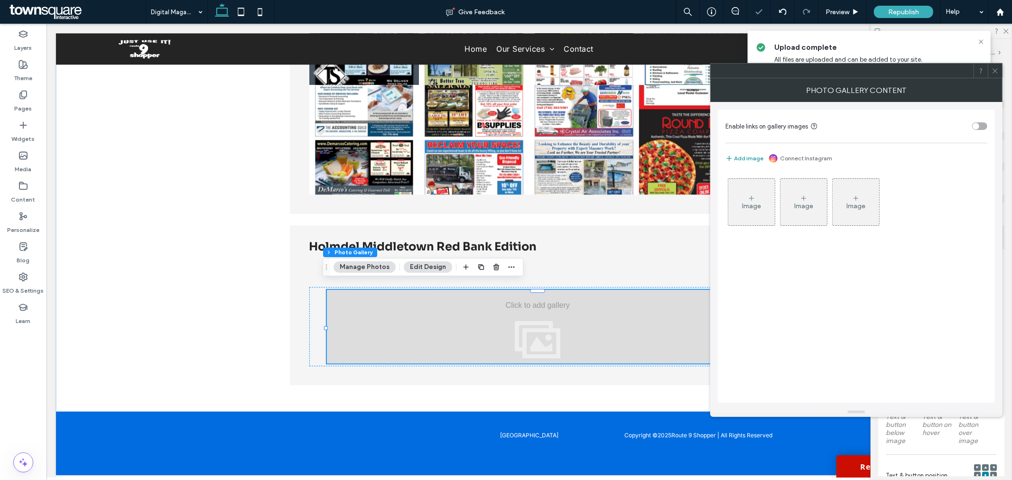
click at [742, 158] on button "Add image" at bounding box center [744, 158] width 38 height 11
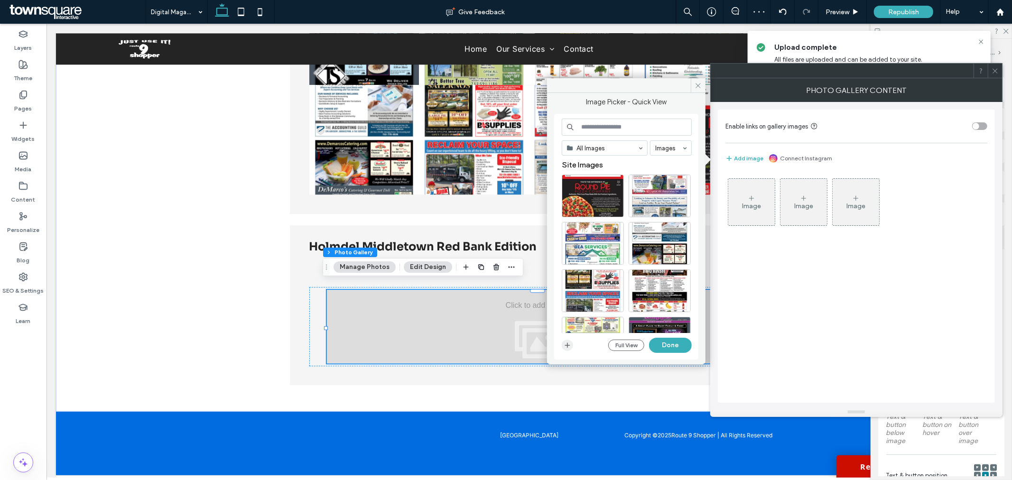
click at [563, 349] on icon "button" at bounding box center [567, 345] width 8 height 8
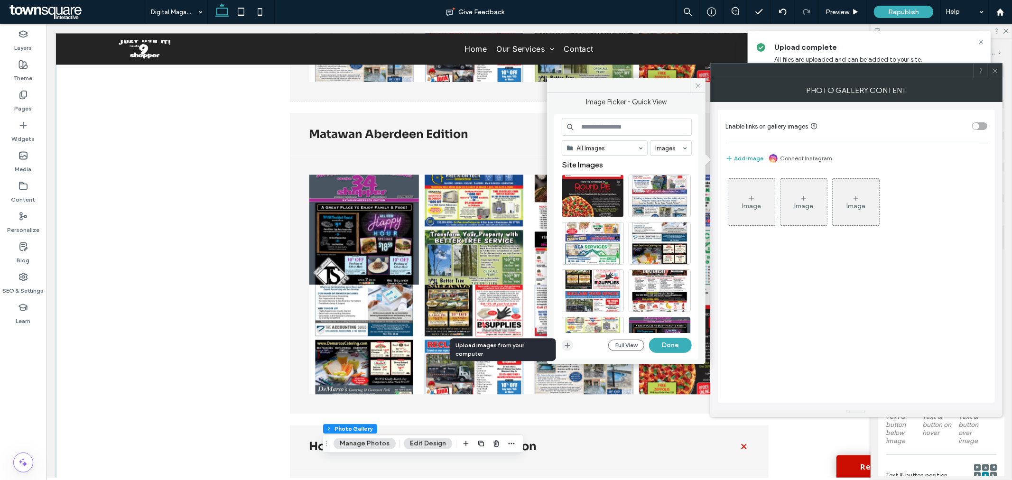
scroll to position [1760, 0]
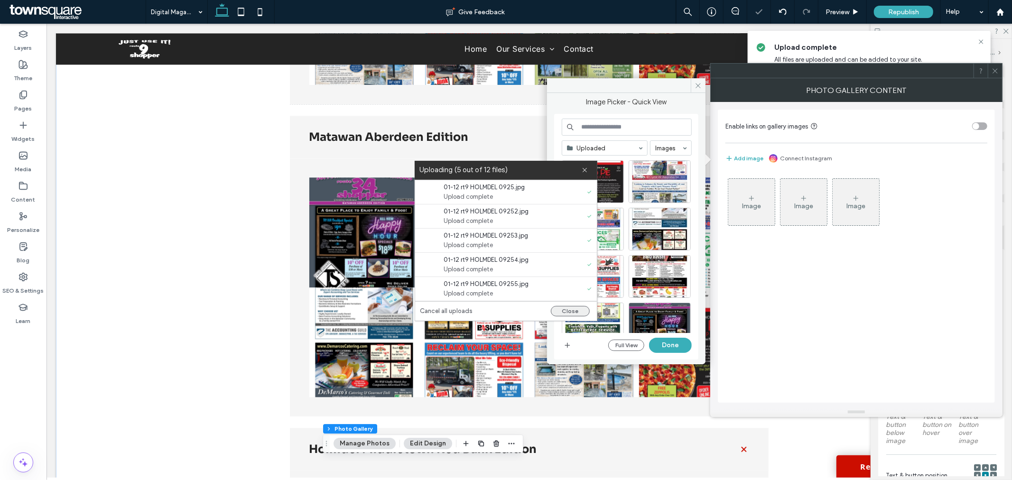
click at [584, 308] on button "Close" at bounding box center [570, 311] width 39 height 10
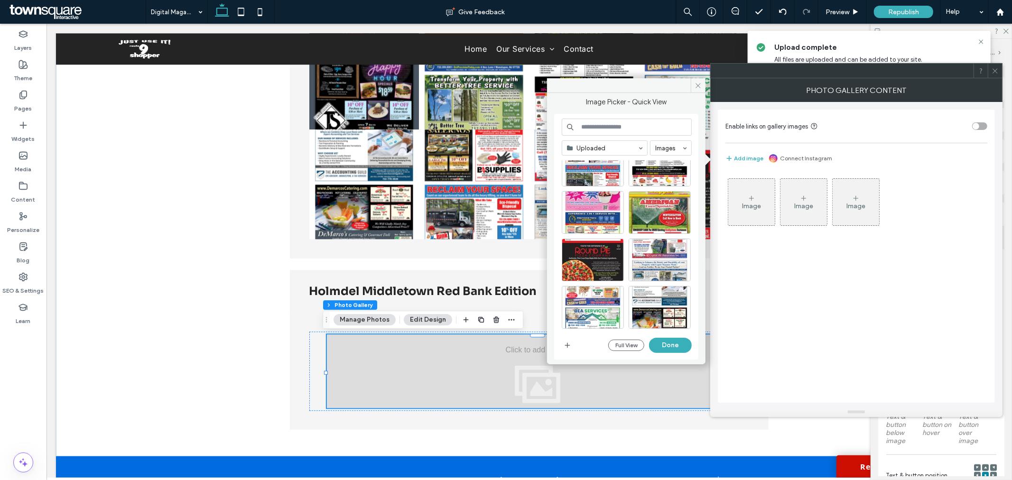
scroll to position [211, 0]
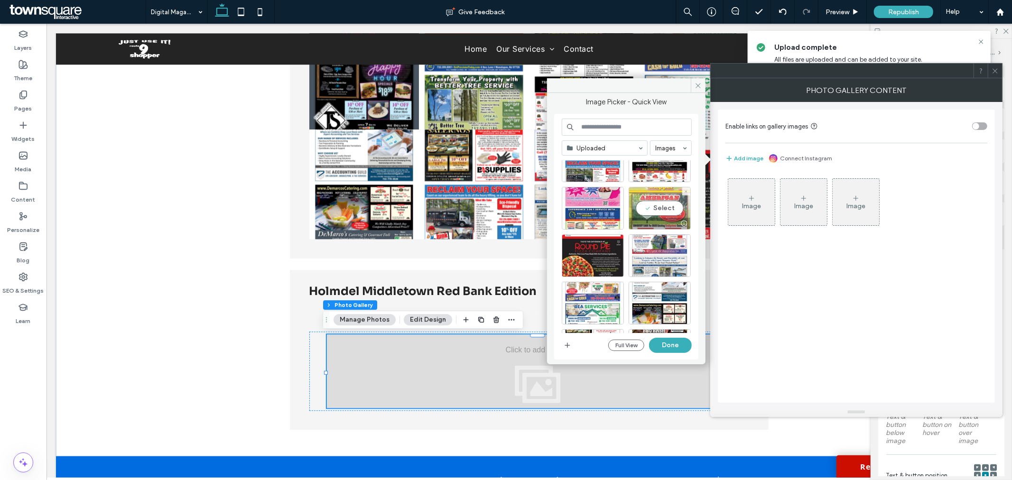
click at [656, 209] on div "Select" at bounding box center [659, 208] width 62 height 43
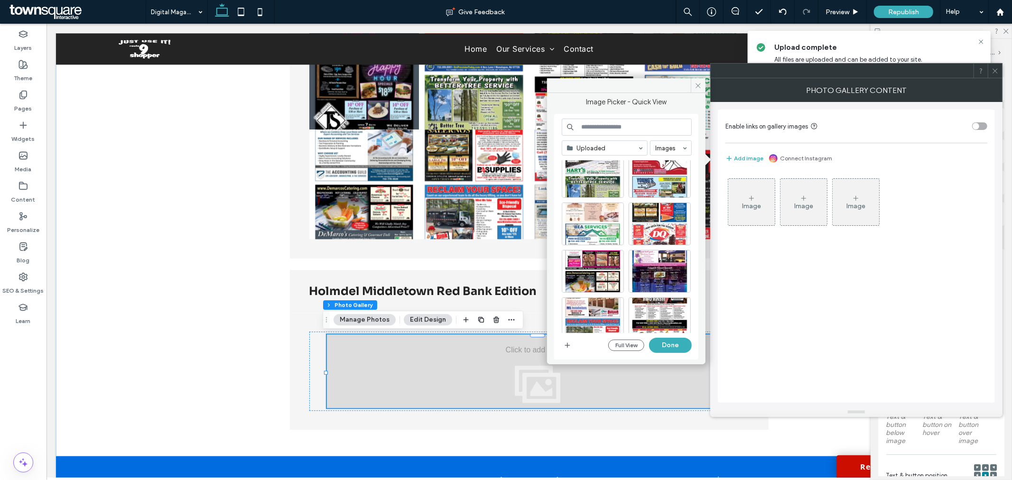
scroll to position [0, 0]
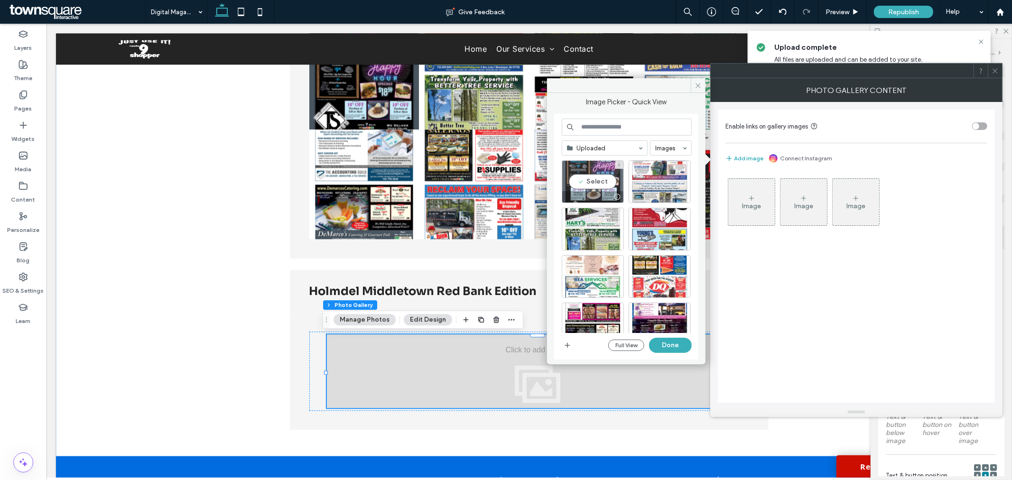
click at [596, 180] on div "Select" at bounding box center [593, 181] width 62 height 43
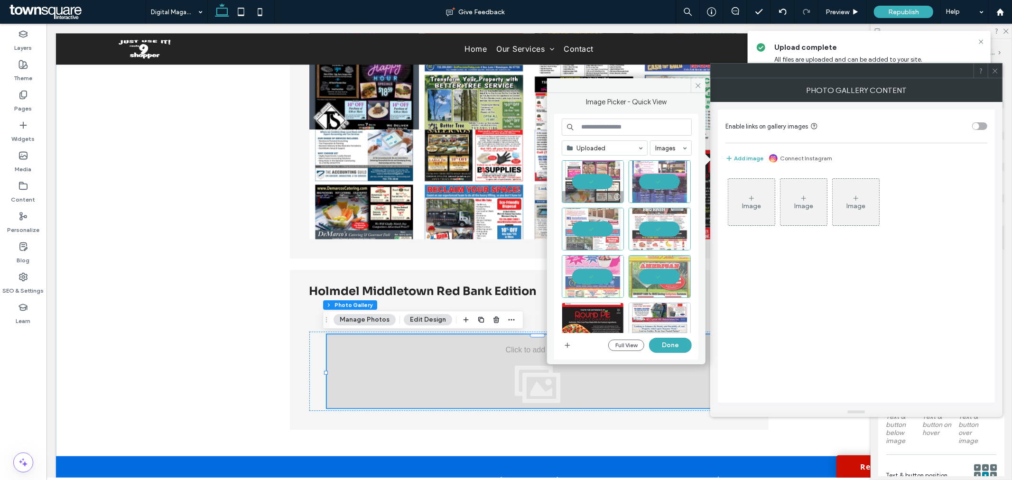
scroll to position [158, 0]
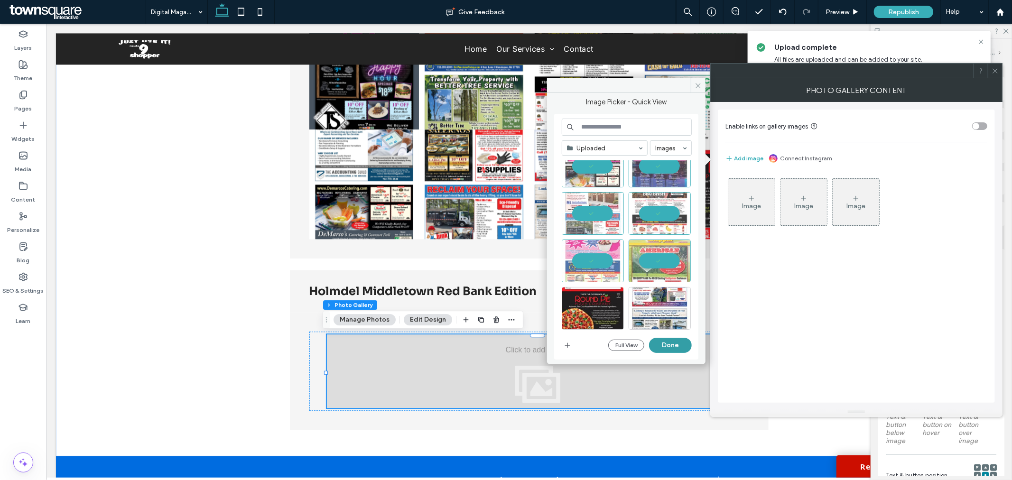
click at [675, 341] on button "Done" at bounding box center [670, 345] width 43 height 15
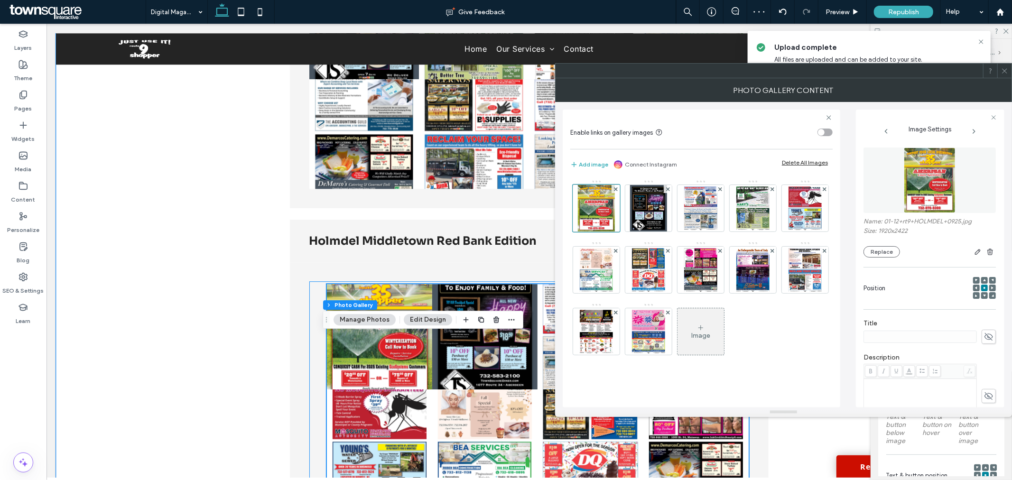
scroll to position [2023, 0]
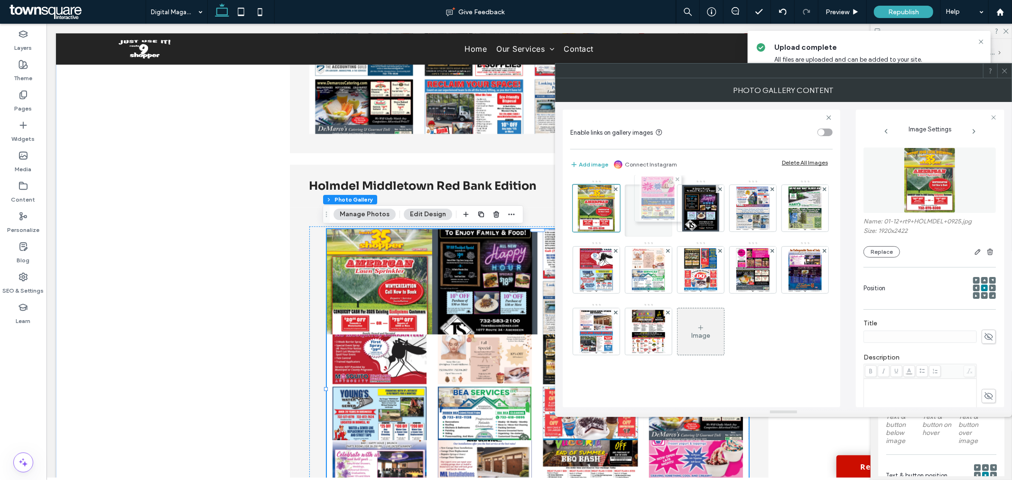
drag, startPoint x: 750, startPoint y: 332, endPoint x: 652, endPoint y: 201, distance: 163.7
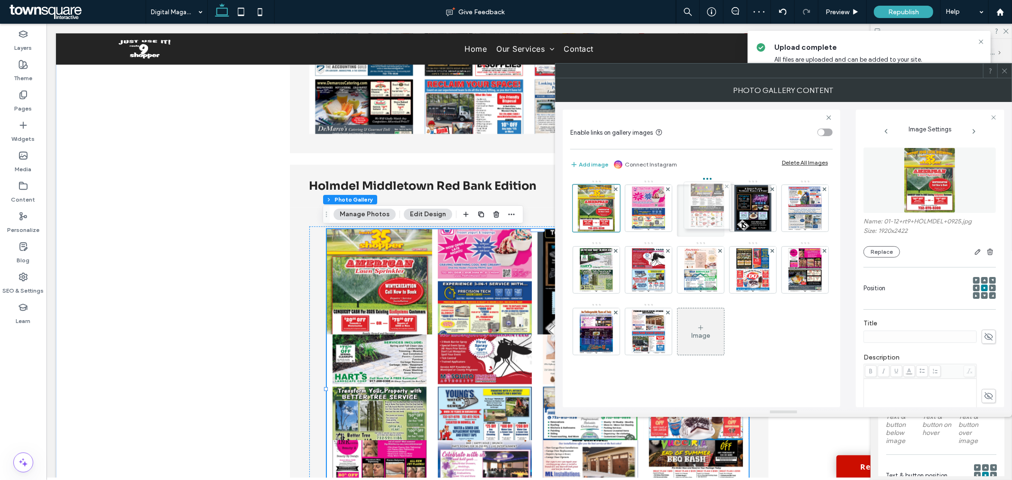
drag, startPoint x: 754, startPoint y: 335, endPoint x: 706, endPoint y: 211, distance: 132.9
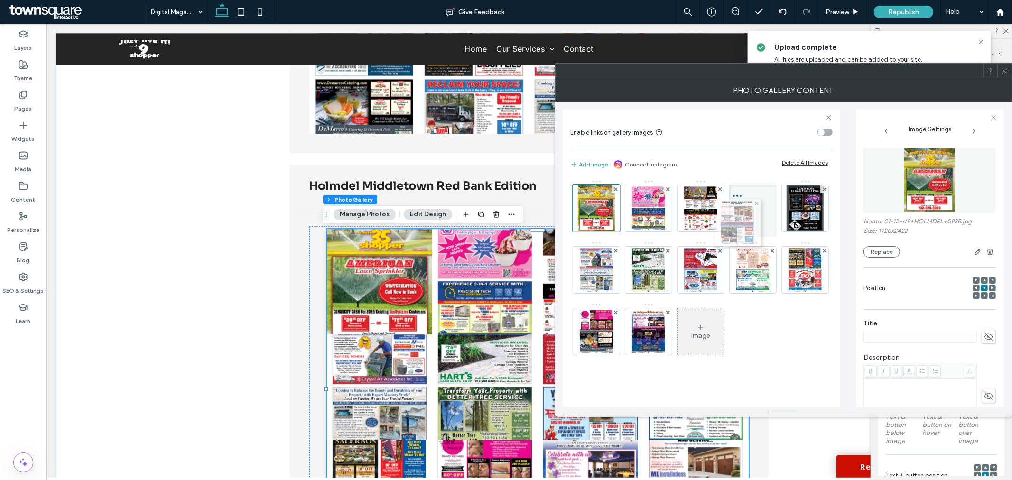
drag, startPoint x: 755, startPoint y: 325, endPoint x: 736, endPoint y: 225, distance: 101.8
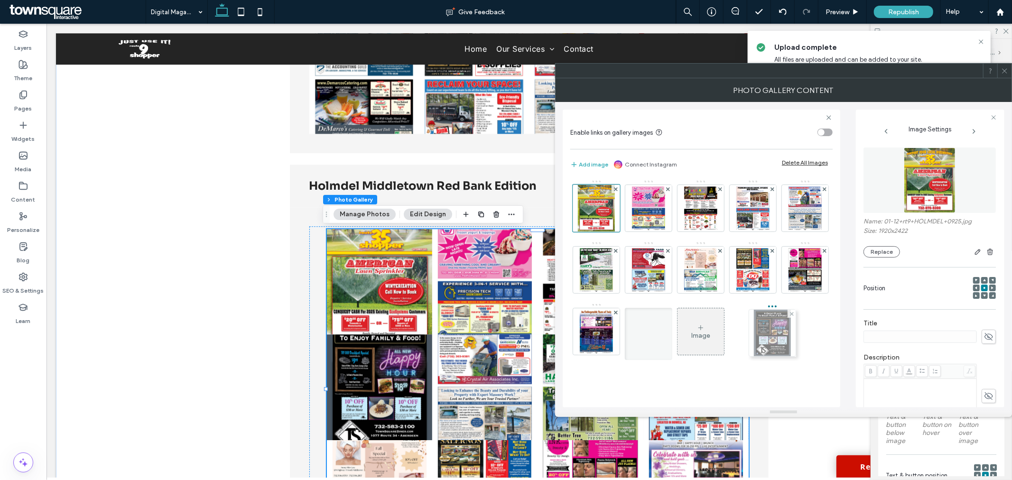
drag, startPoint x: 587, startPoint y: 271, endPoint x: 761, endPoint y: 334, distance: 184.7
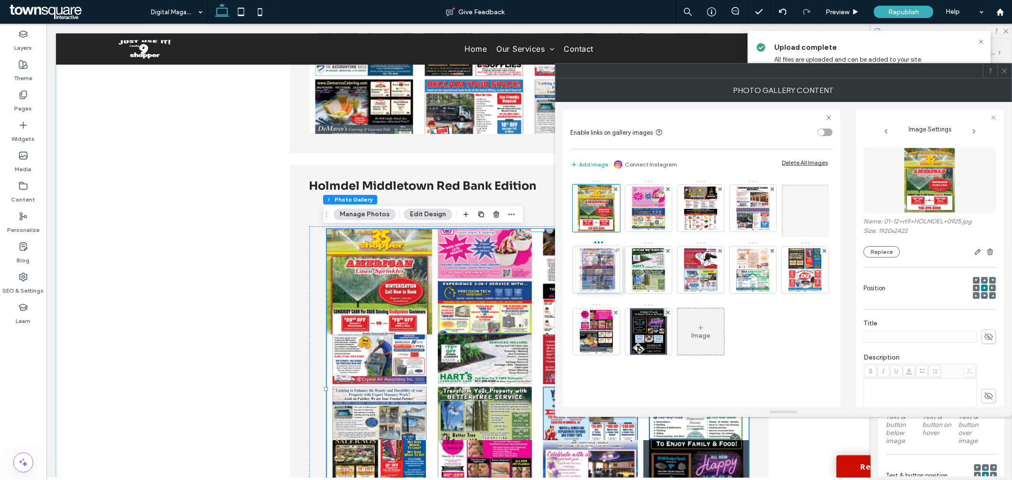
drag, startPoint x: 704, startPoint y: 345, endPoint x: 584, endPoint y: 281, distance: 136.2
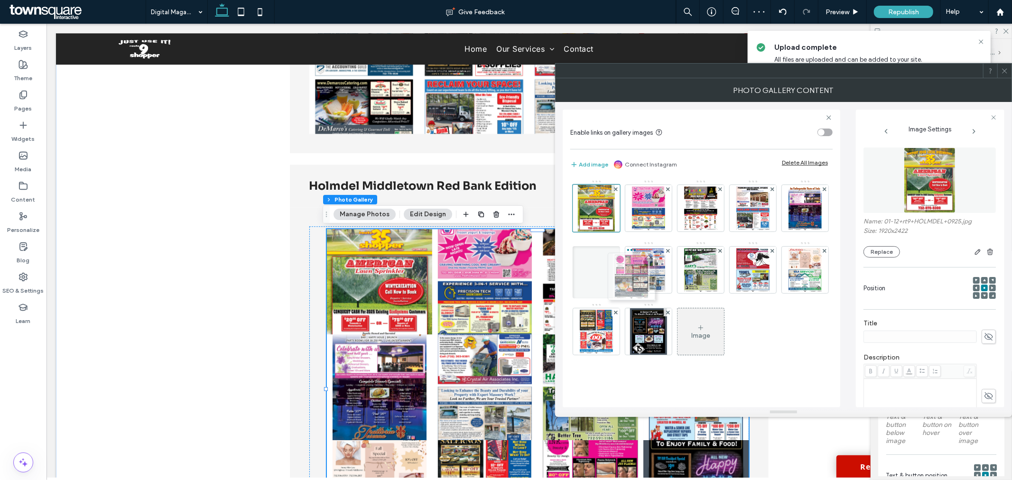
drag, startPoint x: 703, startPoint y: 336, endPoint x: 631, endPoint y: 281, distance: 90.3
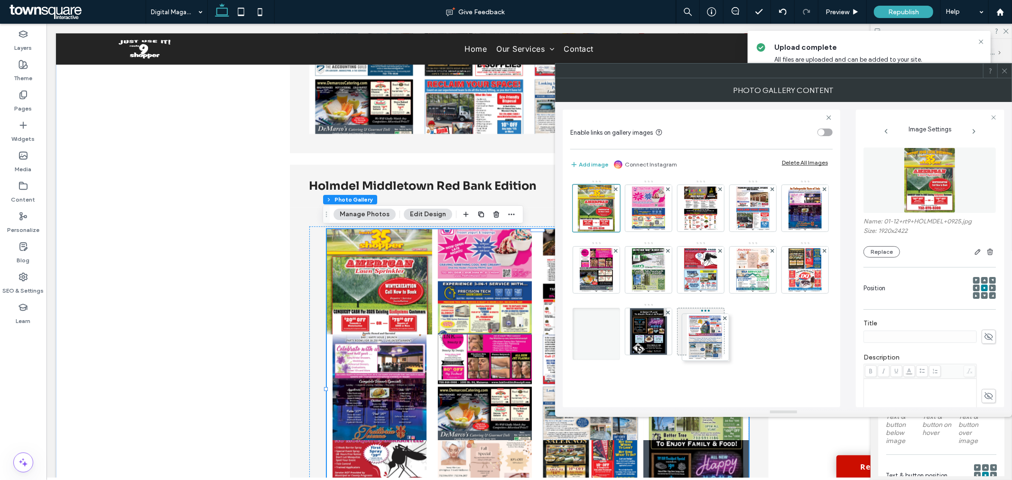
drag, startPoint x: 712, startPoint y: 276, endPoint x: 715, endPoint y: 343, distance: 67.4
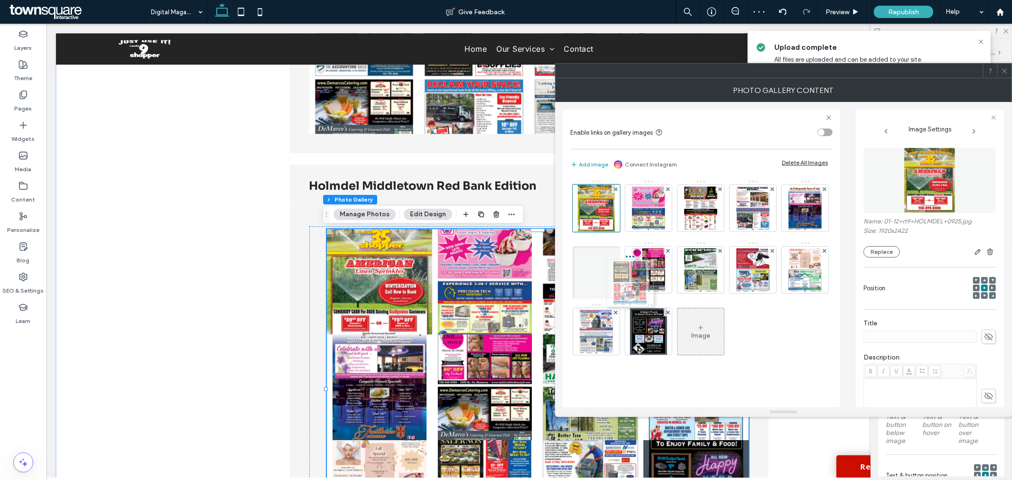
drag, startPoint x: 660, startPoint y: 341, endPoint x: 639, endPoint y: 292, distance: 52.7
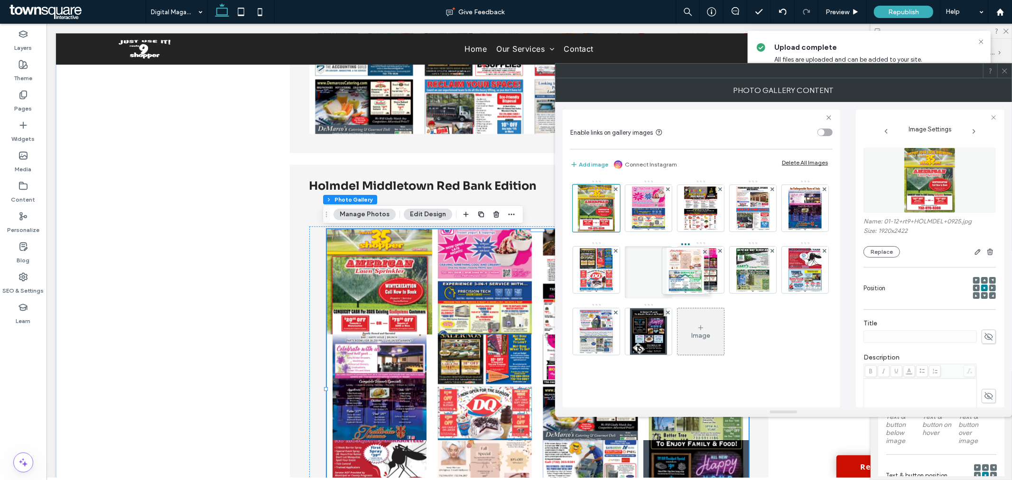
drag, startPoint x: 649, startPoint y: 342, endPoint x: 684, endPoint y: 284, distance: 68.1
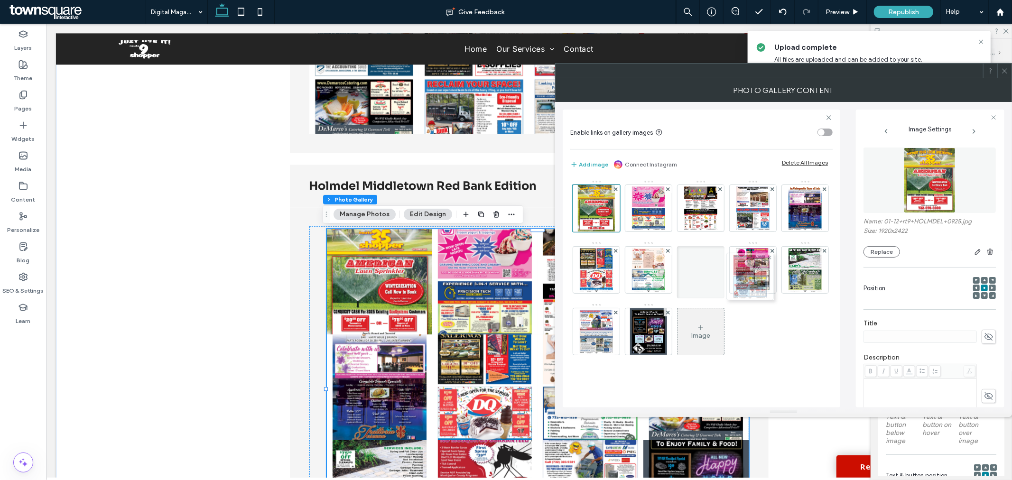
drag, startPoint x: 649, startPoint y: 331, endPoint x: 748, endPoint y: 276, distance: 113.4
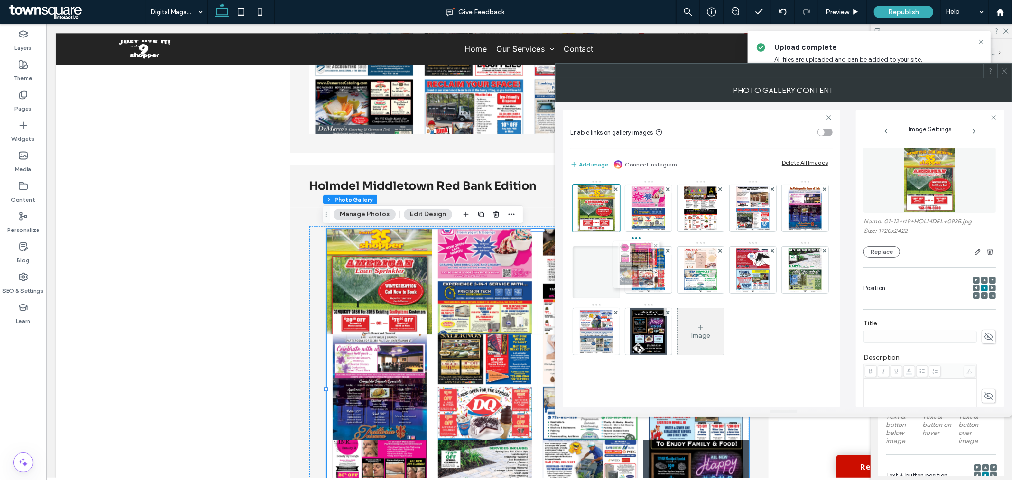
drag, startPoint x: 597, startPoint y: 342, endPoint x: 634, endPoint y: 276, distance: 76.2
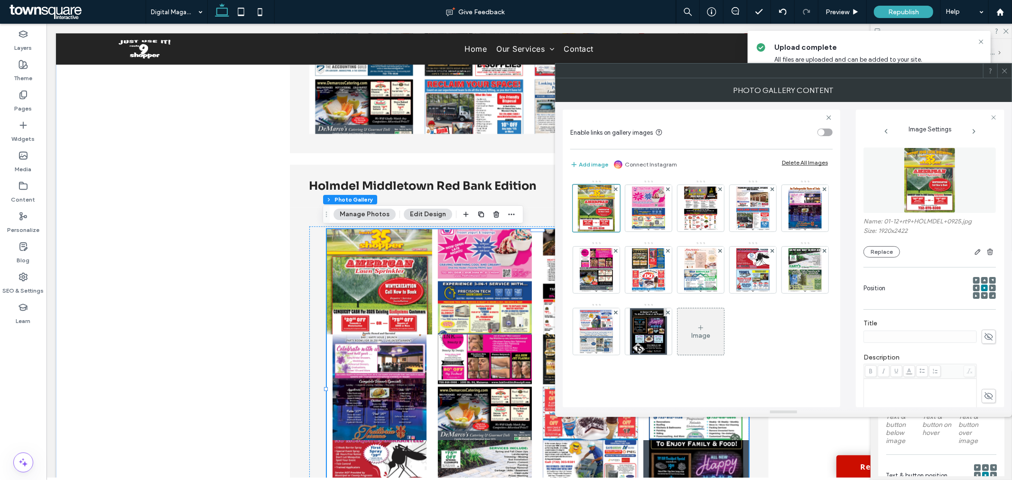
scroll to position [29, 0]
click at [1006, 70] on icon at bounding box center [1004, 70] width 7 height 7
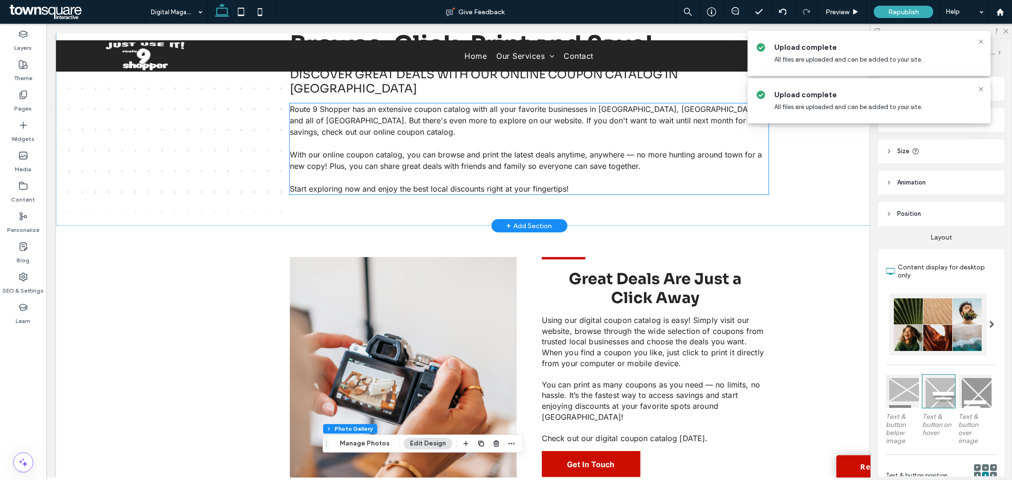
scroll to position [0, 0]
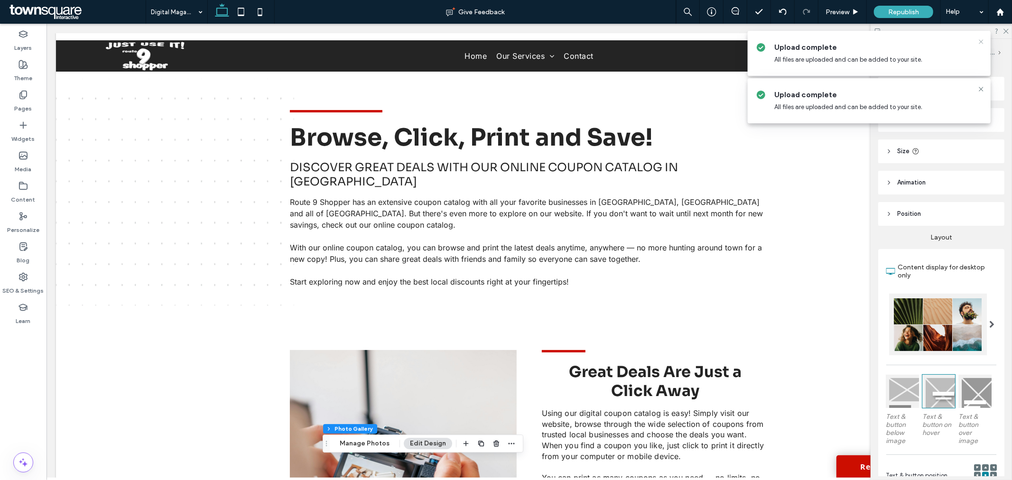
click at [980, 44] on icon at bounding box center [981, 42] width 8 height 8
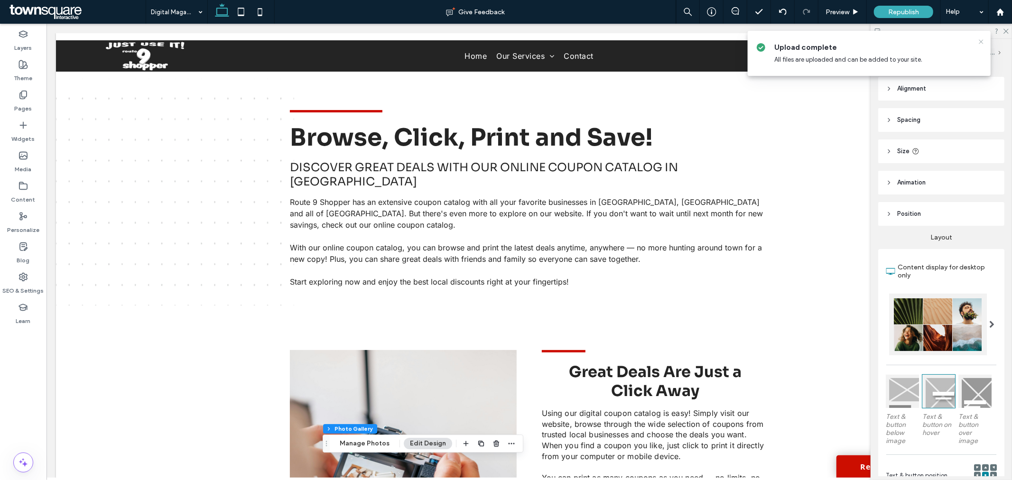
click at [982, 43] on icon at bounding box center [981, 42] width 8 height 8
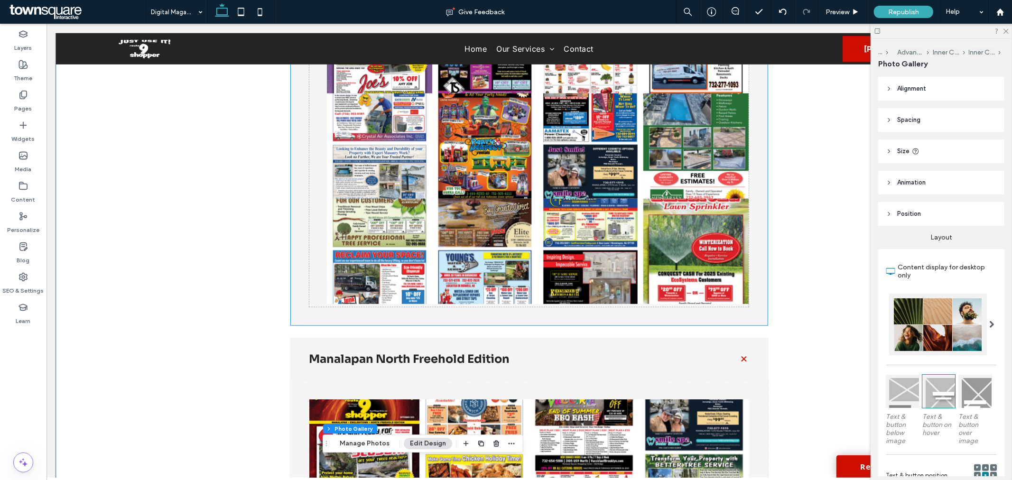
scroll to position [513, 0]
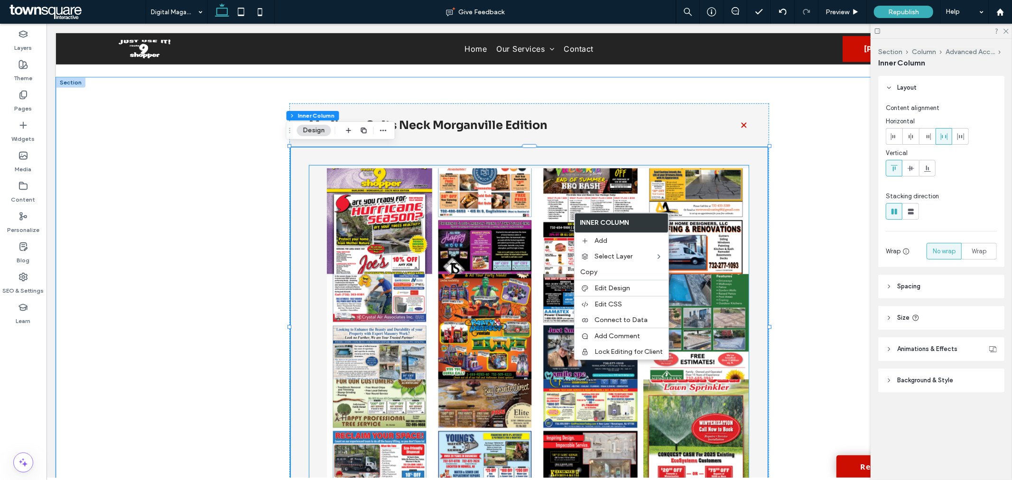
click at [313, 229] on div "Button Button Button Button Button Button Button Button Button Button Button Bu…" at bounding box center [528, 326] width 439 height 322
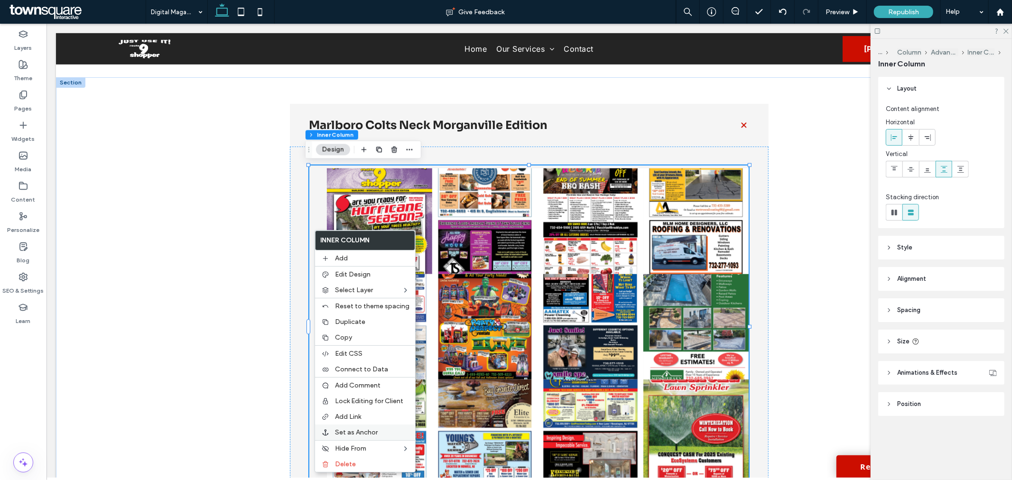
click at [372, 428] on span "Set as Anchor" at bounding box center [356, 432] width 43 height 8
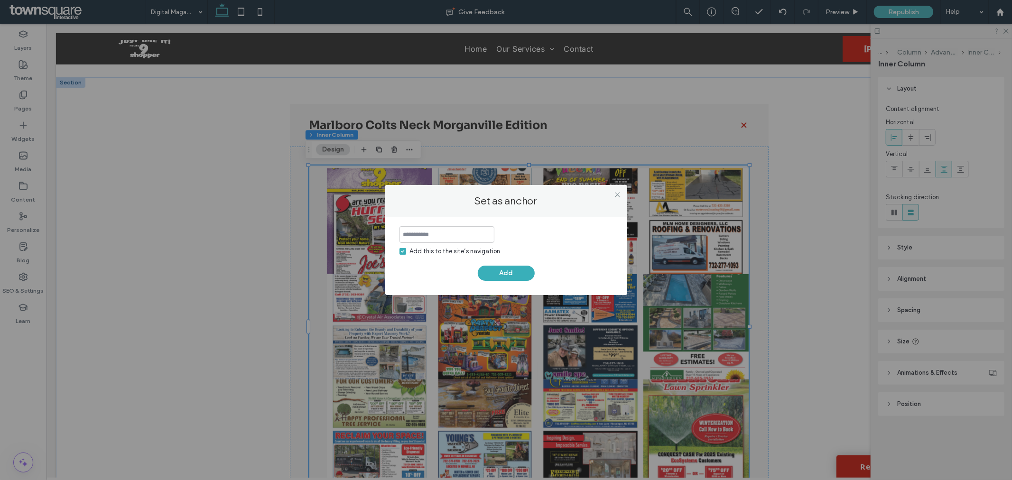
click at [469, 240] on input at bounding box center [446, 234] width 95 height 17
type input "**********"
click at [485, 249] on div "Add this to the site’s navigation" at bounding box center [455, 251] width 91 height 9
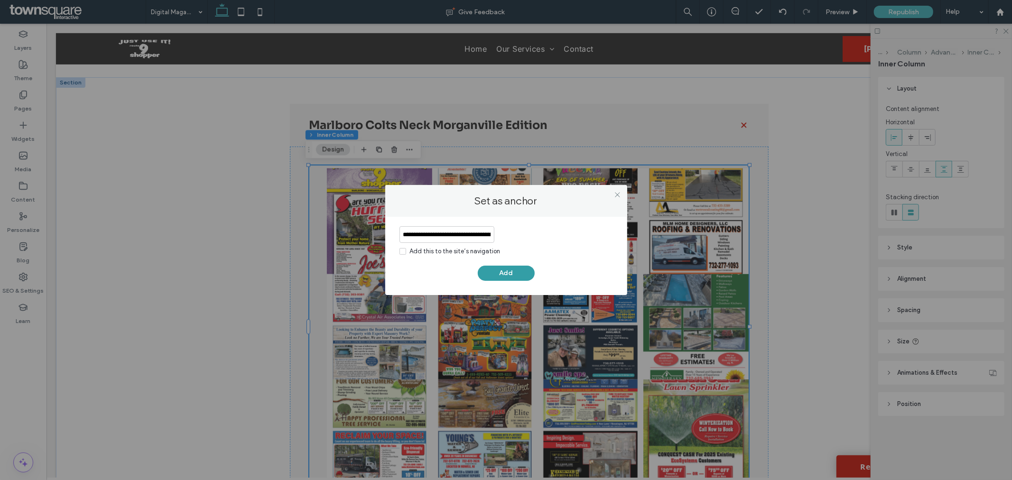
click at [506, 269] on button "Add" at bounding box center [506, 273] width 57 height 15
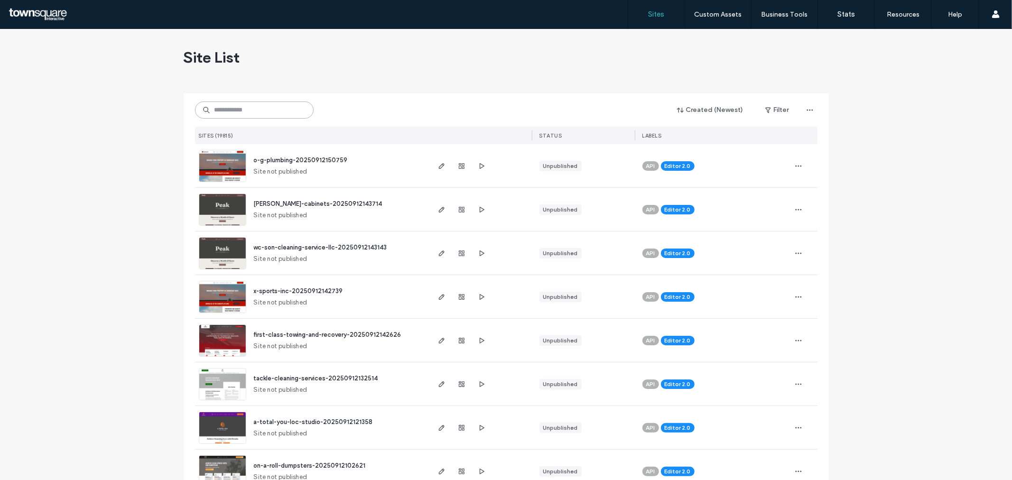
paste input "**********"
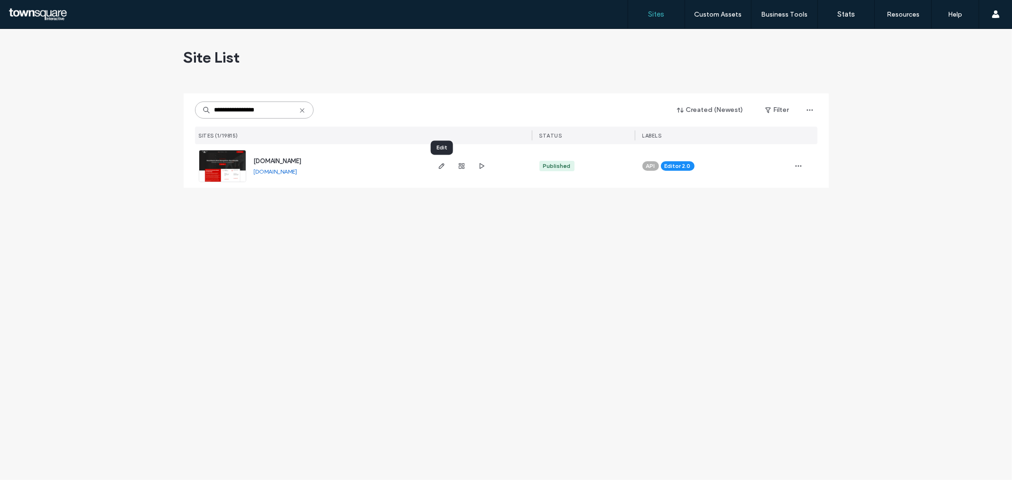
type input "**********"
click at [442, 168] on icon "button" at bounding box center [442, 166] width 8 height 8
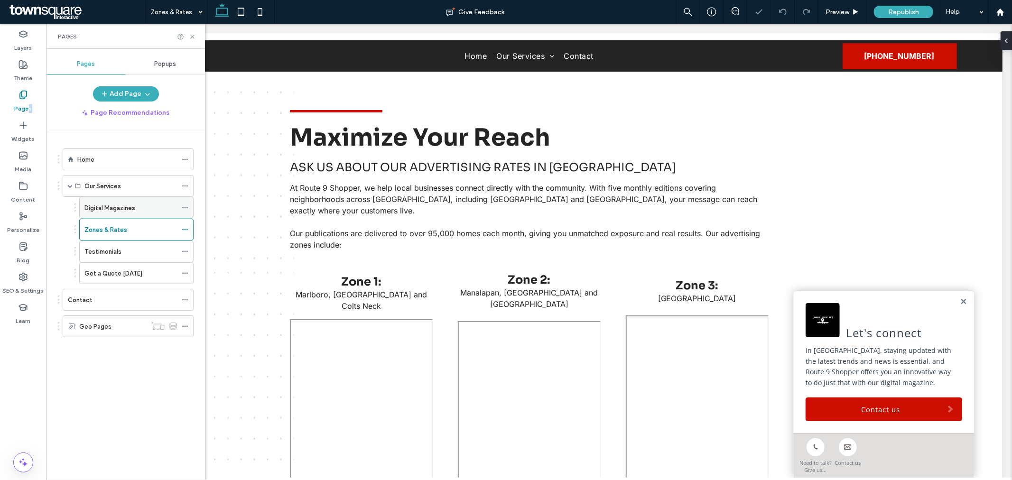
click at [108, 207] on label "Digital Magazines" at bounding box center [109, 208] width 51 height 17
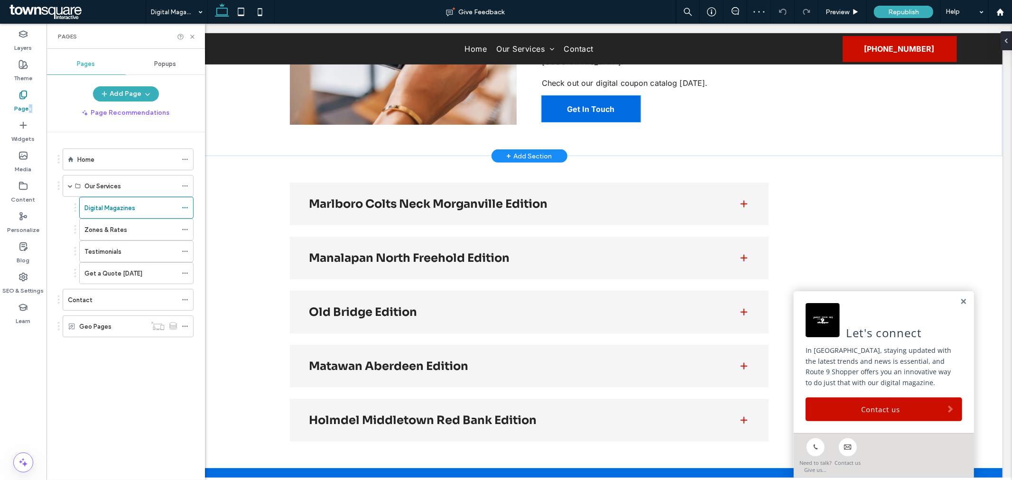
scroll to position [489, 0]
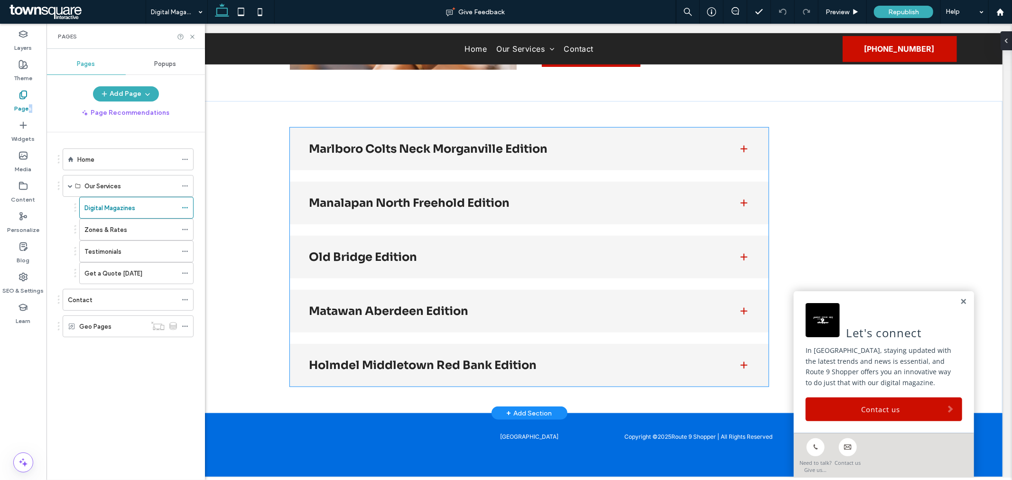
click at [738, 148] on span at bounding box center [742, 148] width 9 height 9
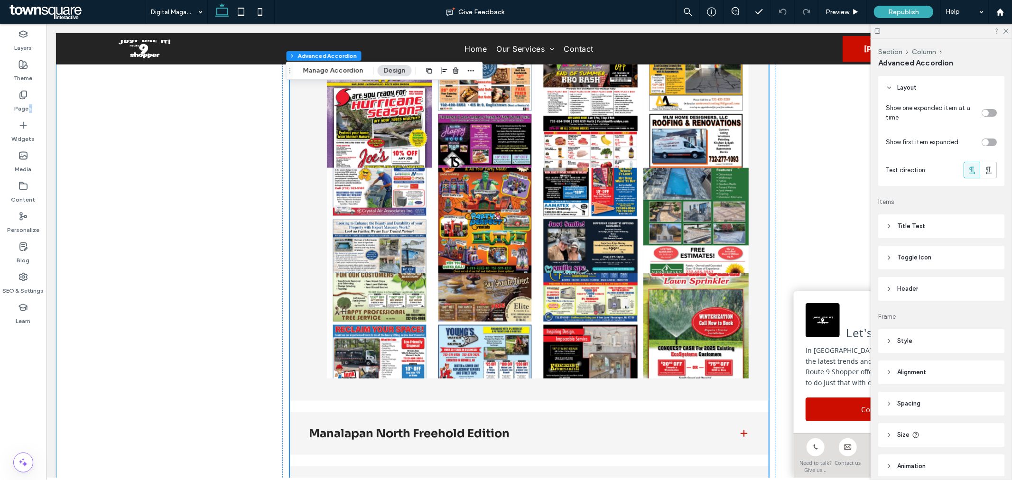
scroll to position [436, 0]
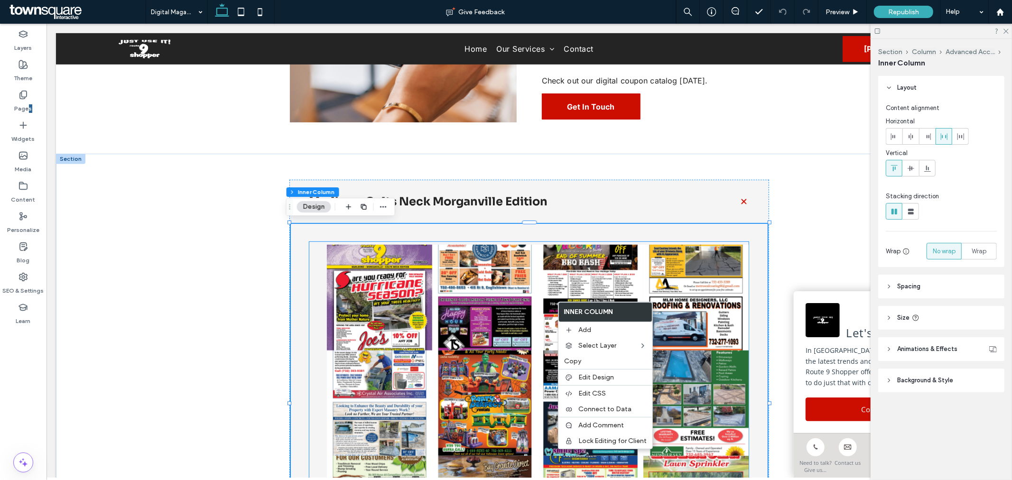
click at [516, 308] on link at bounding box center [484, 296] width 105 height 105
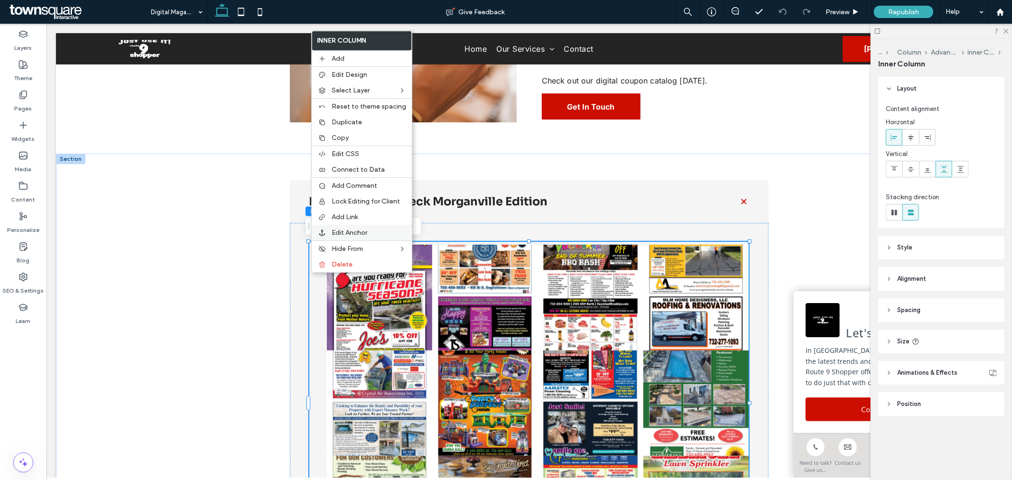
click at [370, 229] on label "Edit Anchor" at bounding box center [368, 233] width 74 height 8
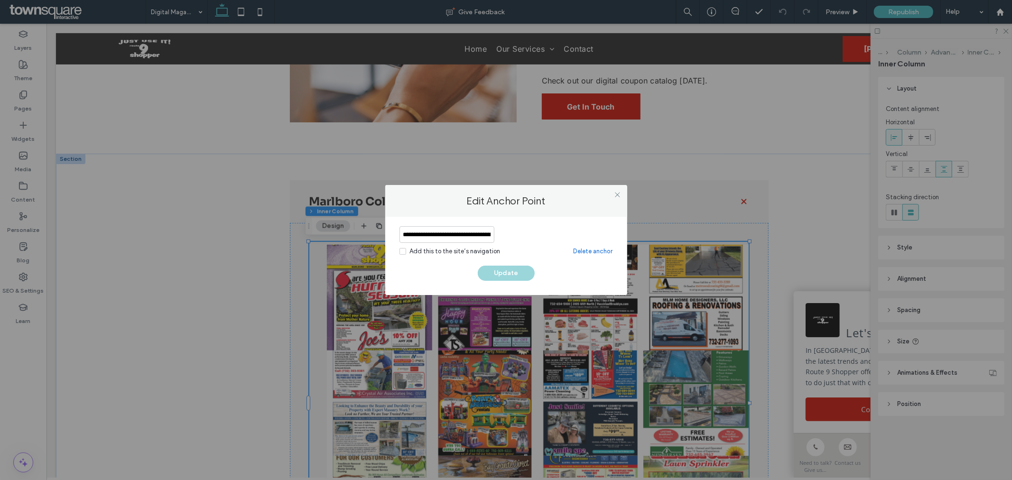
scroll to position [0, 26]
click at [617, 195] on icon at bounding box center [617, 194] width 7 height 7
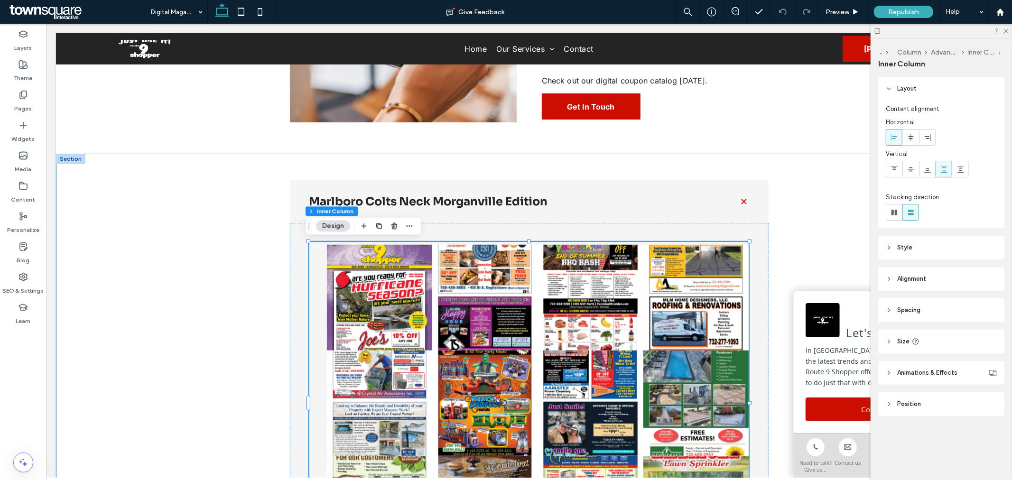
click at [176, 338] on div "Marlboro Colts Neck Morganville Edition Button Button Button Button Button Butt…" at bounding box center [528, 489] width 946 height 672
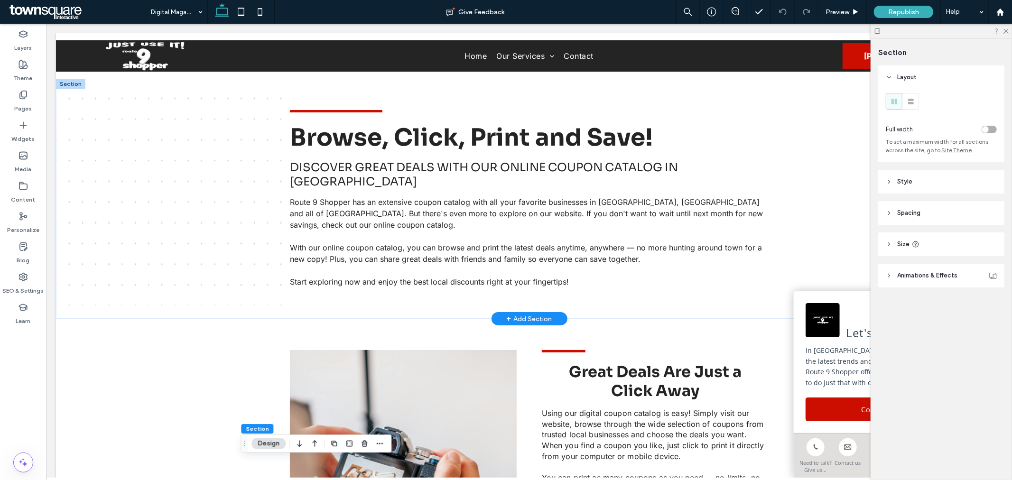
click at [546, 321] on div "+ Add Section" at bounding box center [529, 318] width 46 height 10
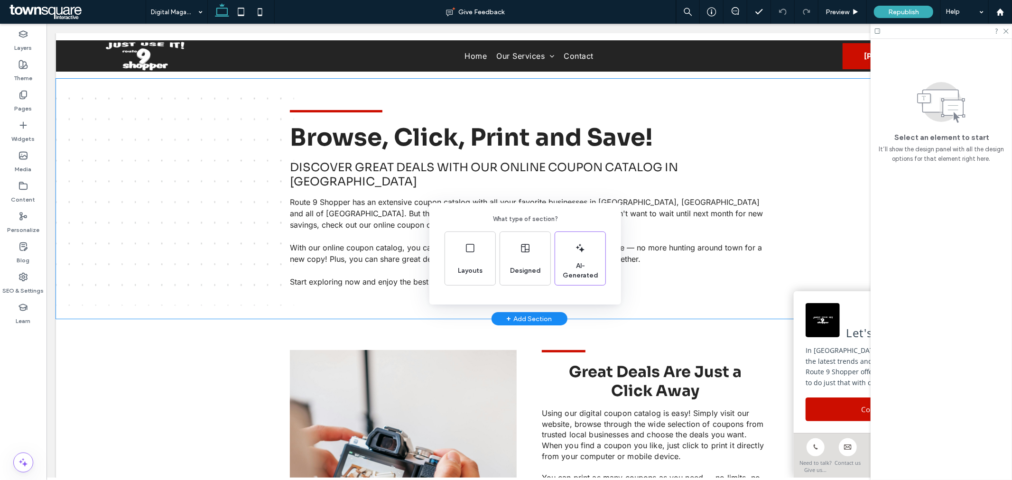
click at [218, 254] on div "What type of section? Layouts Designed AI-Generated" at bounding box center [506, 263] width 1012 height 526
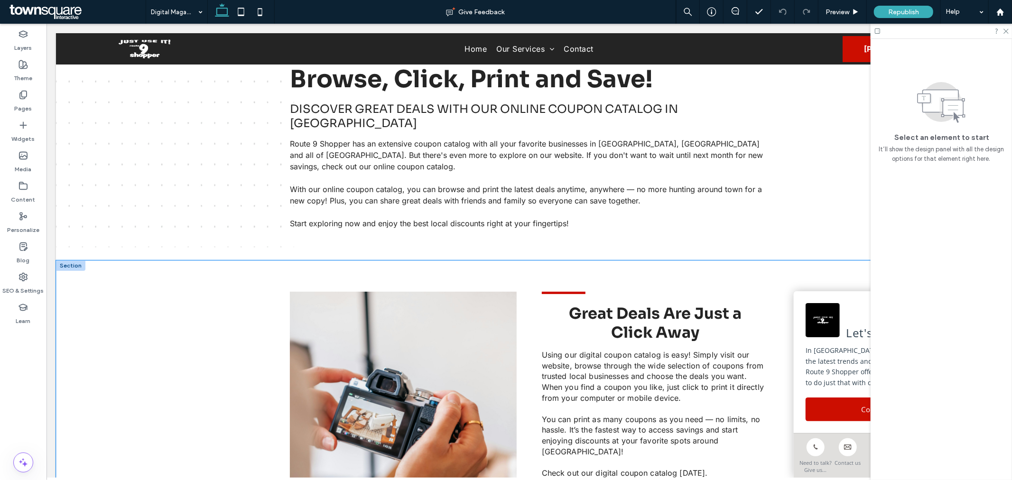
scroll to position [144, 0]
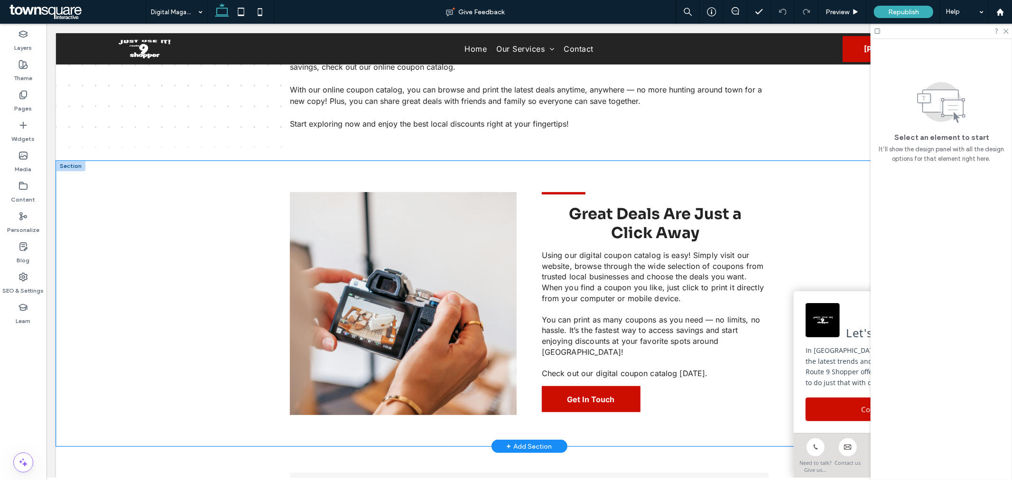
click at [206, 290] on div "Great Deals Are Just a Click Away Using our digital coupon catalog is easy! Sim…" at bounding box center [528, 302] width 946 height 285
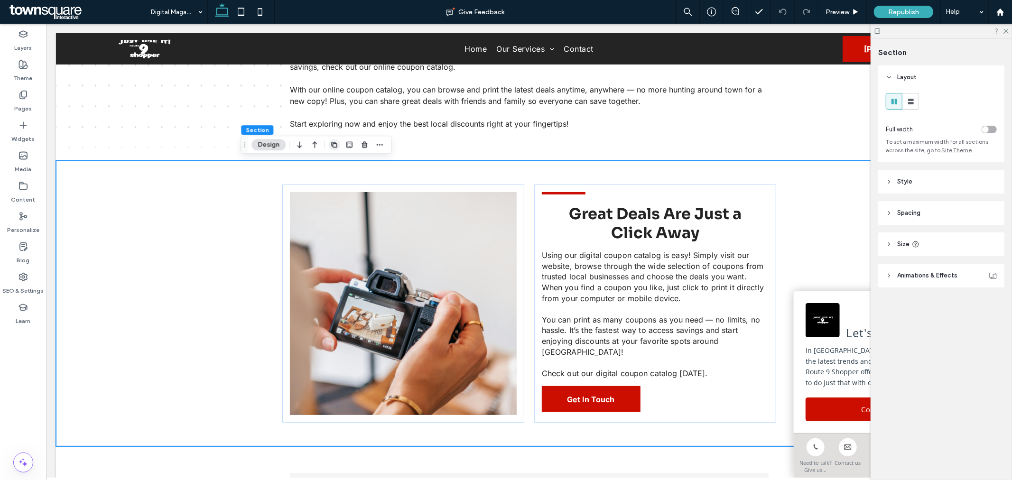
click at [338, 146] on span "button" at bounding box center [333, 144] width 11 height 11
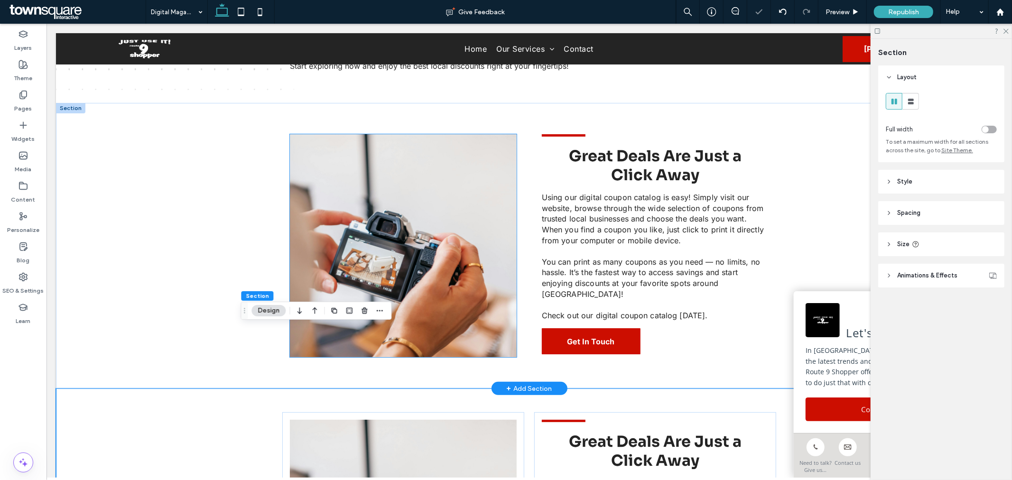
scroll to position [196, 0]
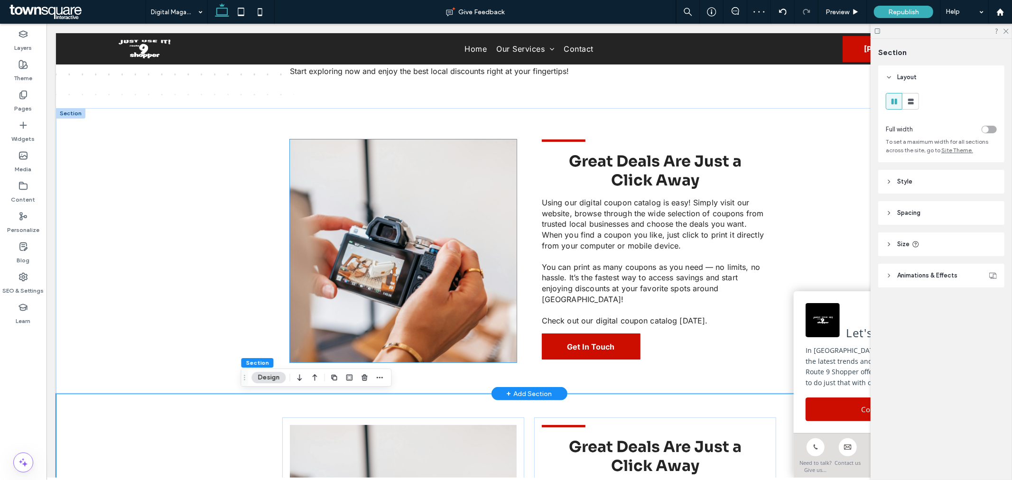
click at [458, 225] on img at bounding box center [402, 250] width 227 height 223
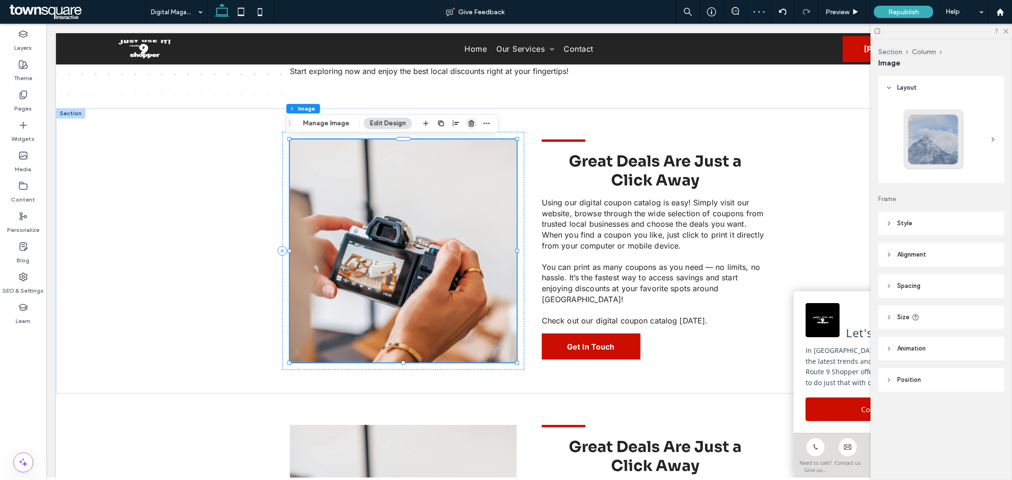
click at [472, 120] on icon "button" at bounding box center [472, 124] width 8 height 8
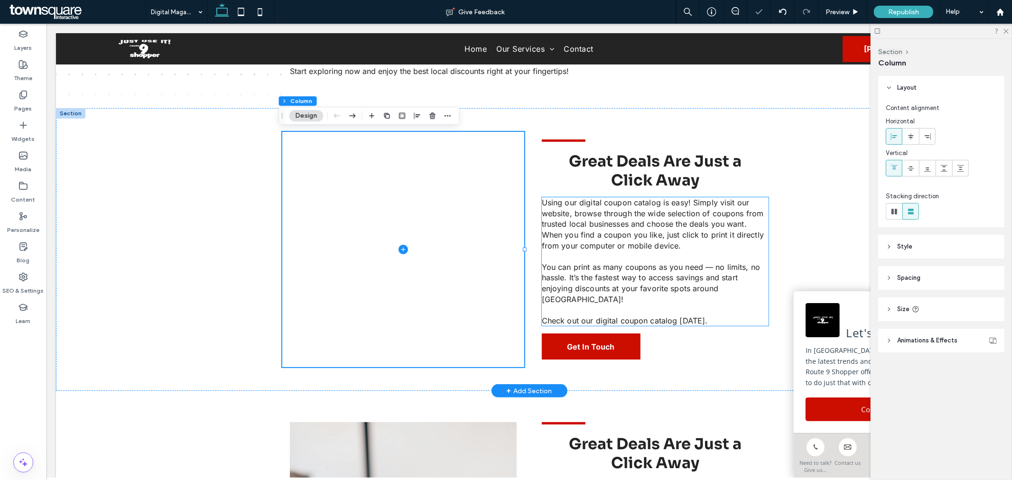
click at [598, 200] on span "Using our digital coupon catalog is easy! Simply visit our website, browse thro…" at bounding box center [652, 223] width 222 height 52
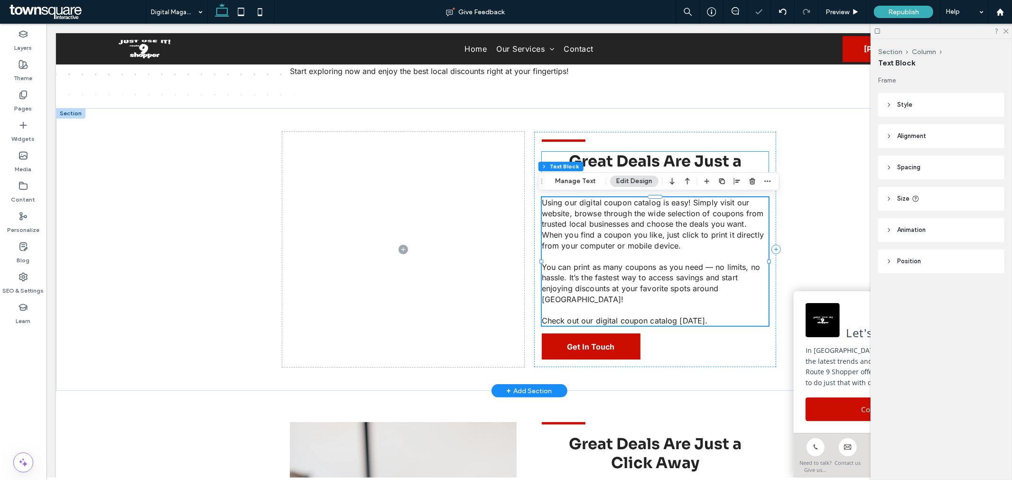
click at [585, 157] on span "Great Deals Are Just a" at bounding box center [654, 160] width 173 height 19
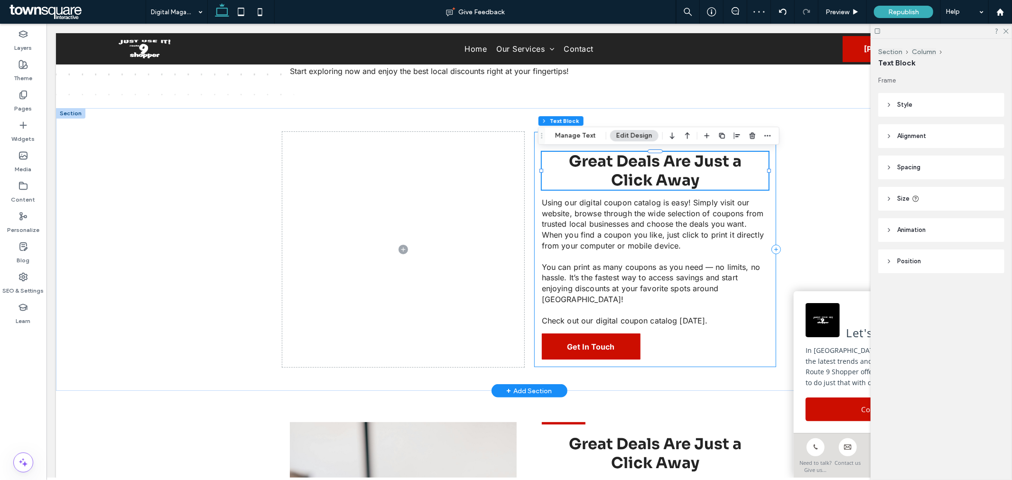
click at [534, 187] on div "Great Deals Are Just a Click Away Using our digital coupon catalog is easy! Sim…" at bounding box center [655, 248] width 242 height 235
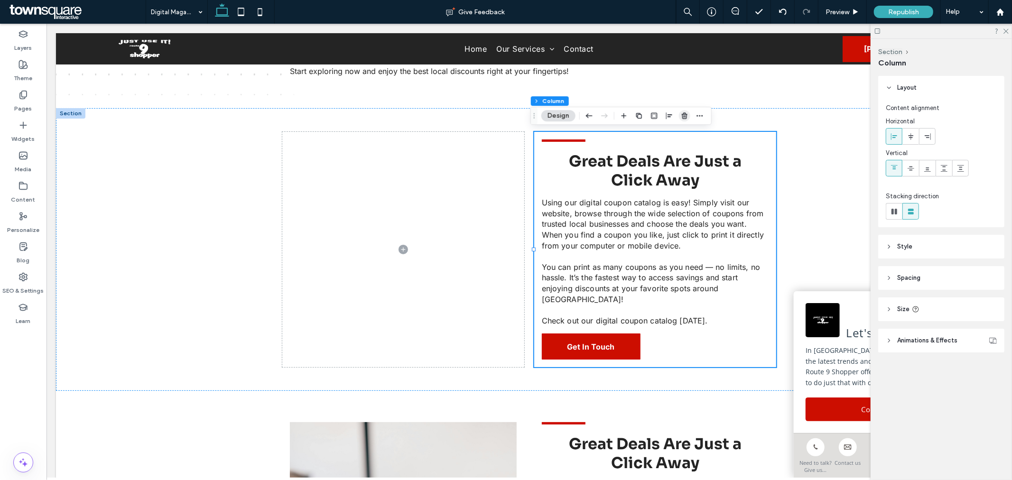
drag, startPoint x: 688, startPoint y: 118, endPoint x: 644, endPoint y: 92, distance: 50.8
click at [688, 118] on icon "button" at bounding box center [685, 116] width 8 height 8
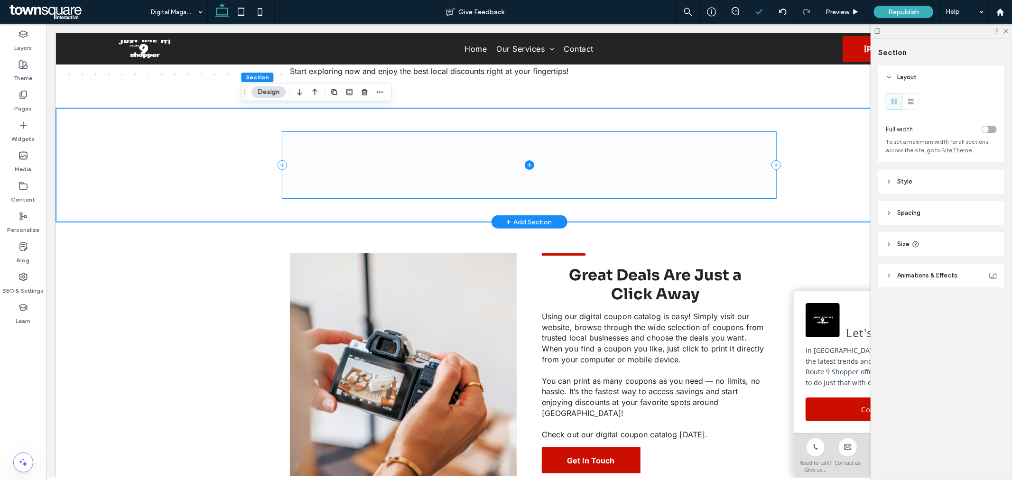
click at [619, 168] on span at bounding box center [528, 164] width 493 height 66
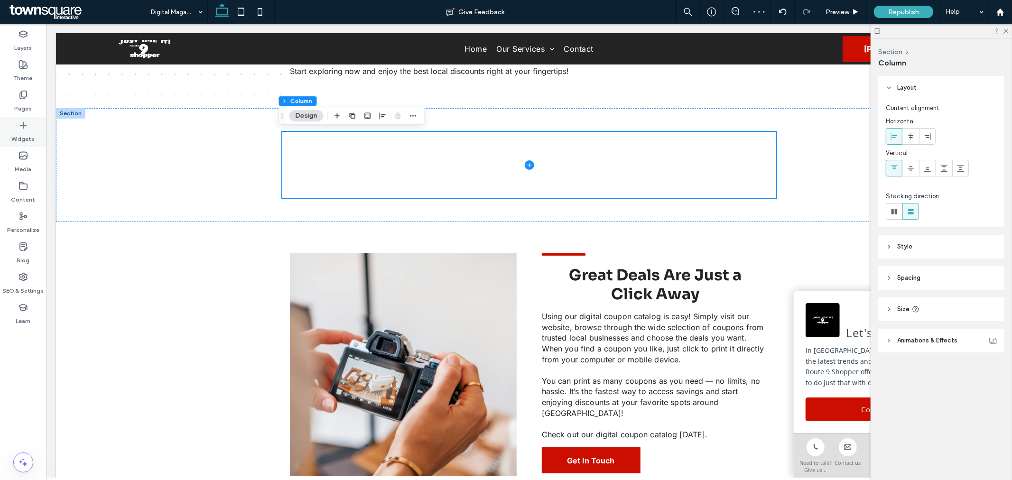
click at [28, 135] on label "Widgets" at bounding box center [23, 136] width 23 height 13
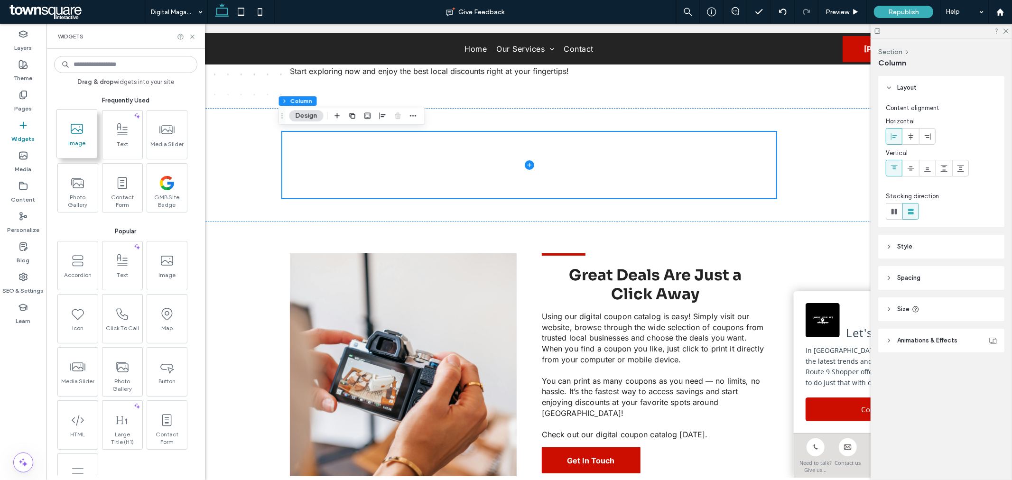
click at [81, 136] on span at bounding box center [77, 128] width 40 height 21
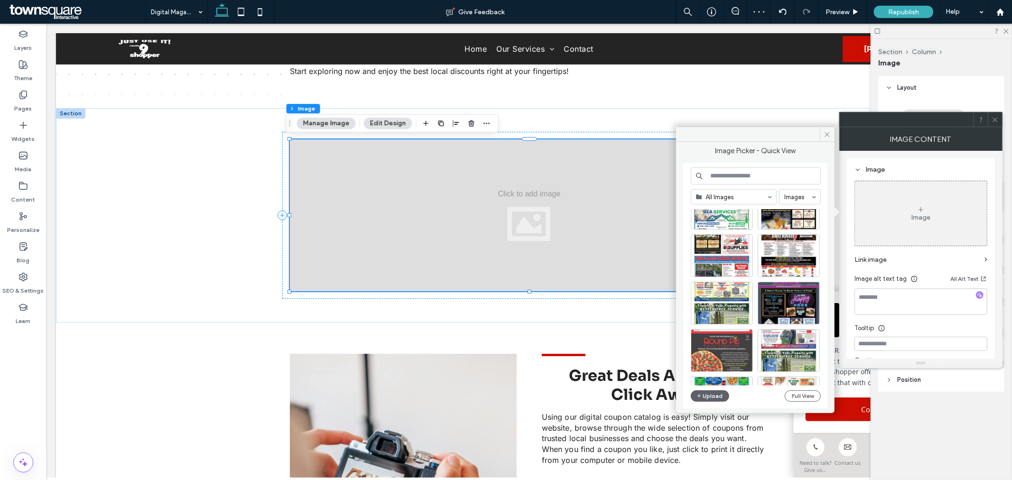
scroll to position [406, 0]
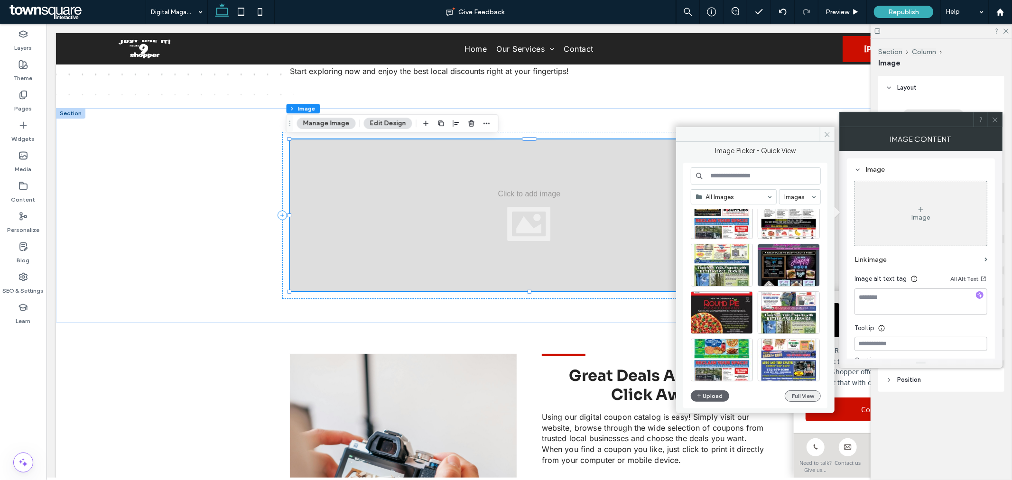
click at [803, 396] on button "Full View" at bounding box center [802, 395] width 36 height 11
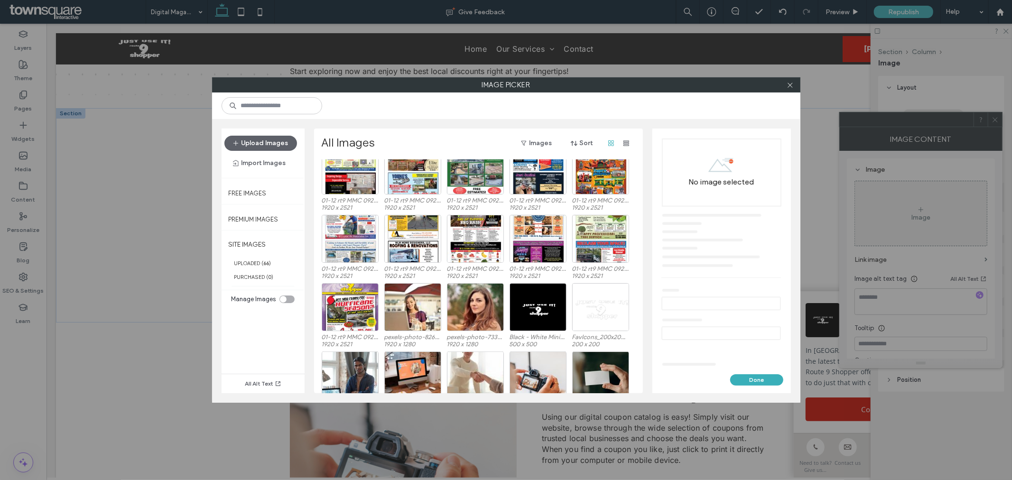
scroll to position [636, 0]
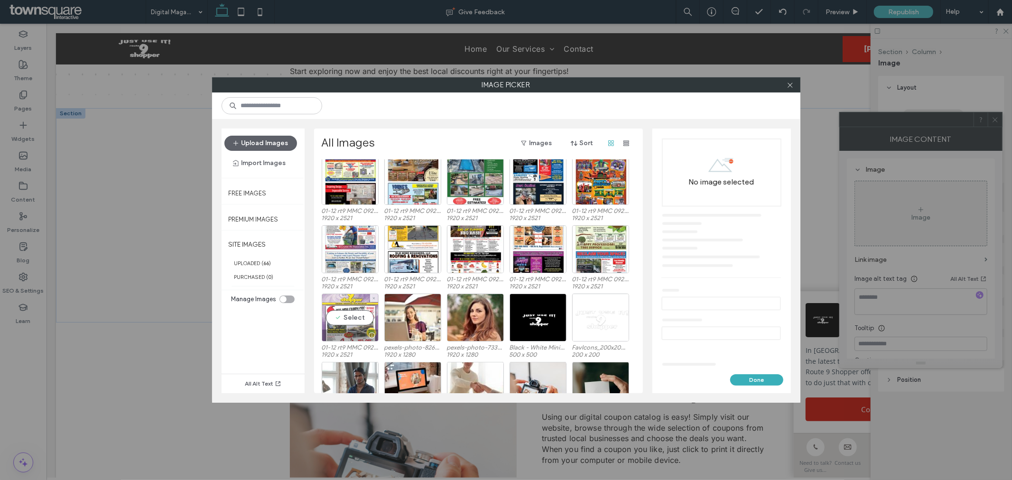
click at [350, 319] on div "Select" at bounding box center [350, 318] width 57 height 48
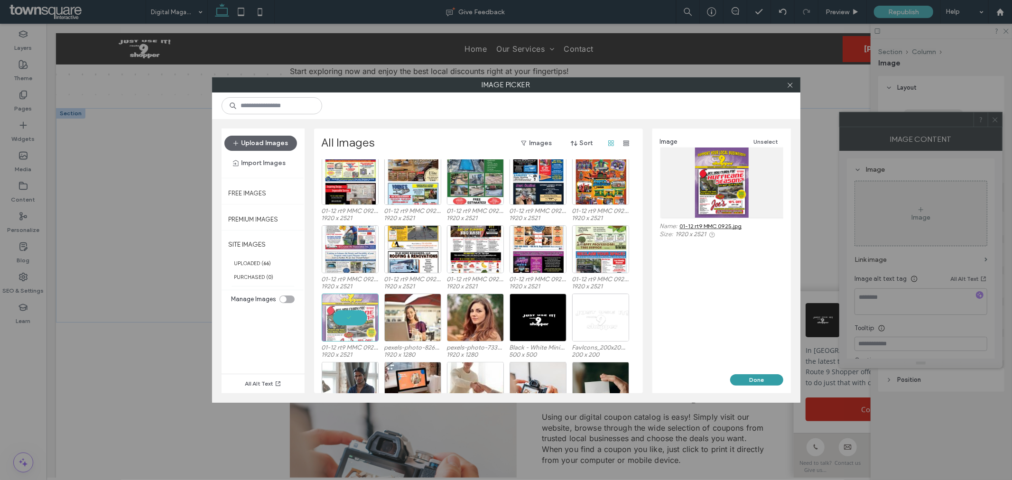
click at [750, 382] on button "Done" at bounding box center [756, 379] width 53 height 11
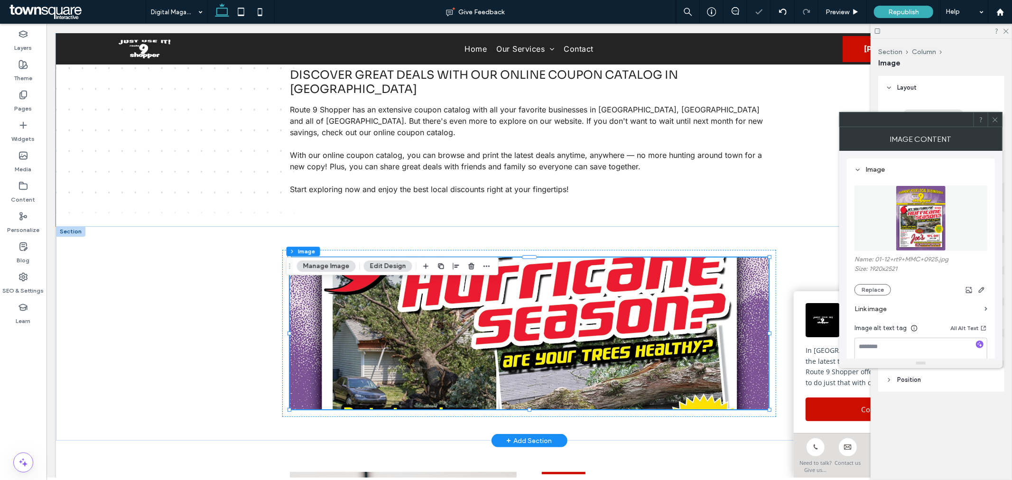
scroll to position [144, 0]
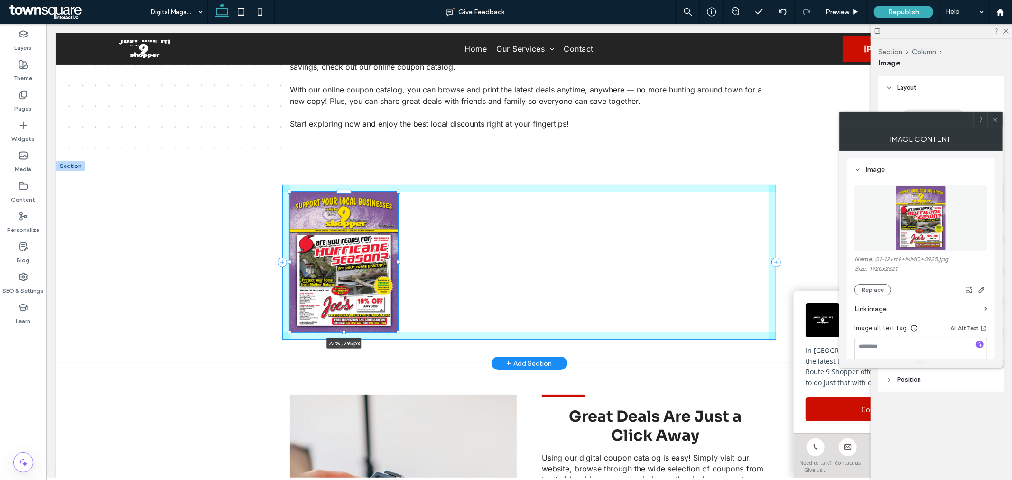
drag, startPoint x: 763, startPoint y: 343, endPoint x: 391, endPoint y: 332, distance: 372.4
click at [396, 332] on div at bounding box center [398, 332] width 4 height 4
type input "**"
type input "****"
type input "***"
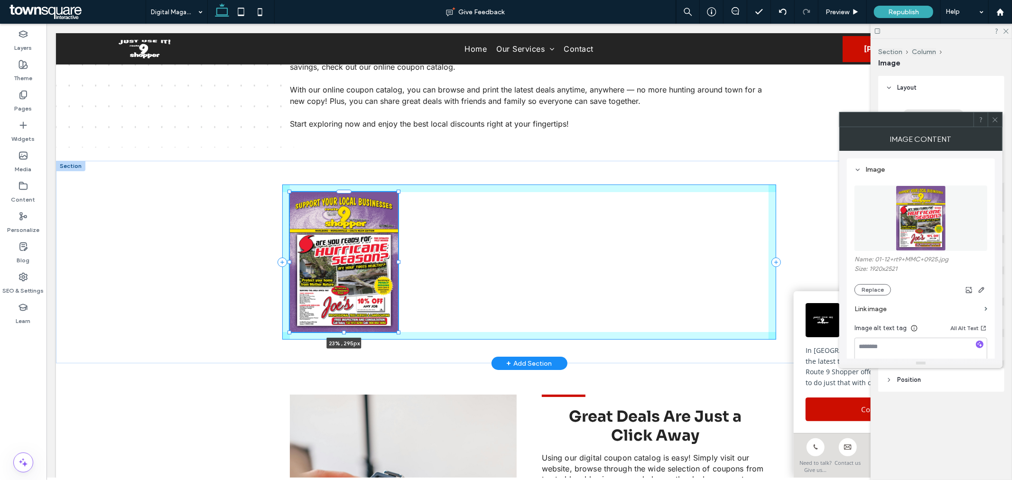
type input "***"
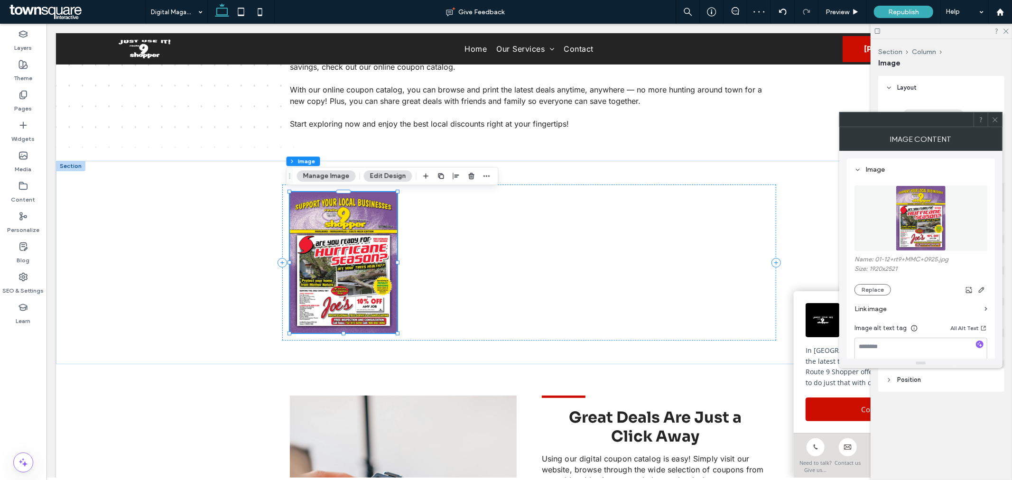
click at [341, 175] on button "Manage Image" at bounding box center [326, 175] width 59 height 11
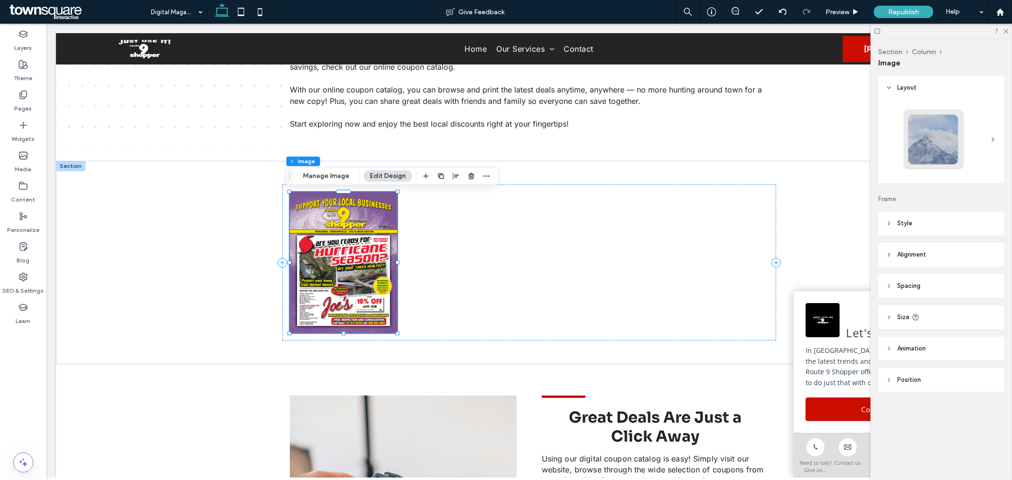
click at [385, 174] on button "Edit Design" at bounding box center [388, 175] width 48 height 11
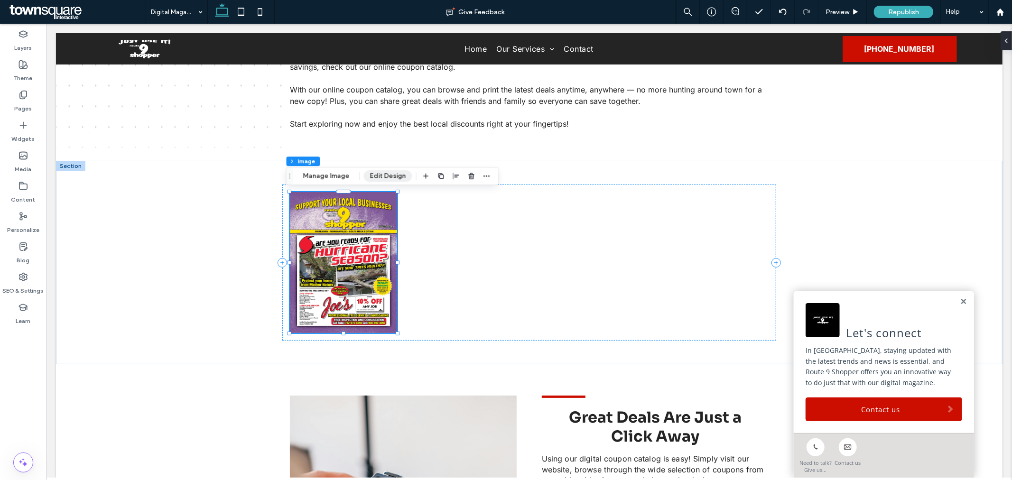
click at [390, 172] on button "Edit Design" at bounding box center [388, 175] width 48 height 11
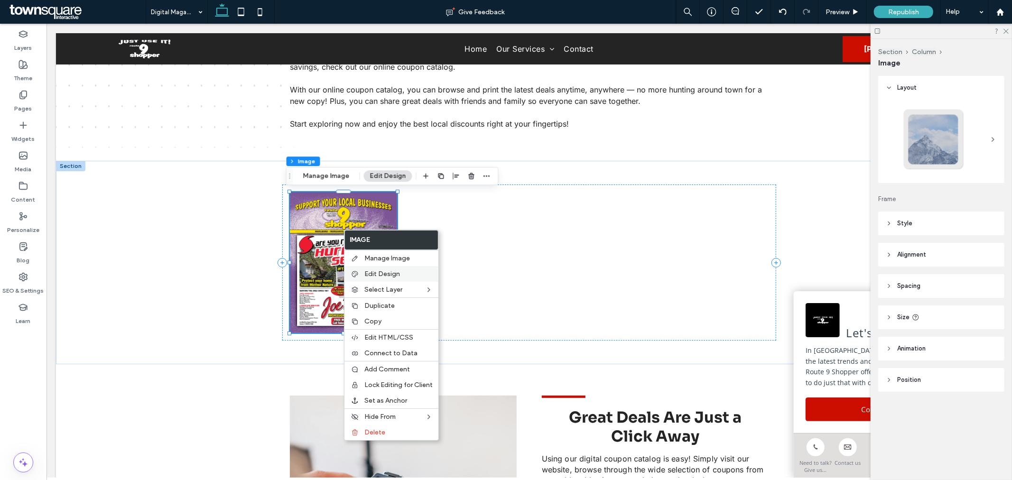
click at [400, 277] on label "Edit Design" at bounding box center [398, 274] width 68 height 8
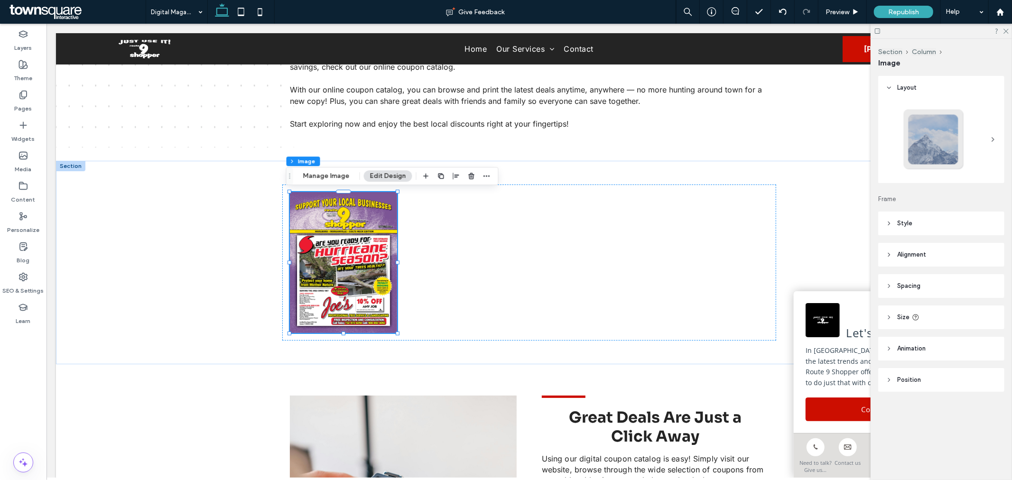
click at [946, 225] on header "Style" at bounding box center [941, 224] width 126 height 24
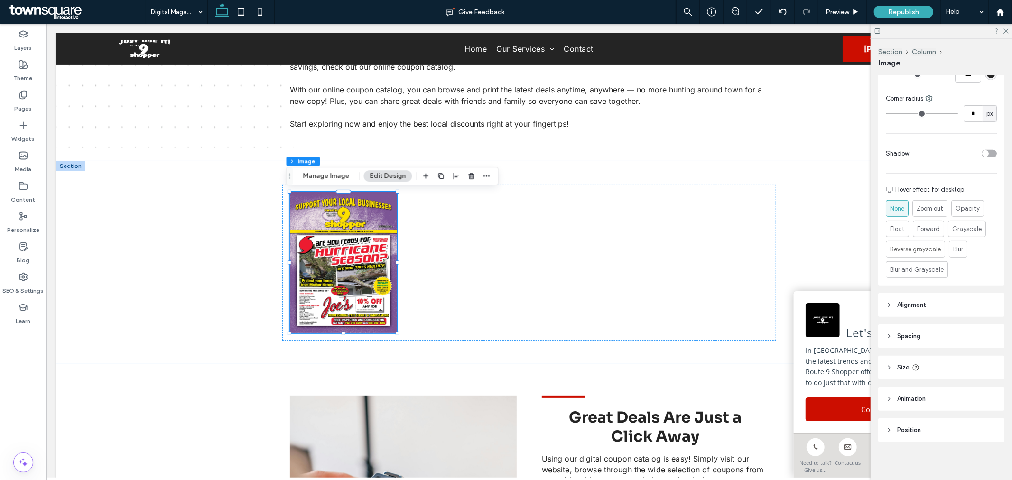
scroll to position [321, 0]
click at [935, 295] on header "Alignment" at bounding box center [941, 302] width 126 height 24
click at [950, 365] on header "Spacing" at bounding box center [941, 361] width 126 height 24
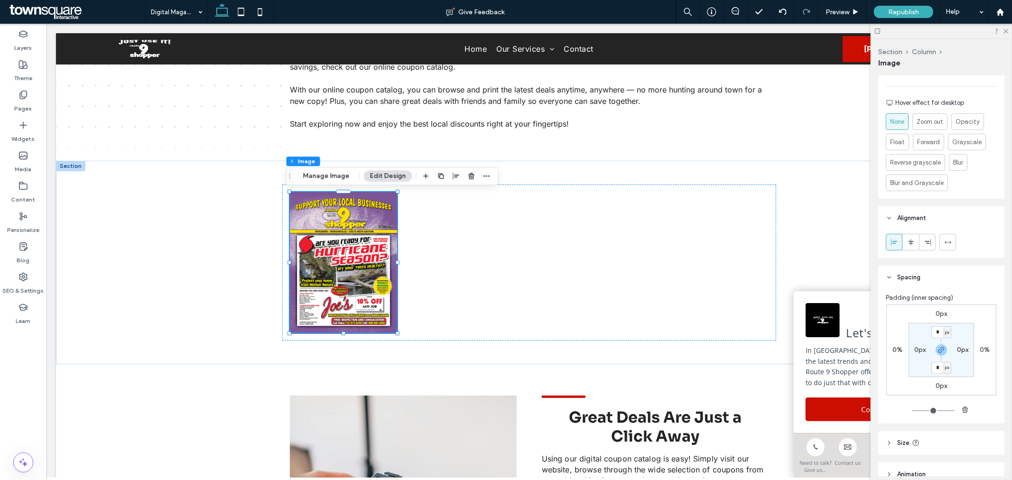
scroll to position [484, 0]
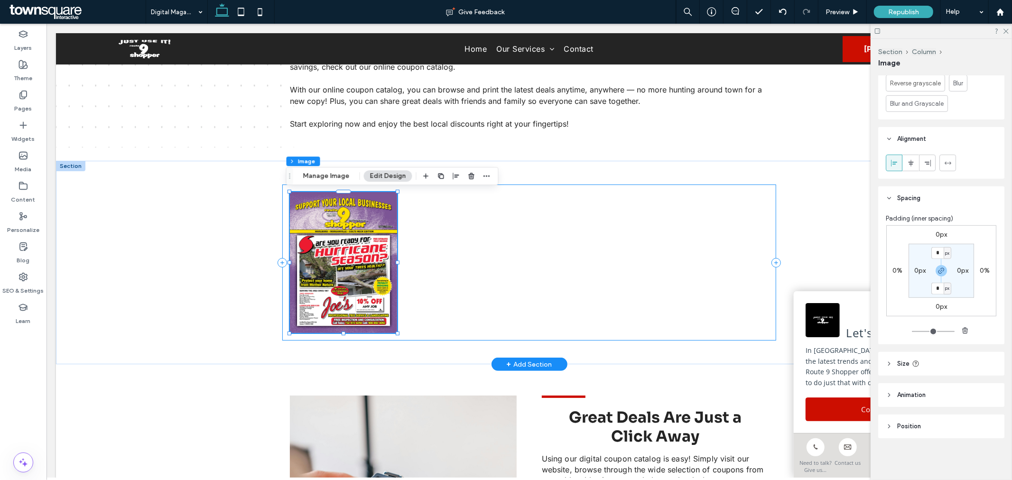
click at [466, 230] on div "22% , 297px" at bounding box center [528, 262] width 493 height 156
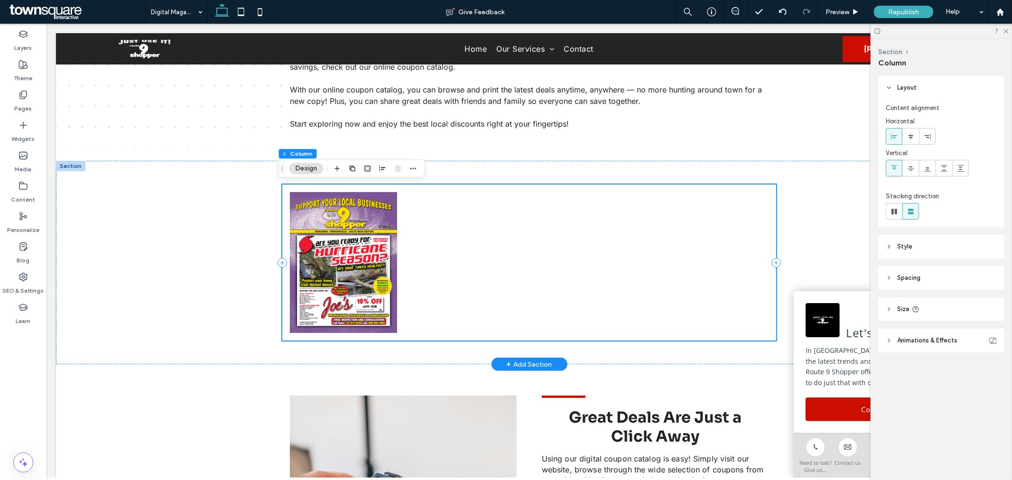
click at [467, 230] on div at bounding box center [528, 262] width 493 height 156
click at [23, 128] on use at bounding box center [23, 125] width 6 height 6
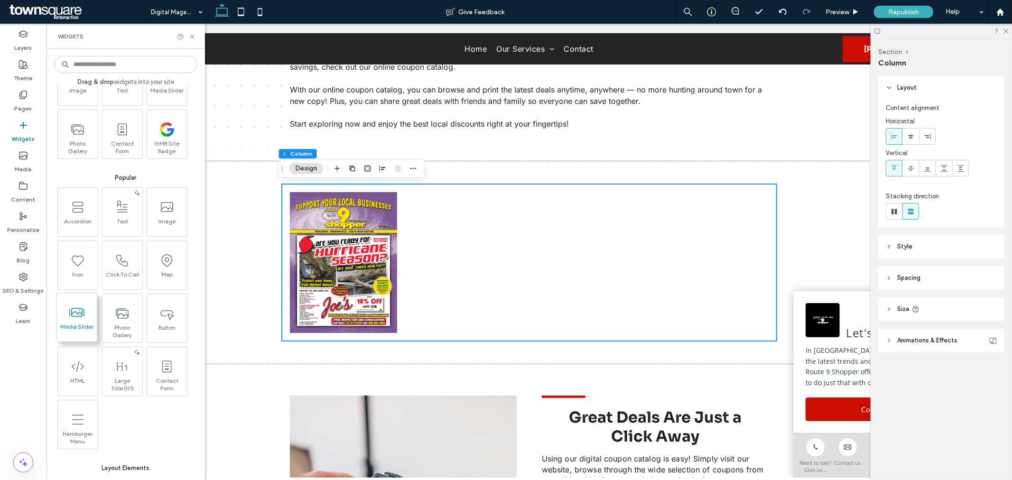
scroll to position [105, 0]
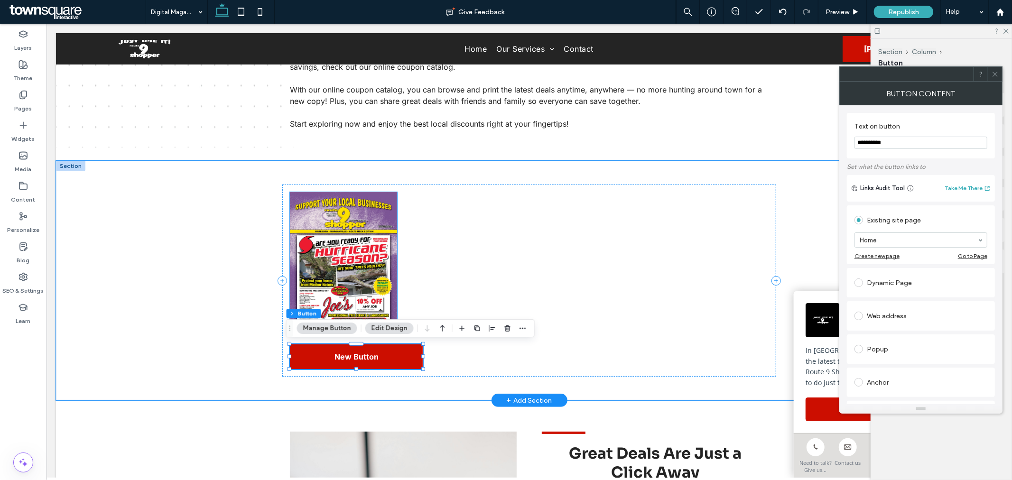
click at [341, 272] on img at bounding box center [342, 262] width 107 height 141
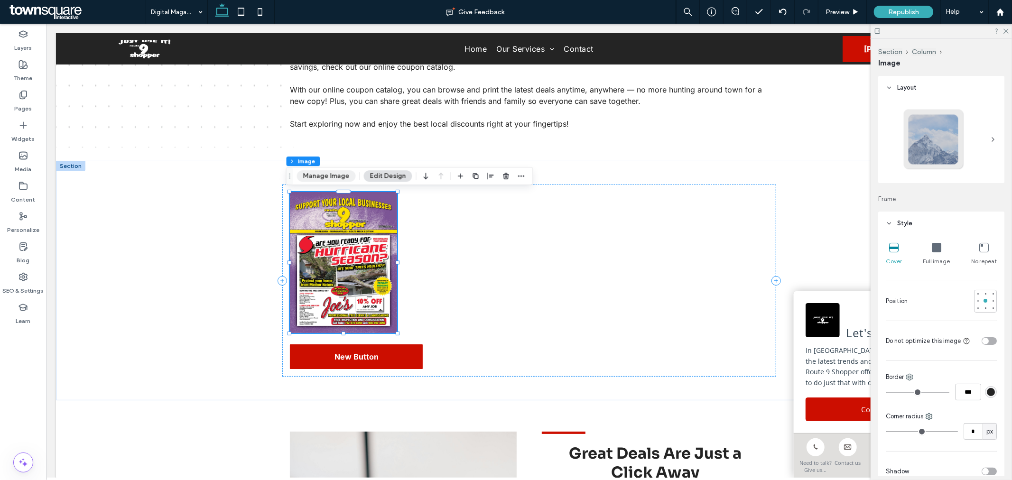
click at [316, 177] on button "Manage Image" at bounding box center [326, 175] width 59 height 11
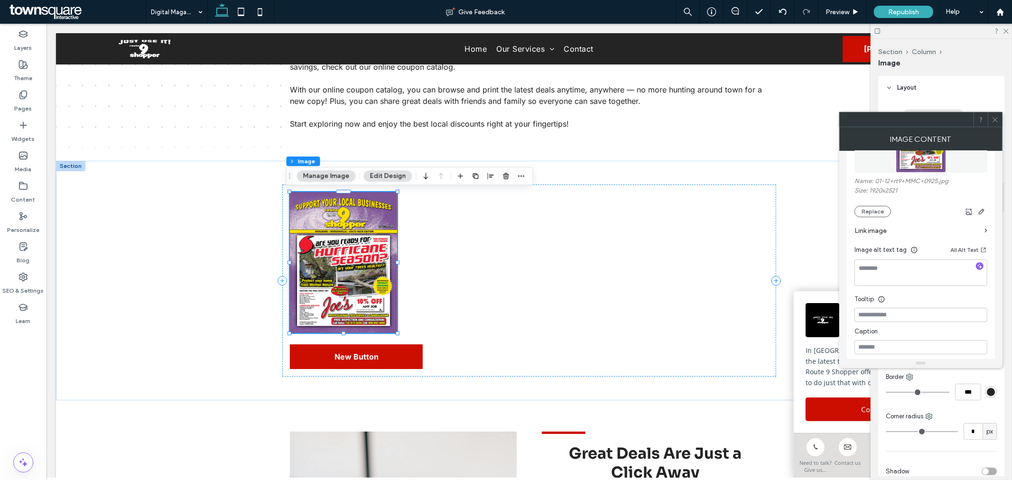
scroll to position [74, 0]
click at [880, 237] on label "Link image" at bounding box center [917, 236] width 126 height 18
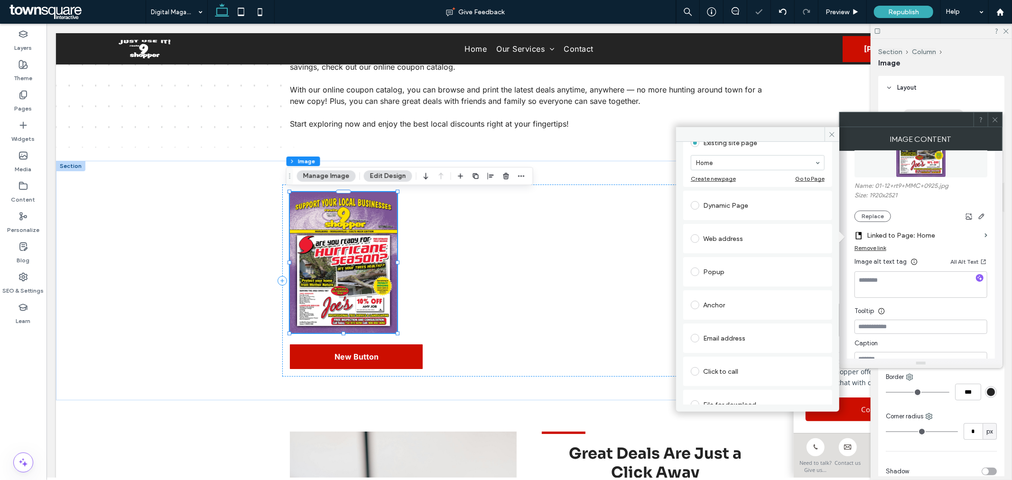
scroll to position [94, 0]
click at [708, 274] on div "Anchor" at bounding box center [758, 274] width 134 height 15
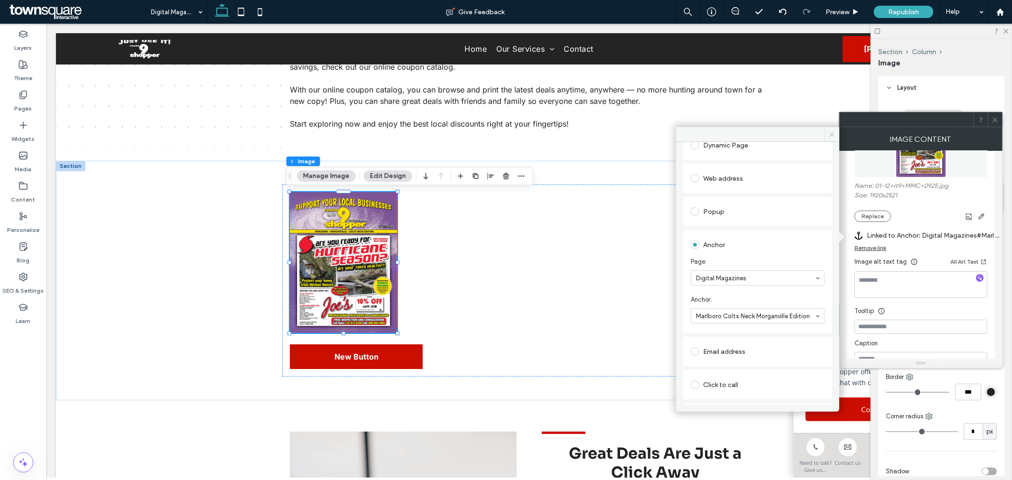
click at [834, 138] on icon at bounding box center [831, 134] width 7 height 7
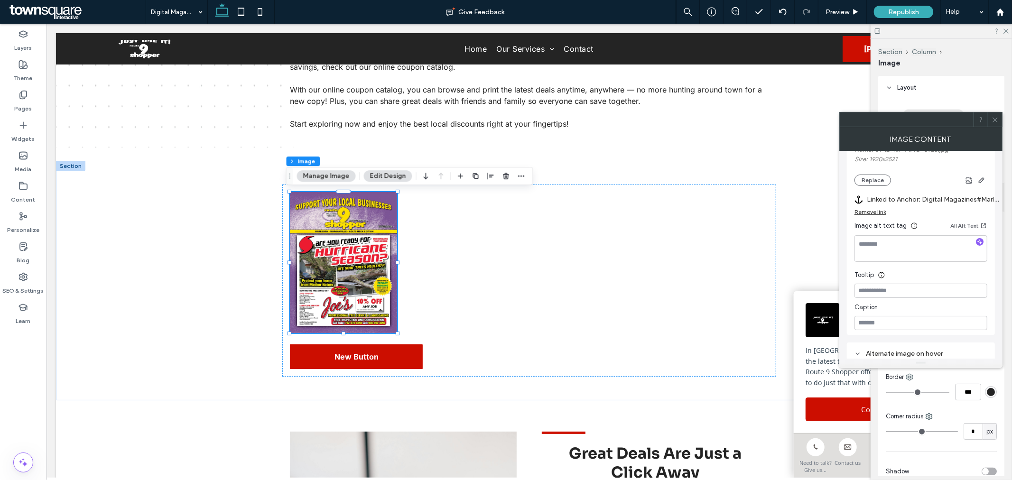
scroll to position [126, 0]
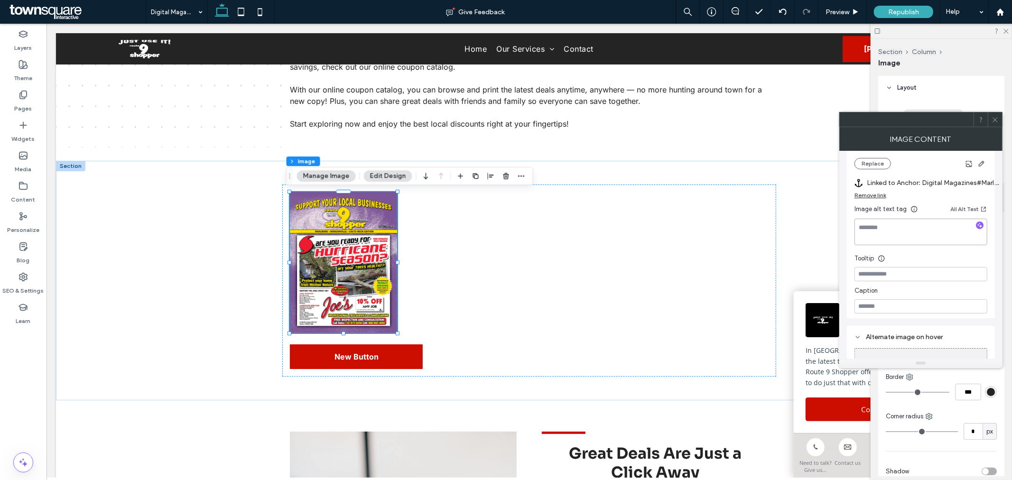
click at [900, 230] on textarea at bounding box center [920, 232] width 133 height 27
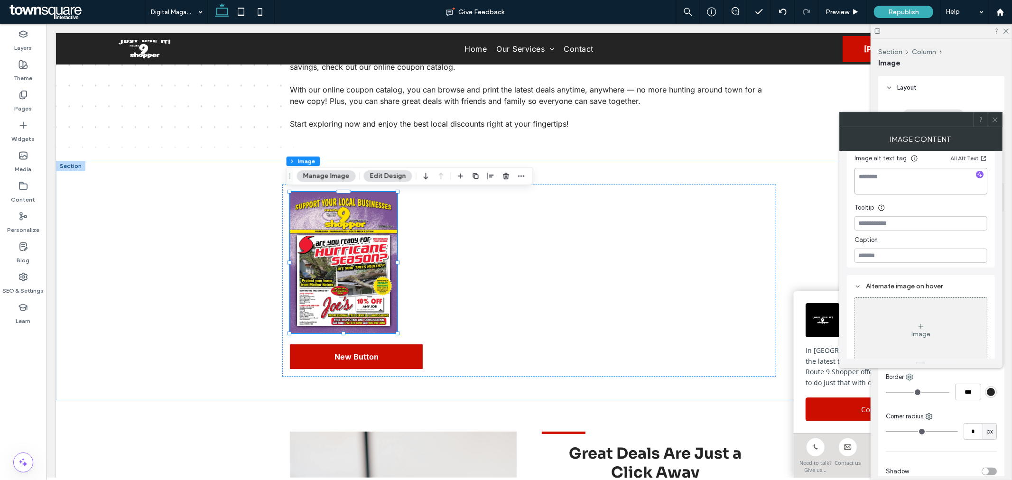
scroll to position [186, 0]
click at [996, 122] on icon at bounding box center [994, 119] width 7 height 7
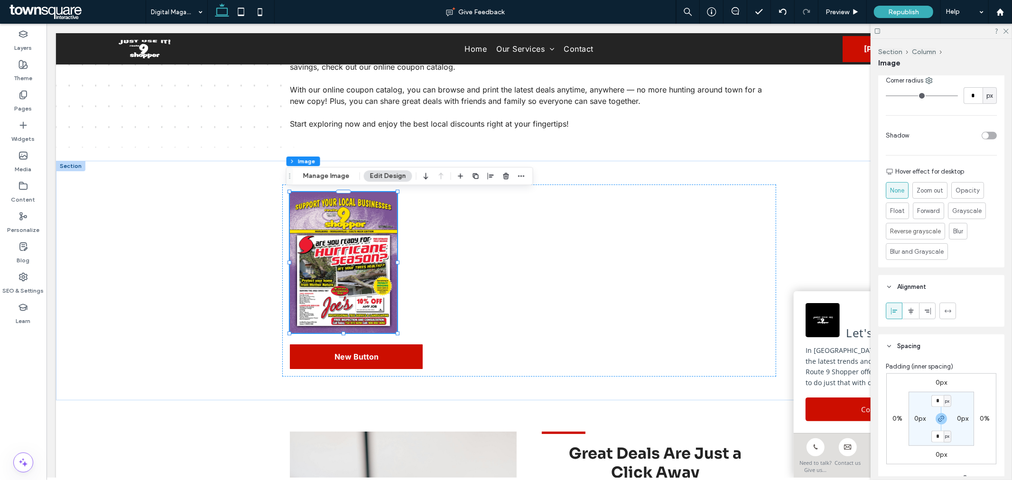
scroll to position [474, 0]
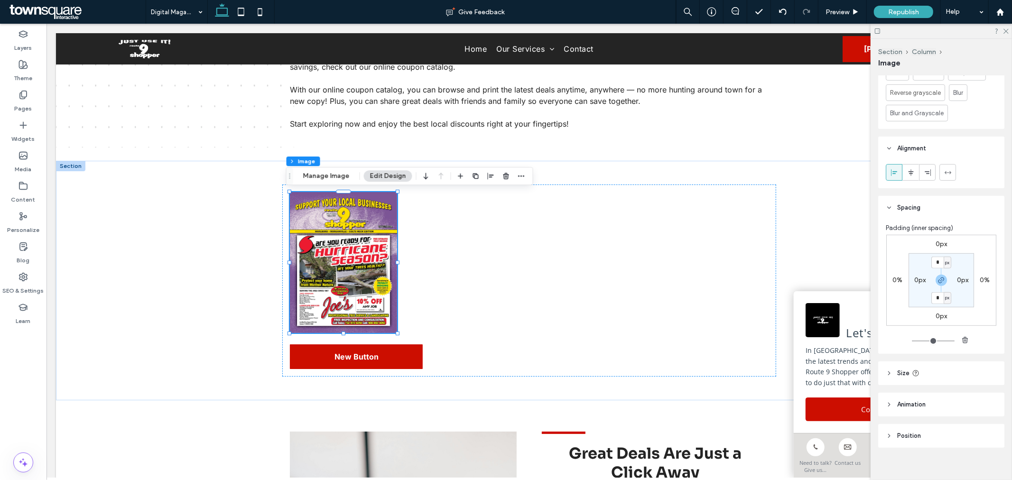
click at [911, 404] on span "Animation" at bounding box center [911, 404] width 28 height 9
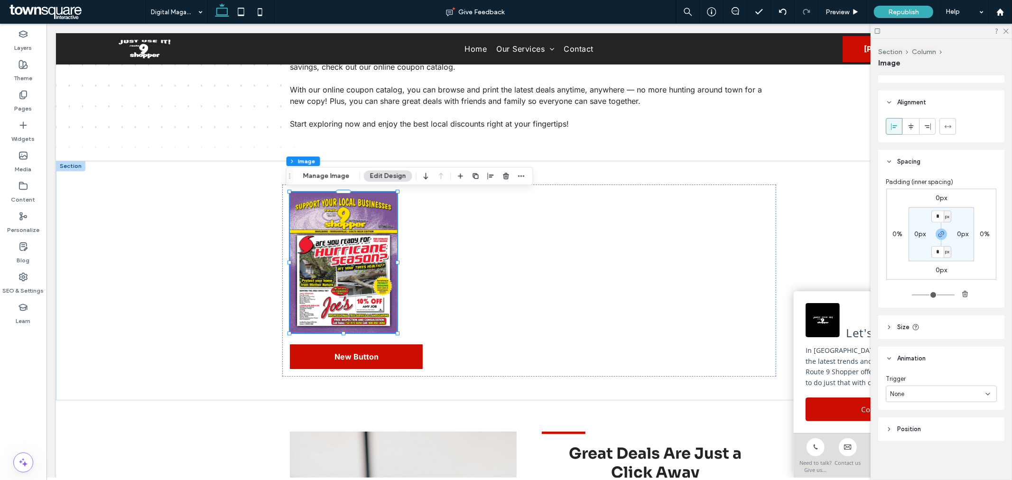
drag, startPoint x: 914, startPoint y: 425, endPoint x: 937, endPoint y: 364, distance: 65.3
click at [914, 425] on span "Position" at bounding box center [909, 428] width 24 height 9
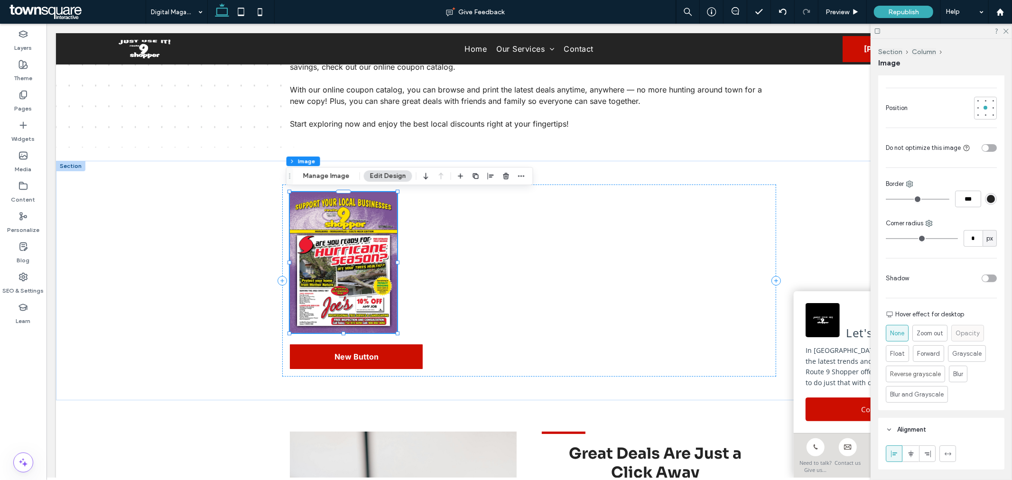
scroll to position [0, 0]
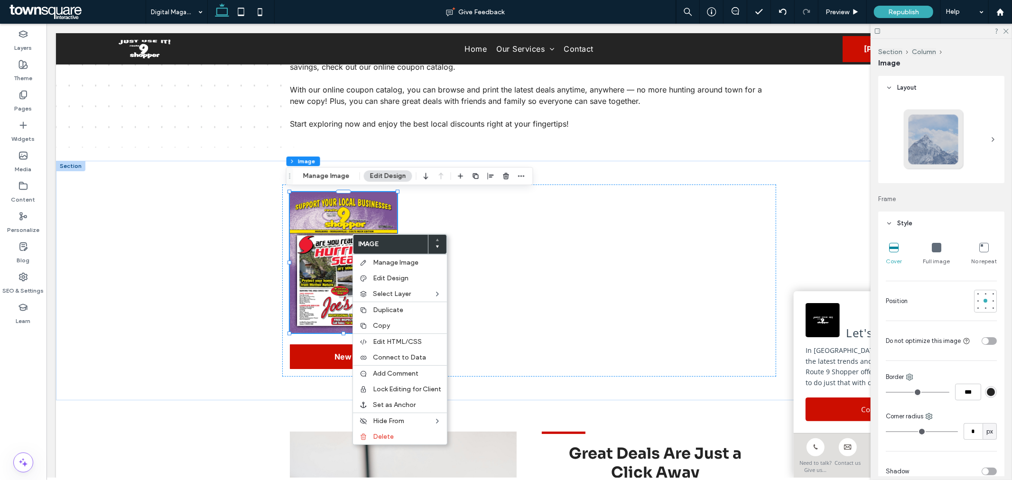
click at [384, 174] on button "Edit Design" at bounding box center [388, 175] width 48 height 11
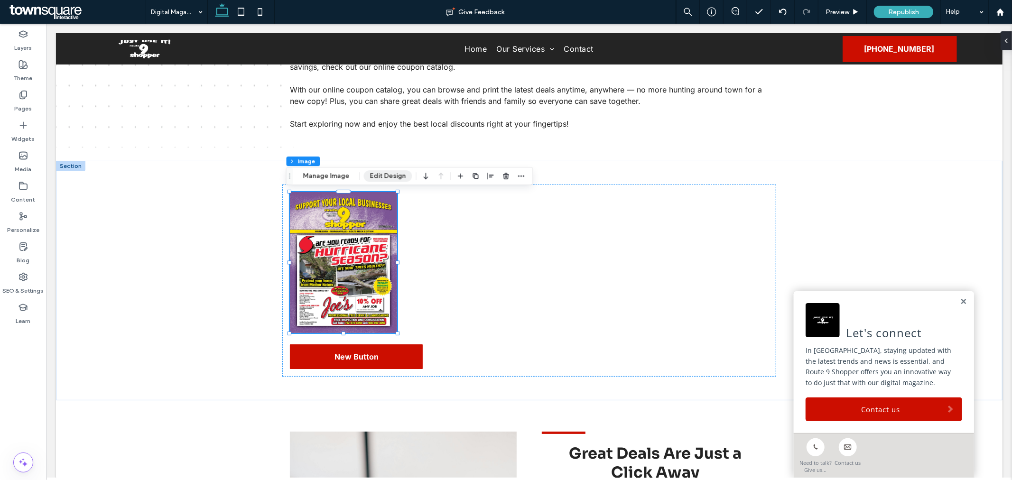
click at [384, 174] on button "Edit Design" at bounding box center [388, 175] width 48 height 11
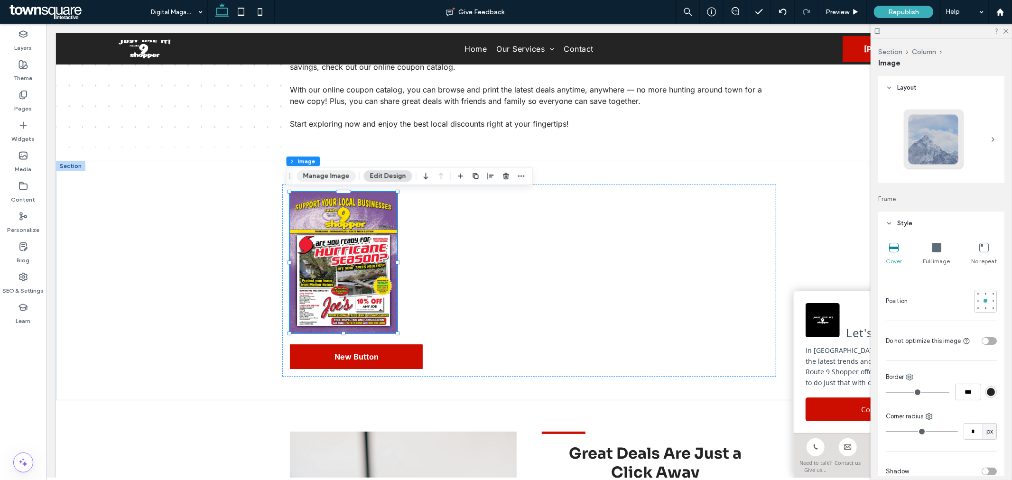
click at [330, 176] on button "Manage Image" at bounding box center [326, 175] width 59 height 11
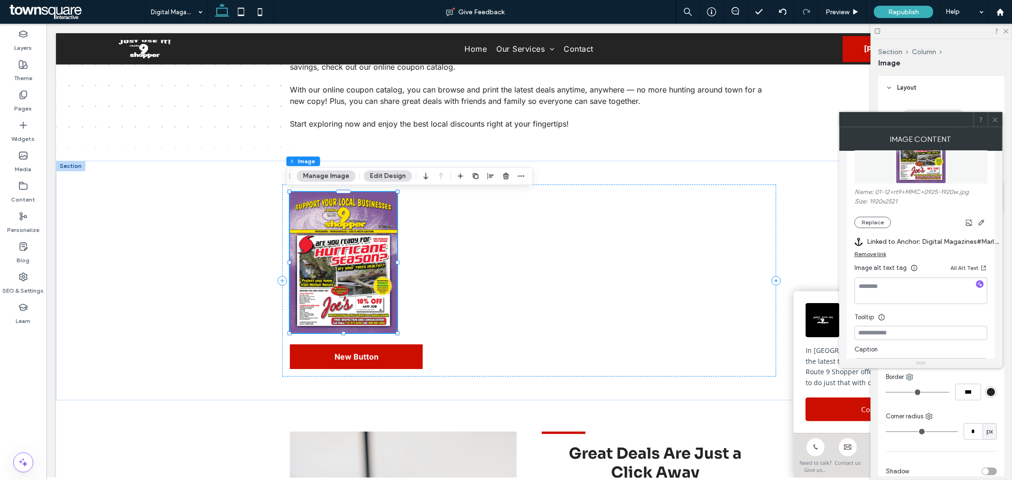
scroll to position [158, 0]
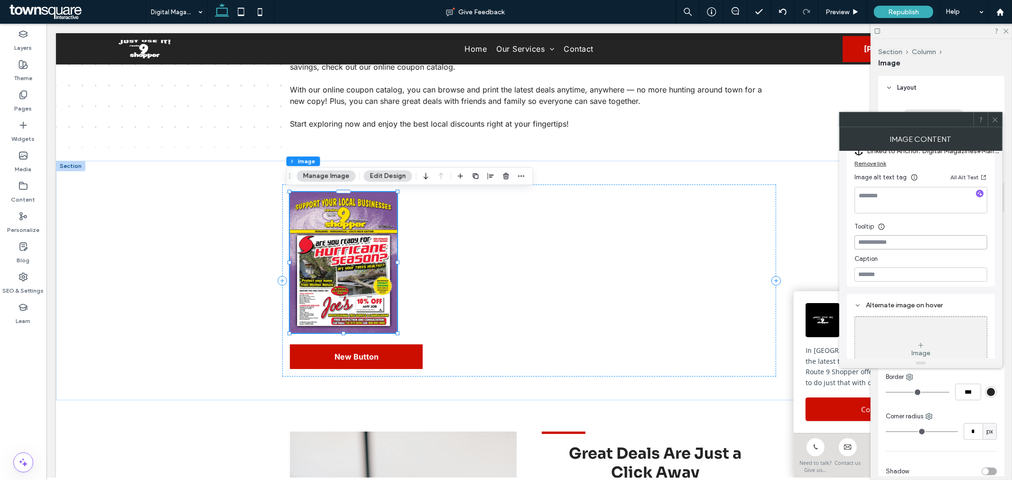
click at [913, 240] on input at bounding box center [920, 242] width 133 height 14
click at [898, 274] on input at bounding box center [920, 274] width 133 height 14
drag, startPoint x: 895, startPoint y: 300, endPoint x: 814, endPoint y: 276, distance: 84.0
type input "********"
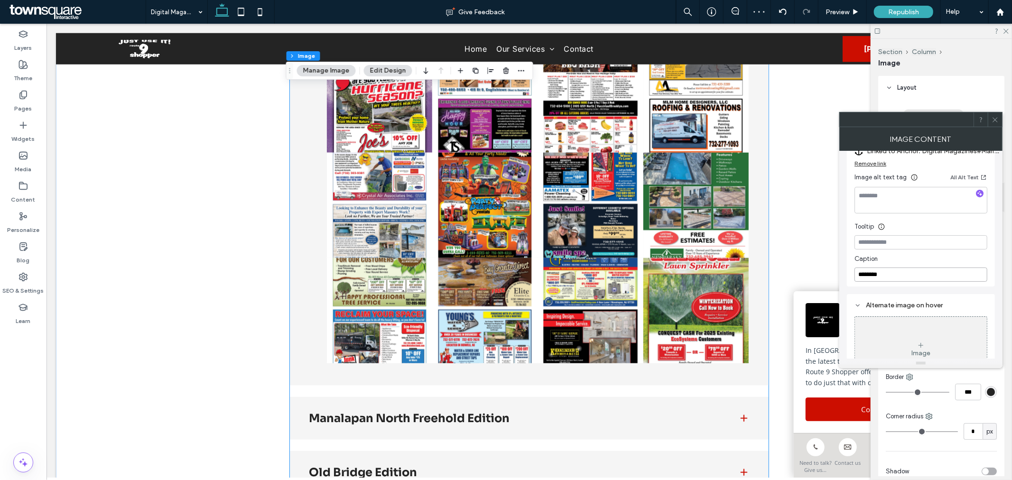
scroll to position [565, 0]
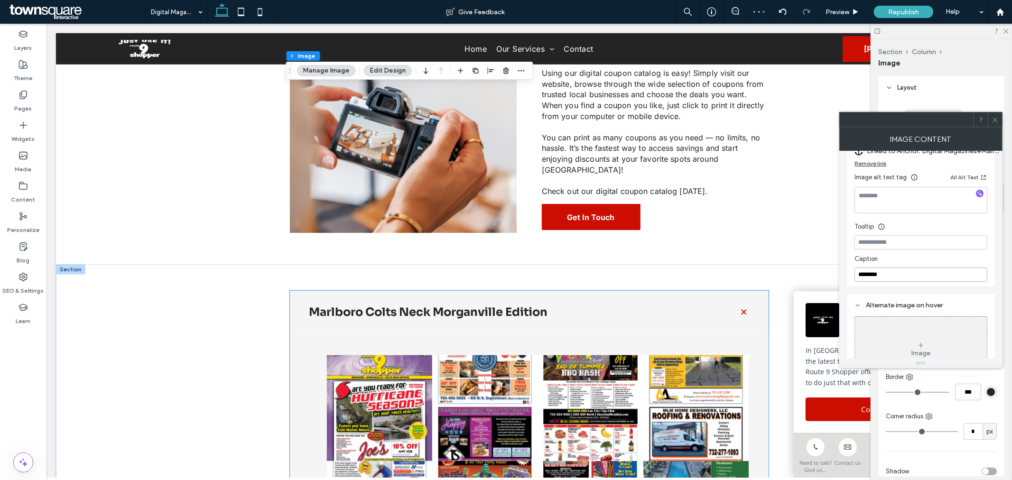
click at [422, 314] on h3 "Marlboro Colts Neck Morganville Edition" at bounding box center [515, 311] width 414 height 11
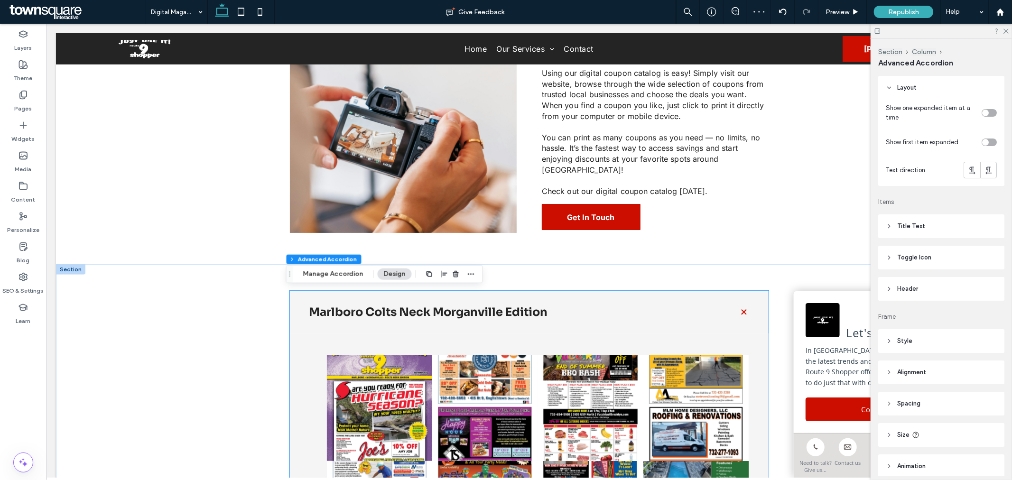
type input "***"
type input "**"
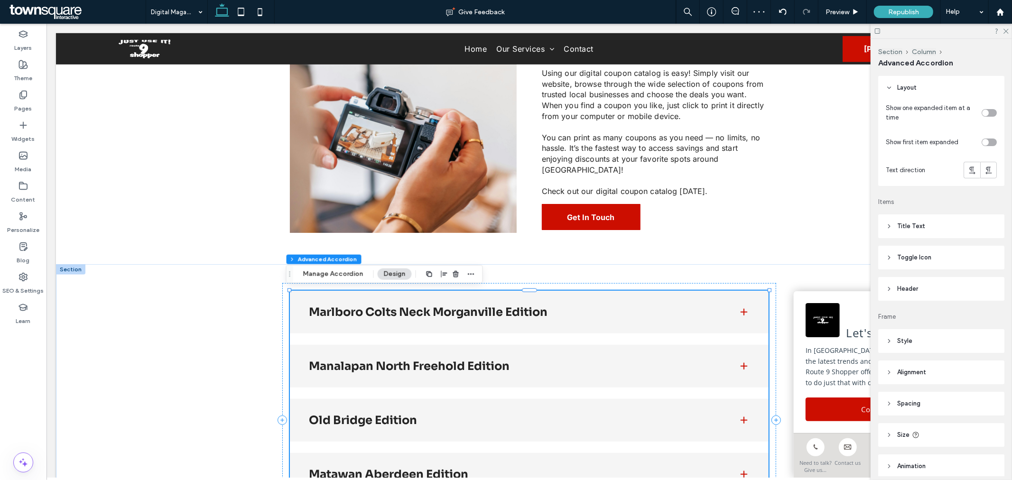
type input "**"
type input "****"
type input "*"
type input "**"
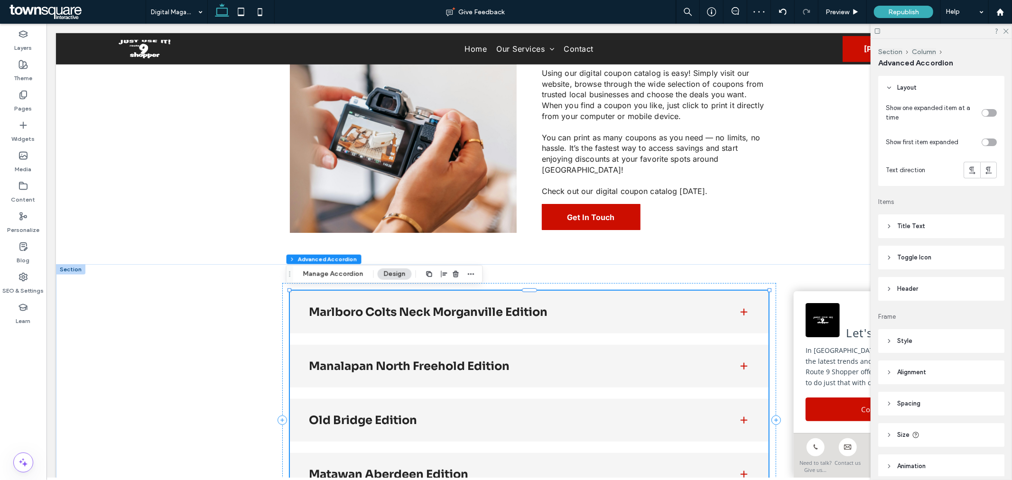
type input "****"
click at [424, 310] on h3 "Marlboro Colts Neck Morganville Edition" at bounding box center [515, 311] width 414 height 11
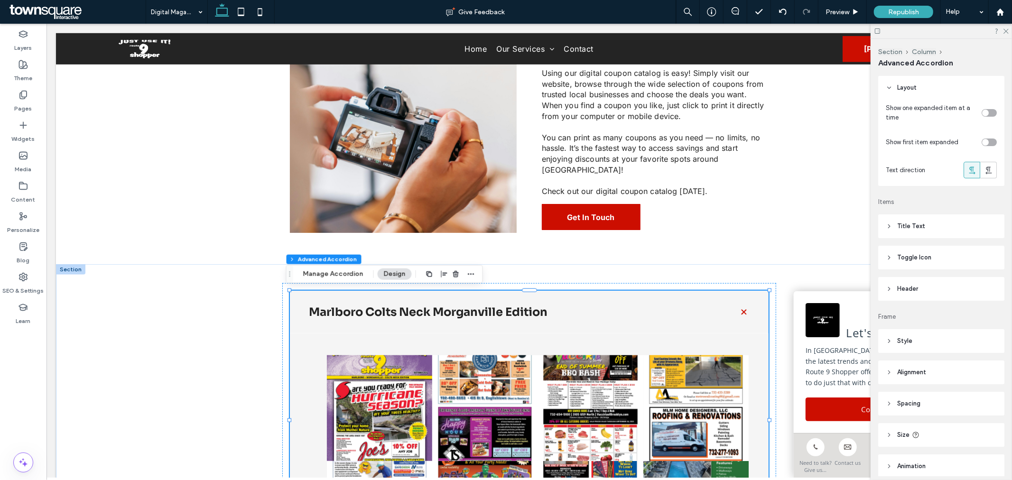
click at [424, 310] on h3 "Marlboro Colts Neck Morganville Edition" at bounding box center [515, 311] width 414 height 11
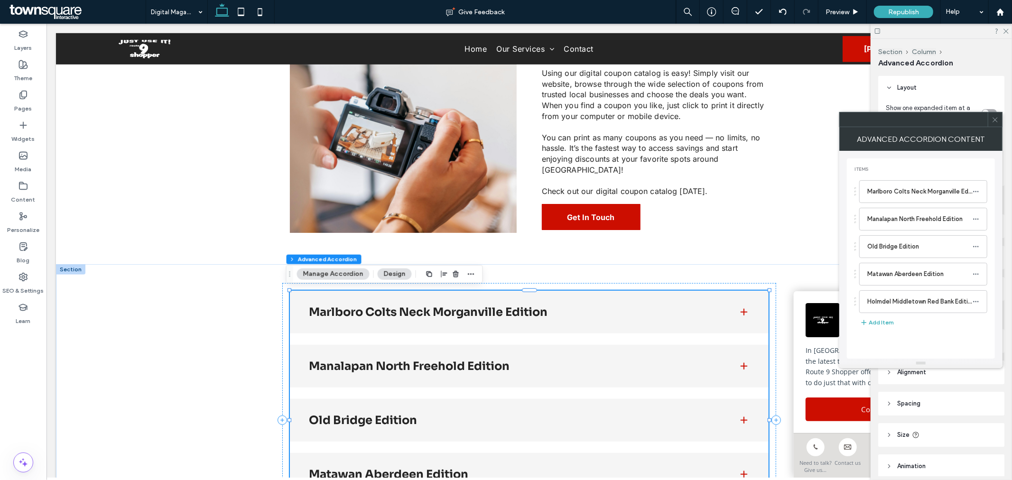
click at [424, 310] on h3 "Marlboro Colts Neck Morganville Edition" at bounding box center [515, 311] width 414 height 11
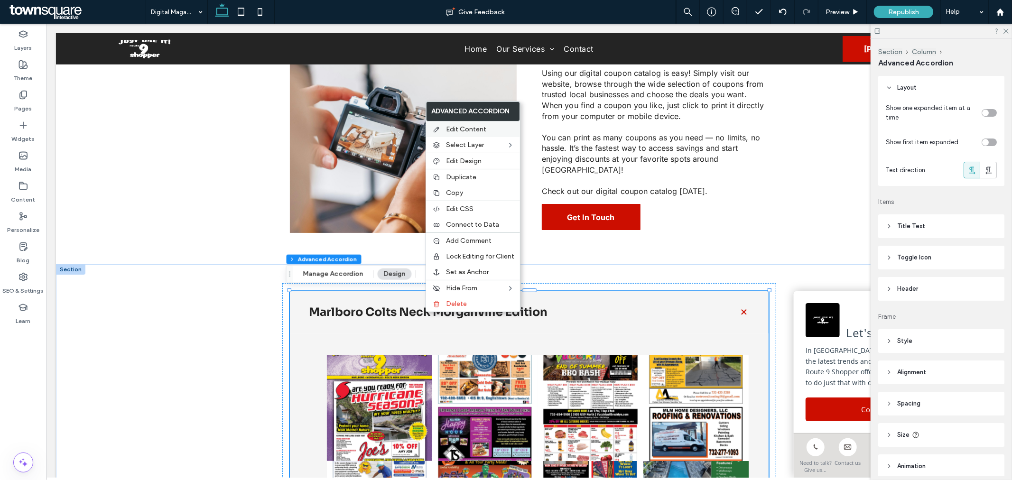
click at [495, 128] on label "Edit Content" at bounding box center [480, 129] width 68 height 8
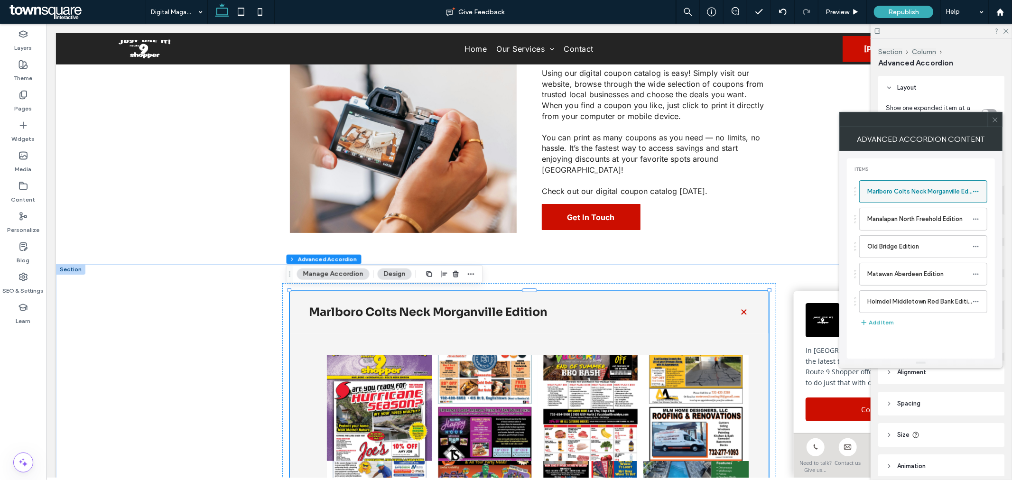
click at [977, 192] on use at bounding box center [975, 191] width 5 height 1
click at [928, 197] on span "Rename" at bounding box center [919, 196] width 26 height 8
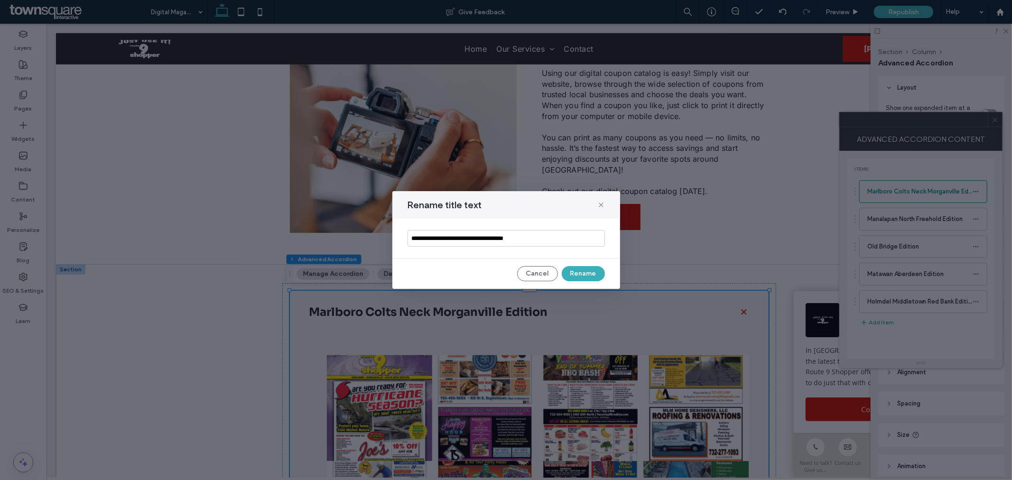
drag, startPoint x: 564, startPoint y: 238, endPoint x: 391, endPoint y: 242, distance: 173.6
click at [391, 242] on div "**********" at bounding box center [506, 240] width 1012 height 480
click at [540, 274] on button "Cancel" at bounding box center [537, 273] width 41 height 15
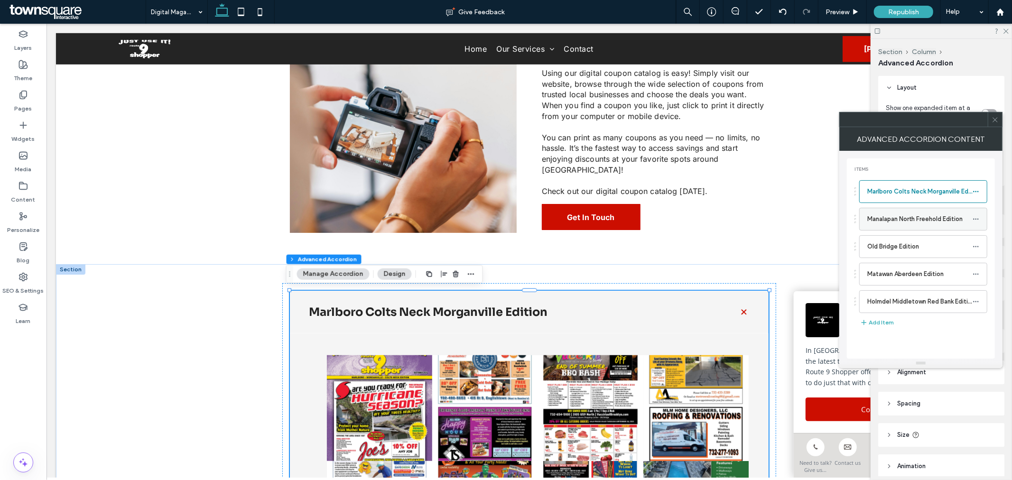
click at [976, 219] on icon at bounding box center [975, 219] width 7 height 7
click at [919, 224] on span "Rename" at bounding box center [919, 224] width 26 height 8
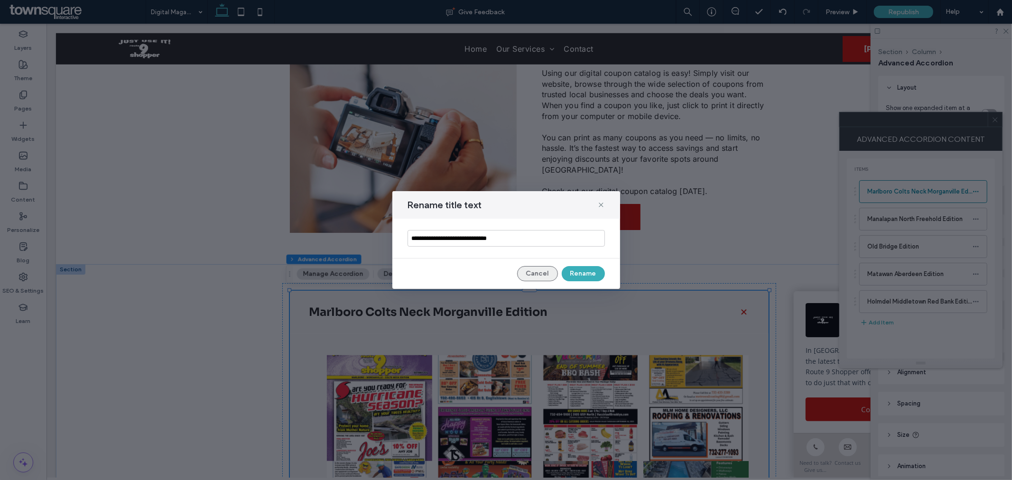
click at [542, 272] on button "Cancel" at bounding box center [537, 273] width 41 height 15
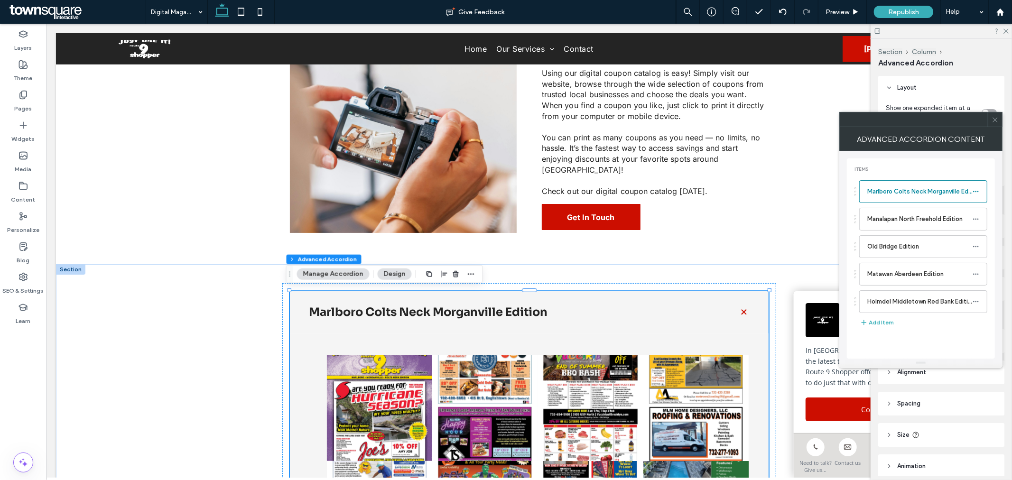
click at [994, 121] on icon at bounding box center [994, 119] width 7 height 7
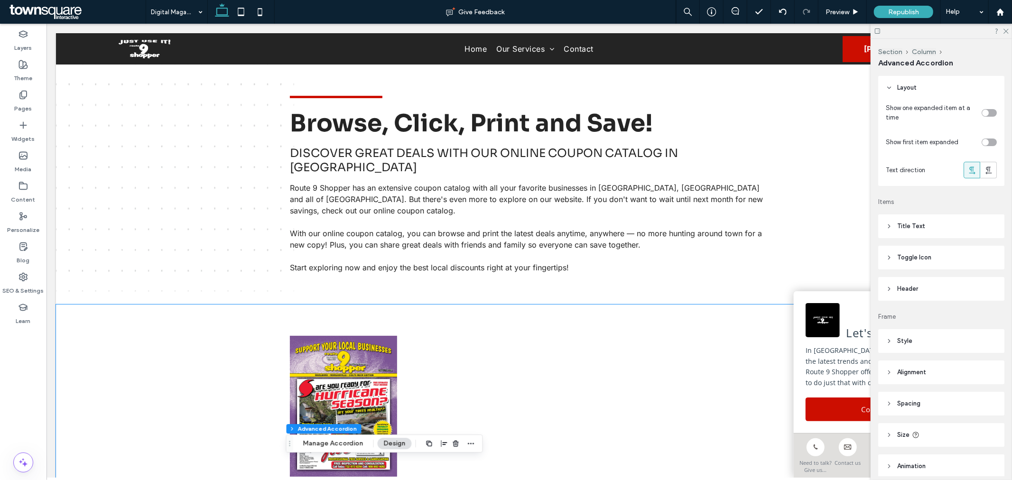
scroll to position [196, 0]
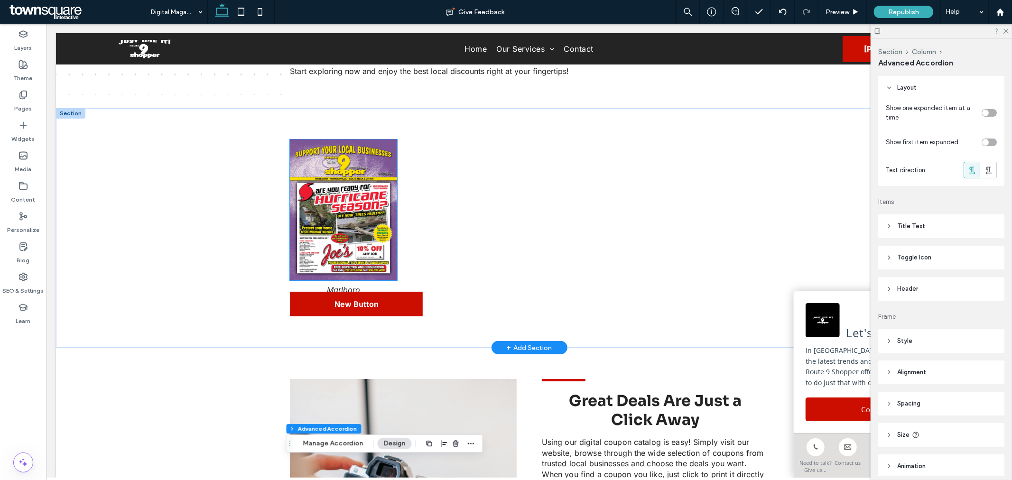
click at [353, 278] on img at bounding box center [342, 209] width 107 height 141
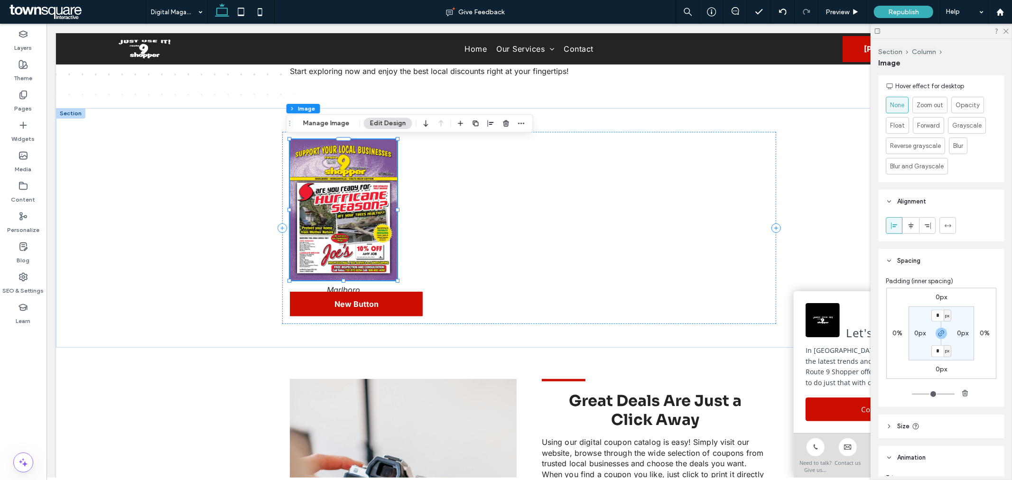
scroll to position [527, 0]
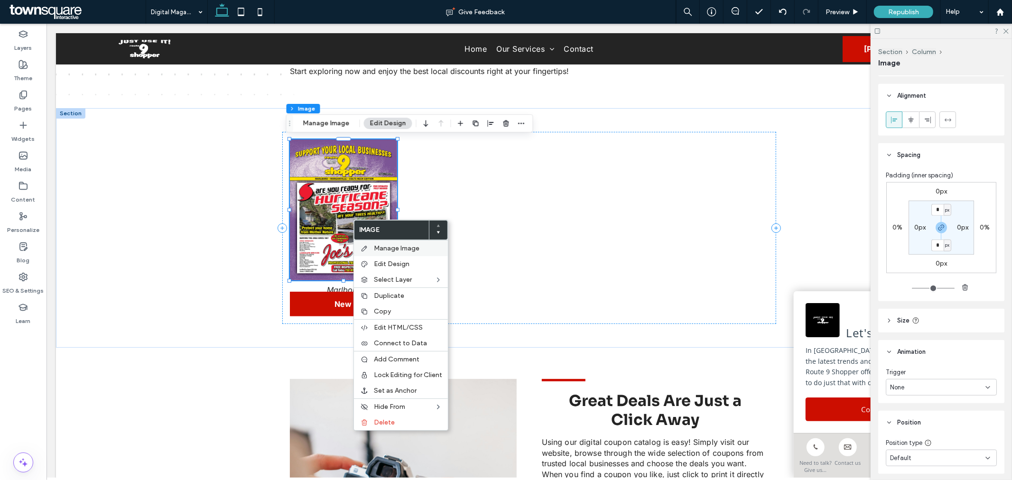
click at [387, 248] on span "Manage Image" at bounding box center [397, 248] width 46 height 8
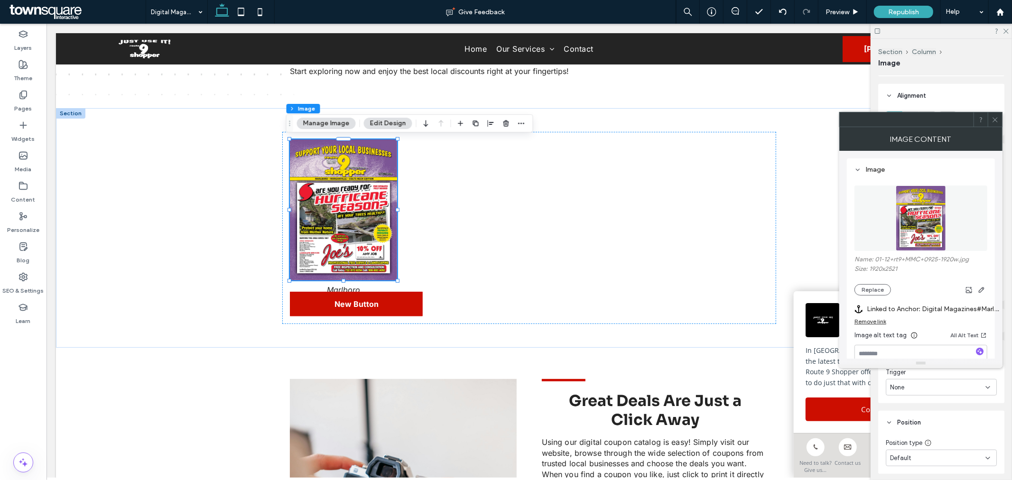
scroll to position [105, 0]
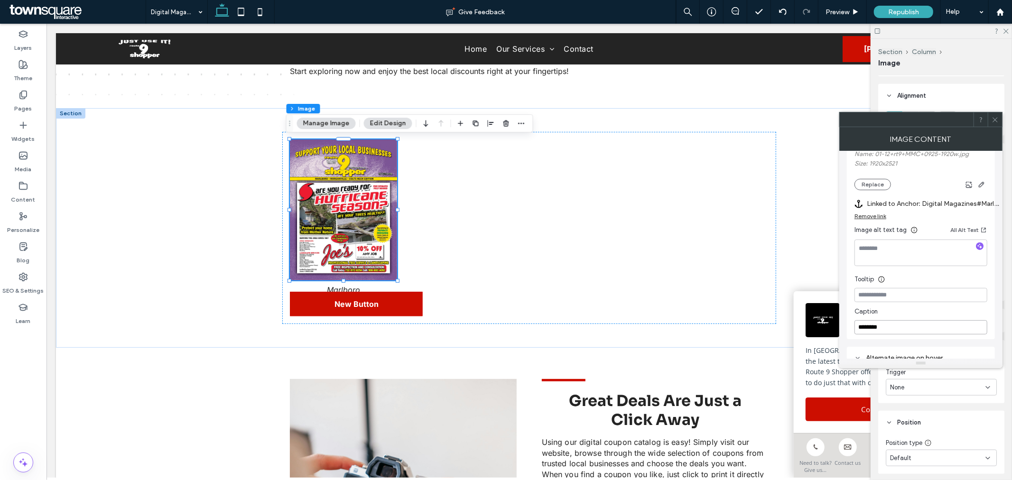
drag, startPoint x: 934, startPoint y: 346, endPoint x: 795, endPoint y: 321, distance: 141.2
paste input "**********"
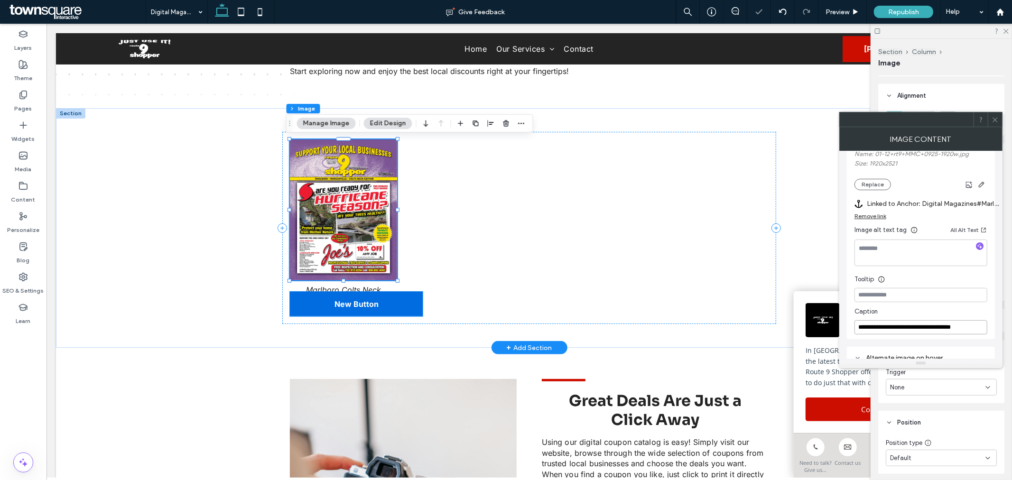
type input "**********"
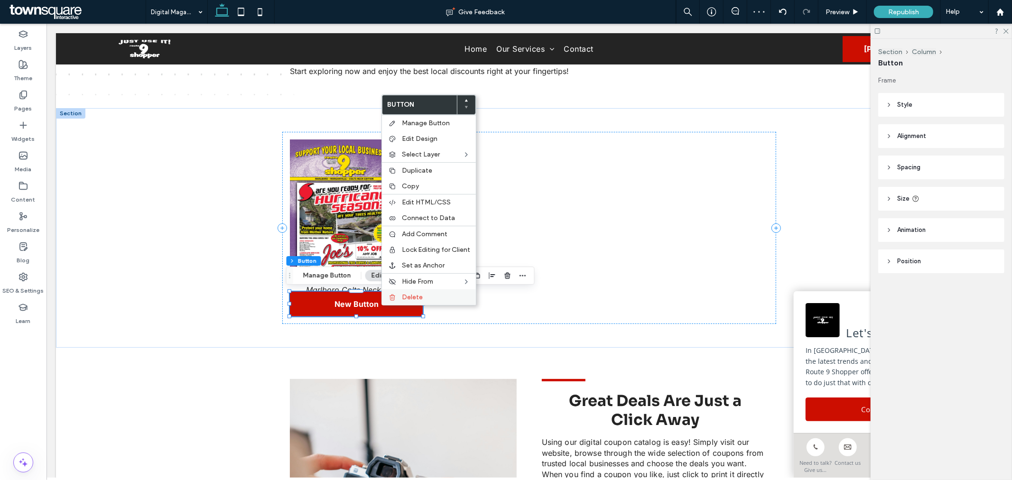
click at [420, 299] on span "Delete" at bounding box center [412, 297] width 21 height 8
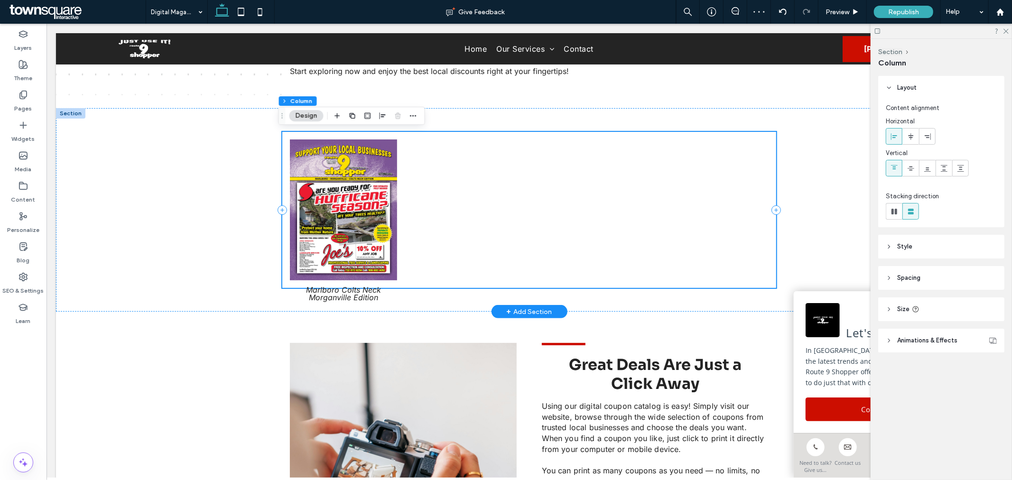
click at [753, 261] on div at bounding box center [528, 209] width 493 height 156
click at [775, 211] on div at bounding box center [775, 209] width 0 height 156
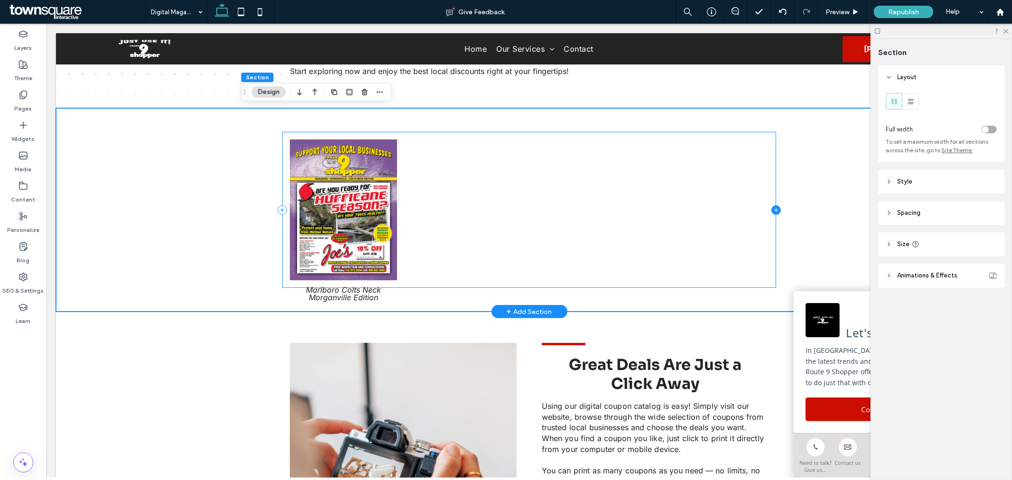
click at [771, 209] on icon at bounding box center [775, 209] width 9 height 9
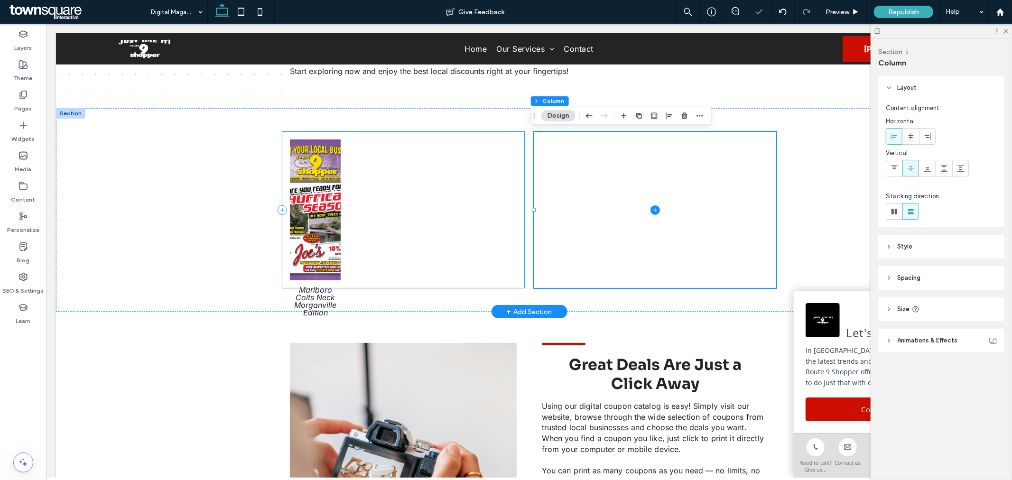
click at [430, 220] on div at bounding box center [403, 209] width 242 height 156
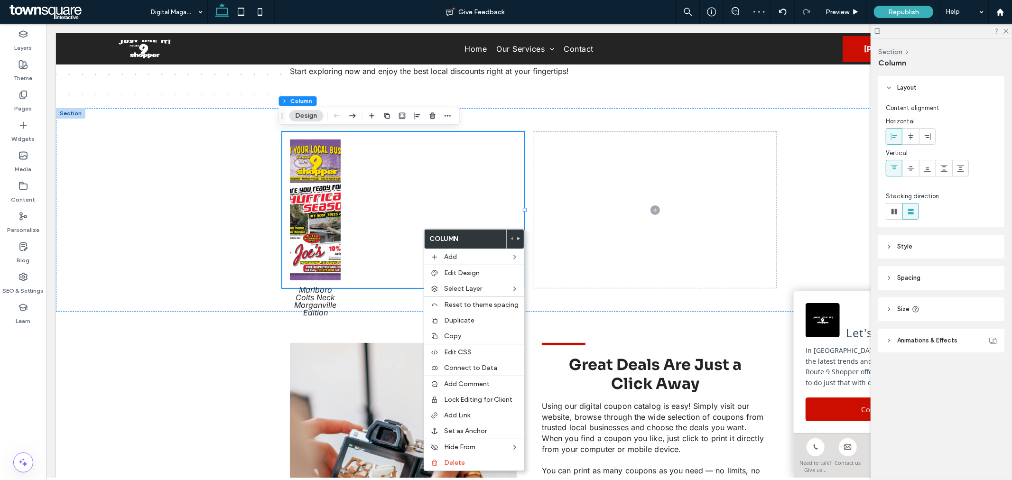
click at [930, 269] on header "Spacing" at bounding box center [941, 278] width 126 height 24
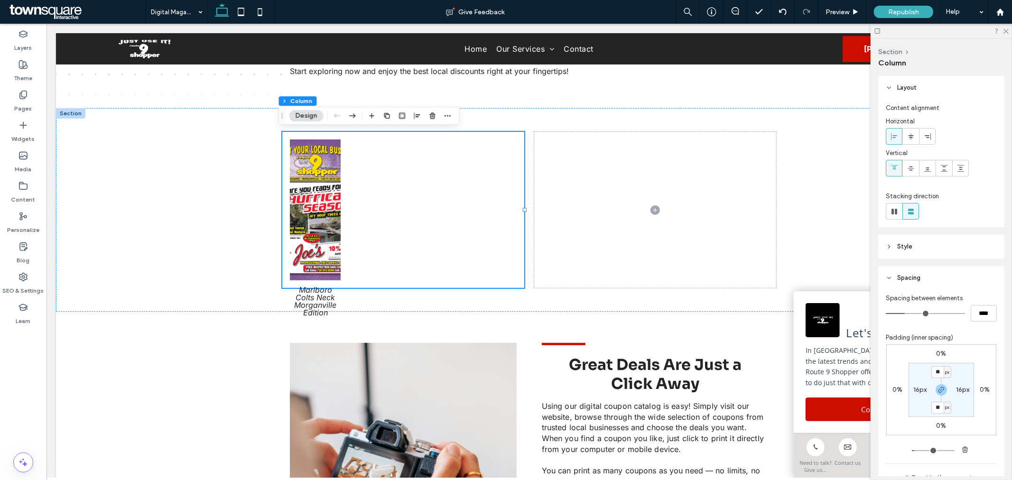
type input "**"
type input "****"
type input "**"
type input "****"
type input "**"
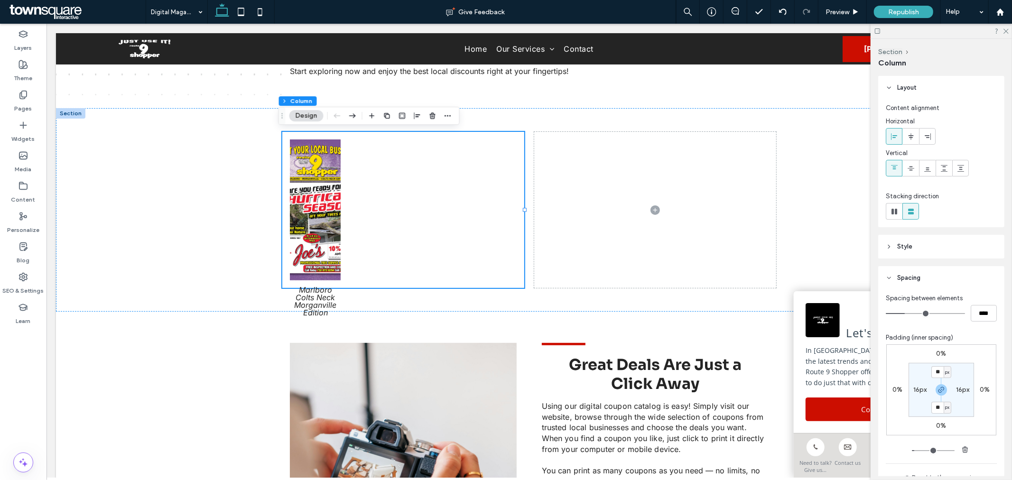
type input "****"
type input "**"
type input "****"
type input "*"
type input "***"
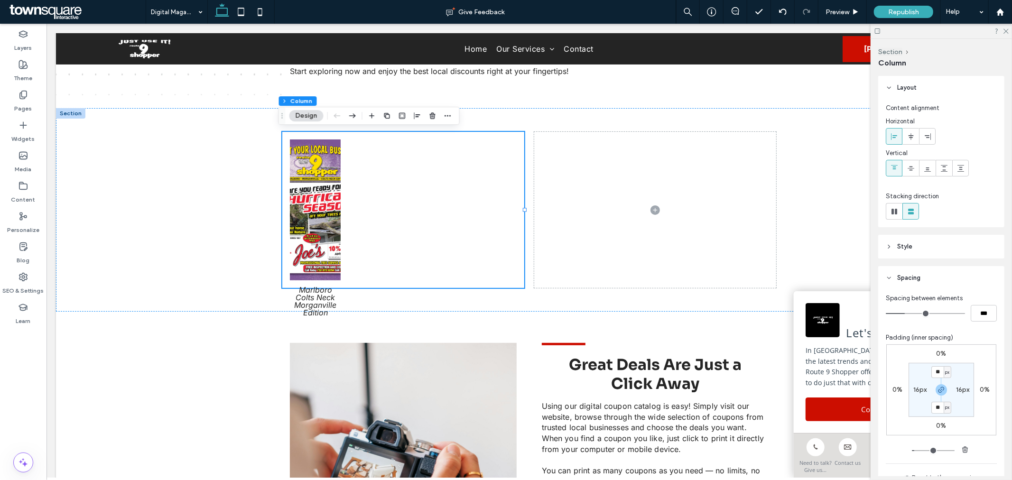
type input "*"
type input "***"
drag, startPoint x: 905, startPoint y: 316, endPoint x: 852, endPoint y: 317, distance: 53.1
type input "*"
click at [885, 314] on input "range" at bounding box center [924, 313] width 79 height 1
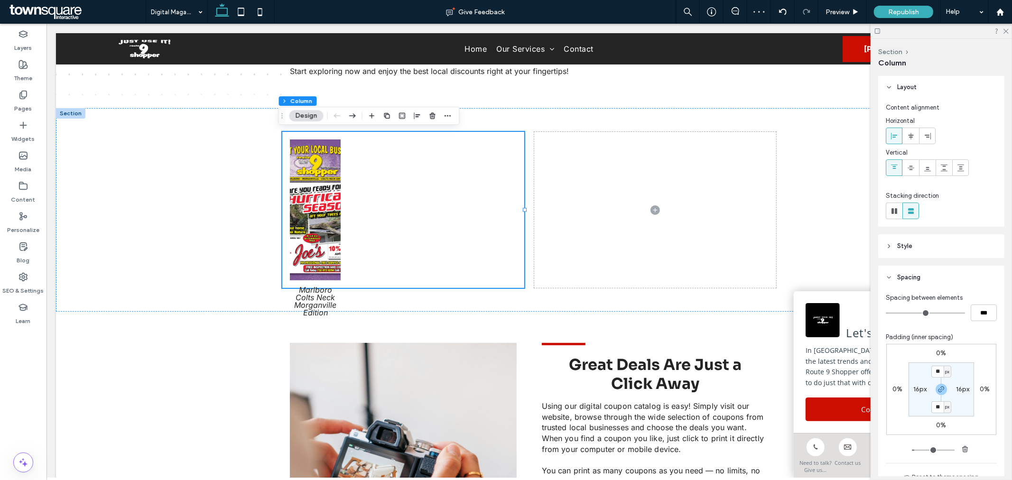
scroll to position [0, 0]
click at [895, 245] on header "Style" at bounding box center [941, 247] width 126 height 24
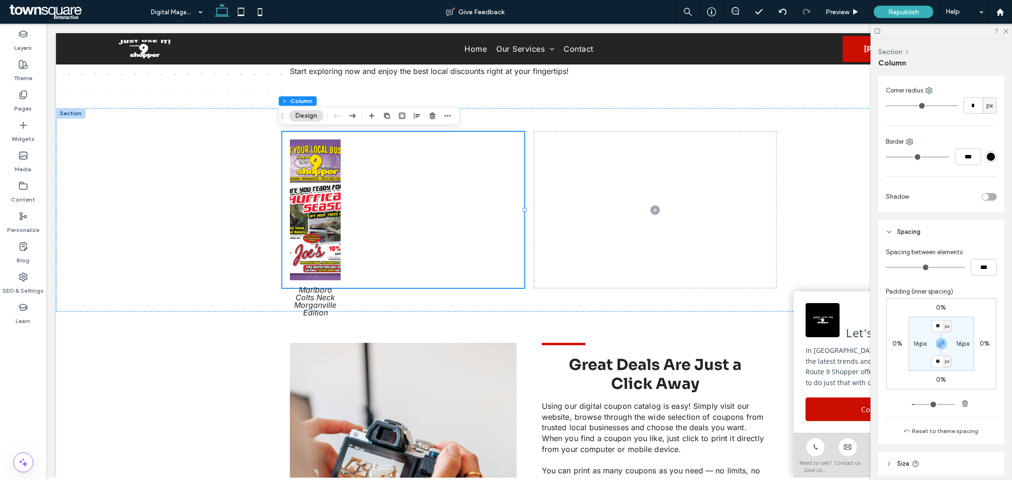
scroll to position [315, 0]
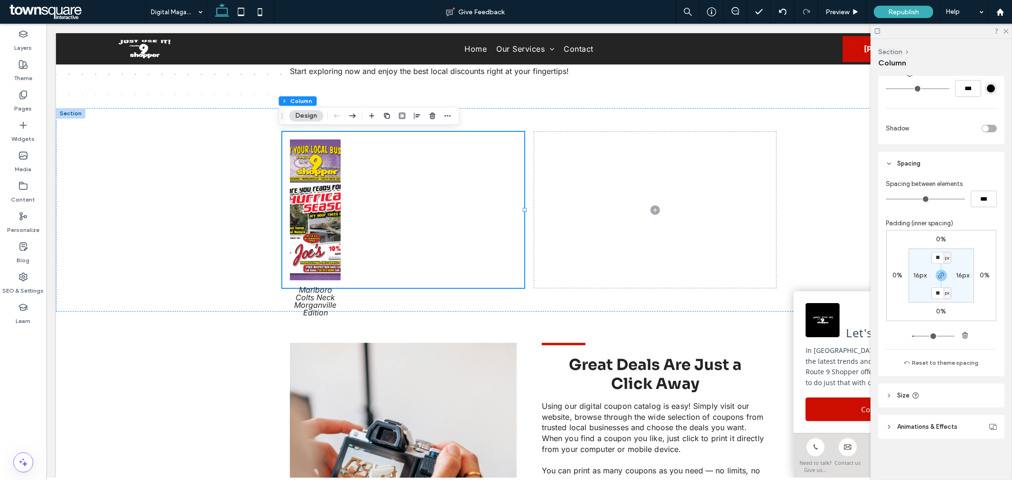
click at [960, 277] on label "16px" at bounding box center [962, 275] width 13 height 8
click at [394, 189] on div at bounding box center [403, 209] width 242 height 156
click at [329, 191] on img at bounding box center [314, 209] width 51 height 141
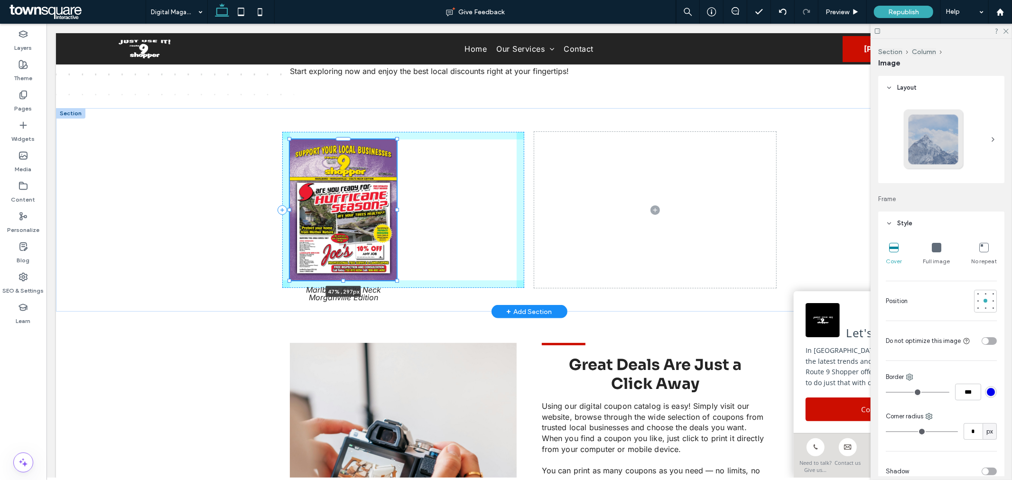
drag, startPoint x: 338, startPoint y: 210, endPoint x: 394, endPoint y: 210, distance: 56.0
click at [395, 210] on div at bounding box center [397, 210] width 4 height 4
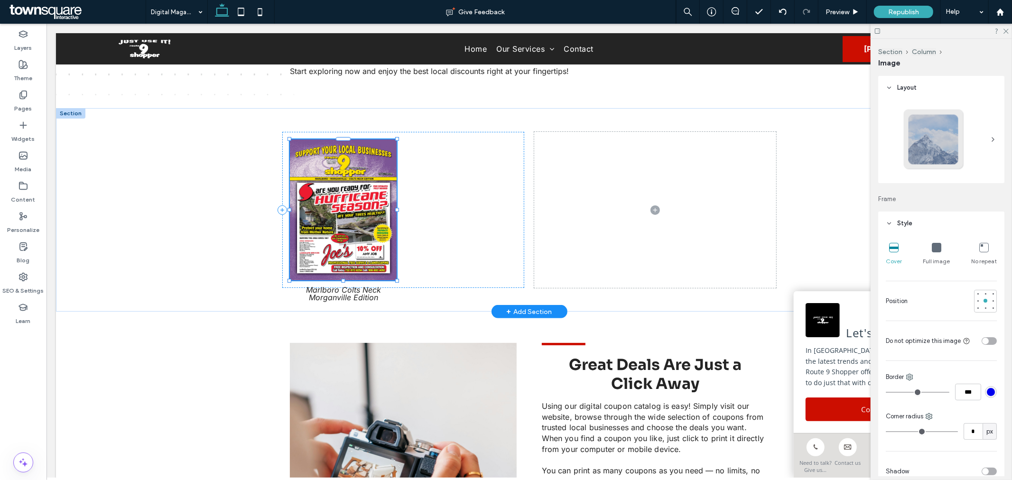
type input "**"
click at [774, 208] on icon at bounding box center [775, 209] width 9 height 9
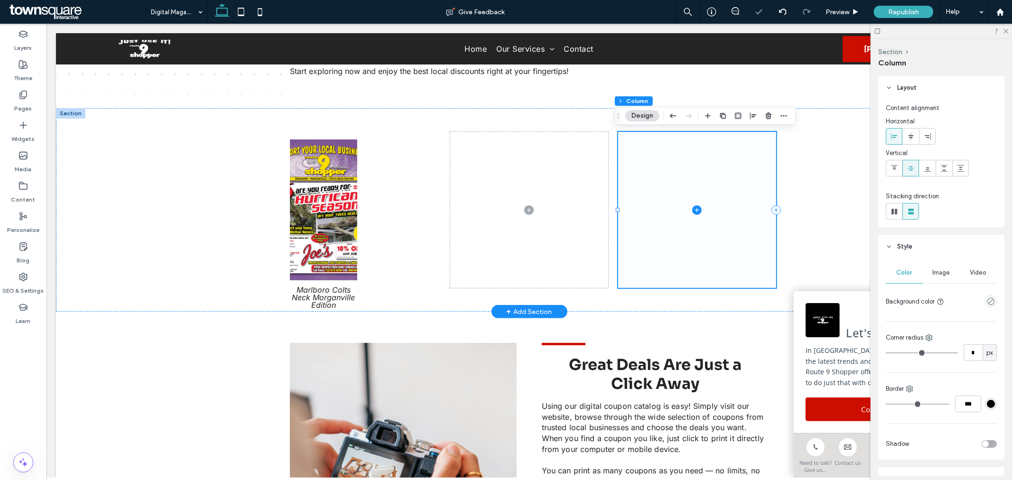
click at [775, 205] on span at bounding box center [775, 209] width 9 height 9
click at [771, 208] on icon at bounding box center [775, 209] width 9 height 9
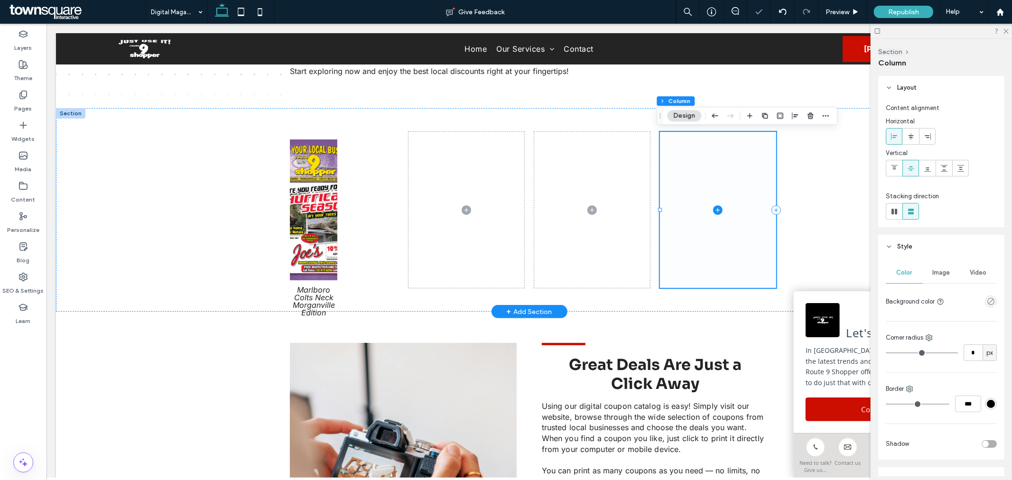
click at [771, 208] on icon at bounding box center [775, 209] width 9 height 9
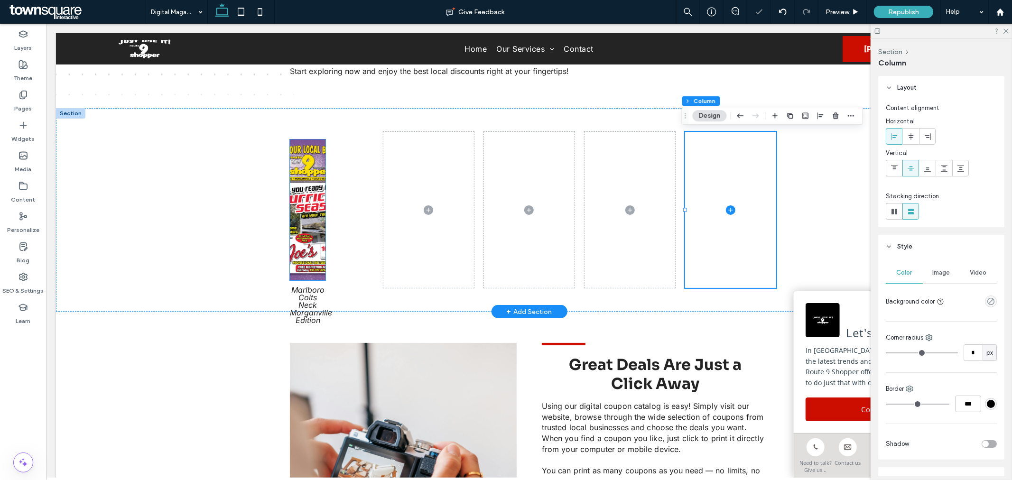
click at [312, 230] on img at bounding box center [307, 209] width 36 height 141
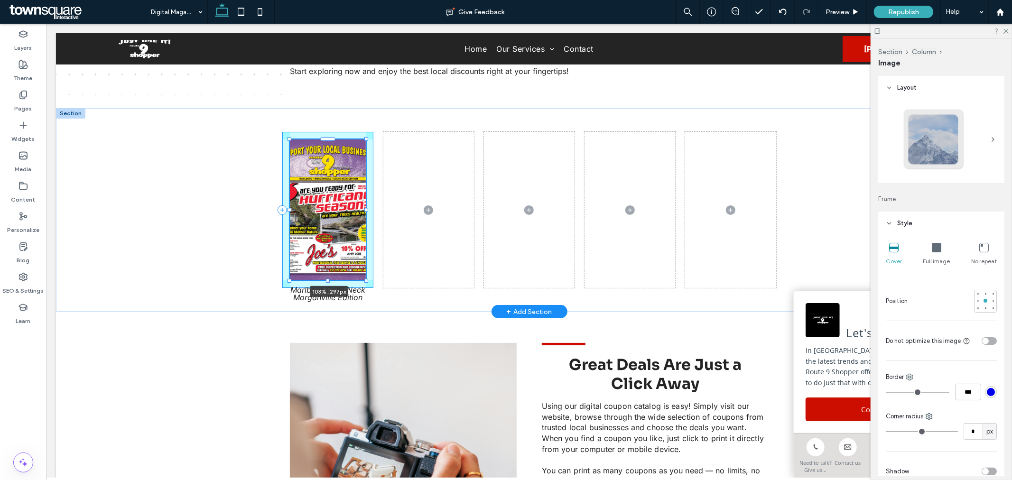
drag, startPoint x: 319, startPoint y: 207, endPoint x: 362, endPoint y: 207, distance: 42.7
click at [364, 208] on div at bounding box center [366, 210] width 4 height 4
type input "***"
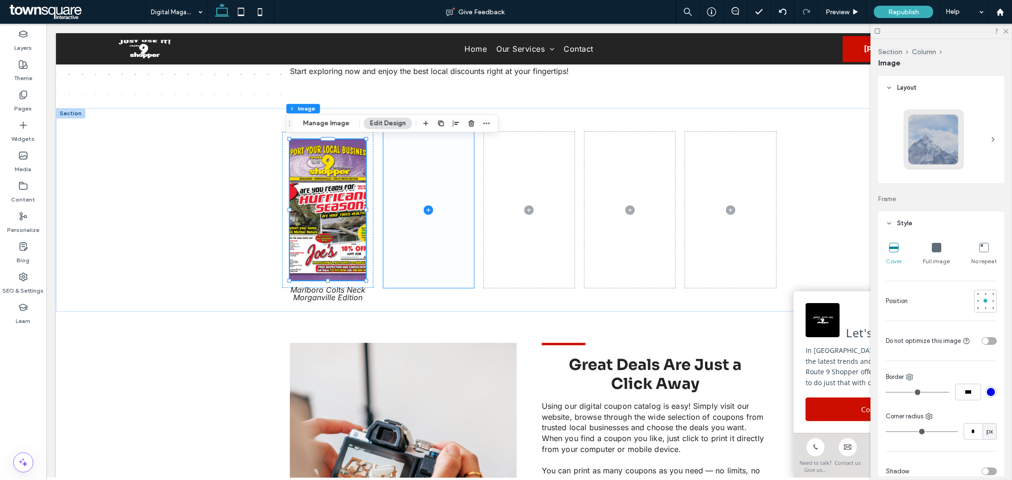
click at [424, 210] on icon at bounding box center [427, 209] width 9 height 9
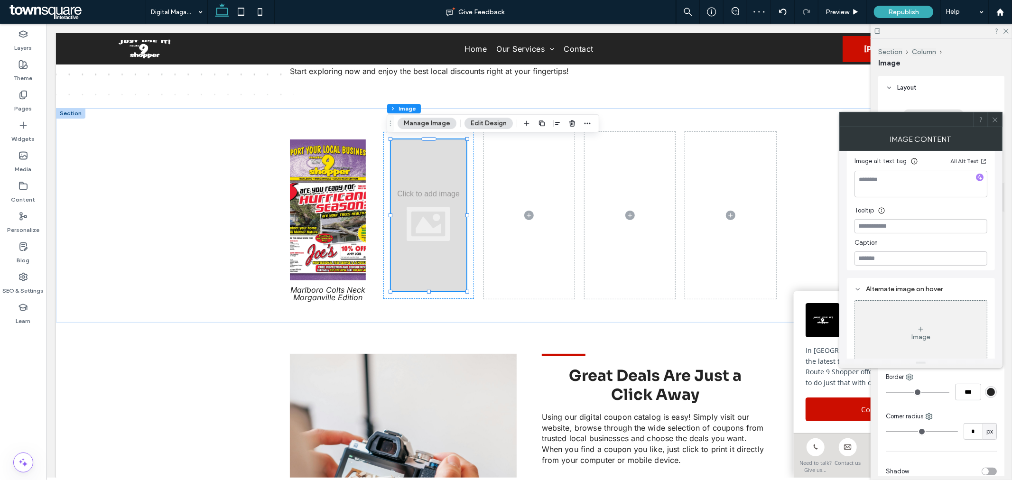
scroll to position [129, 0]
click at [926, 248] on input at bounding box center [920, 247] width 133 height 14
paste input "**********"
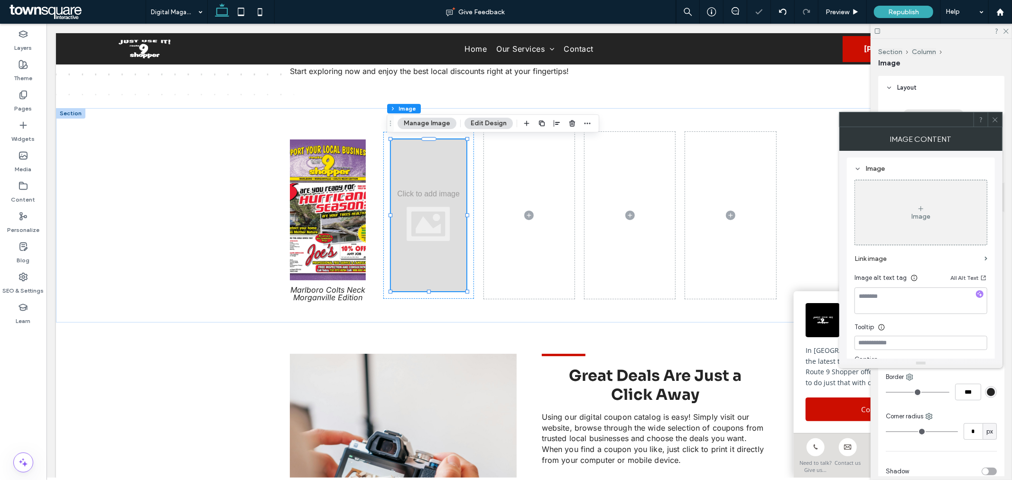
scroll to position [0, 0]
type input "**********"
click at [902, 223] on div "Image" at bounding box center [921, 213] width 132 height 63
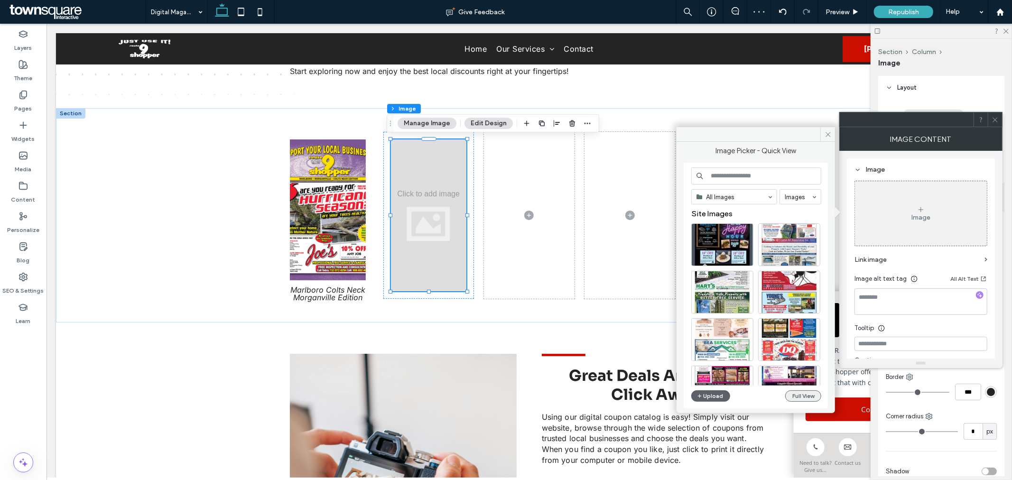
click at [797, 396] on button "Full View" at bounding box center [803, 395] width 36 height 11
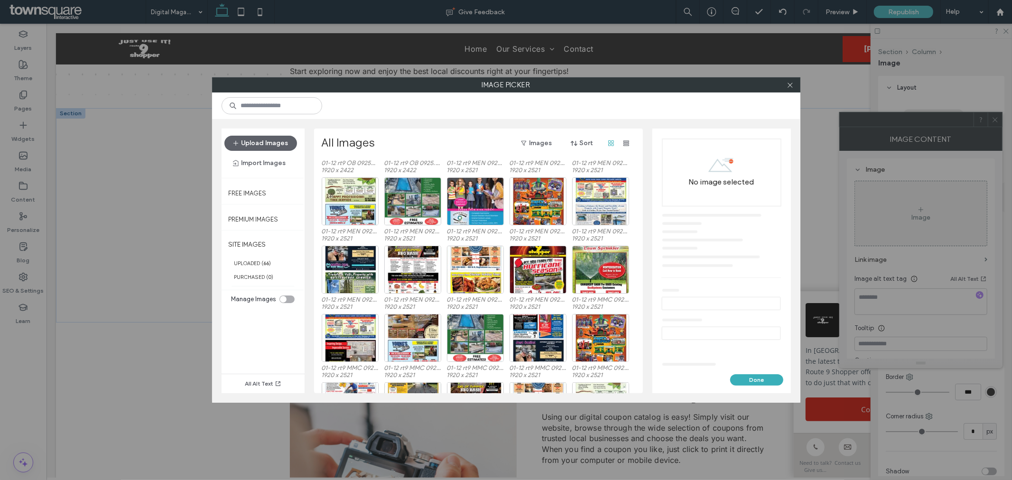
scroll to position [478, 0]
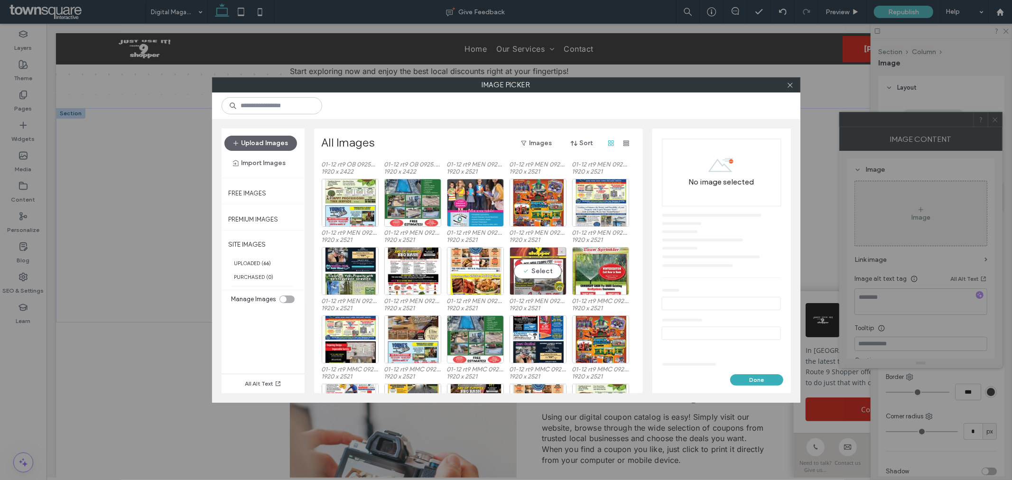
click at [535, 268] on div "Select" at bounding box center [537, 271] width 57 height 48
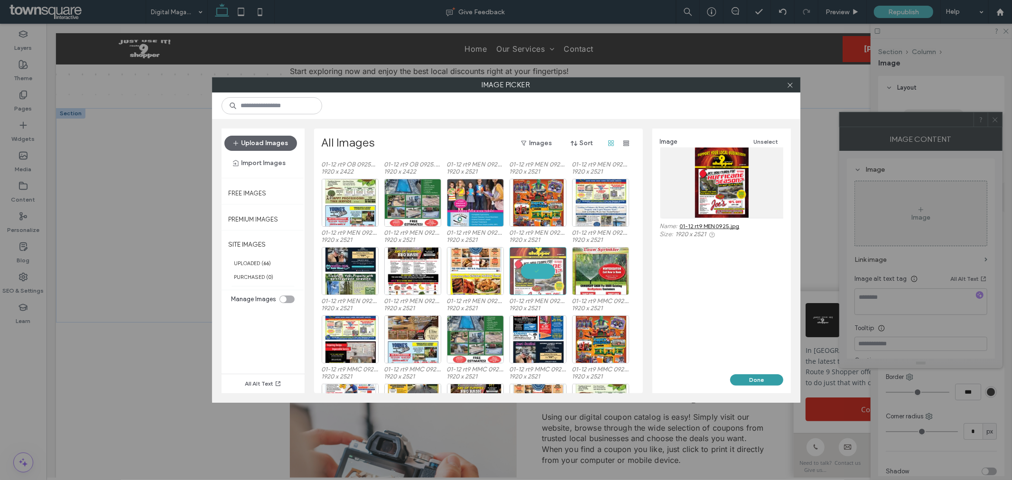
click at [765, 381] on button "Done" at bounding box center [756, 379] width 53 height 11
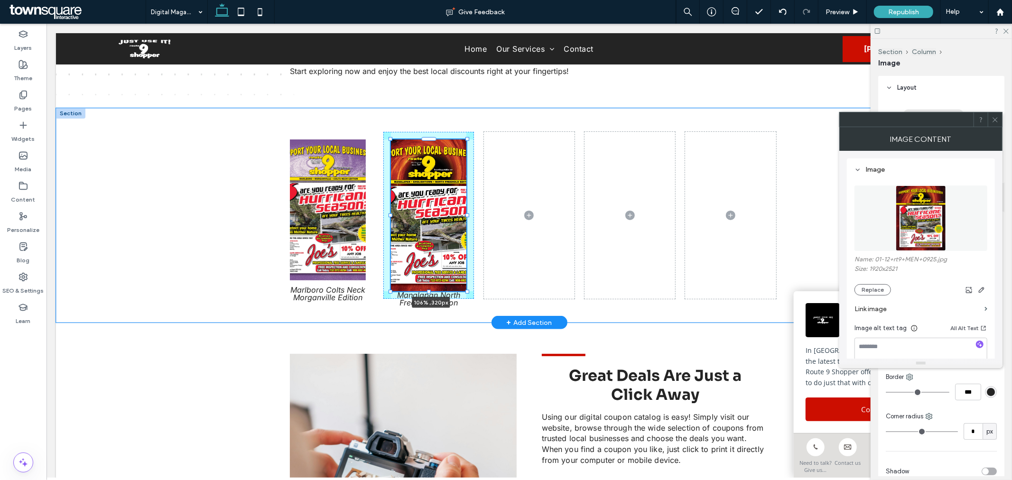
click at [465, 214] on div at bounding box center [467, 215] width 4 height 4
drag, startPoint x: 463, startPoint y: 214, endPoint x: 467, endPoint y: 235, distance: 20.7
click at [470, 237] on div "109% , 320px" at bounding box center [528, 215] width 569 height 214
drag, startPoint x: 462, startPoint y: 214, endPoint x: 475, endPoint y: 213, distance: 12.8
click at [475, 213] on div "116% , 320px" at bounding box center [528, 215] width 569 height 214
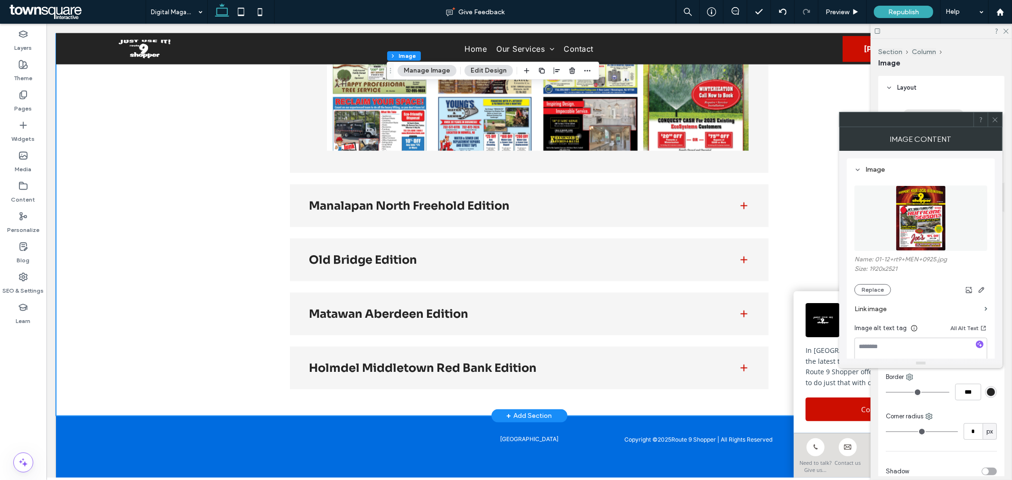
scroll to position [1072, 0]
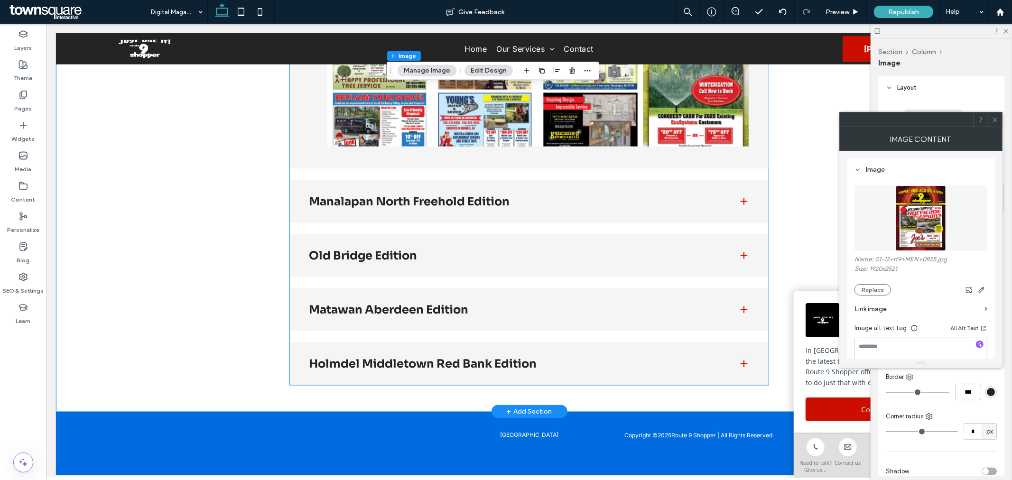
click at [433, 249] on h3 "Old Bridge Edition" at bounding box center [515, 254] width 414 height 11
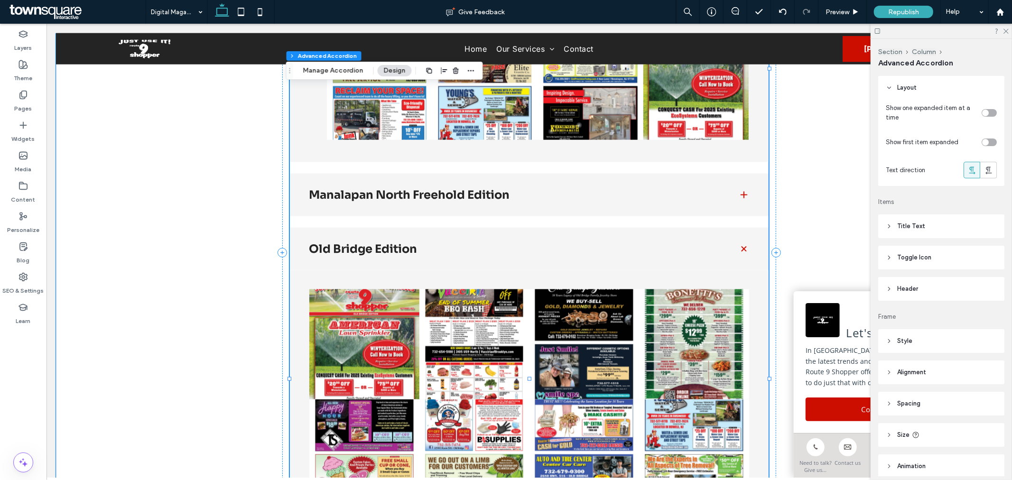
type input "**"
type input "****"
type input "*"
type input "**"
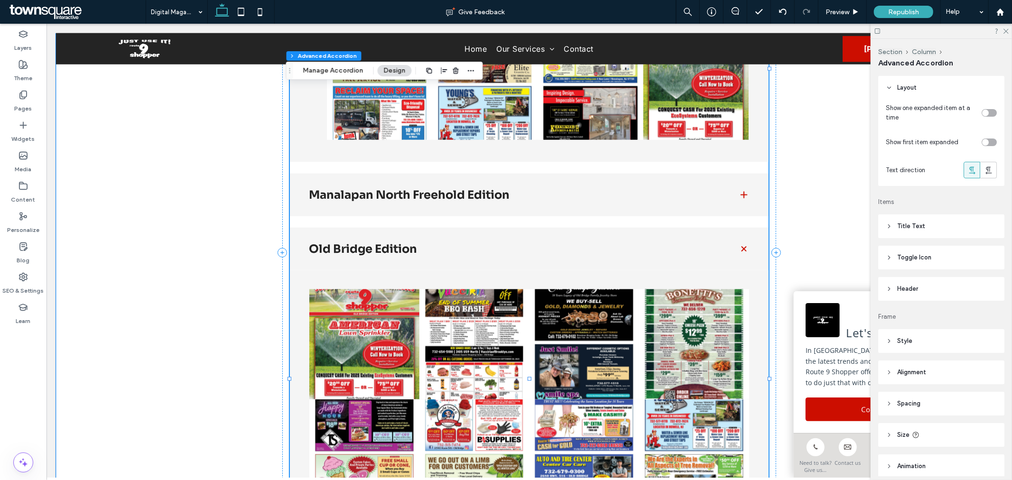
type input "****"
click at [463, 195] on h3 "Manalapan North Freehold Edition" at bounding box center [515, 194] width 414 height 11
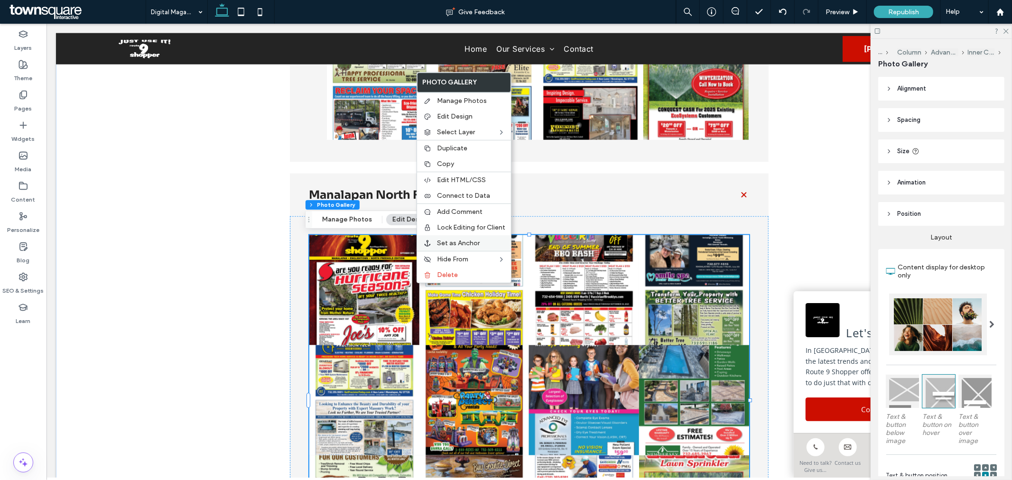
click at [473, 243] on span "Set as Anchor" at bounding box center [458, 243] width 43 height 8
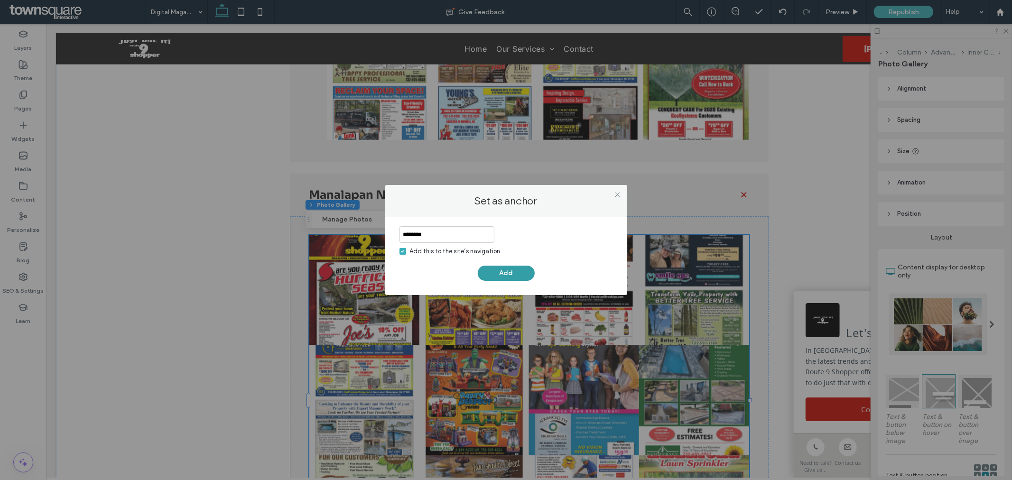
type input "********"
click at [513, 274] on button "Add" at bounding box center [506, 273] width 57 height 15
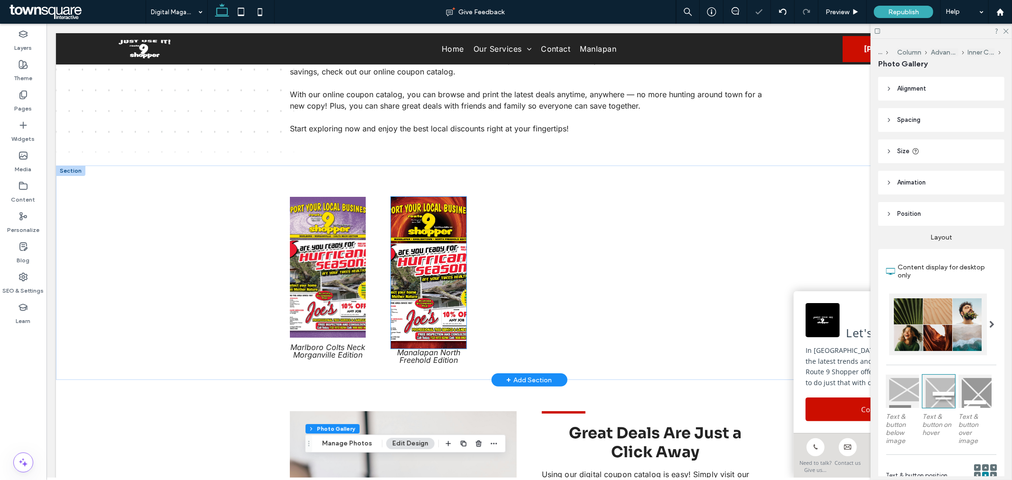
scroll to position [144, 0]
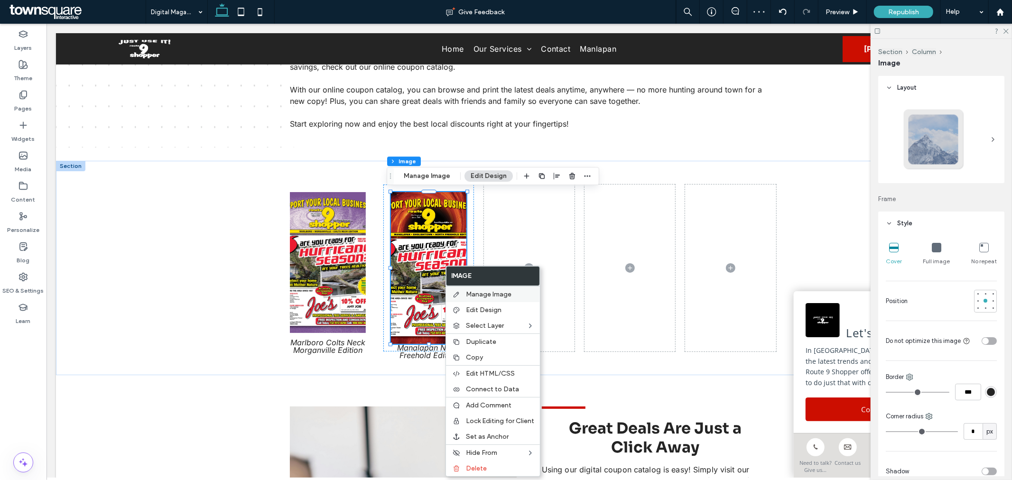
click at [510, 293] on span "Manage Image" at bounding box center [489, 294] width 46 height 8
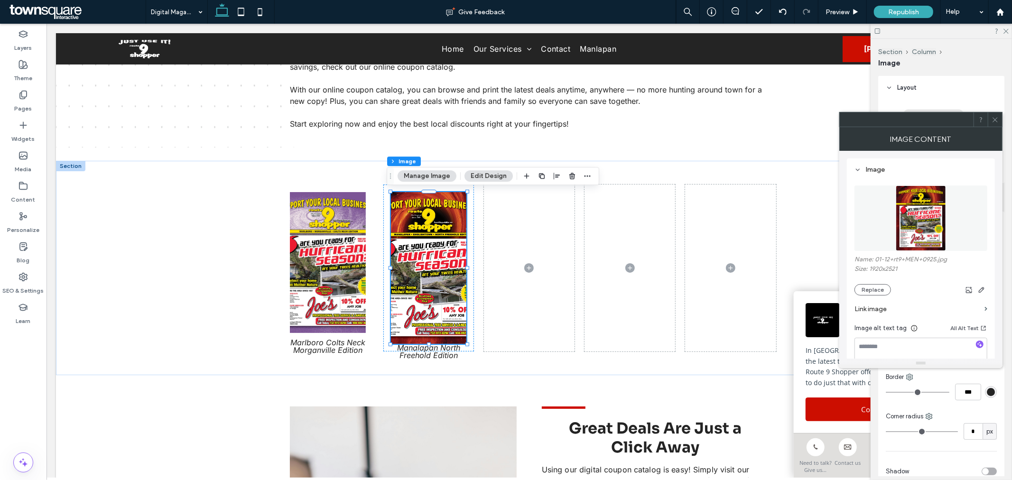
scroll to position [53, 0]
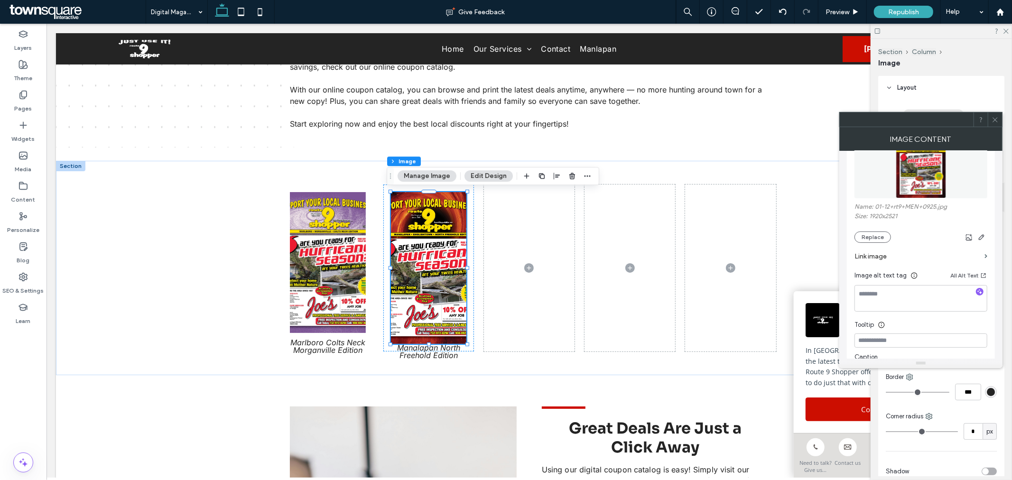
click at [971, 262] on label "Link image" at bounding box center [917, 257] width 126 height 18
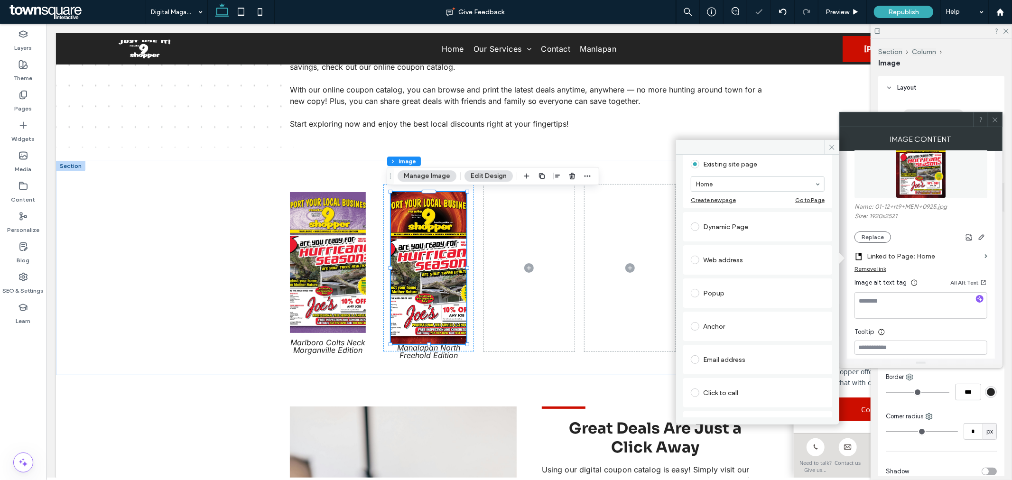
scroll to position [94, 0]
click at [744, 283] on div "Anchor" at bounding box center [758, 286] width 134 height 15
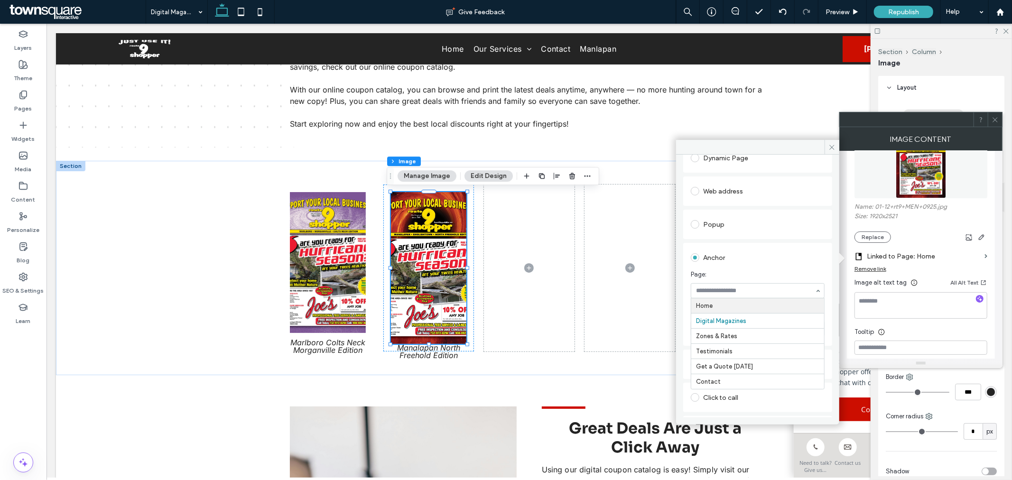
click at [833, 315] on div "Link image Links Audit Tool Take Me There Existing site page Home Create new pa…" at bounding box center [757, 286] width 163 height 263
click at [837, 145] on span at bounding box center [831, 147] width 15 height 14
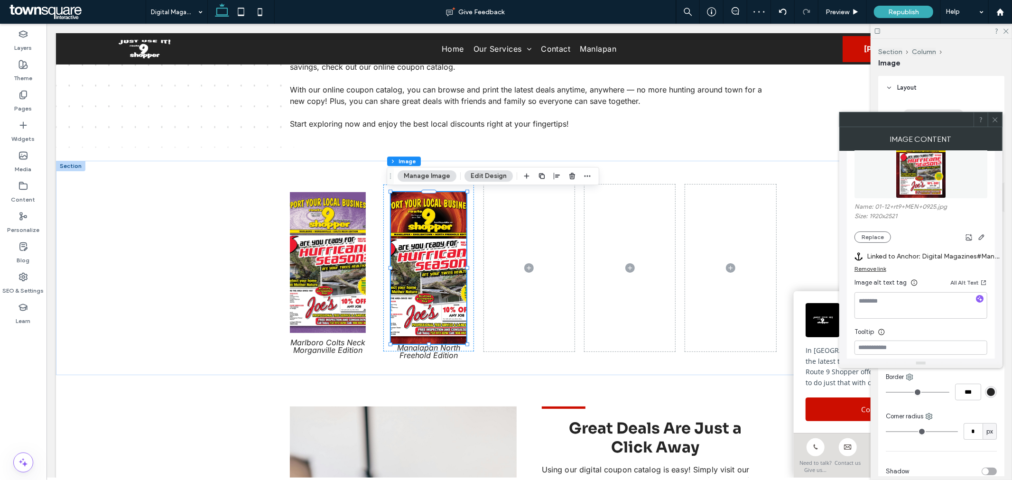
click at [997, 117] on icon at bounding box center [994, 119] width 7 height 7
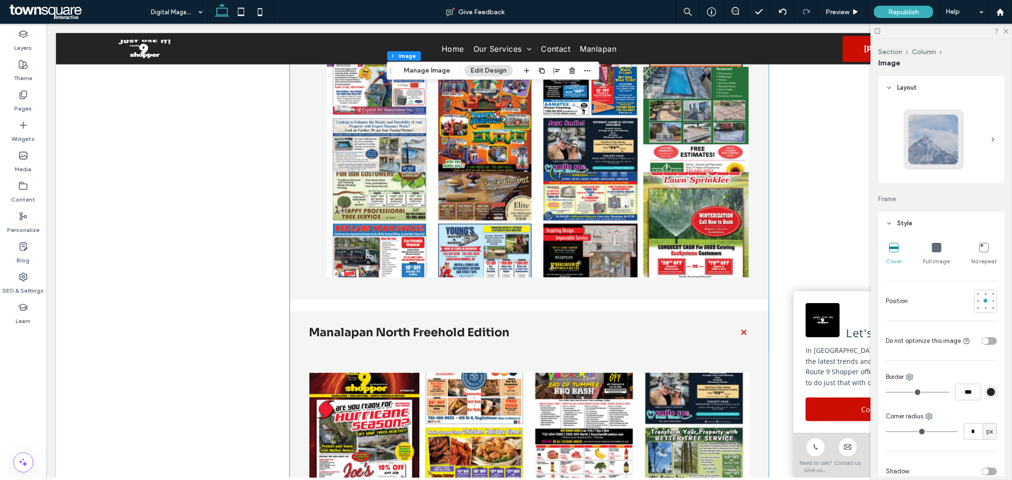
scroll to position [1355, 0]
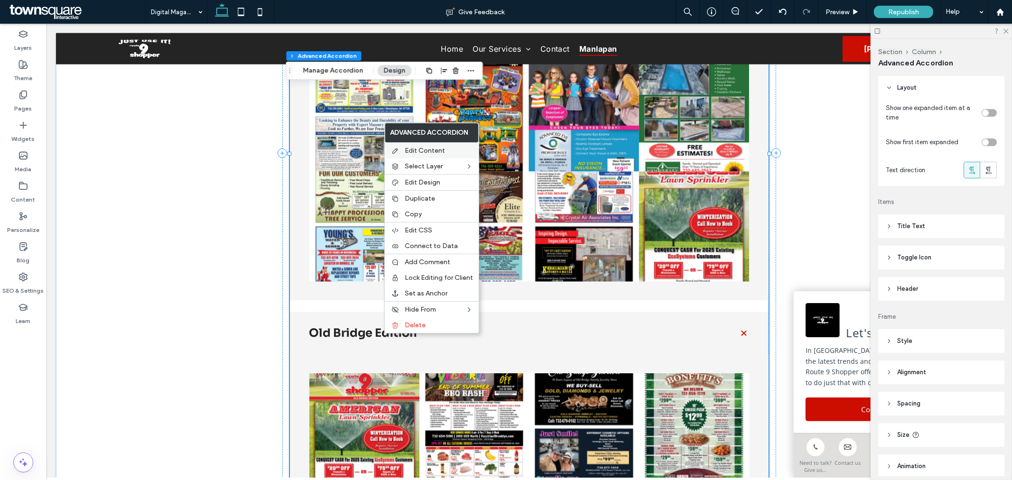
click at [430, 150] on span "Edit Content" at bounding box center [425, 151] width 40 height 8
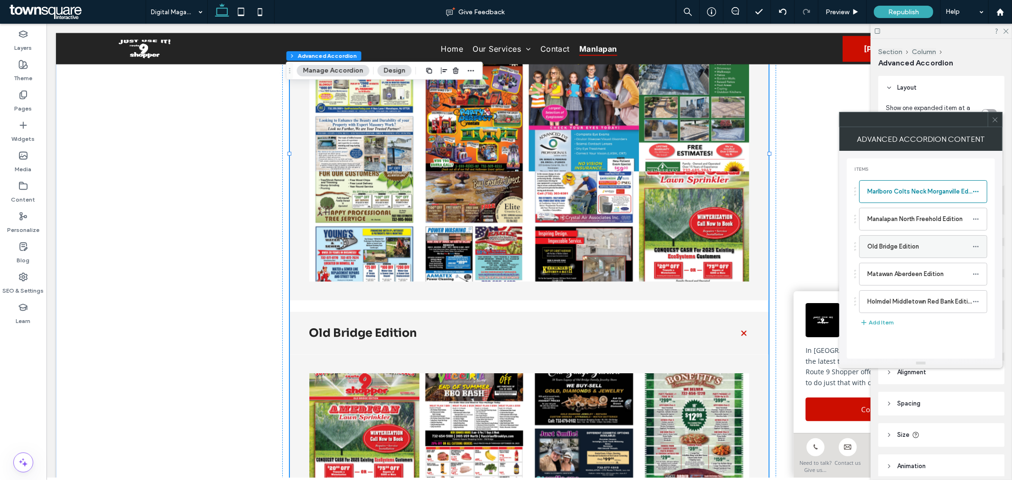
click at [976, 247] on use at bounding box center [975, 246] width 5 height 1
click at [933, 255] on label "Rename" at bounding box center [930, 251] width 49 height 8
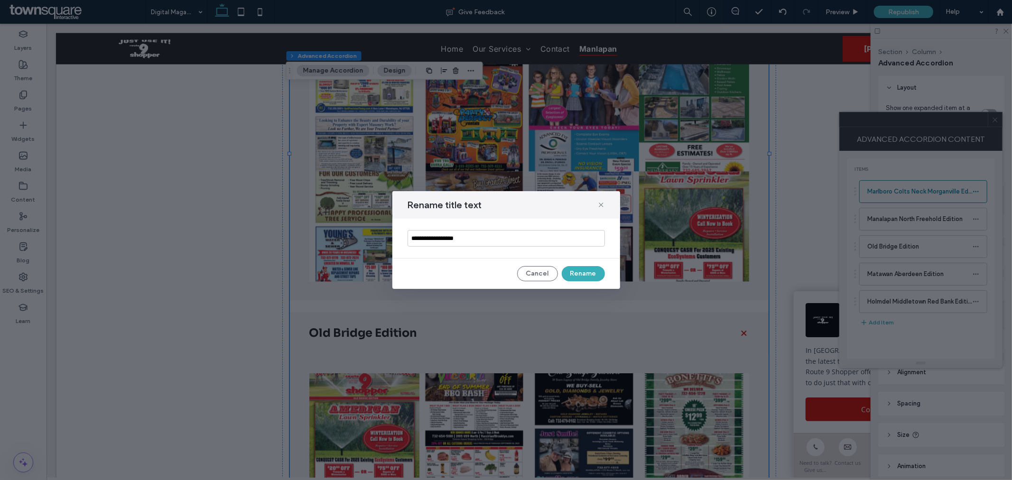
drag, startPoint x: 540, startPoint y: 240, endPoint x: 320, endPoint y: 243, distance: 219.6
click at [320, 243] on div "**********" at bounding box center [506, 240] width 1012 height 480
click at [532, 271] on button "Cancel" at bounding box center [537, 273] width 41 height 15
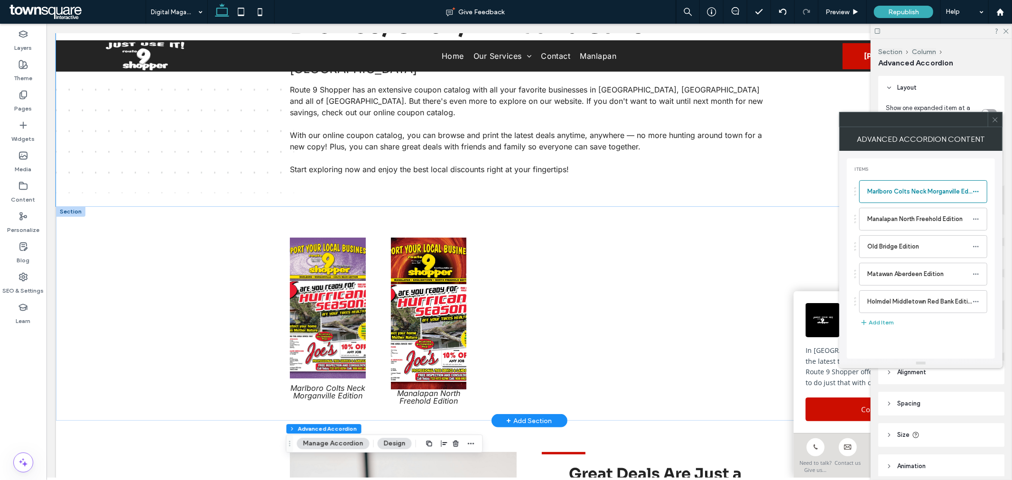
scroll to position [196, 0]
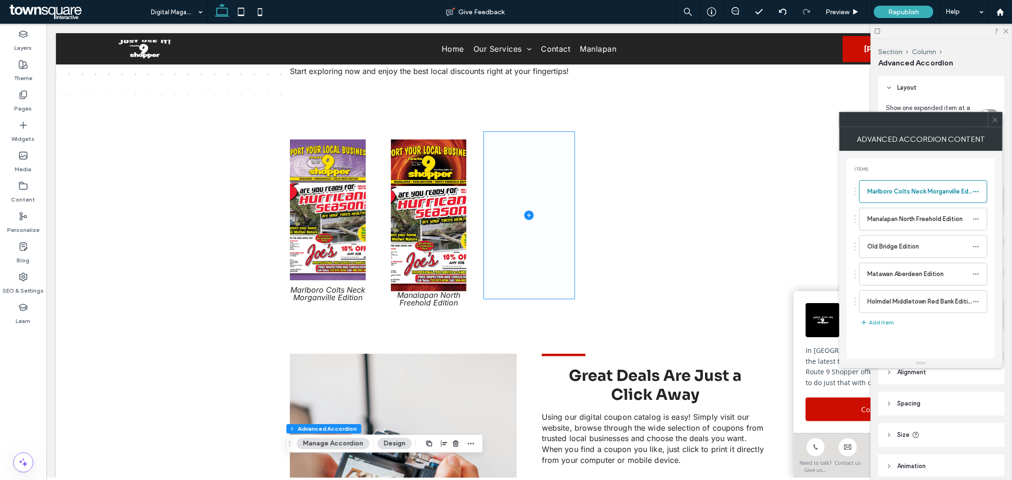
click at [535, 257] on span at bounding box center [528, 214] width 91 height 167
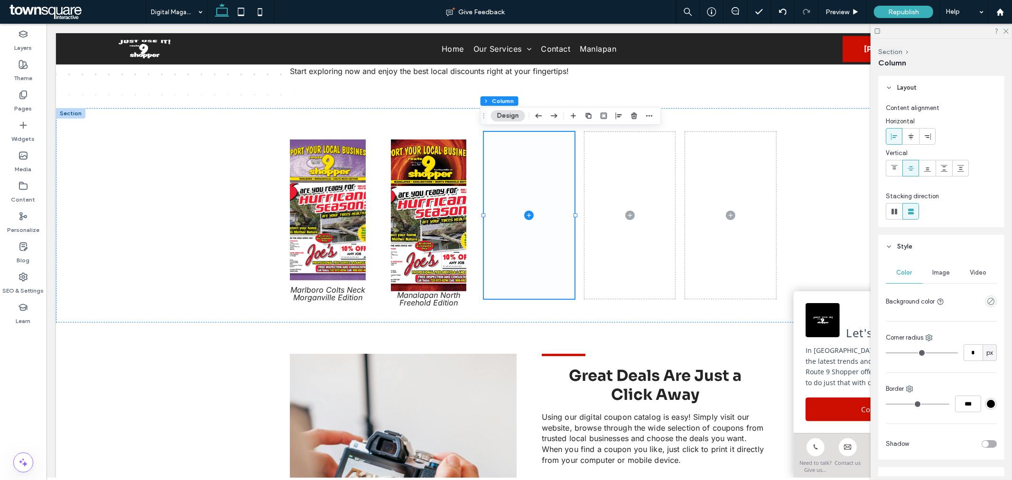
click at [524, 215] on icon at bounding box center [528, 214] width 9 height 9
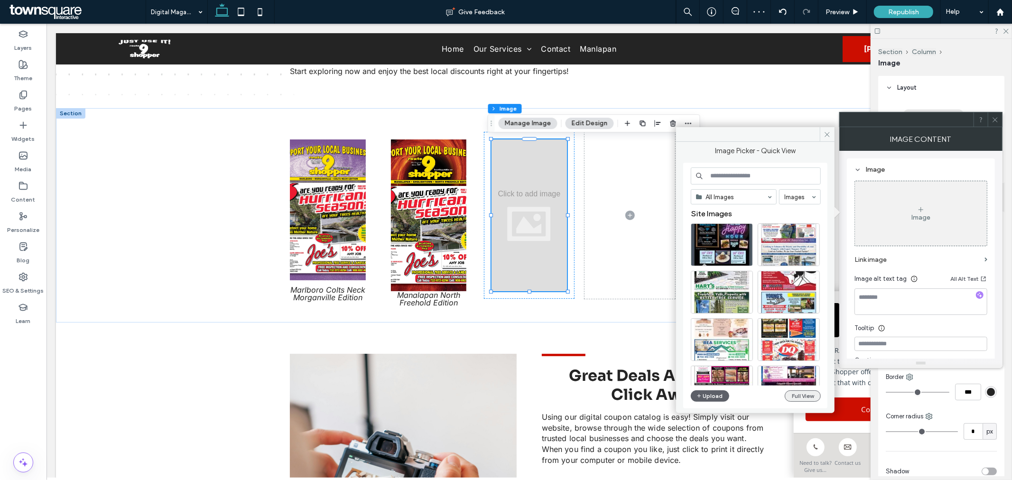
click at [812, 399] on button "Full View" at bounding box center [802, 395] width 36 height 11
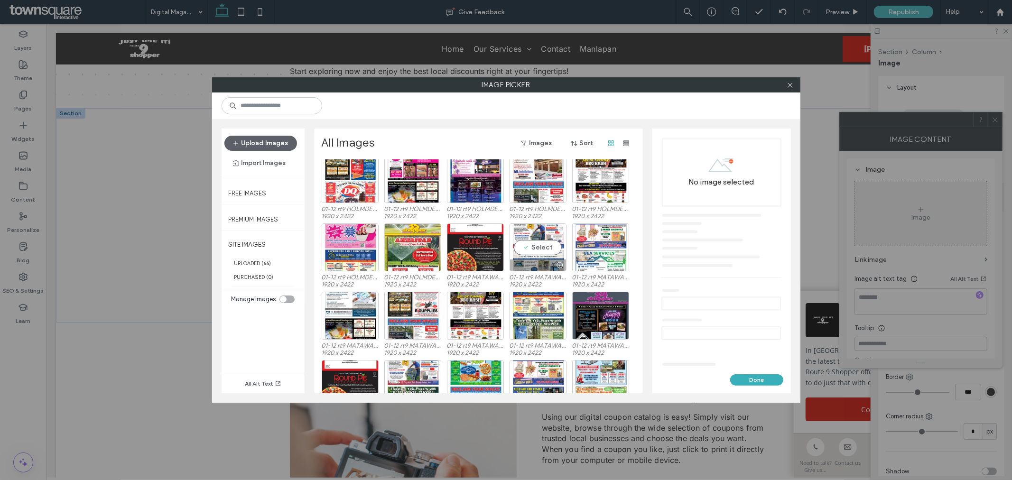
scroll to position [322, 0]
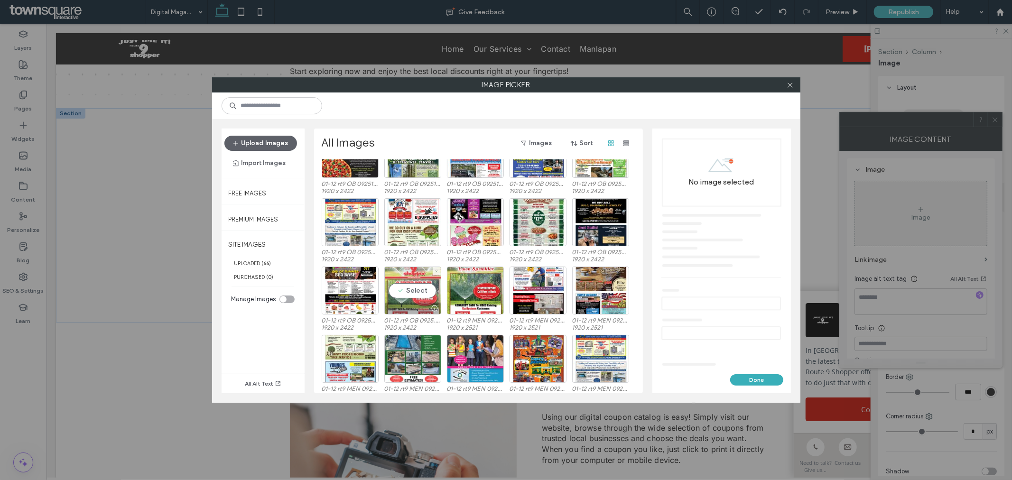
click at [414, 287] on div "Select" at bounding box center [412, 291] width 57 height 48
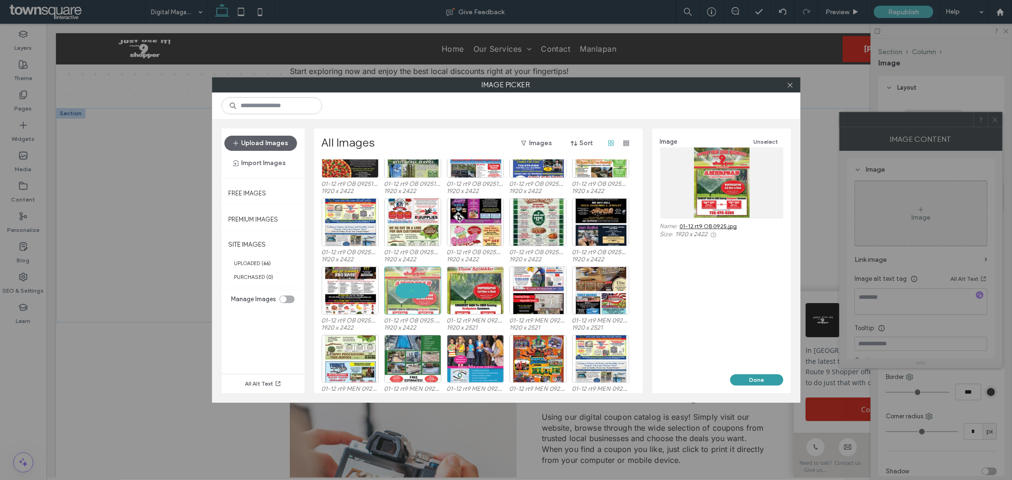
click at [761, 379] on button "Done" at bounding box center [756, 379] width 53 height 11
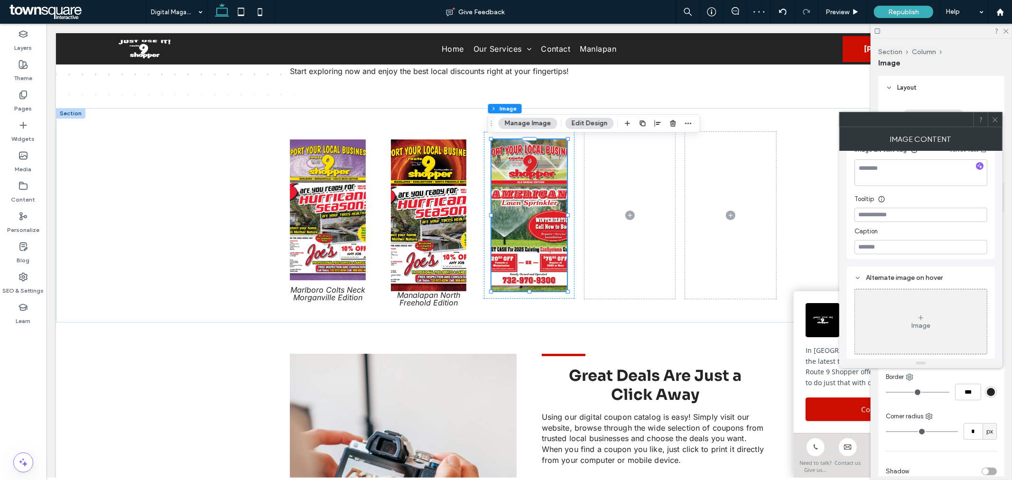
scroll to position [179, 0]
click at [899, 242] on input at bounding box center [920, 246] width 133 height 14
paste input "**********"
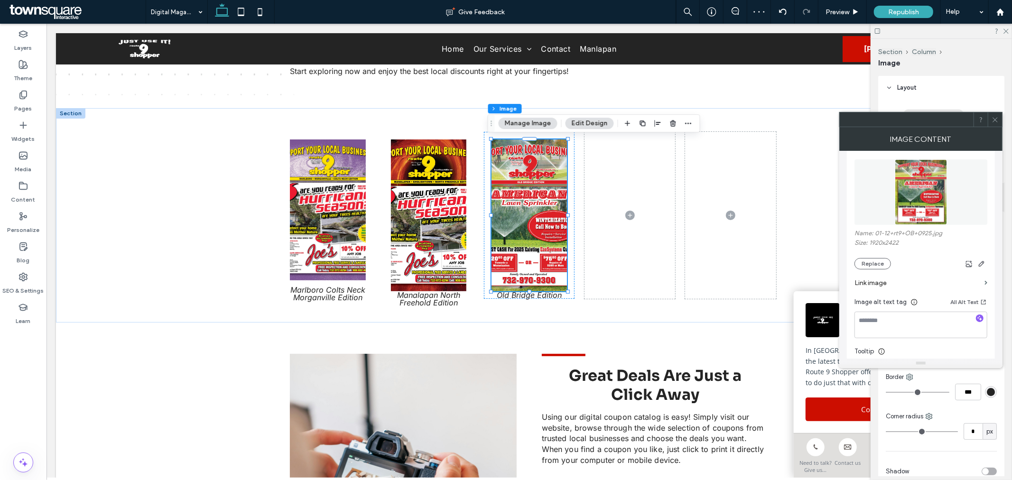
scroll to position [21, 0]
type input "**********"
click at [942, 283] on label "Link image" at bounding box center [917, 288] width 126 height 18
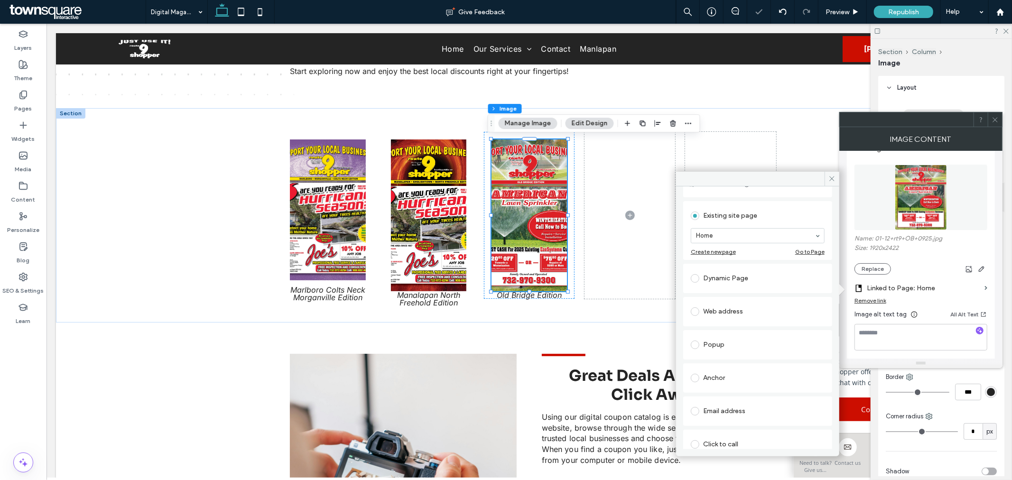
scroll to position [94, 0]
click at [724, 319] on div "Anchor" at bounding box center [758, 318] width 134 height 15
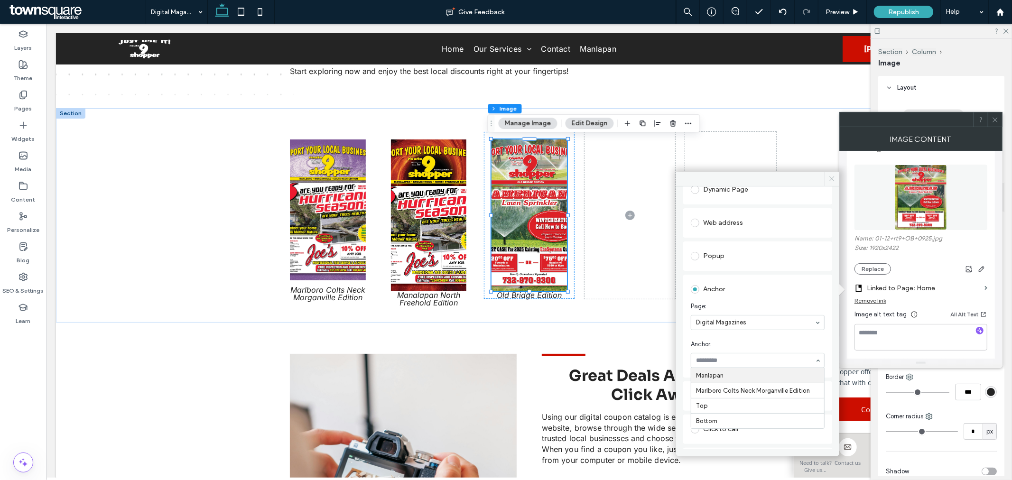
click at [832, 177] on icon at bounding box center [831, 178] width 7 height 7
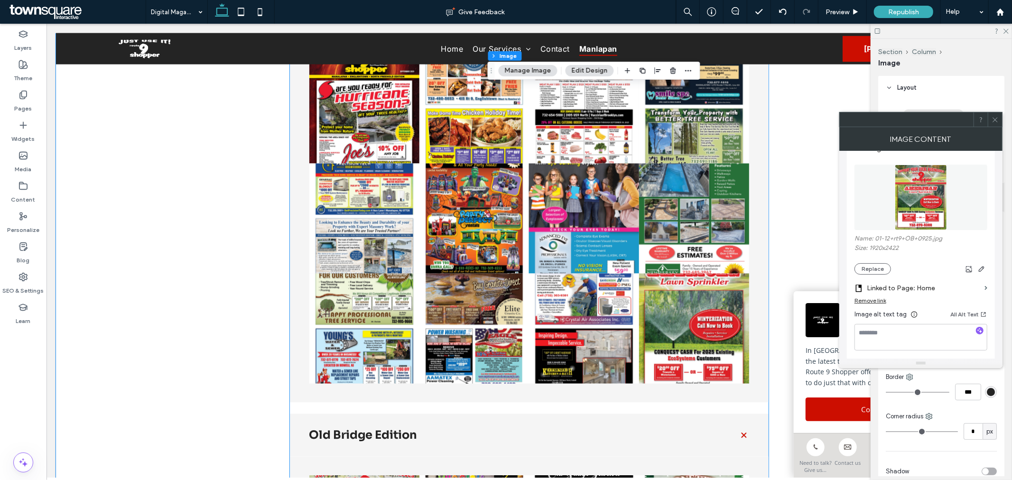
scroll to position [1514, 0]
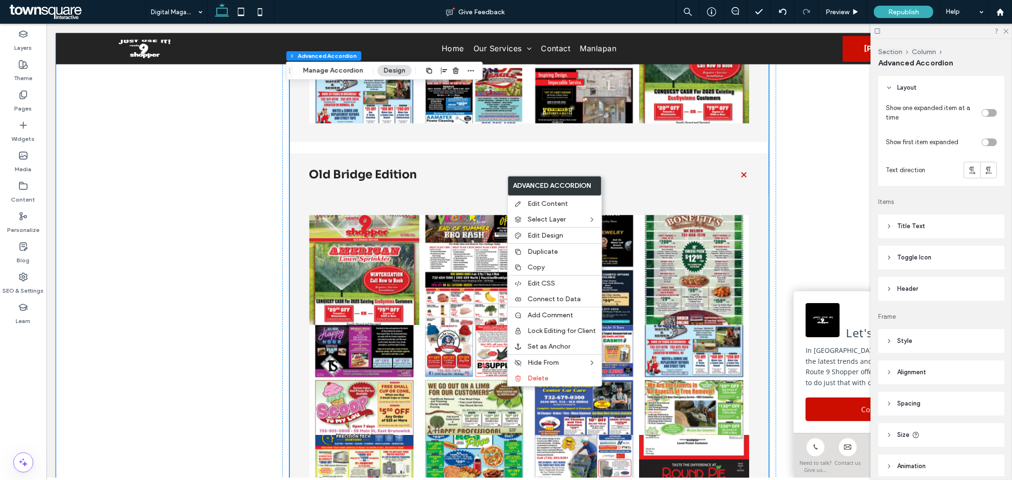
type input "***"
type input "**"
type input "****"
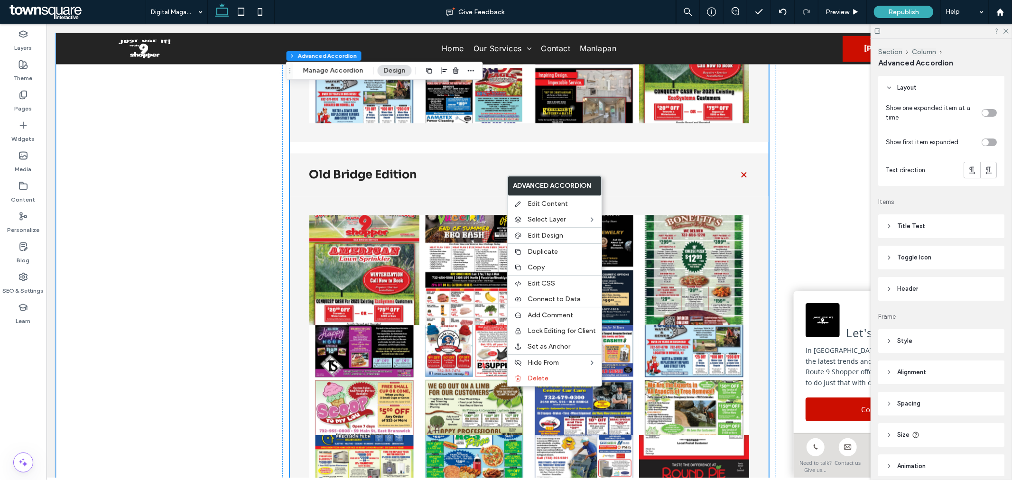
type input "*"
type input "**"
type input "****"
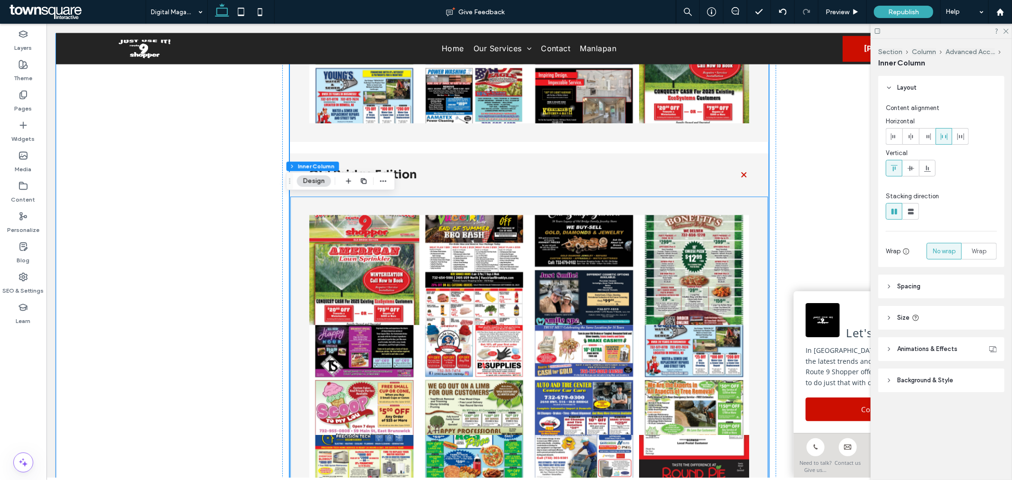
type input "**"
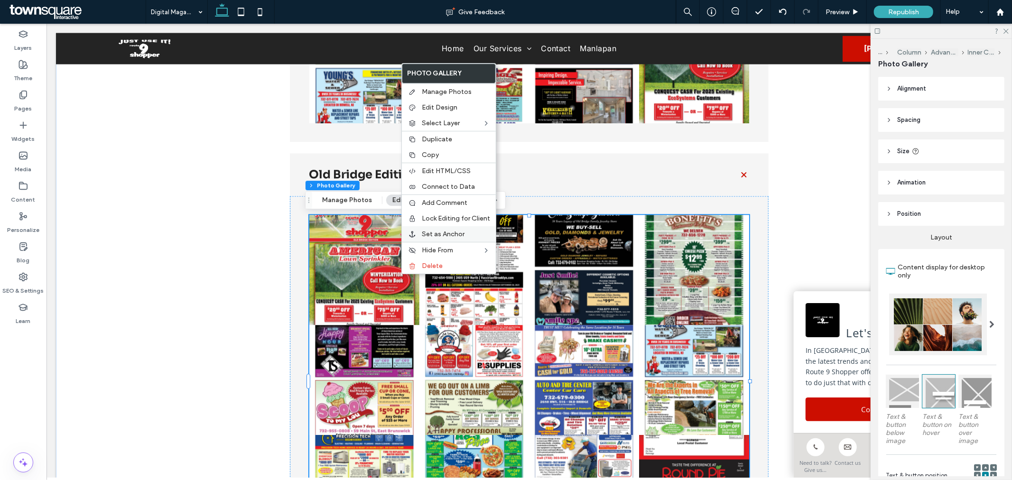
click at [459, 233] on span "Set as Anchor" at bounding box center [443, 234] width 43 height 8
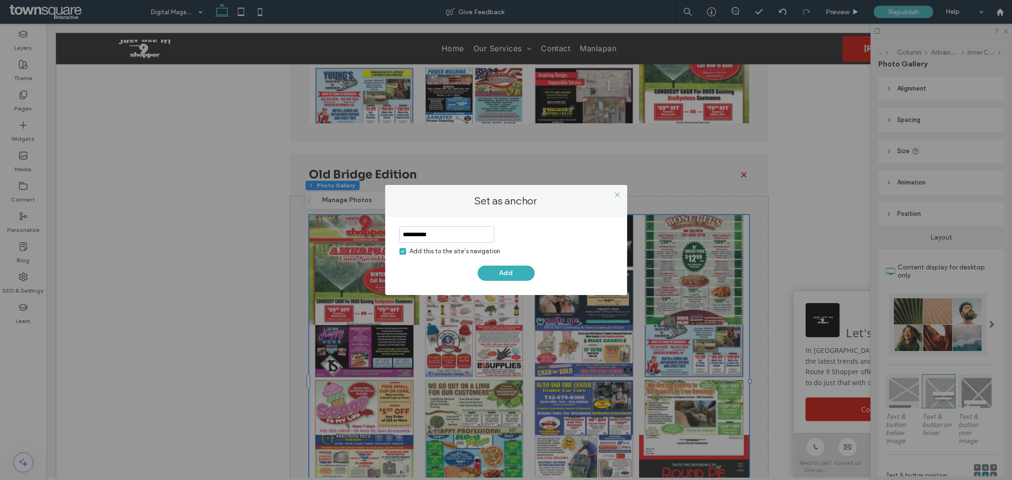
type input "**********"
click at [479, 254] on div "Add this to the site’s navigation" at bounding box center [455, 251] width 91 height 9
click at [517, 273] on button "Add" at bounding box center [506, 273] width 57 height 15
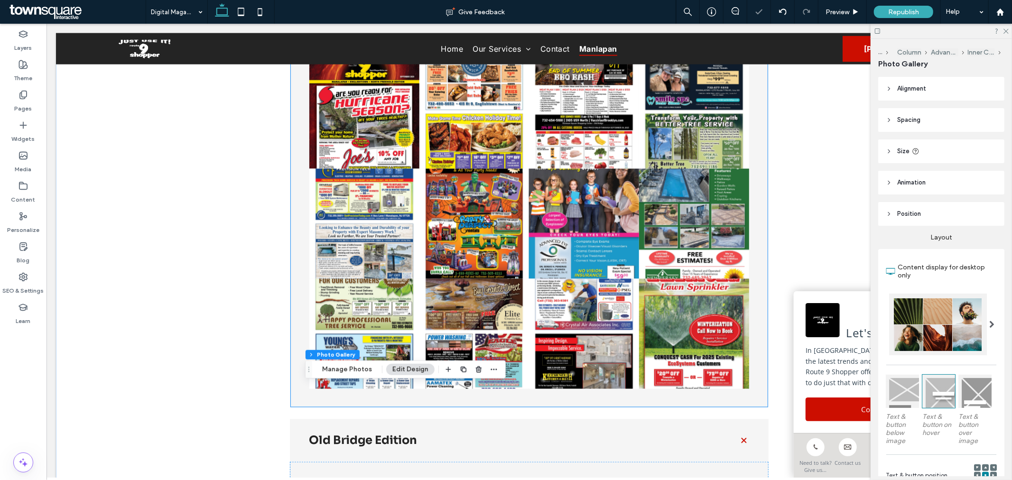
scroll to position [1197, 0]
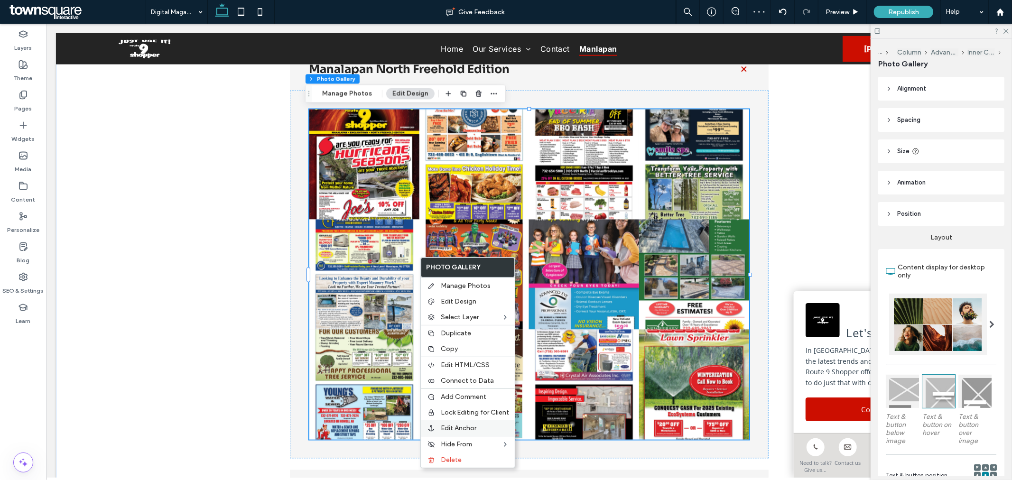
click at [461, 427] on span "Edit Anchor" at bounding box center [459, 428] width 36 height 8
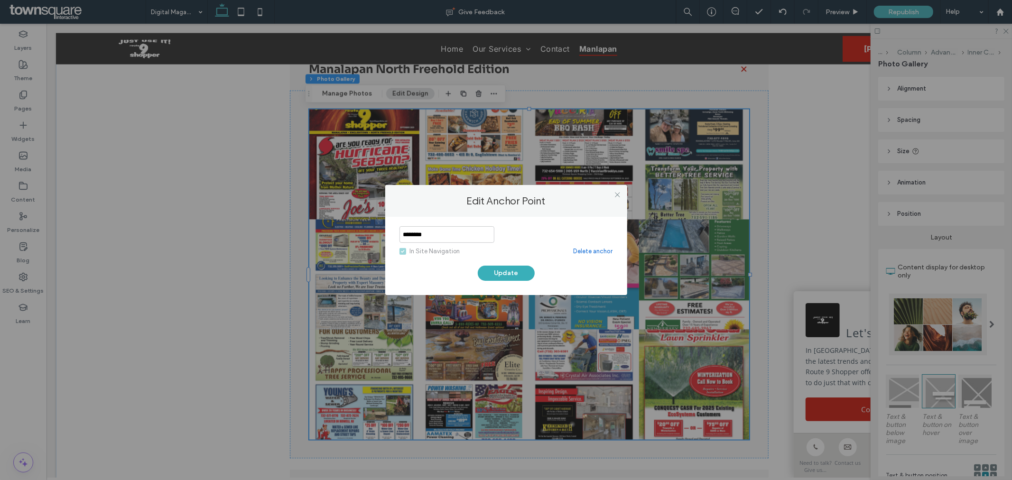
click at [434, 251] on div "In Site Navigation" at bounding box center [435, 251] width 50 height 9
click at [604, 248] on link "Delete anchor" at bounding box center [592, 251] width 39 height 9
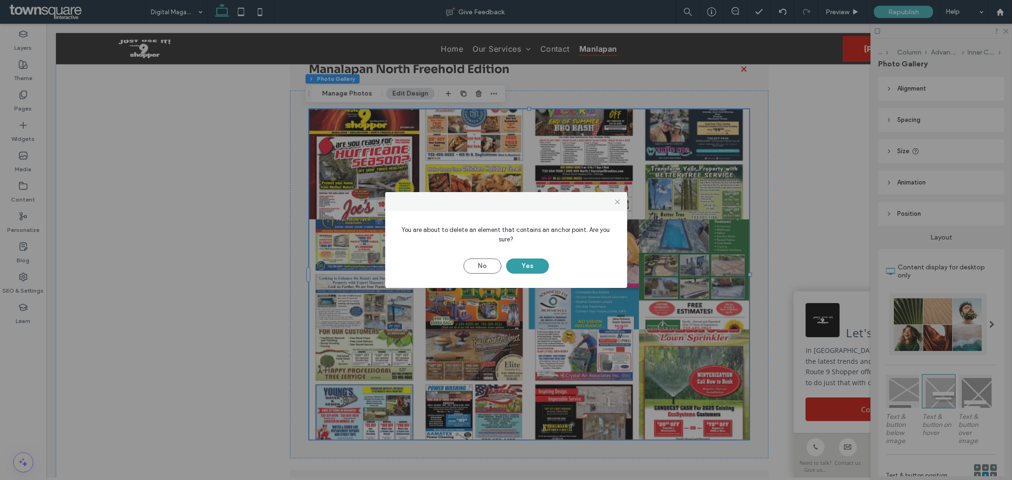
click at [535, 267] on button "Yes" at bounding box center [527, 265] width 43 height 15
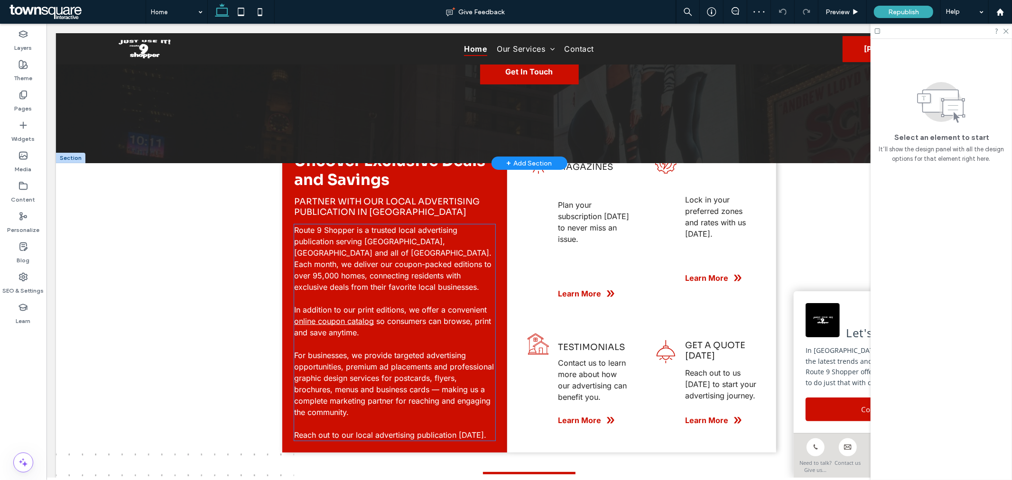
scroll to position [69, 0]
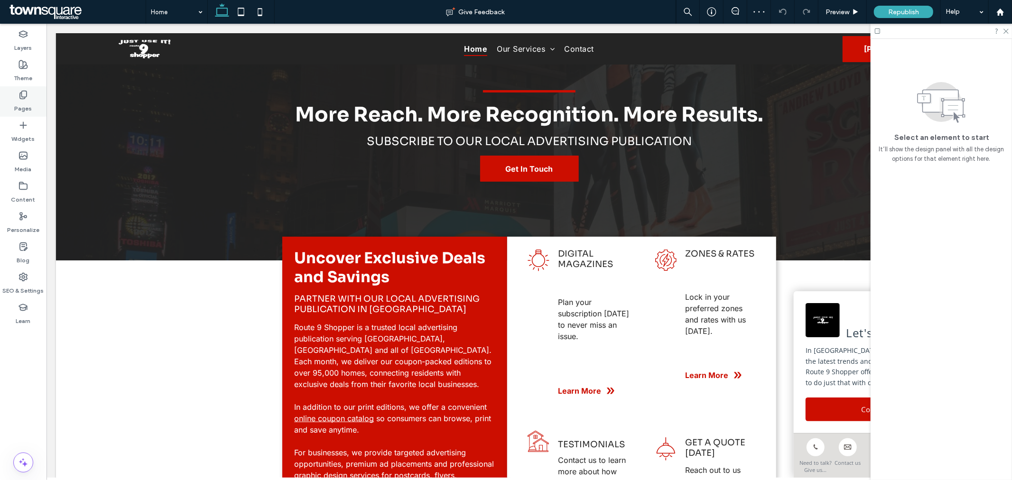
click at [23, 101] on label "Pages" at bounding box center [24, 106] width 18 height 13
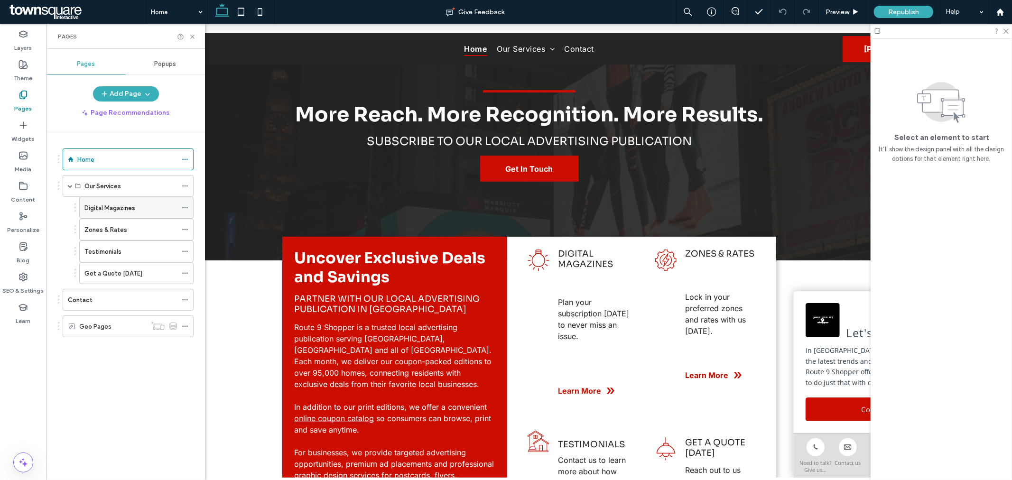
click at [139, 210] on div "Digital Magazines" at bounding box center [130, 208] width 92 height 10
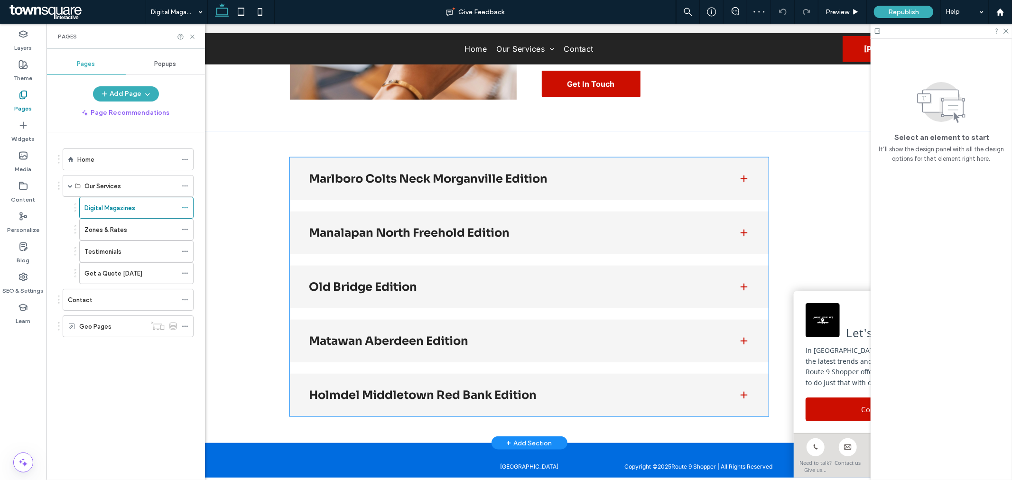
scroll to position [711, 0]
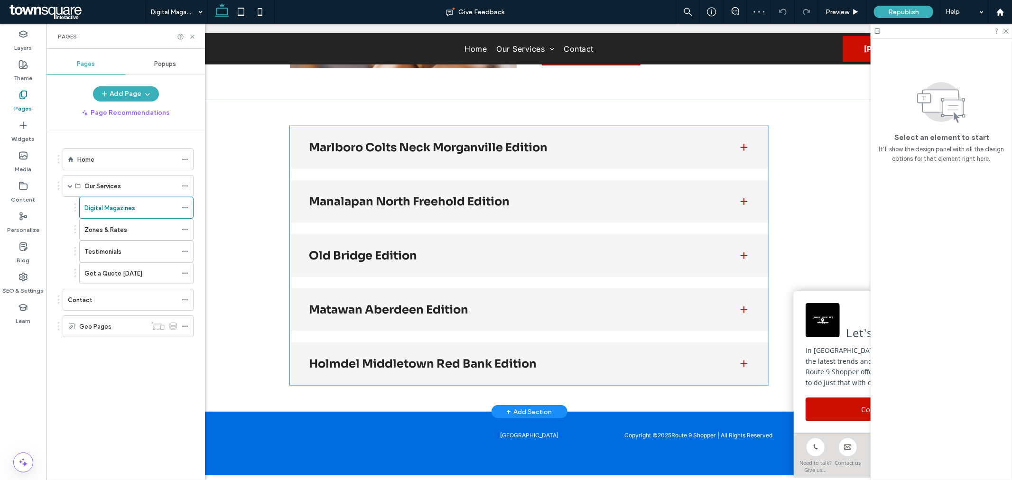
click at [524, 195] on h3 "Manalapan North Freehold Edition" at bounding box center [515, 200] width 414 height 11
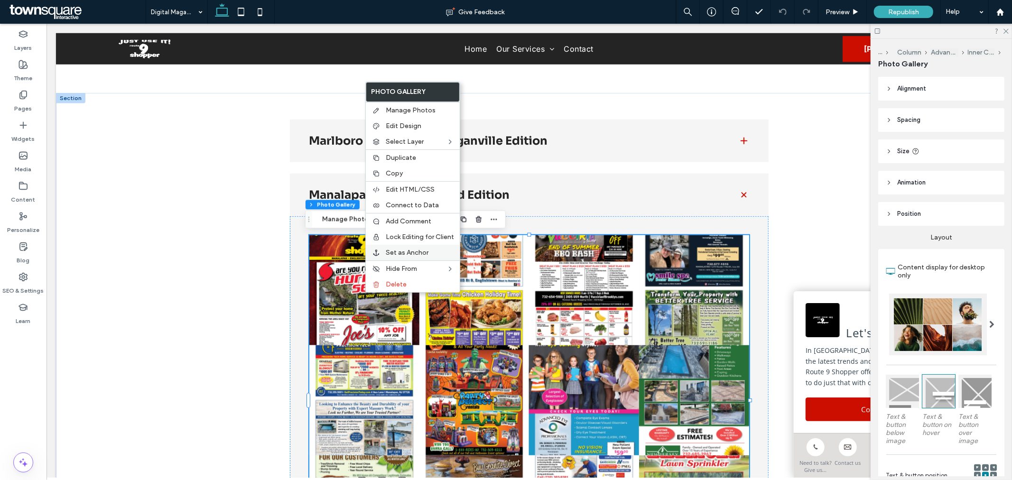
click at [410, 253] on span "Set as Anchor" at bounding box center [407, 253] width 43 height 8
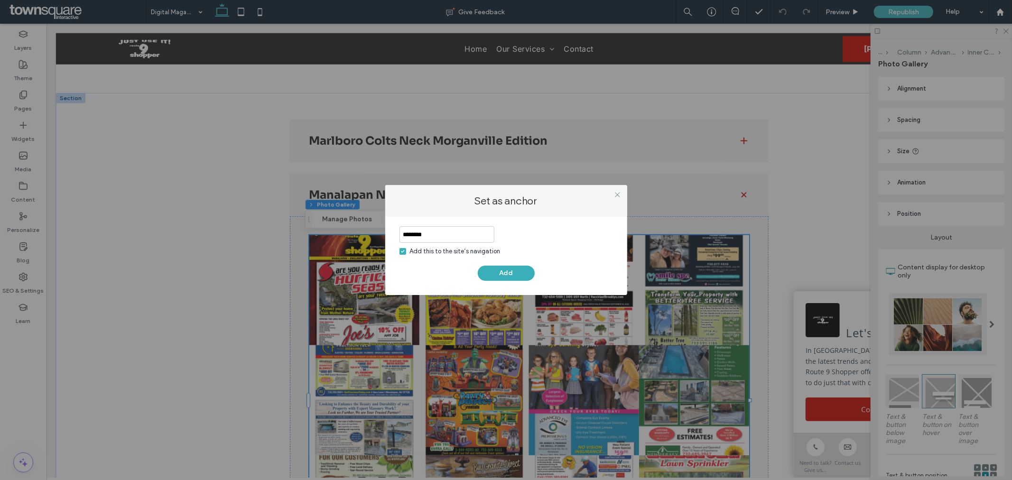
type input "********"
click at [455, 251] on div "Add this to the site’s navigation" at bounding box center [455, 251] width 91 height 9
click at [508, 276] on button "Add" at bounding box center [506, 273] width 57 height 15
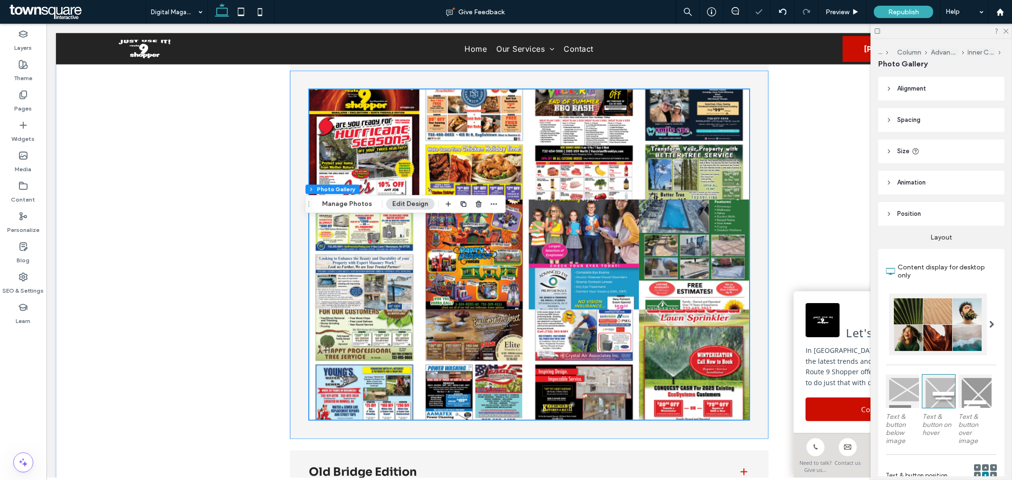
scroll to position [1080, 0]
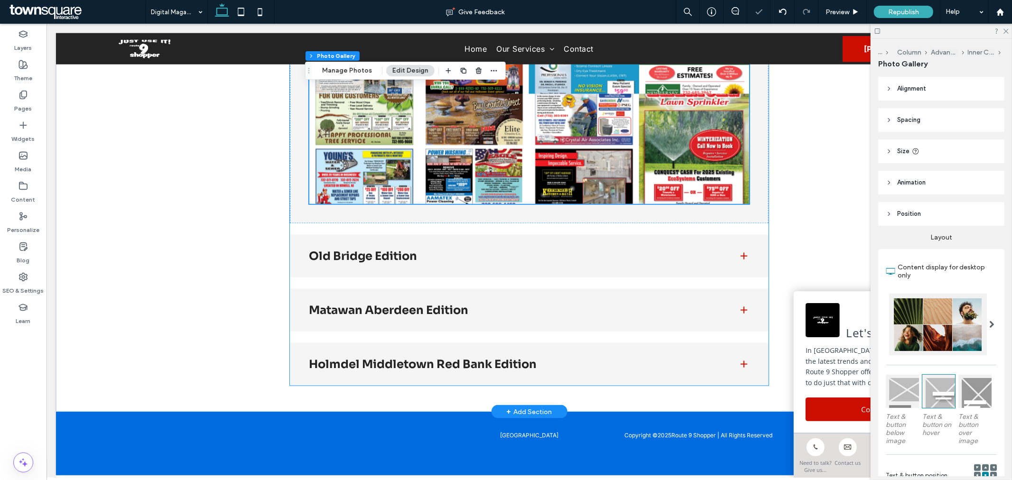
click at [456, 255] on div "Old Bridge Edition" at bounding box center [528, 255] width 478 height 43
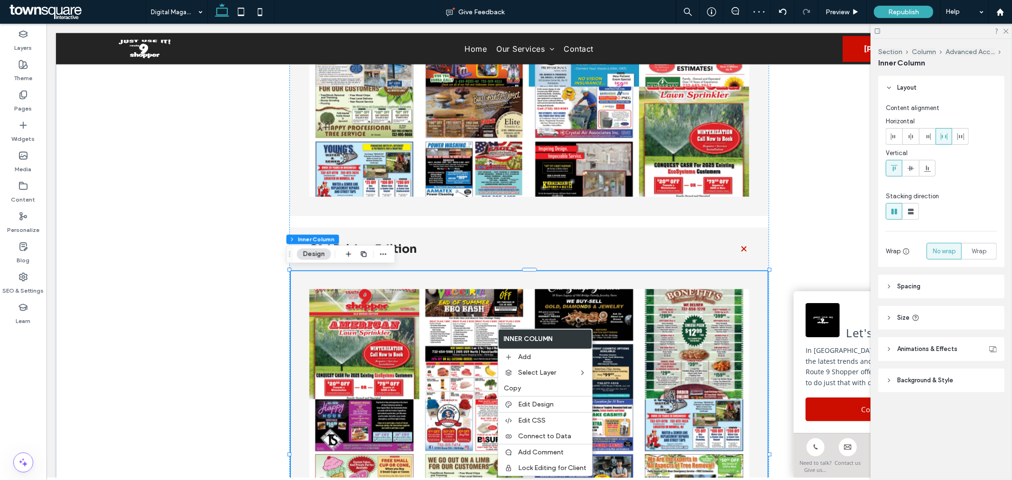
click at [419, 351] on link at bounding box center [474, 344] width 110 height 110
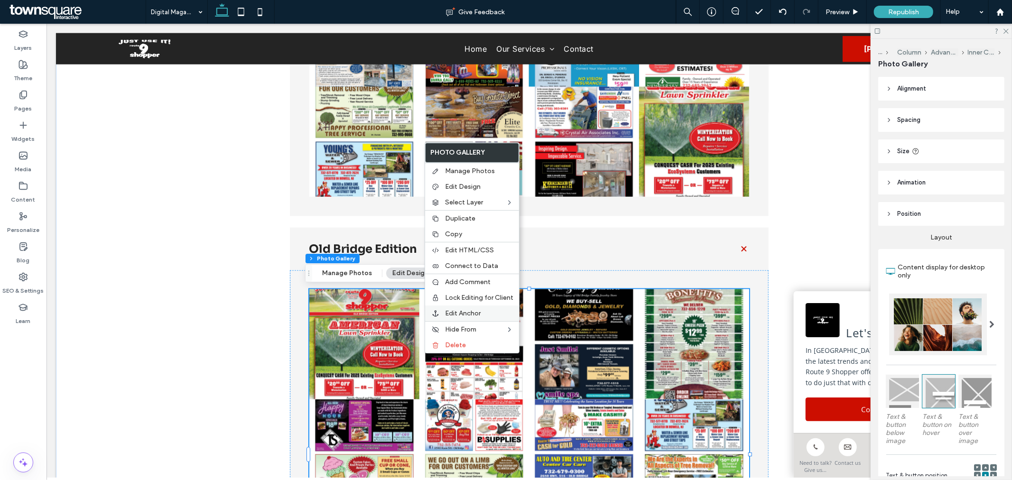
click at [489, 313] on label "Edit Anchor" at bounding box center [479, 313] width 68 height 8
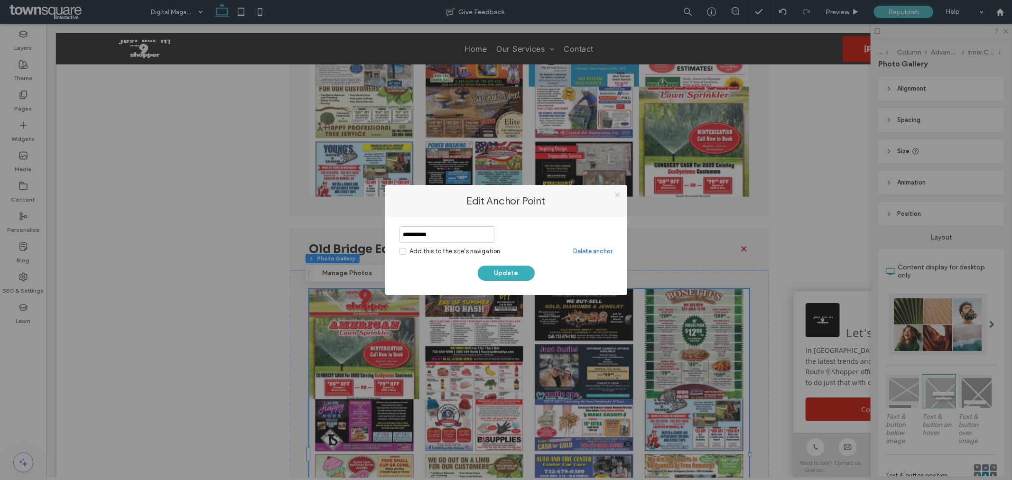
click at [617, 192] on icon at bounding box center [617, 194] width 7 height 7
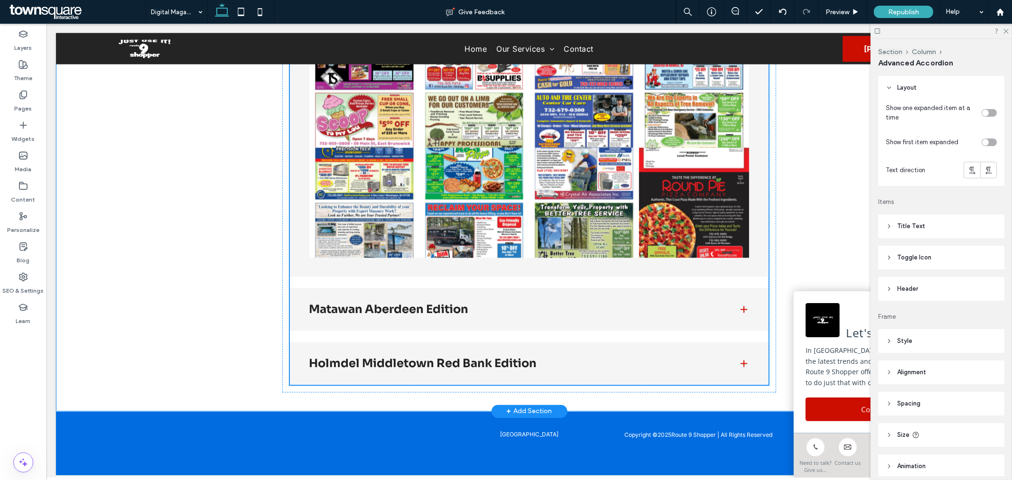
type input "***"
type input "**"
type input "****"
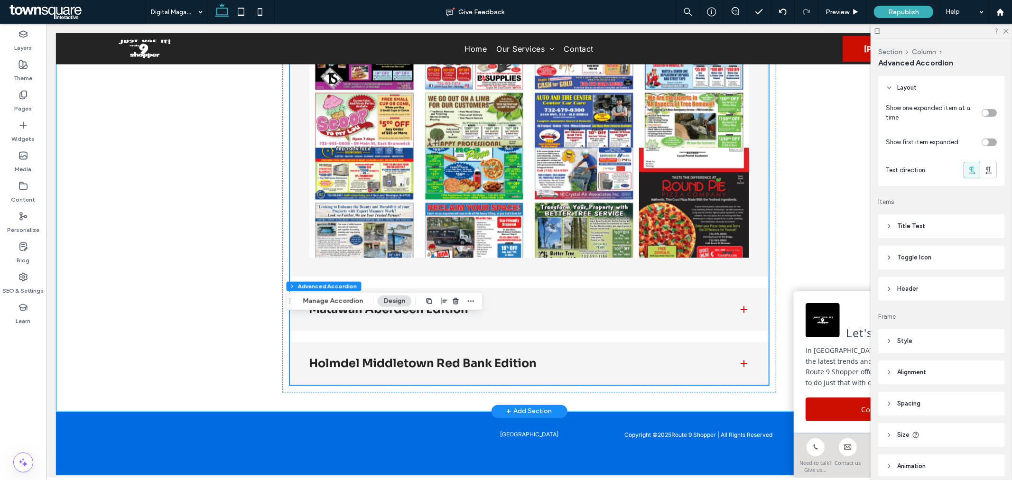
type input "*"
type input "**"
type input "****"
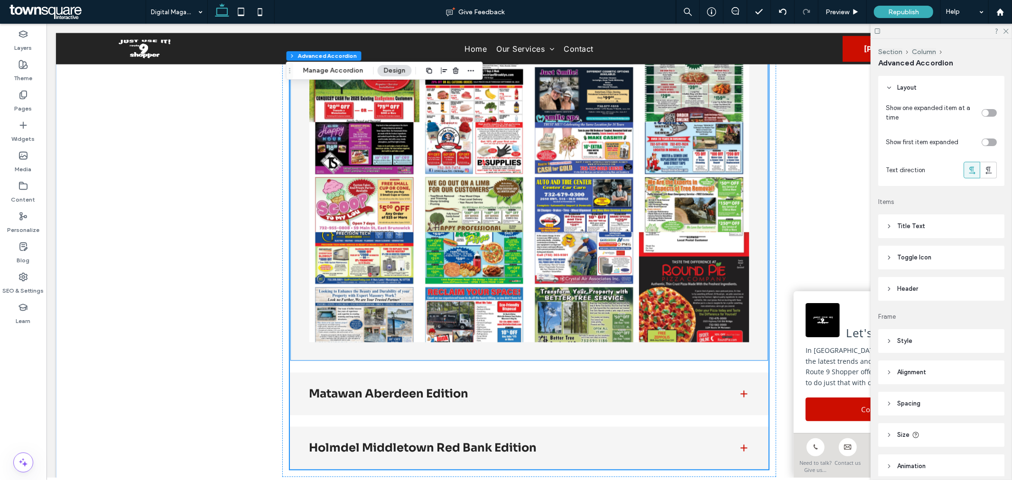
scroll to position [1448, 0]
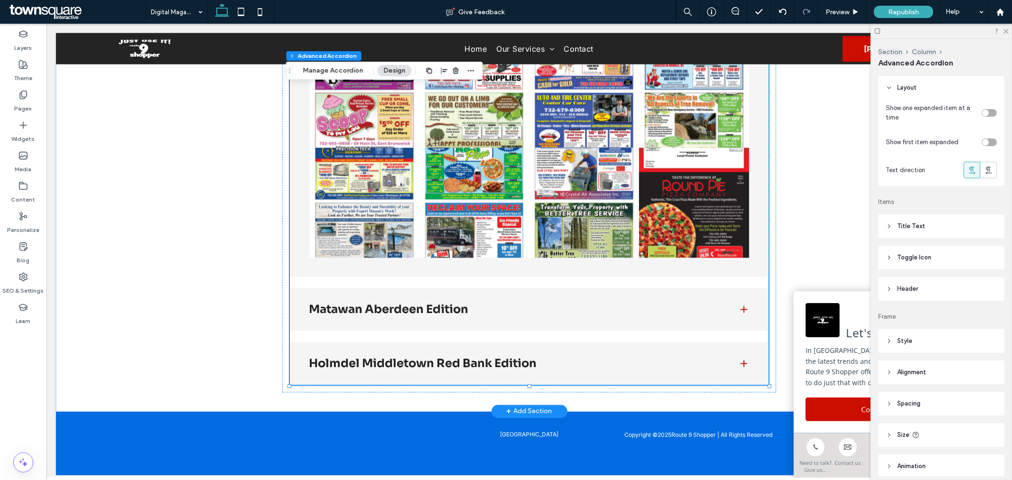
click at [711, 306] on h3 "Matawan Aberdeen Edition" at bounding box center [515, 309] width 414 height 11
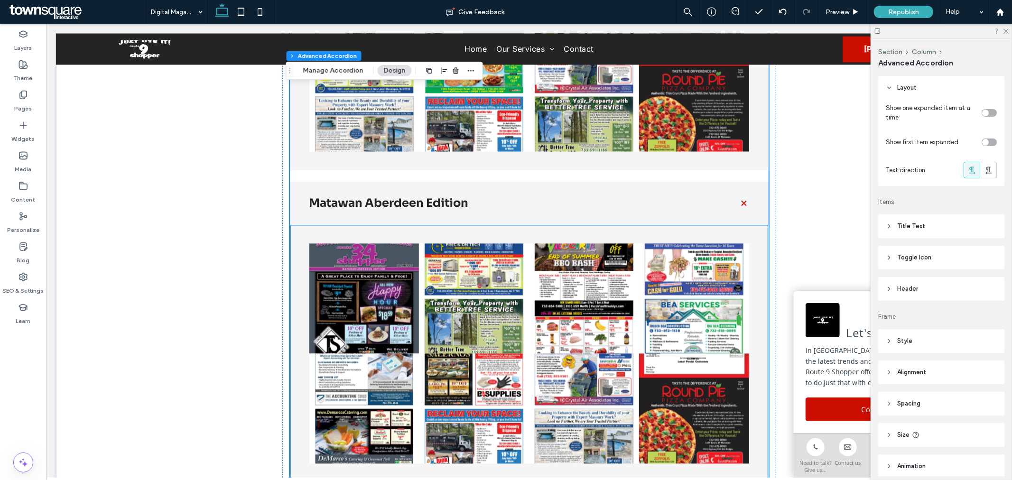
scroll to position [1659, 0]
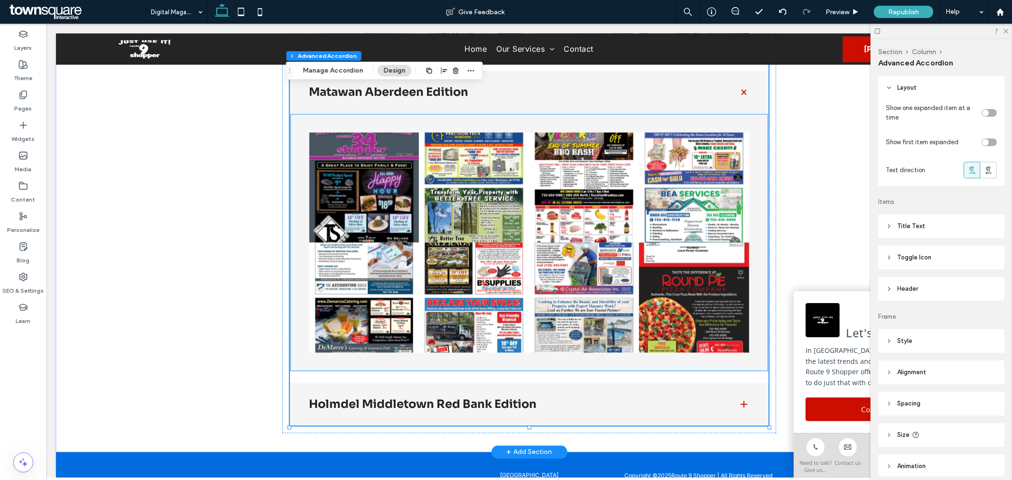
click at [524, 289] on link at bounding box center [473, 297] width 110 height 110
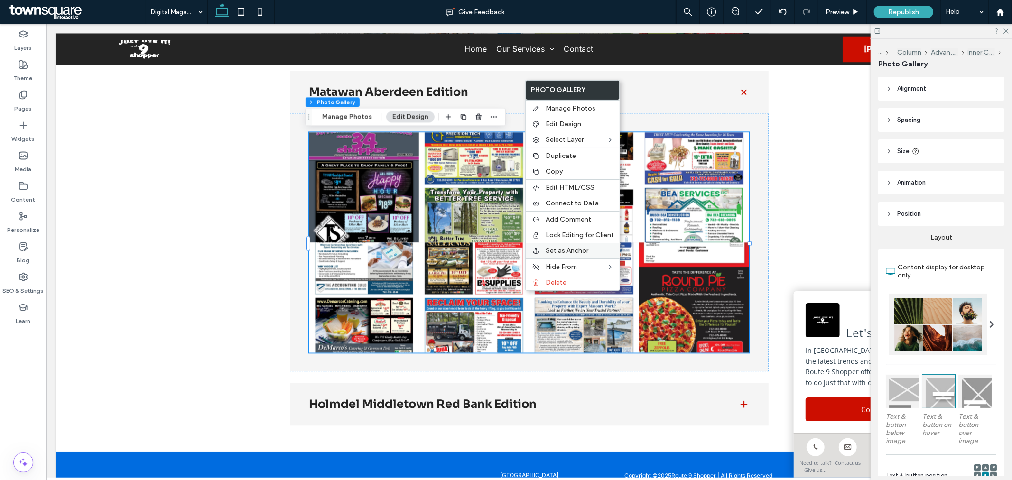
click at [571, 248] on span "Set as Anchor" at bounding box center [566, 251] width 43 height 8
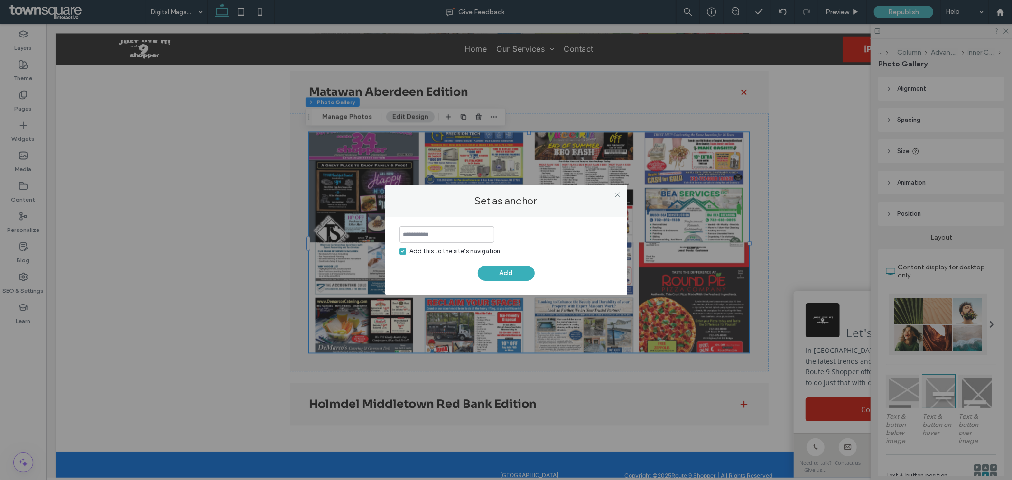
click at [442, 252] on div "Add this to the site’s navigation" at bounding box center [455, 251] width 91 height 9
click at [449, 236] on input at bounding box center [446, 234] width 95 height 17
type input "*******"
click at [508, 269] on button "Add" at bounding box center [506, 273] width 57 height 15
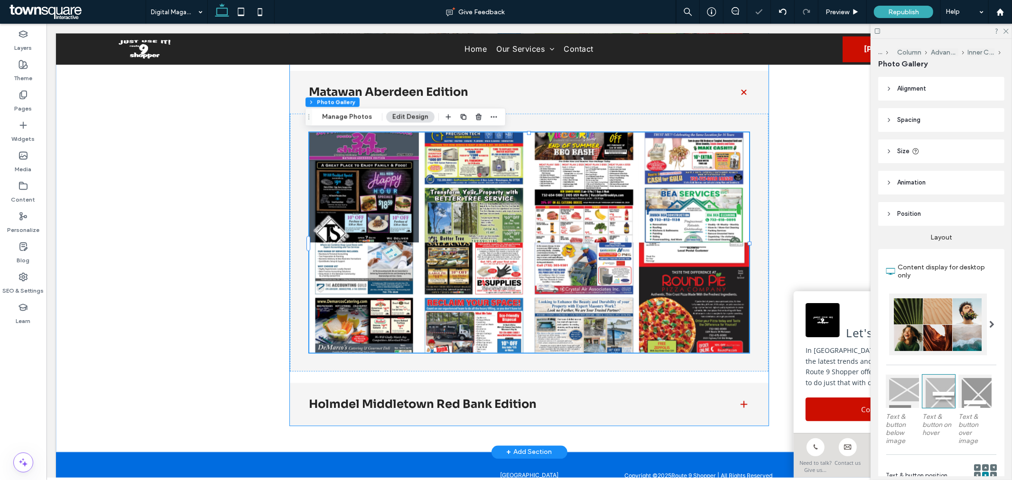
click at [590, 403] on h3 "Holmdel Middletown Red Bank Edition" at bounding box center [515, 403] width 414 height 11
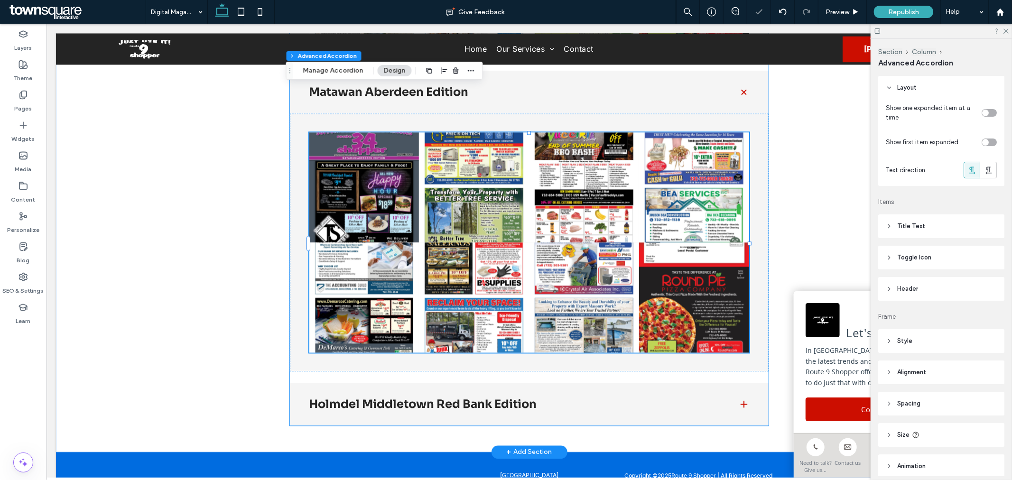
type input "**"
type input "****"
type input "*"
type input "**"
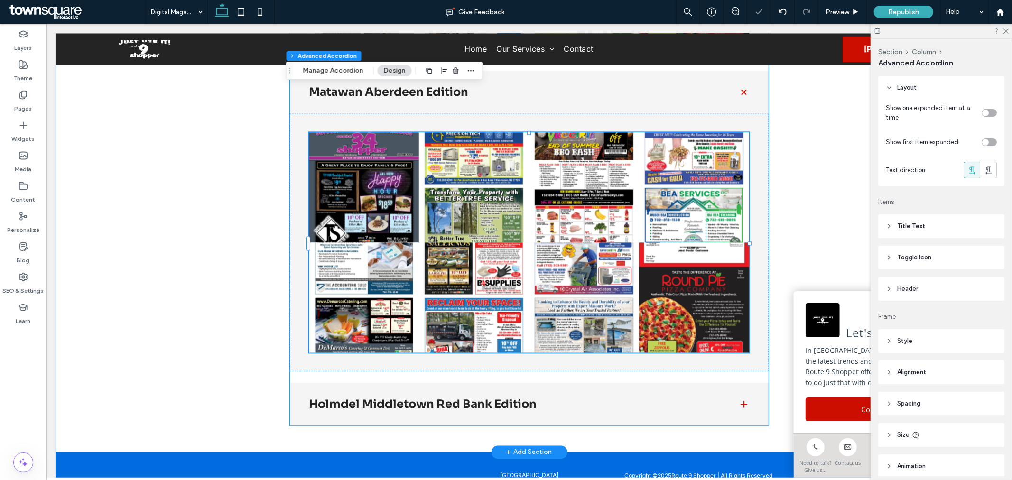
type input "****"
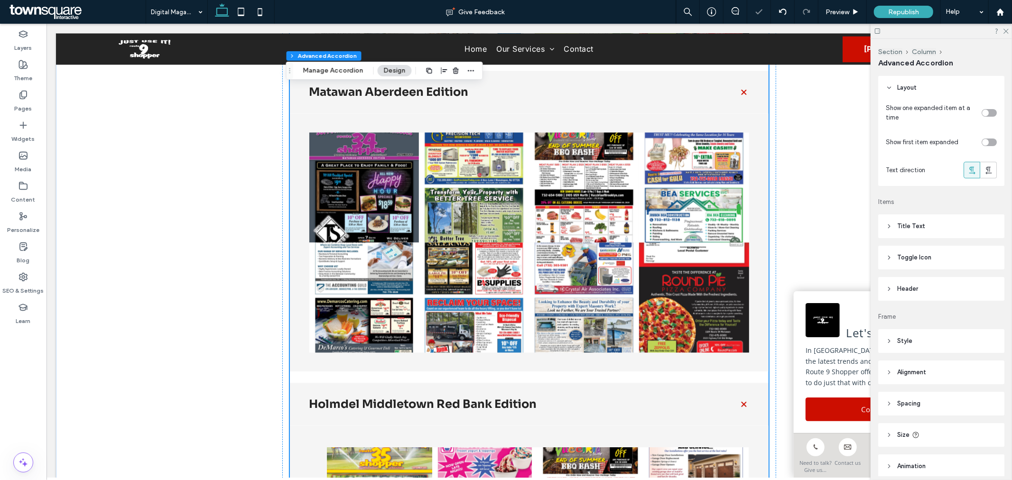
click at [546, 410] on div "Holmdel Middletown Red Bank Edition" at bounding box center [528, 403] width 478 height 43
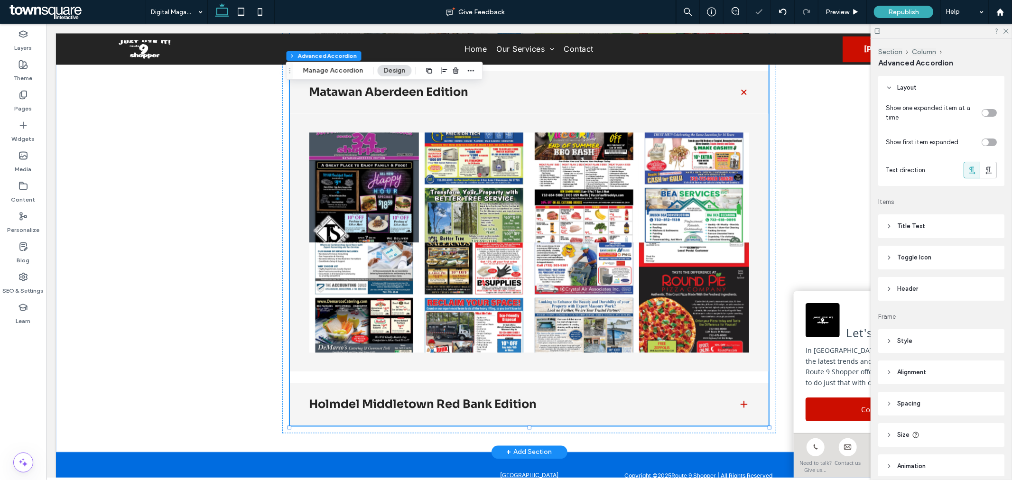
click at [545, 409] on h3 "Holmdel Middletown Red Bank Edition" at bounding box center [515, 403] width 414 height 11
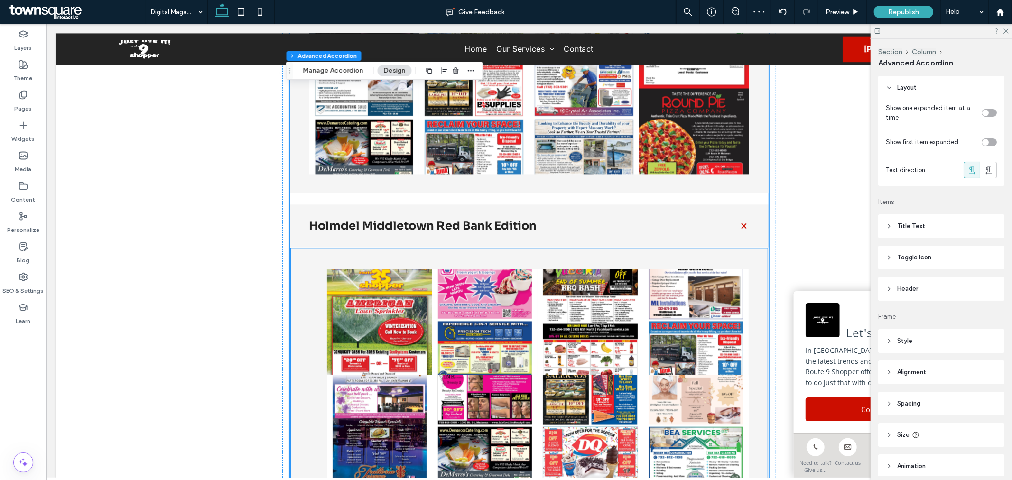
scroll to position [1923, 0]
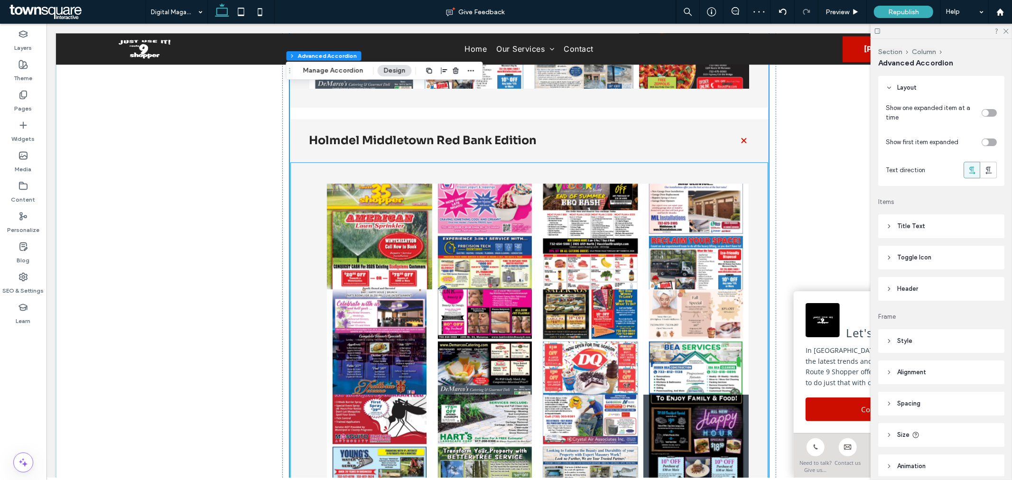
click at [465, 365] on link at bounding box center [484, 341] width 105 height 105
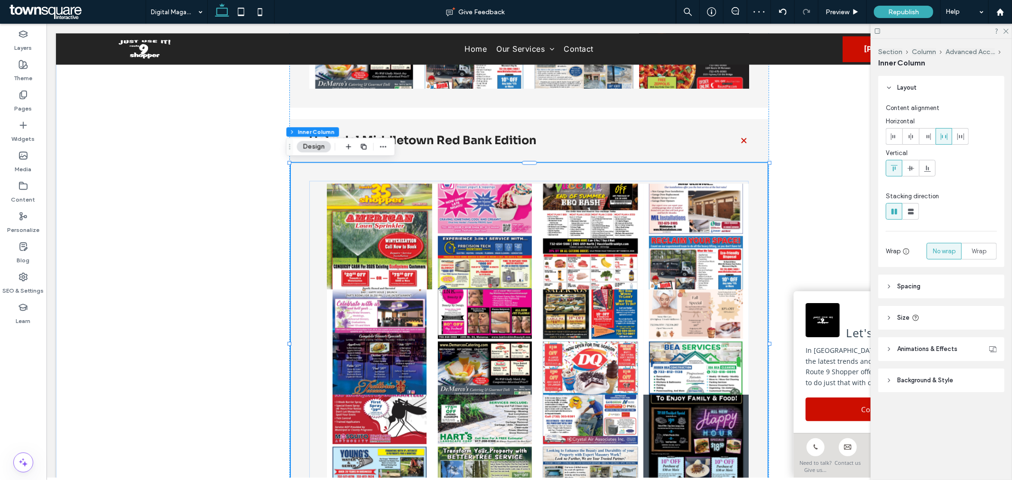
click at [465, 365] on link at bounding box center [484, 341] width 105 height 105
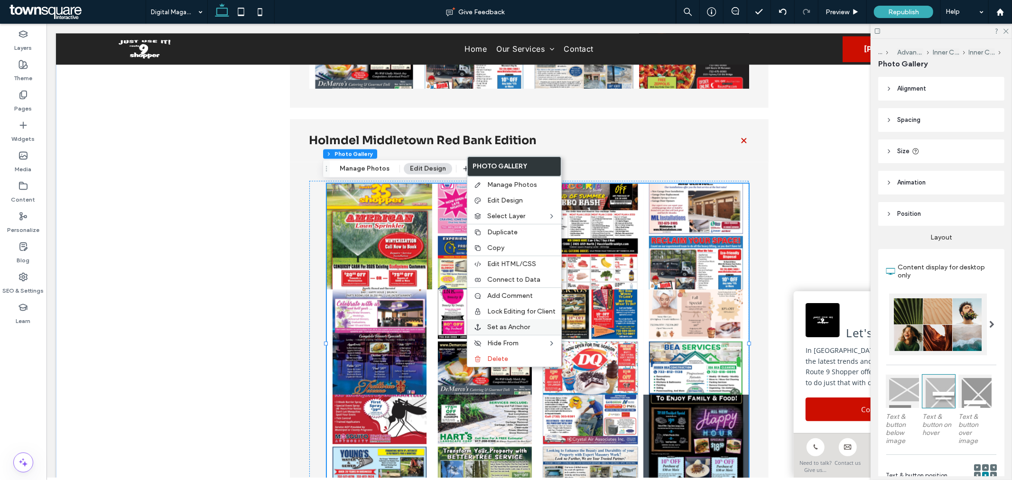
click at [500, 323] on span "Set as Anchor" at bounding box center [508, 327] width 43 height 8
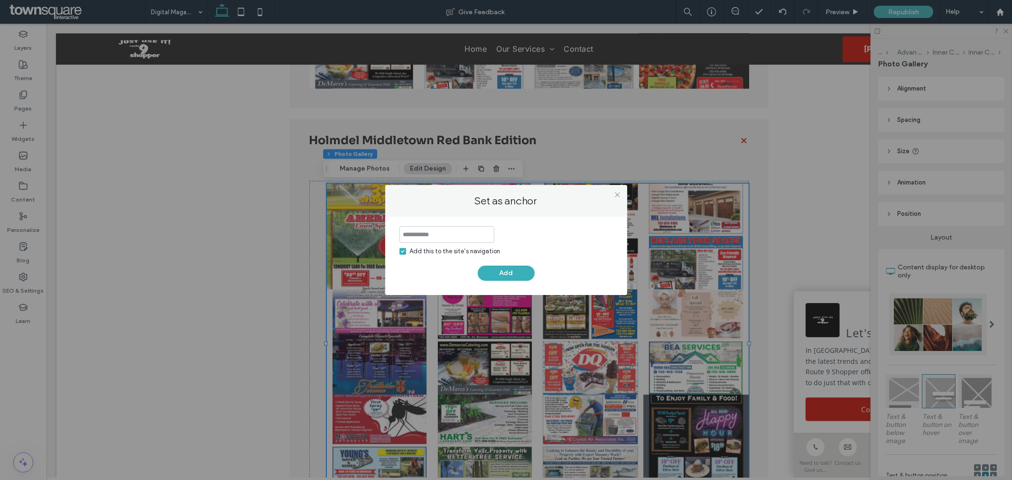
click at [451, 239] on input at bounding box center [446, 234] width 95 height 17
click at [425, 249] on div "Add this to the site’s navigation" at bounding box center [455, 251] width 91 height 9
click at [432, 232] on input at bounding box center [446, 234] width 95 height 17
type input "*******"
click at [503, 272] on button "Add" at bounding box center [506, 273] width 57 height 15
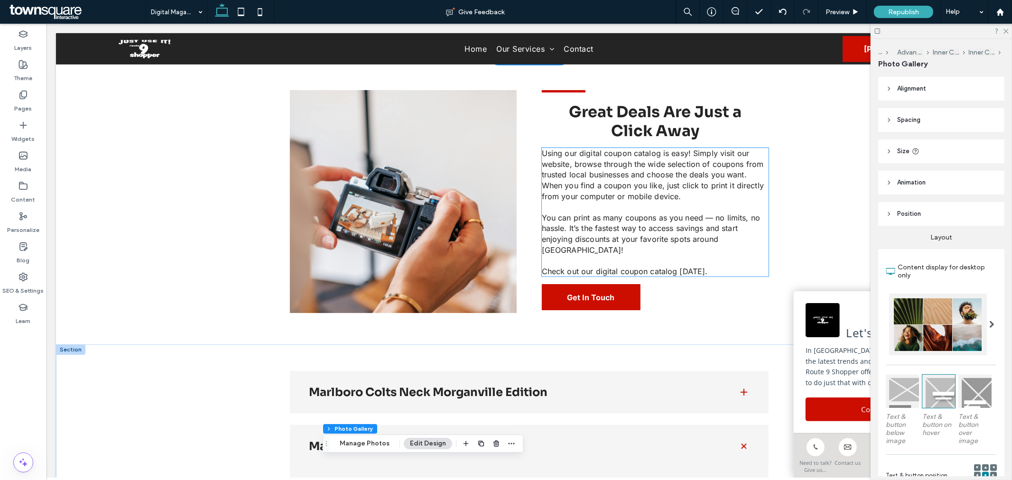
scroll to position [91, 0]
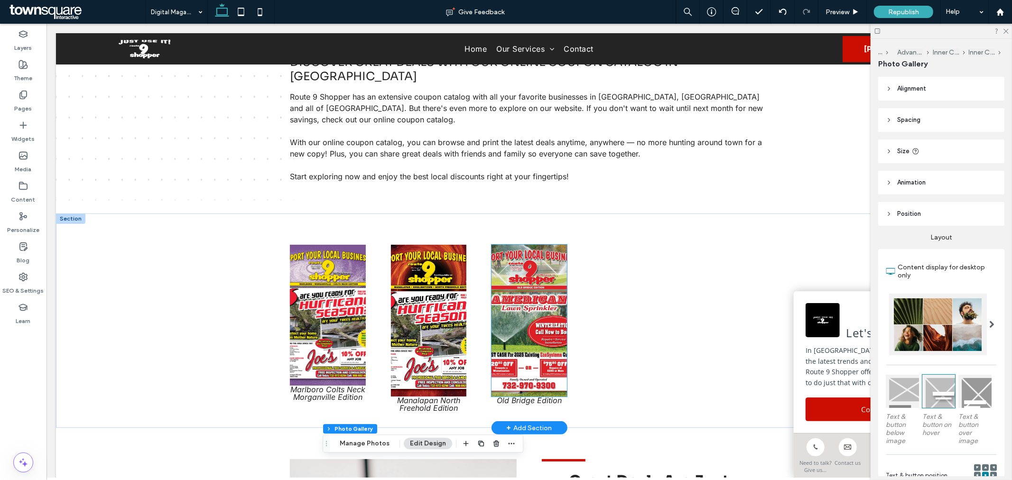
click at [532, 320] on img at bounding box center [528, 320] width 75 height 152
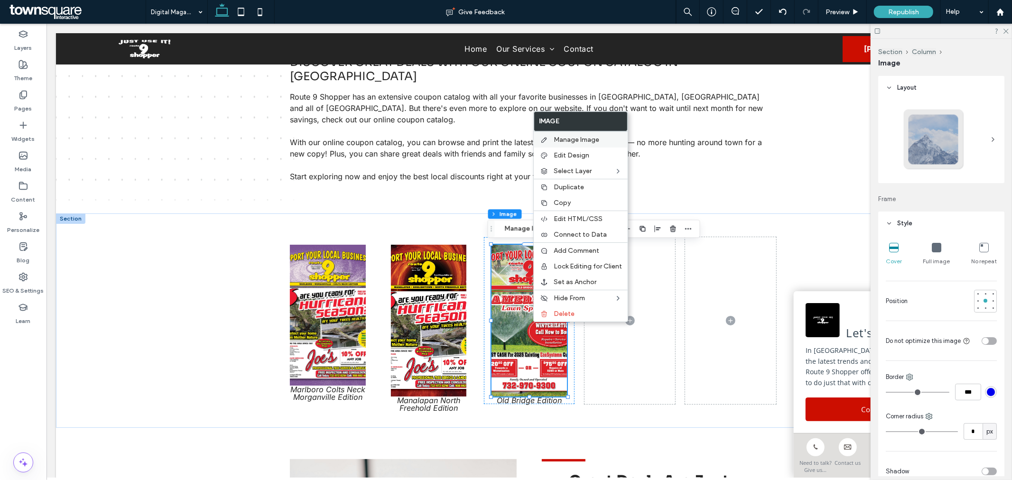
click at [579, 141] on span "Manage Image" at bounding box center [576, 140] width 46 height 8
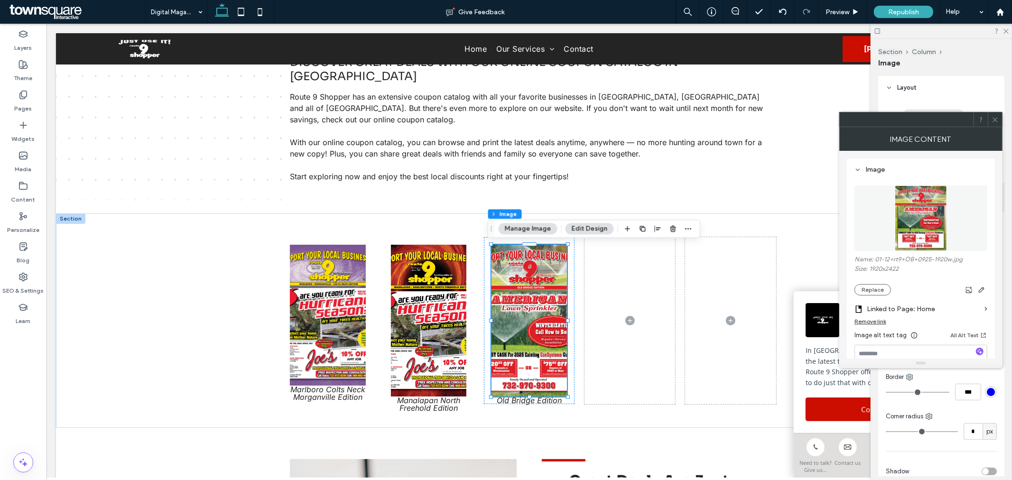
click at [892, 309] on label "Linked to Page: Home" at bounding box center [923, 309] width 114 height 18
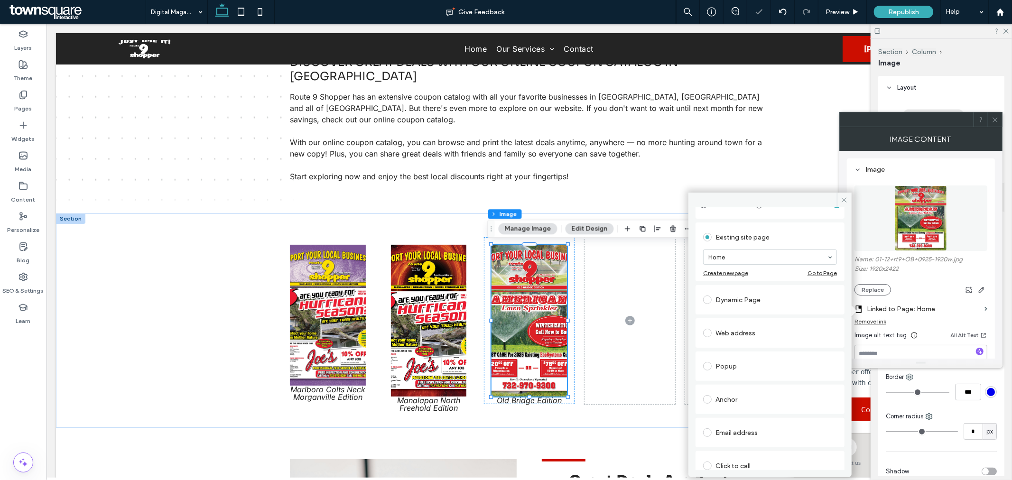
scroll to position [53, 0]
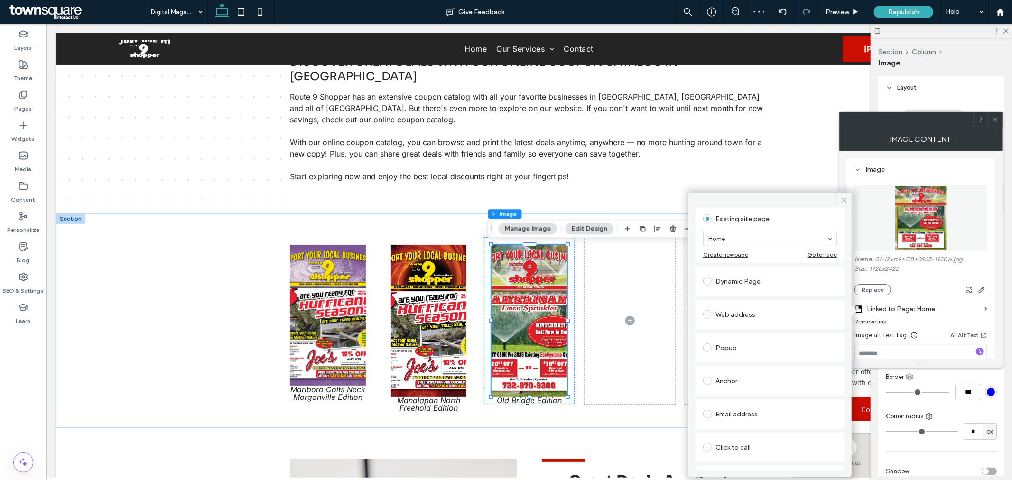
click at [734, 379] on div "Anchor" at bounding box center [770, 380] width 134 height 15
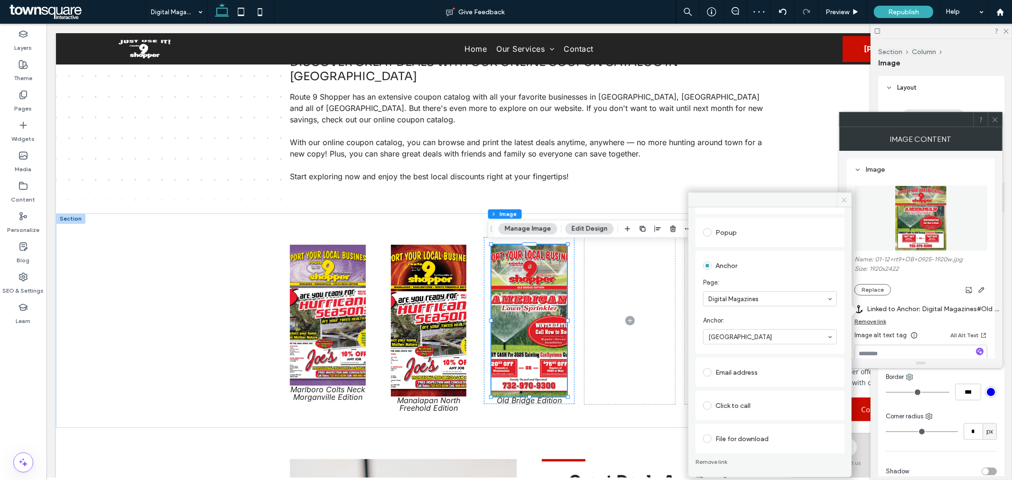
click at [848, 200] on span at bounding box center [844, 200] width 15 height 14
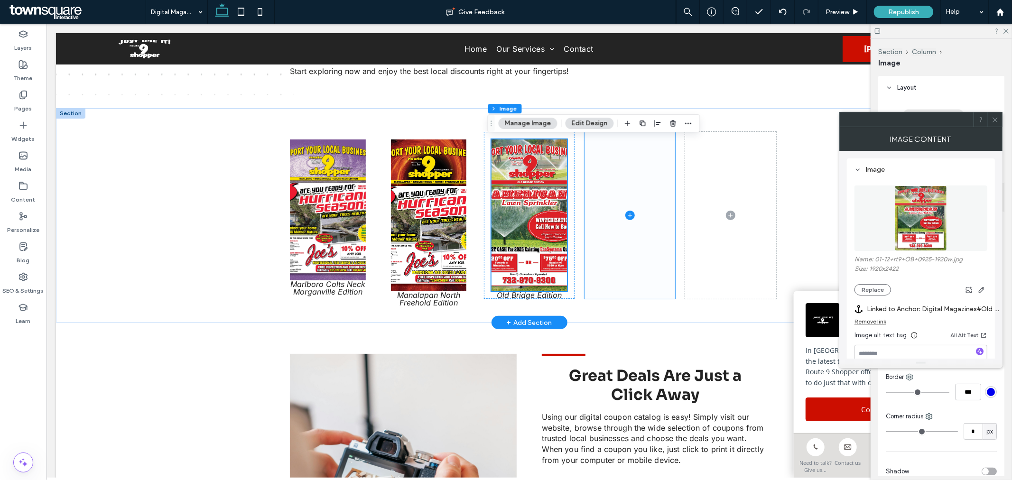
scroll to position [144, 0]
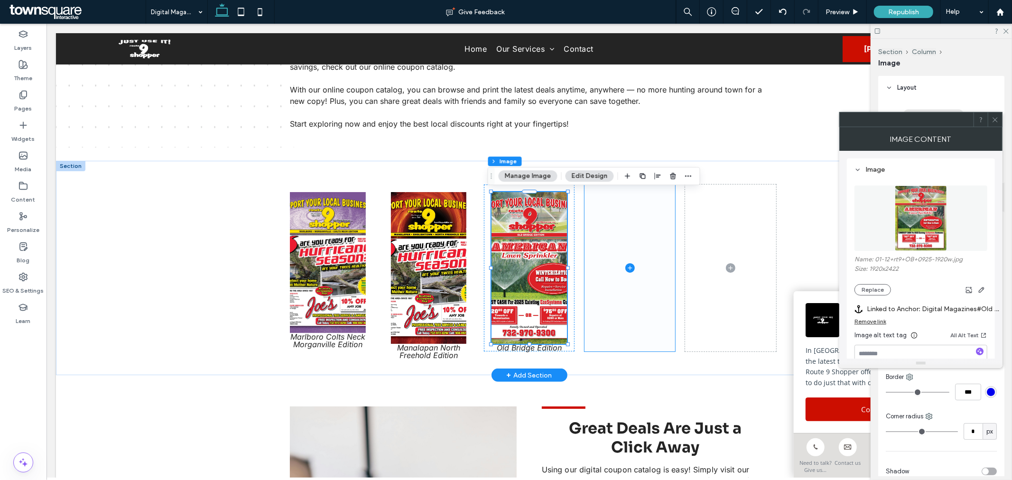
click at [626, 267] on icon at bounding box center [629, 267] width 9 height 9
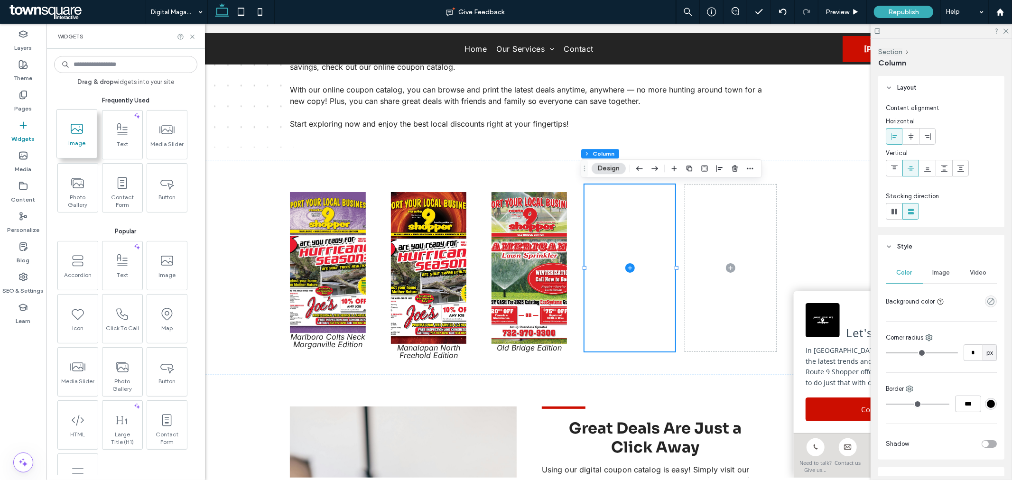
click at [88, 147] on span "Image" at bounding box center [77, 145] width 40 height 13
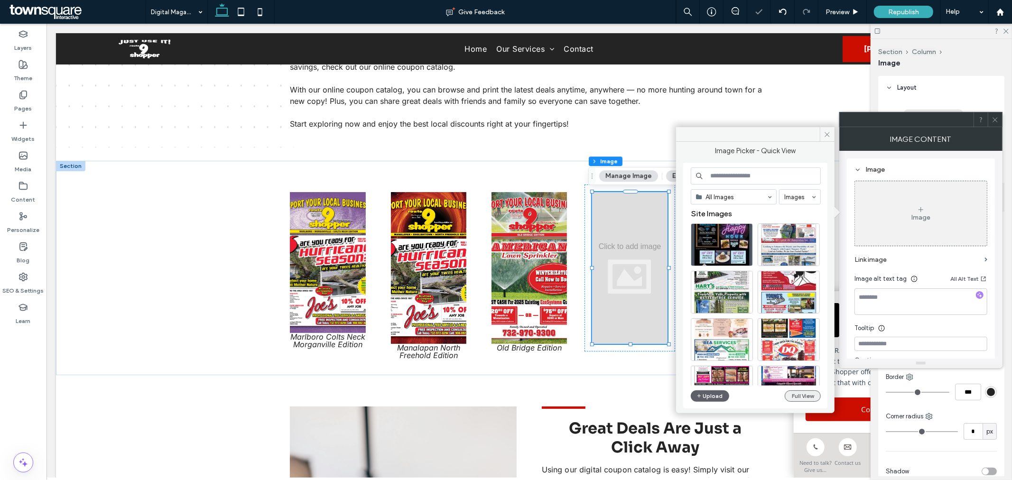
click at [788, 396] on button "Full View" at bounding box center [802, 395] width 36 height 11
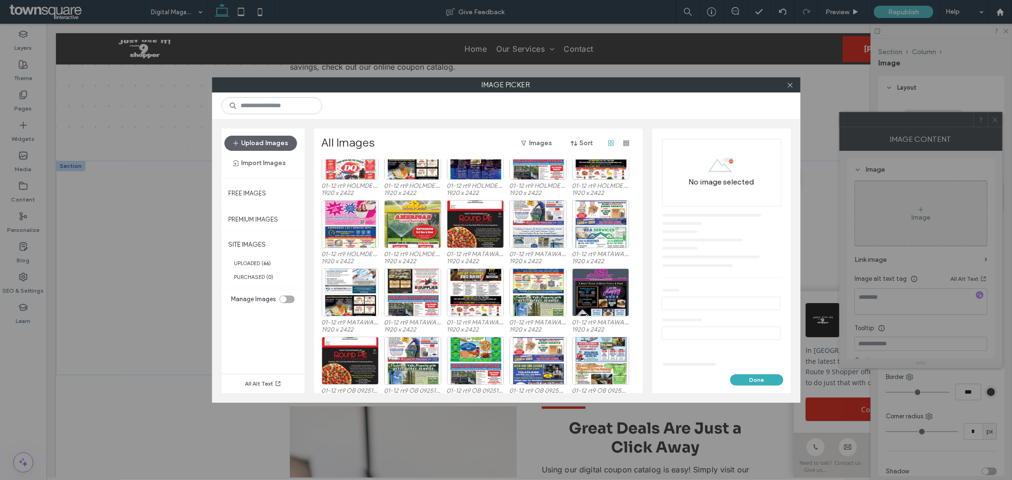
scroll to position [120, 0]
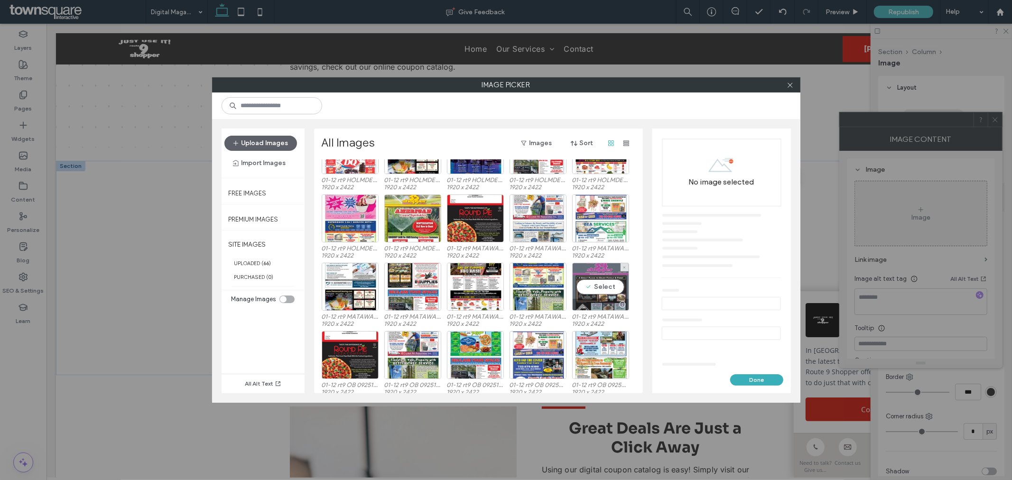
click at [601, 288] on div "Select" at bounding box center [600, 287] width 57 height 48
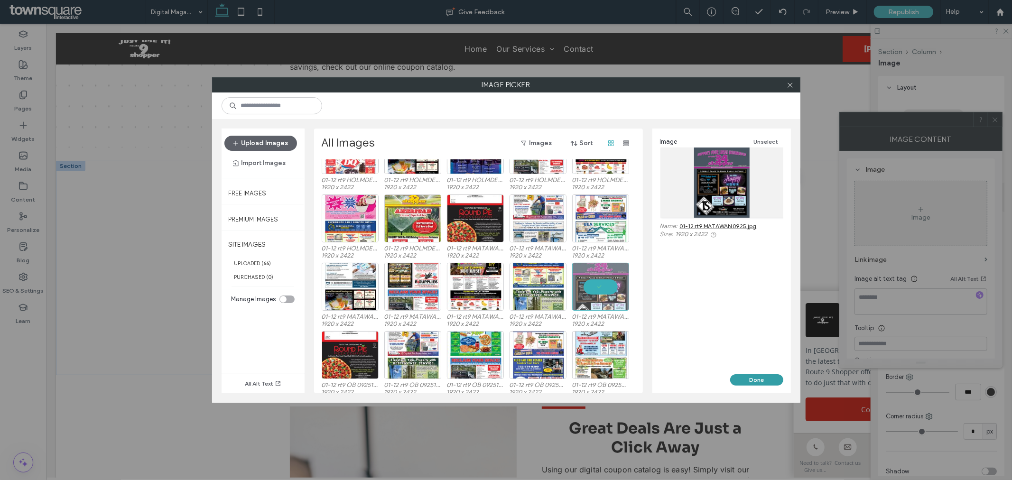
click at [762, 381] on button "Done" at bounding box center [756, 379] width 53 height 11
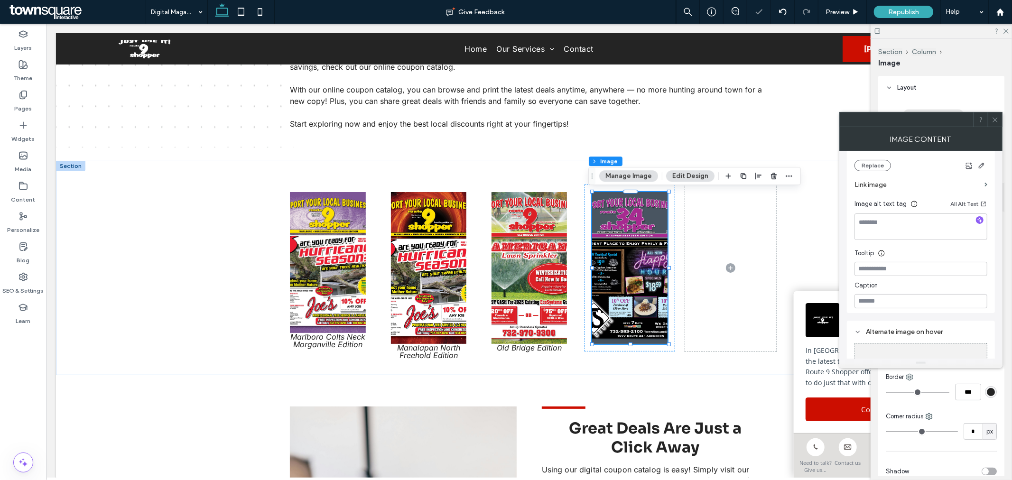
scroll to position [179, 0]
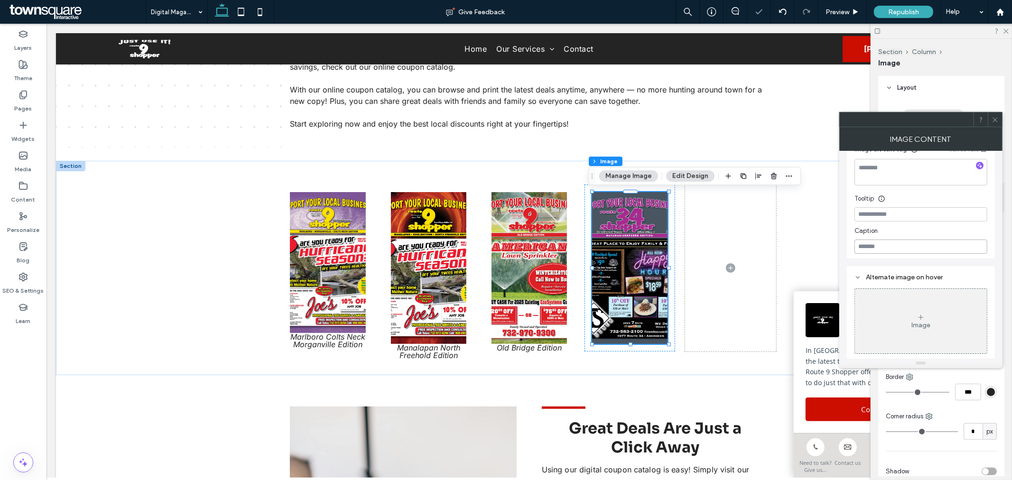
click at [918, 249] on input at bounding box center [920, 246] width 133 height 14
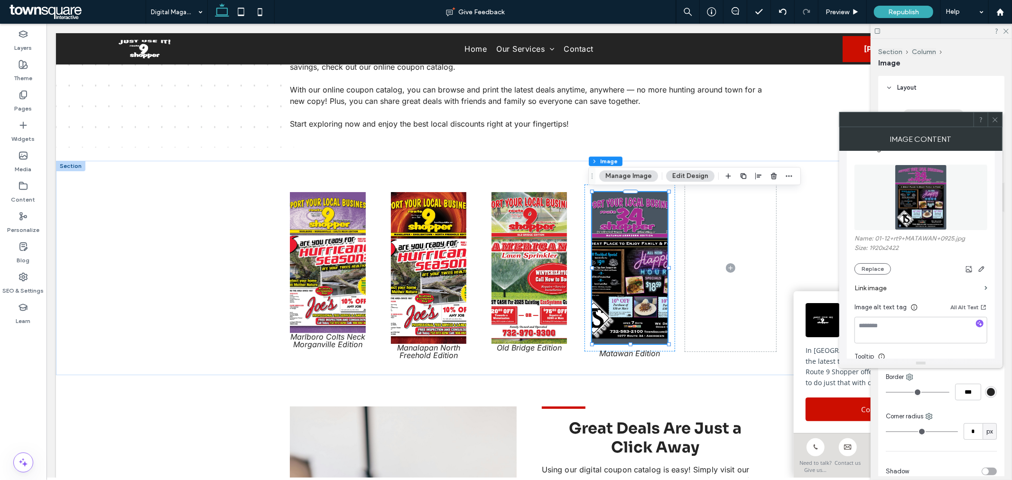
scroll to position [0, 0]
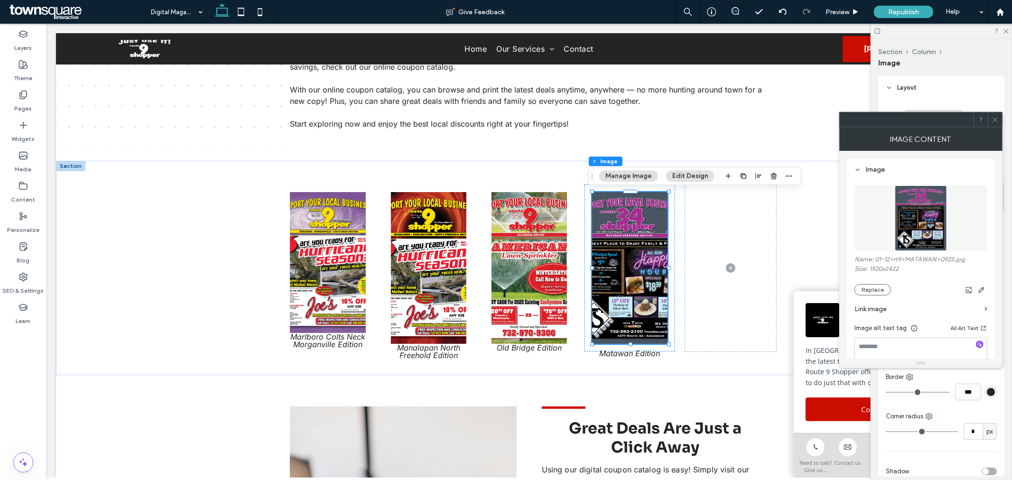
type input "**********"
click at [900, 313] on label "Link image" at bounding box center [917, 309] width 126 height 18
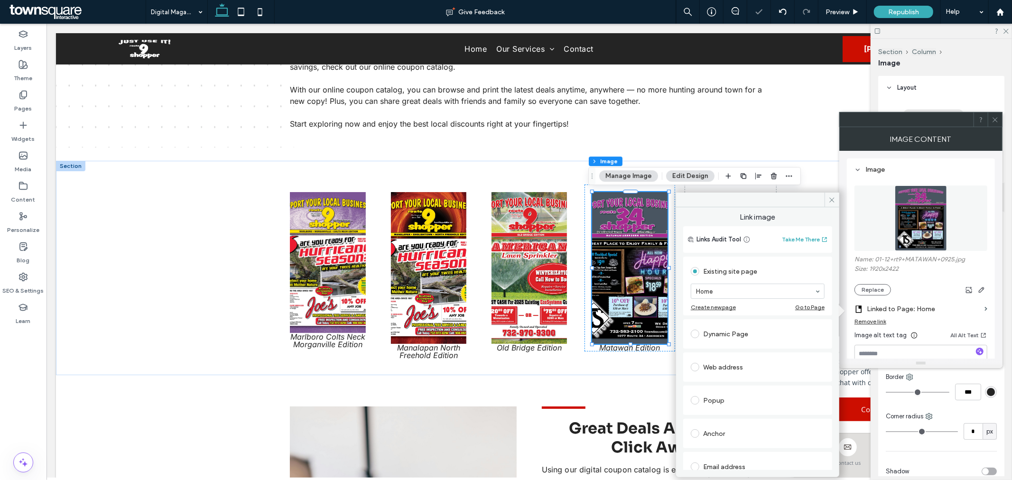
click at [742, 428] on div "Anchor" at bounding box center [758, 433] width 134 height 15
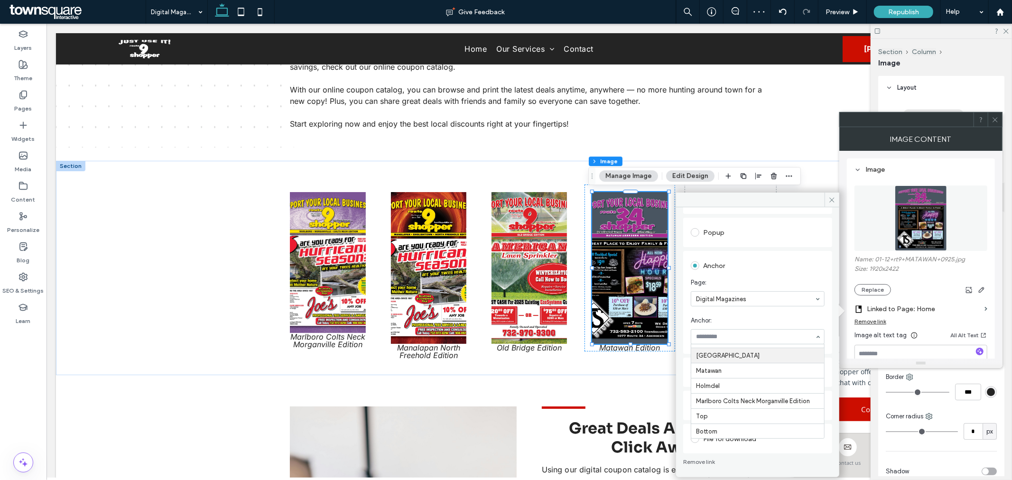
scroll to position [14, 0]
click at [835, 200] on icon at bounding box center [831, 199] width 7 height 7
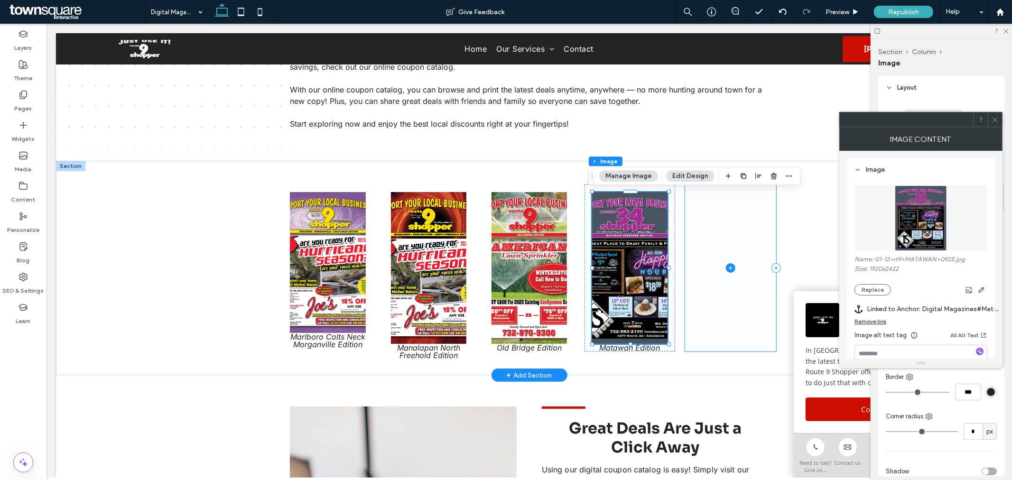
click at [728, 266] on icon at bounding box center [729, 267] width 9 height 9
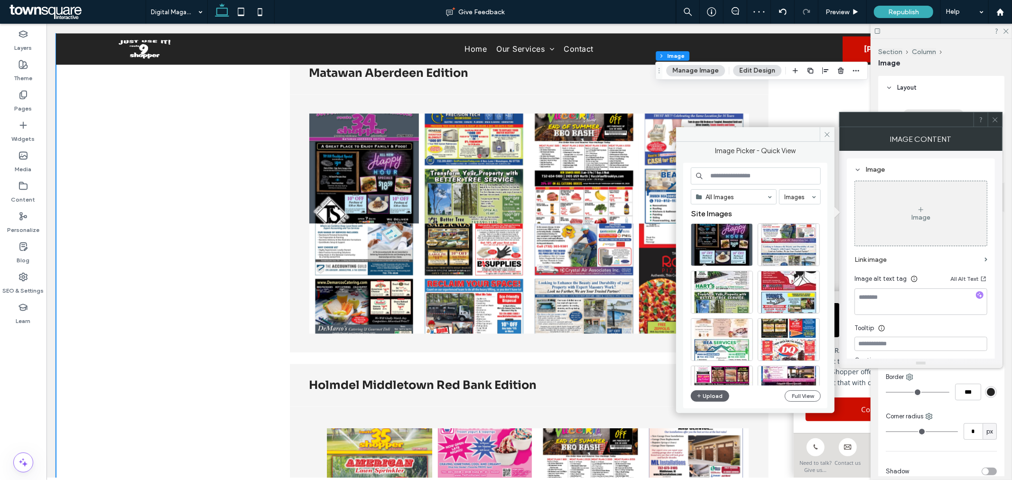
scroll to position [1804, 0]
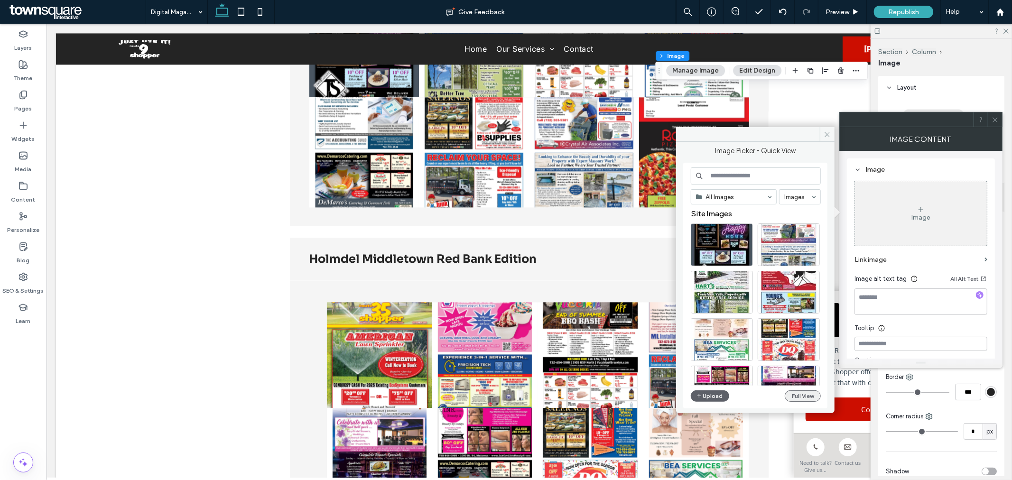
click at [802, 397] on button "Full View" at bounding box center [802, 395] width 36 height 11
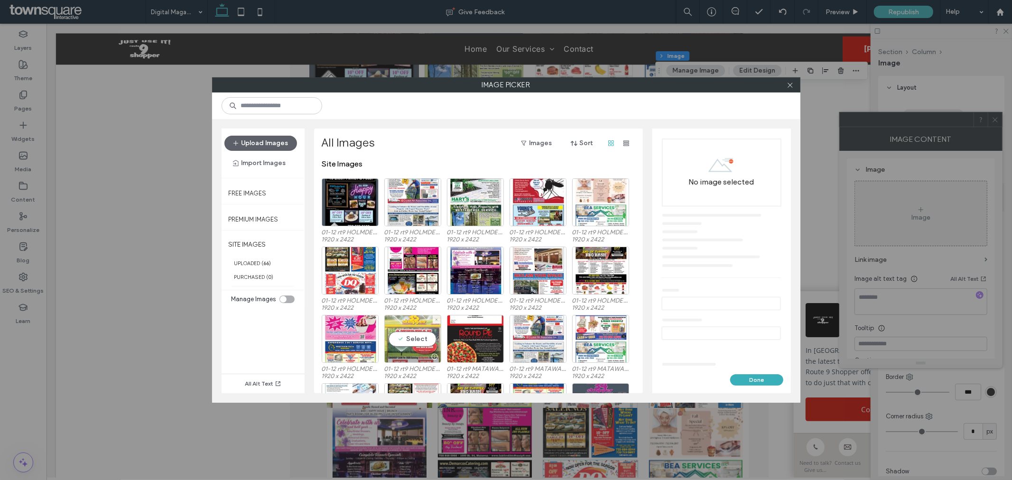
click at [409, 334] on div "Select" at bounding box center [412, 339] width 57 height 48
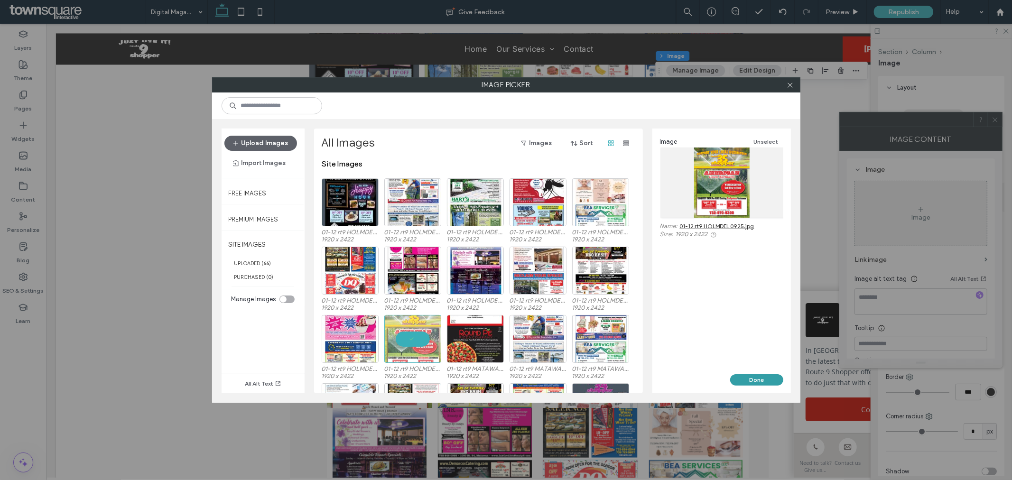
click at [751, 375] on button "Done" at bounding box center [756, 379] width 53 height 11
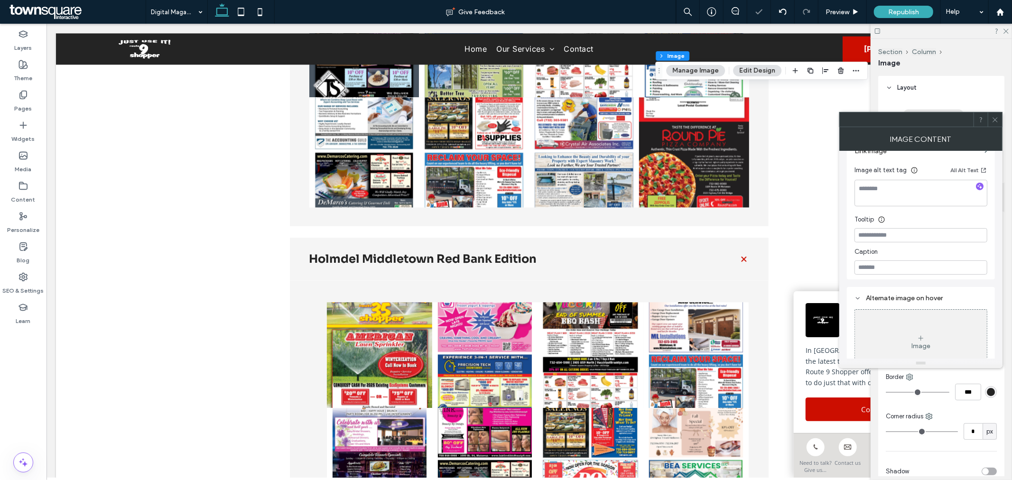
scroll to position [105, 0]
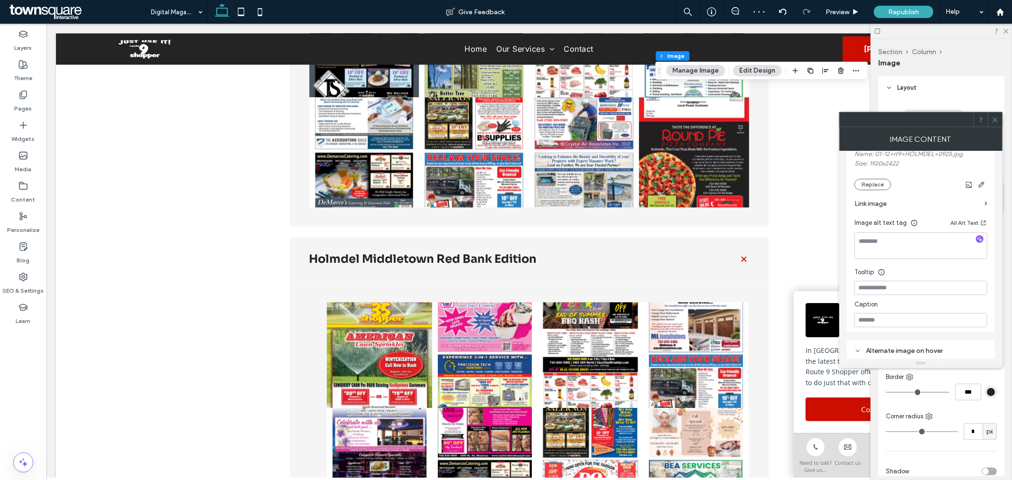
click at [893, 208] on label "Link image" at bounding box center [917, 204] width 126 height 18
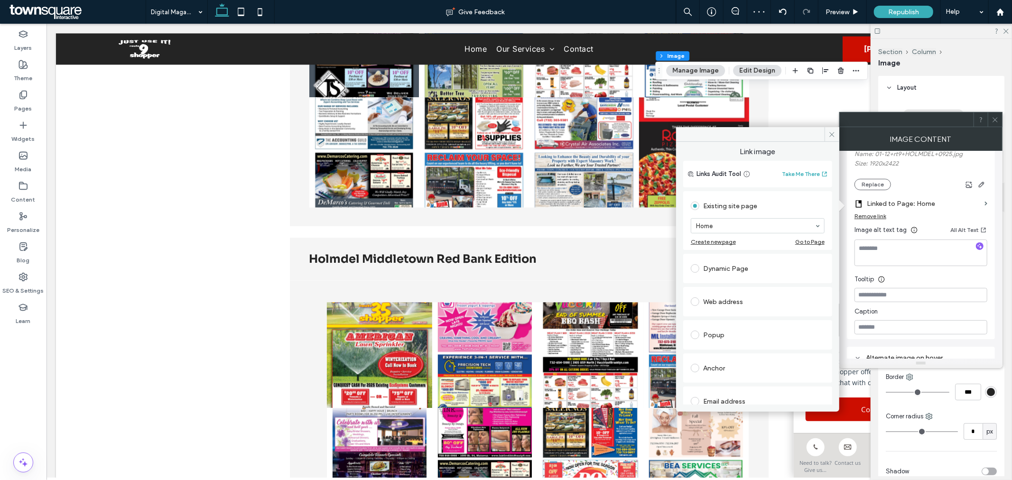
click at [736, 369] on div "Anchor" at bounding box center [758, 367] width 134 height 15
click at [832, 133] on icon at bounding box center [831, 134] width 7 height 7
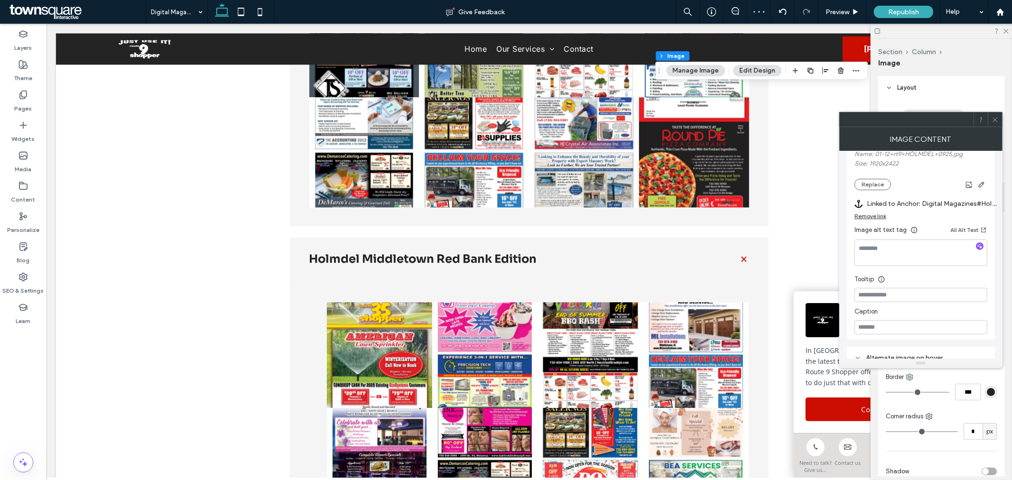
click at [994, 119] on icon at bounding box center [994, 119] width 7 height 7
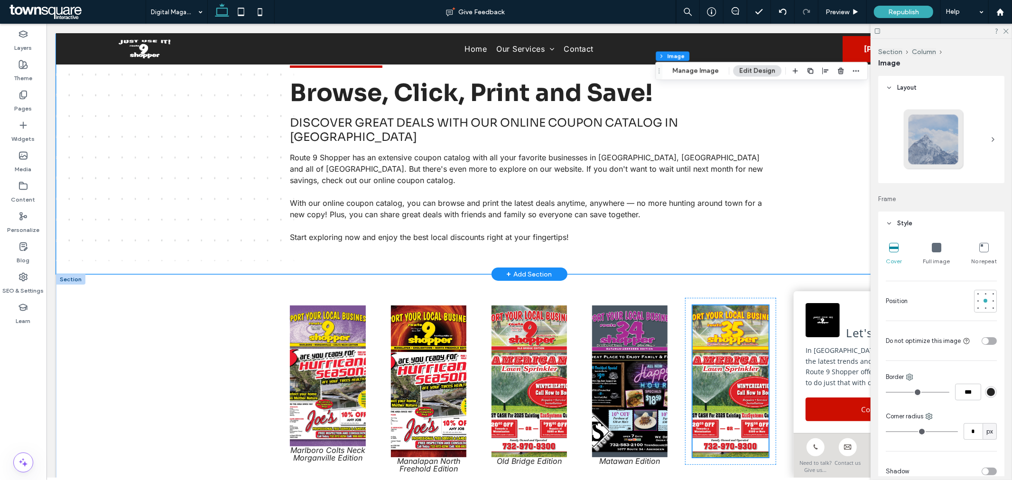
scroll to position [249, 0]
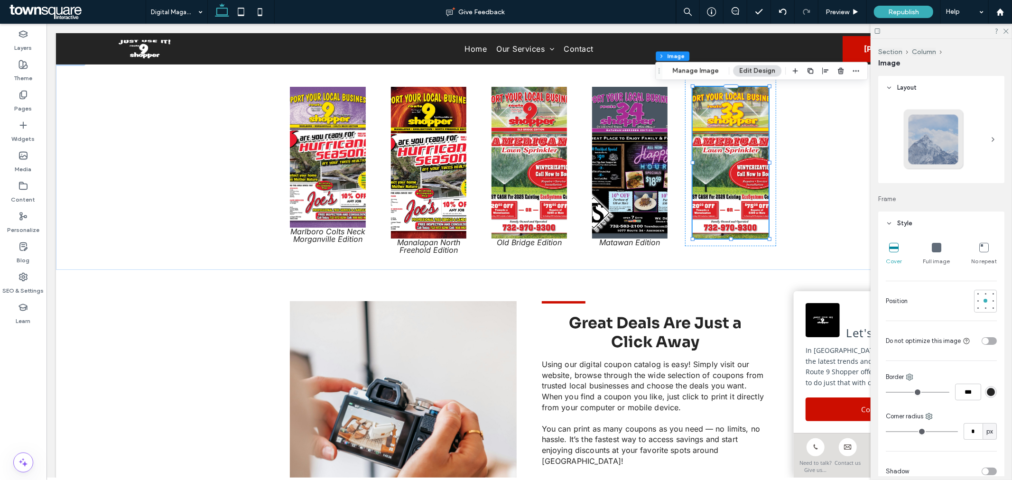
click at [1008, 30] on div at bounding box center [940, 31] width 141 height 15
click at [1006, 32] on icon at bounding box center [1005, 31] width 6 height 6
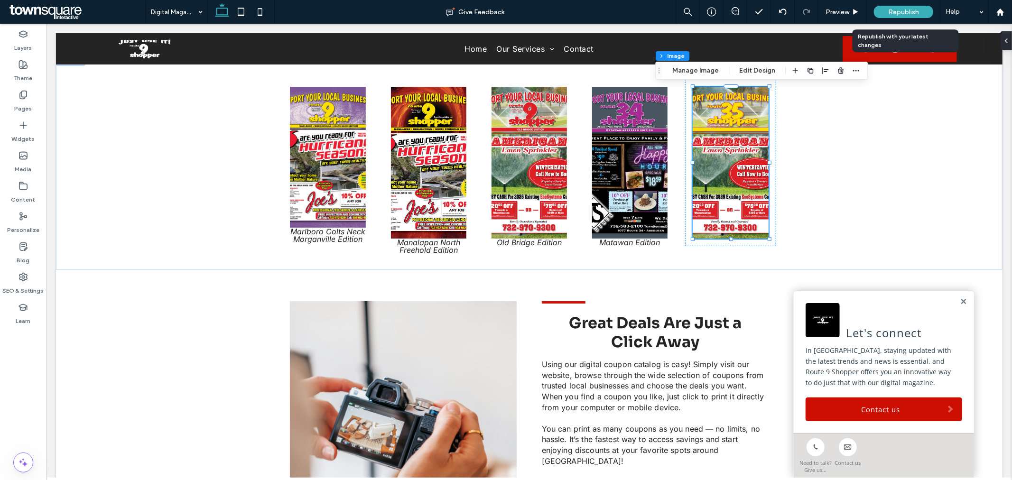
click at [911, 15] on span "Republish" at bounding box center [903, 12] width 31 height 8
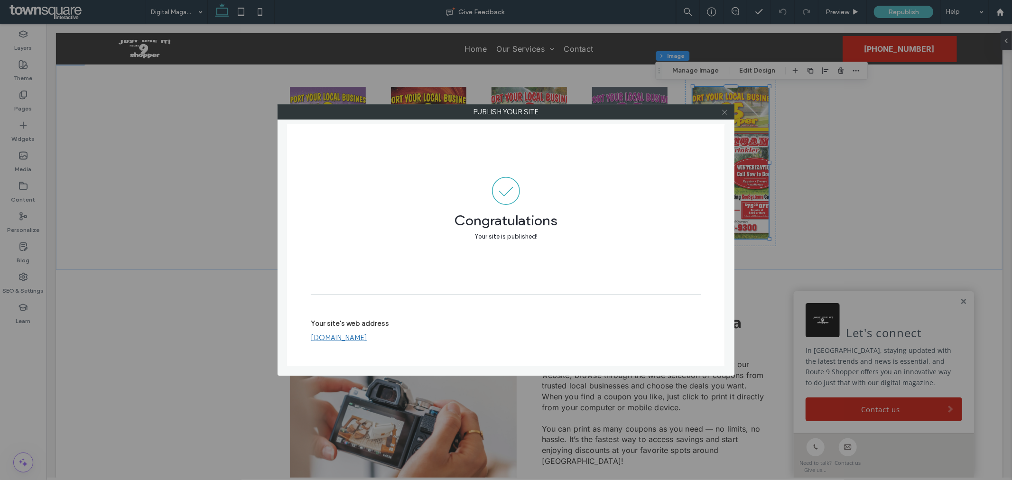
click at [727, 110] on icon at bounding box center [724, 112] width 7 height 7
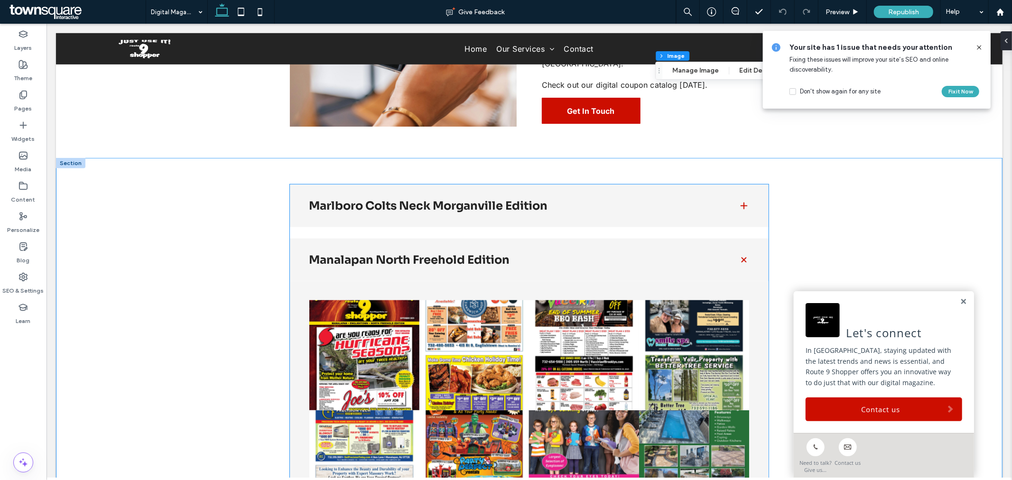
scroll to position [671, 0]
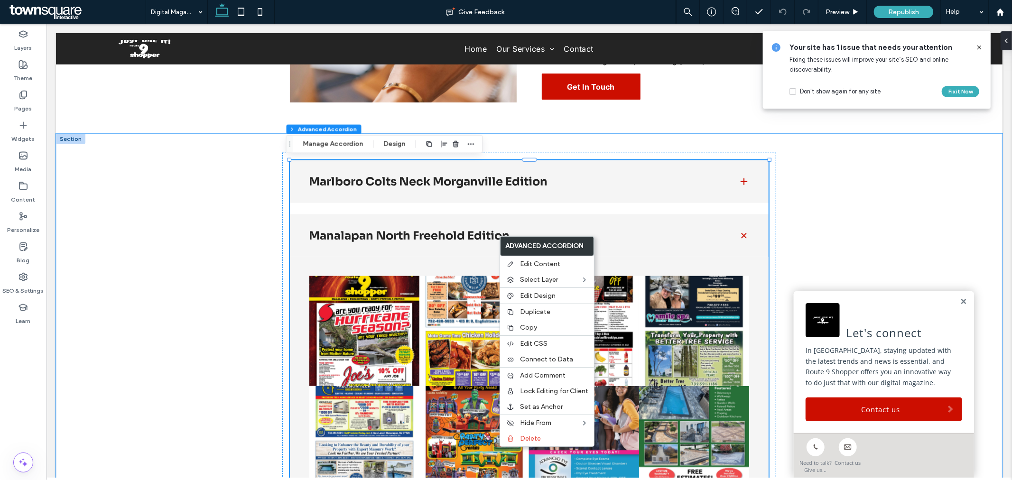
type input "***"
type input "**"
type input "****"
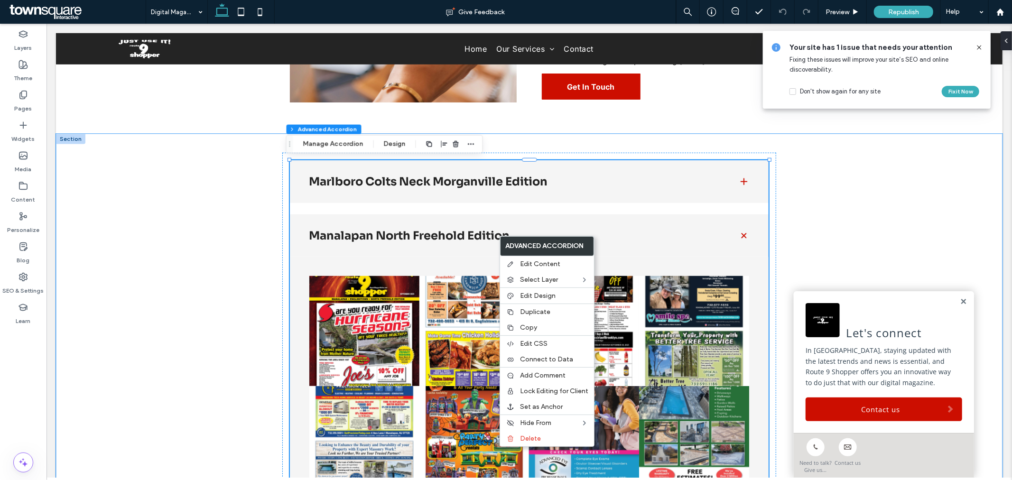
type input "*"
type input "**"
type input "****"
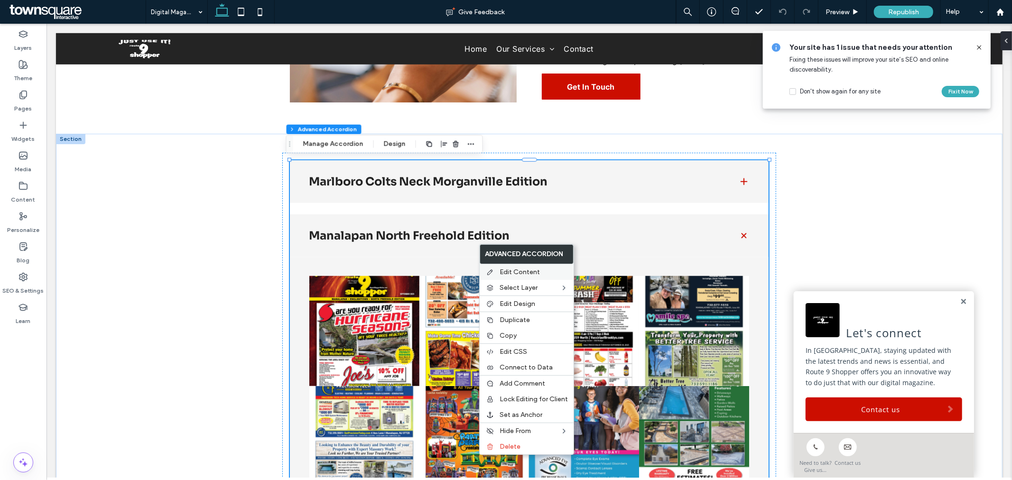
click at [515, 272] on span "Edit Content" at bounding box center [519, 272] width 40 height 8
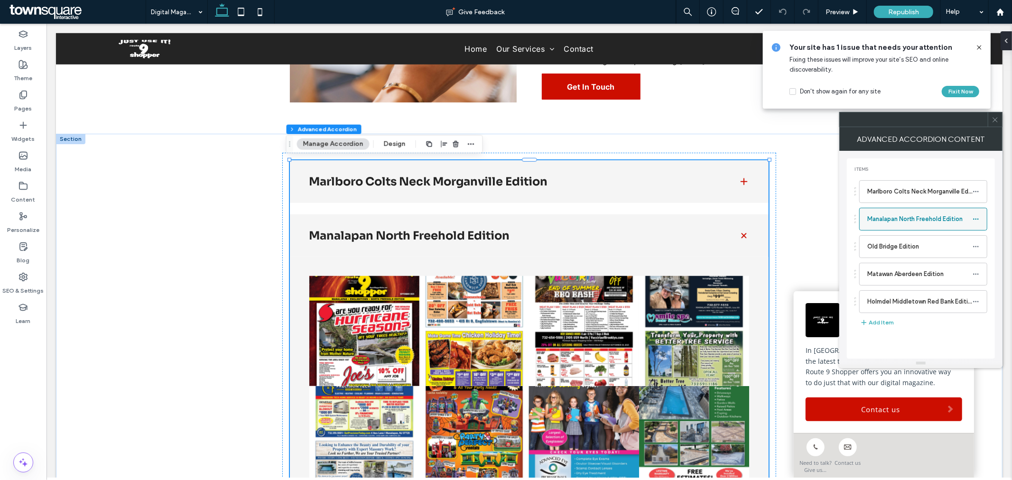
click at [976, 218] on icon at bounding box center [975, 219] width 7 height 7
click at [993, 223] on div "Items Marlboro Colts Neck Morganville Edition Manalapan North Freehold Edition …" at bounding box center [921, 258] width 148 height 200
drag, startPoint x: 877, startPoint y: 220, endPoint x: 996, endPoint y: 230, distance: 119.0
click at [996, 230] on div "Items Marlboro Colts Neck Morganville Edition Manalapan North Freehold Edition …" at bounding box center [920, 258] width 163 height 200
click at [996, 118] on use at bounding box center [994, 119] width 5 height 5
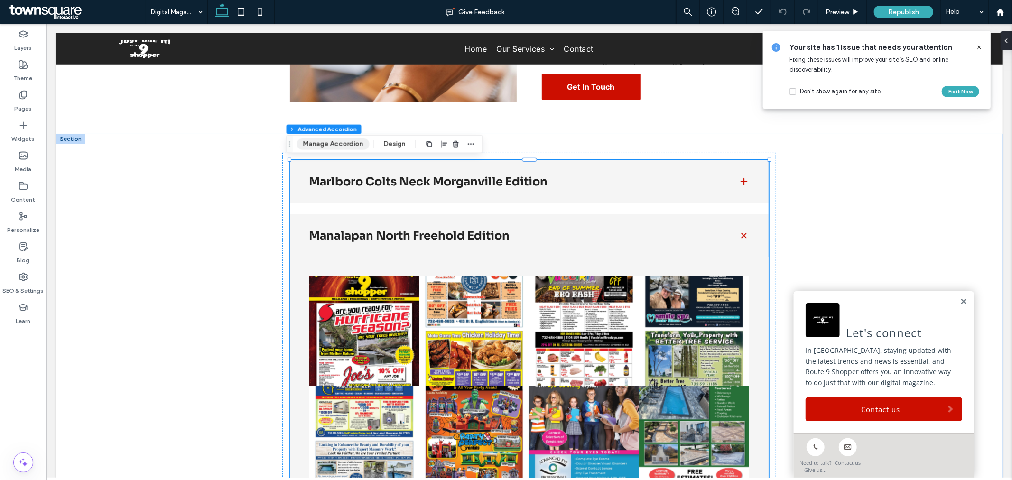
click at [337, 143] on button "Manage Accordion" at bounding box center [333, 143] width 73 height 11
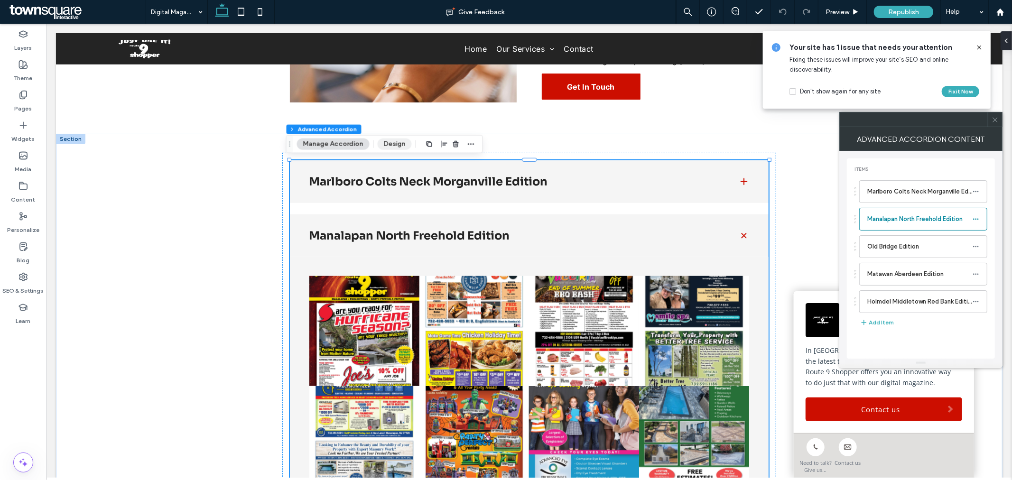
click at [398, 145] on button "Design" at bounding box center [394, 143] width 34 height 11
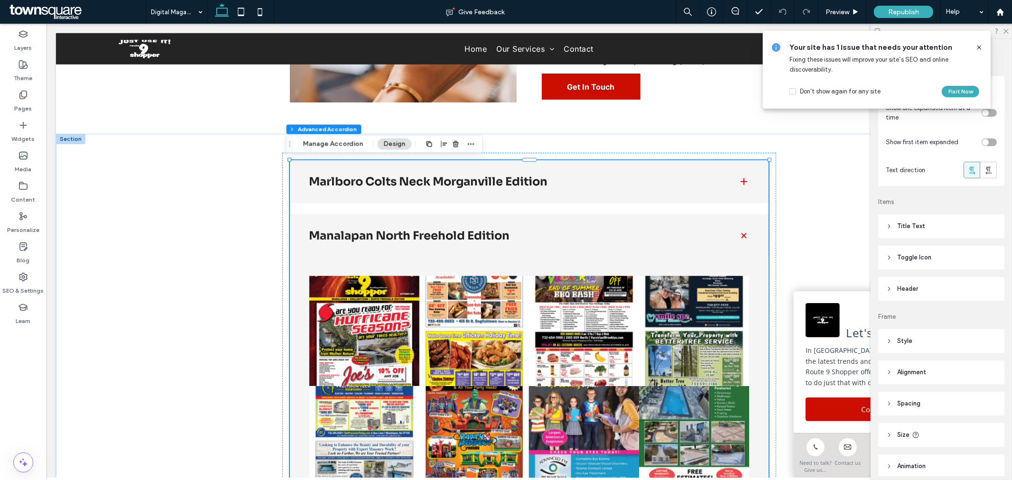
click at [981, 46] on icon at bounding box center [979, 48] width 8 height 8
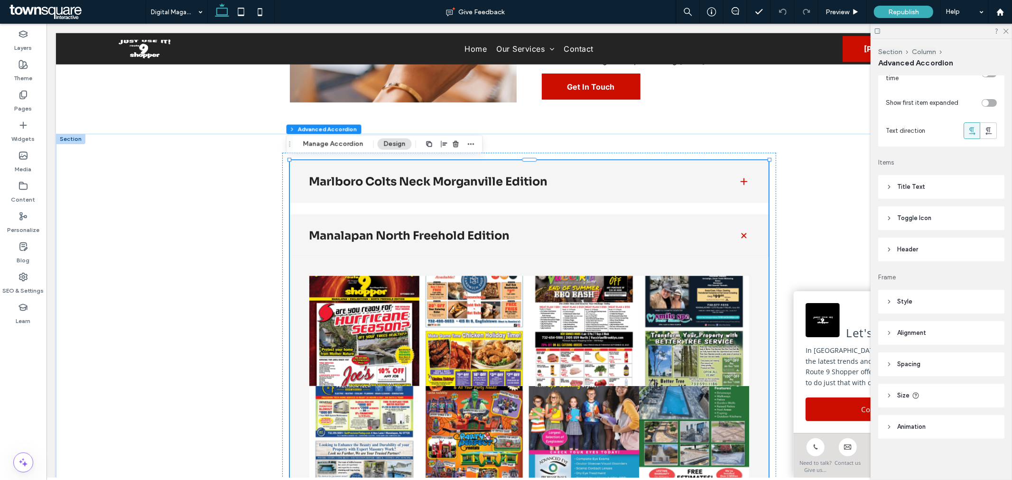
scroll to position [0, 0]
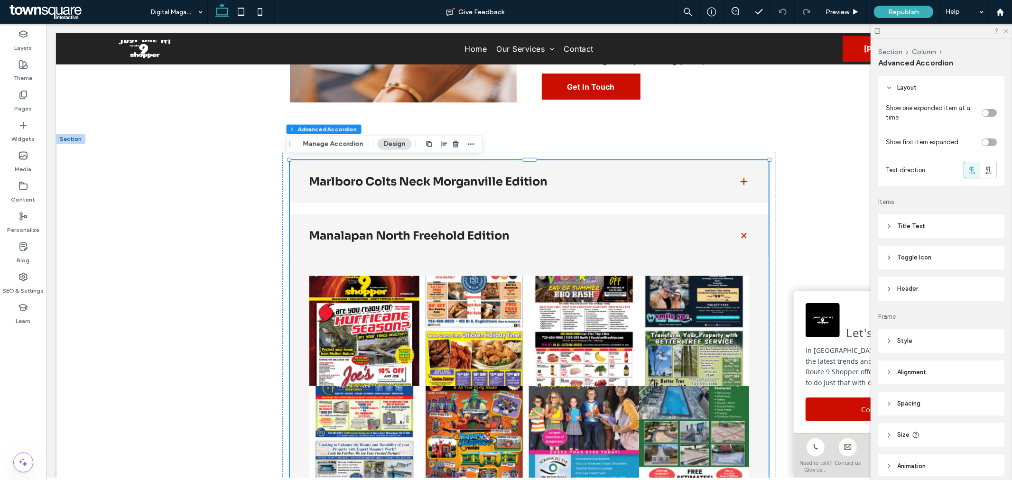
click at [1004, 30] on icon at bounding box center [1005, 31] width 6 height 6
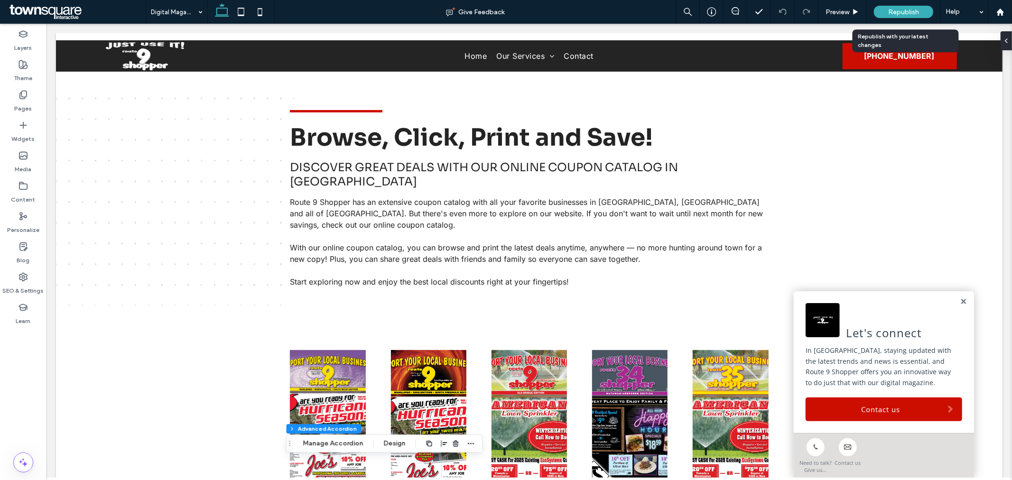
click at [911, 16] on div "Republish" at bounding box center [903, 12] width 59 height 12
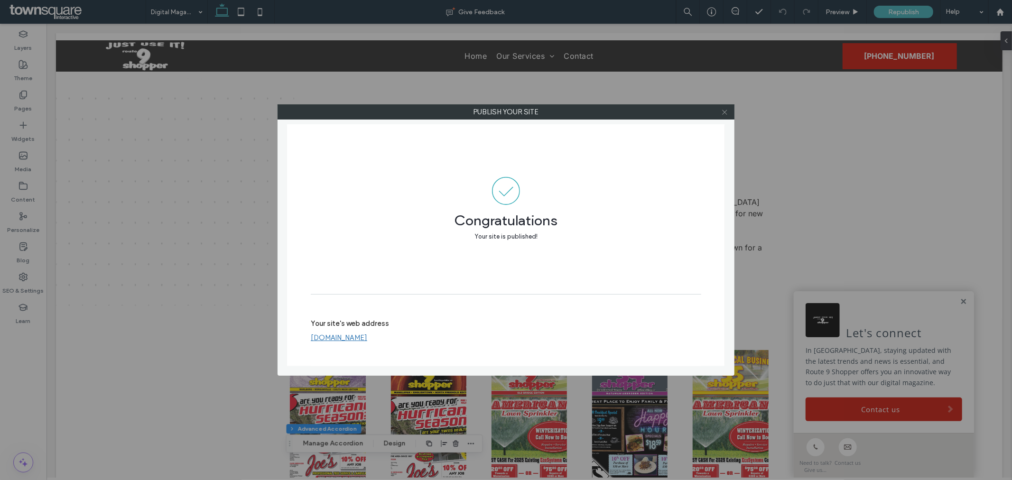
click at [726, 111] on icon at bounding box center [724, 112] width 7 height 7
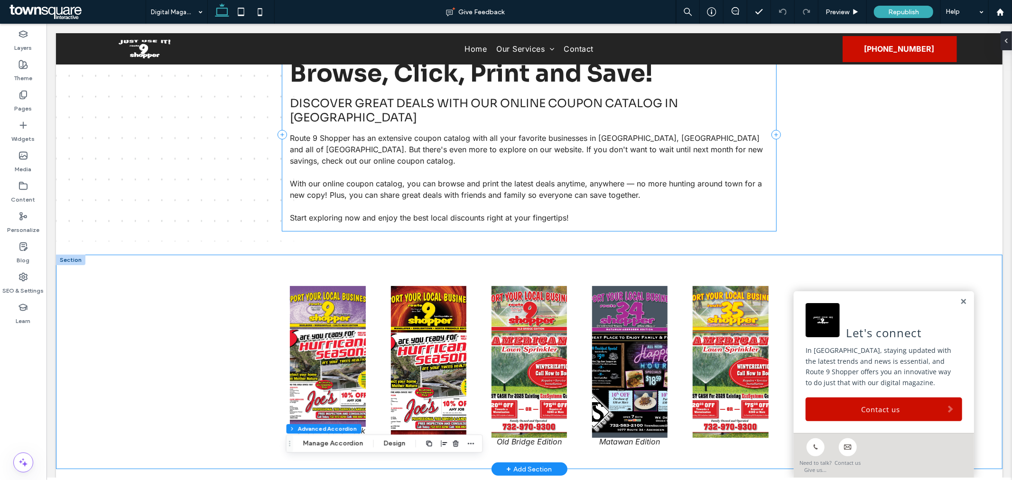
scroll to position [249, 0]
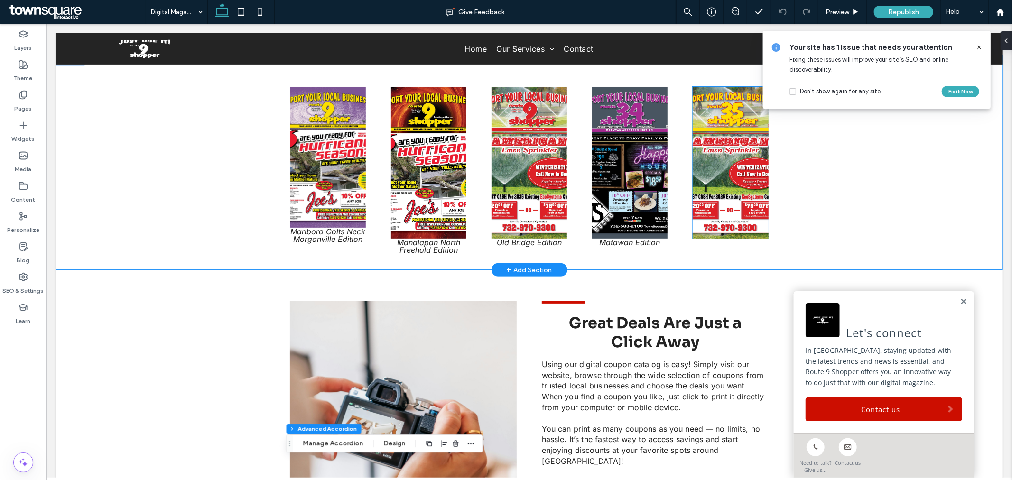
click at [718, 216] on img at bounding box center [729, 162] width 75 height 152
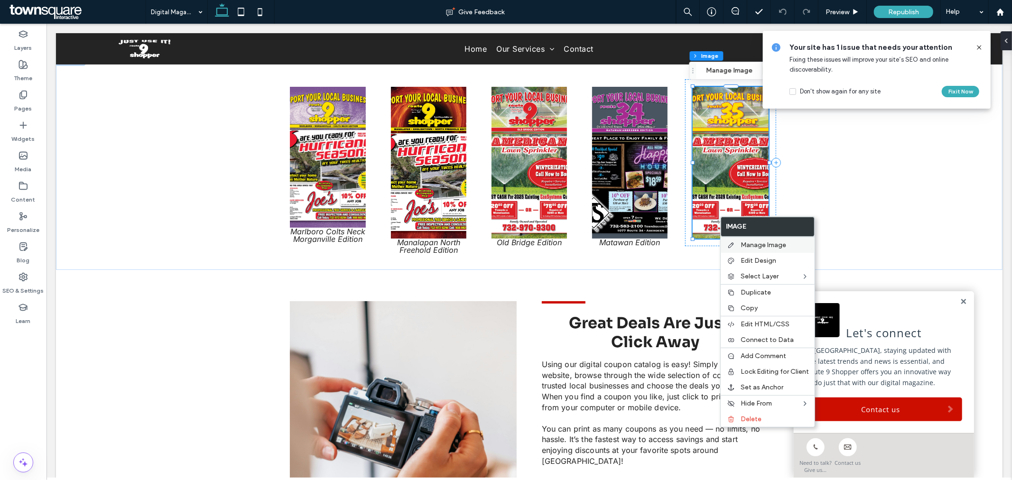
click at [753, 240] on div "Manage Image" at bounding box center [767, 245] width 94 height 16
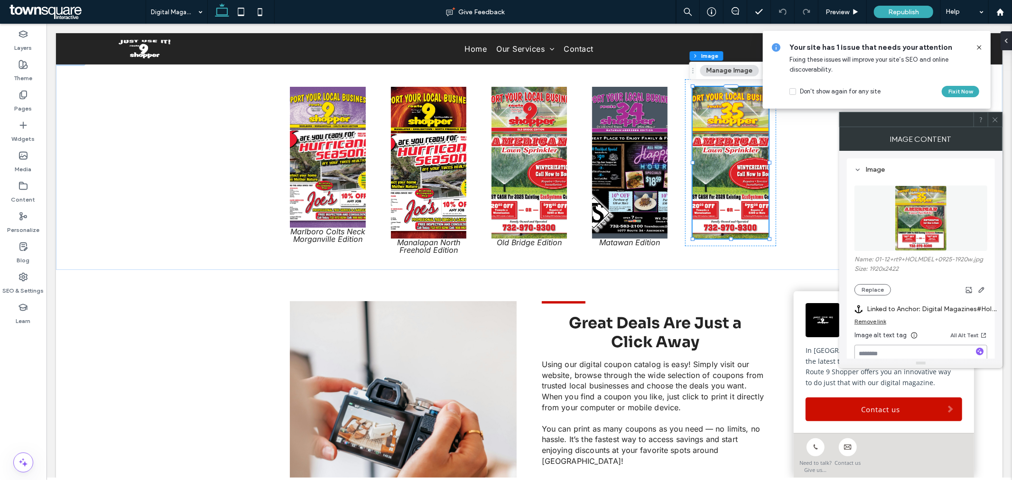
click at [899, 348] on textarea at bounding box center [920, 358] width 133 height 27
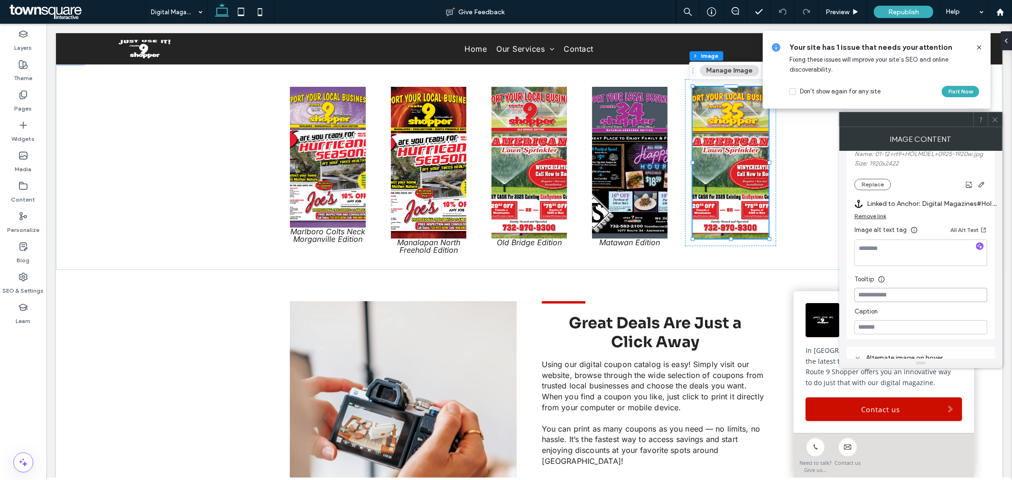
click at [908, 293] on input at bounding box center [920, 295] width 133 height 14
click at [913, 325] on input at bounding box center [920, 327] width 133 height 14
type input "**********"
click at [993, 121] on use at bounding box center [994, 119] width 5 height 5
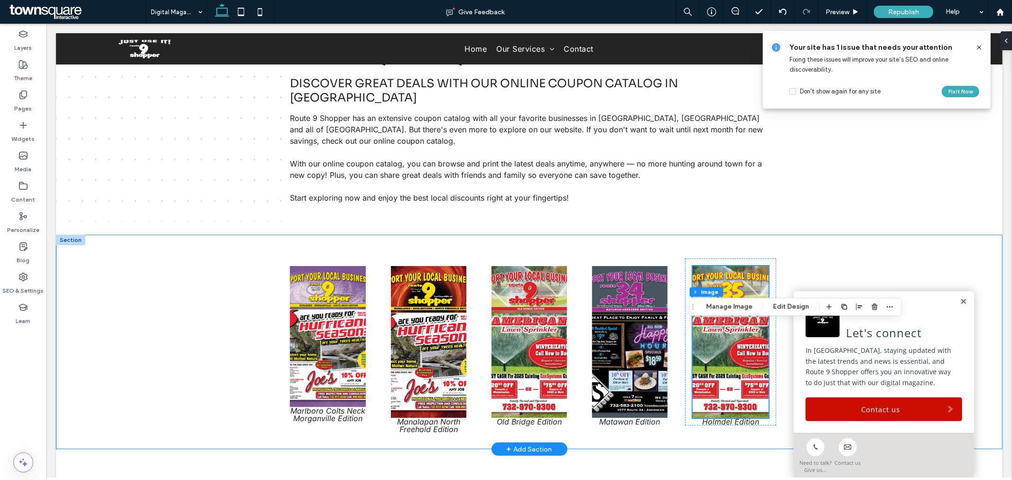
scroll to position [0, 0]
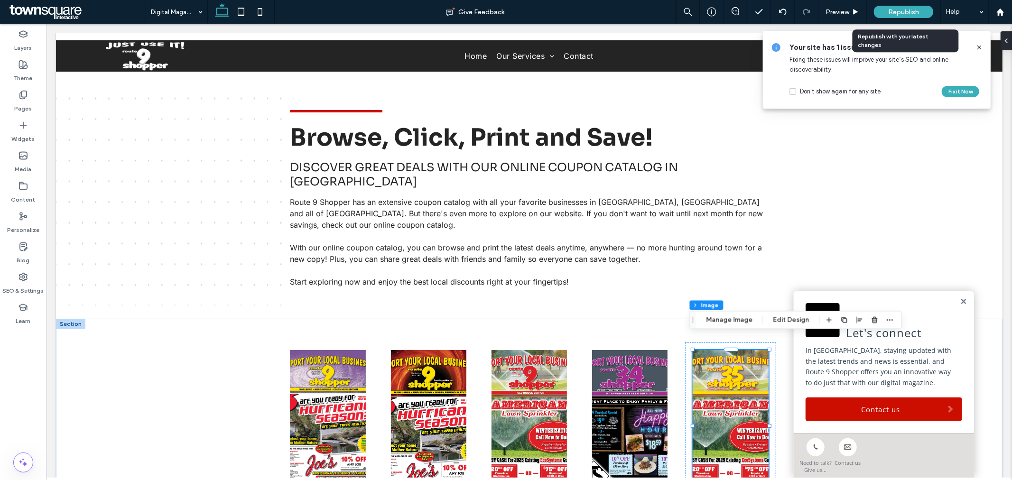
click at [921, 13] on div "Republish" at bounding box center [903, 12] width 59 height 12
